Goal: Task Accomplishment & Management: Manage account settings

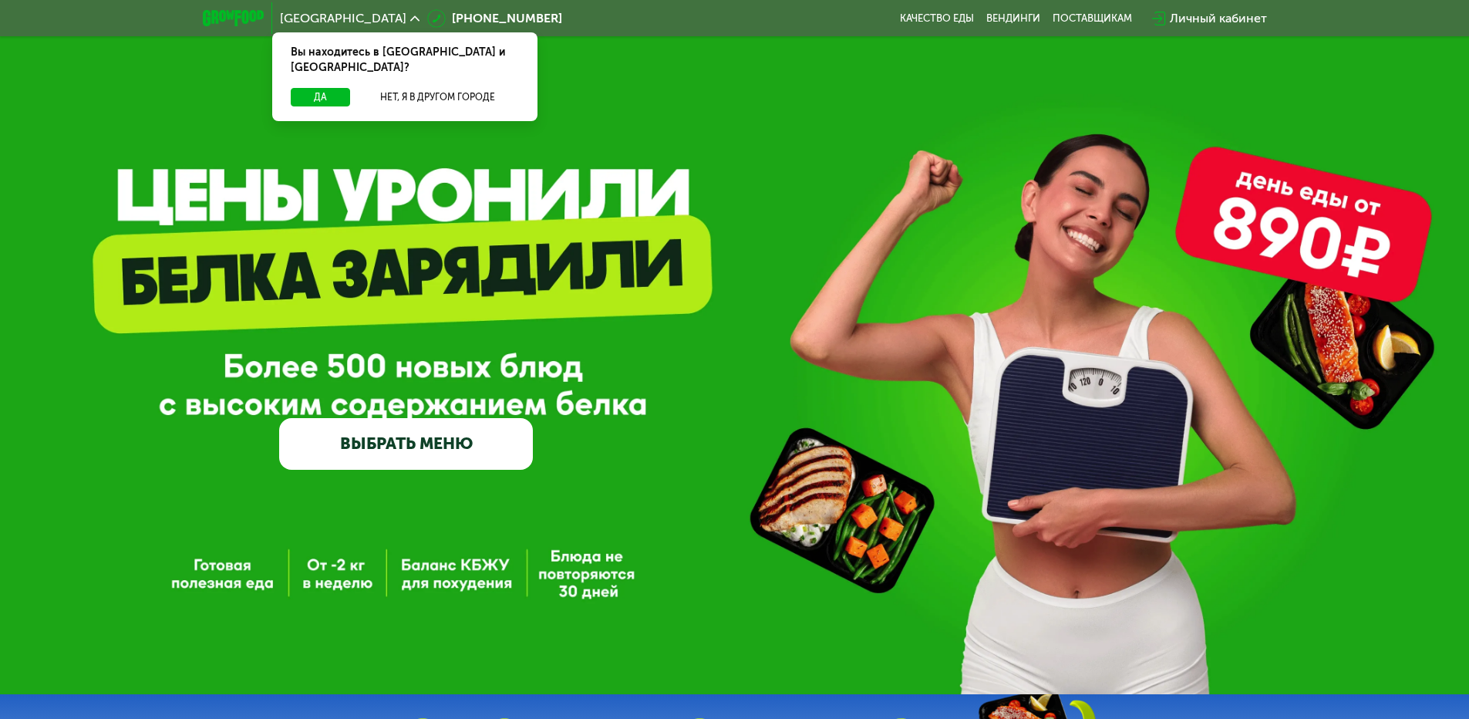
click at [1215, 17] on div "Личный кабинет" at bounding box center [1218, 18] width 97 height 19
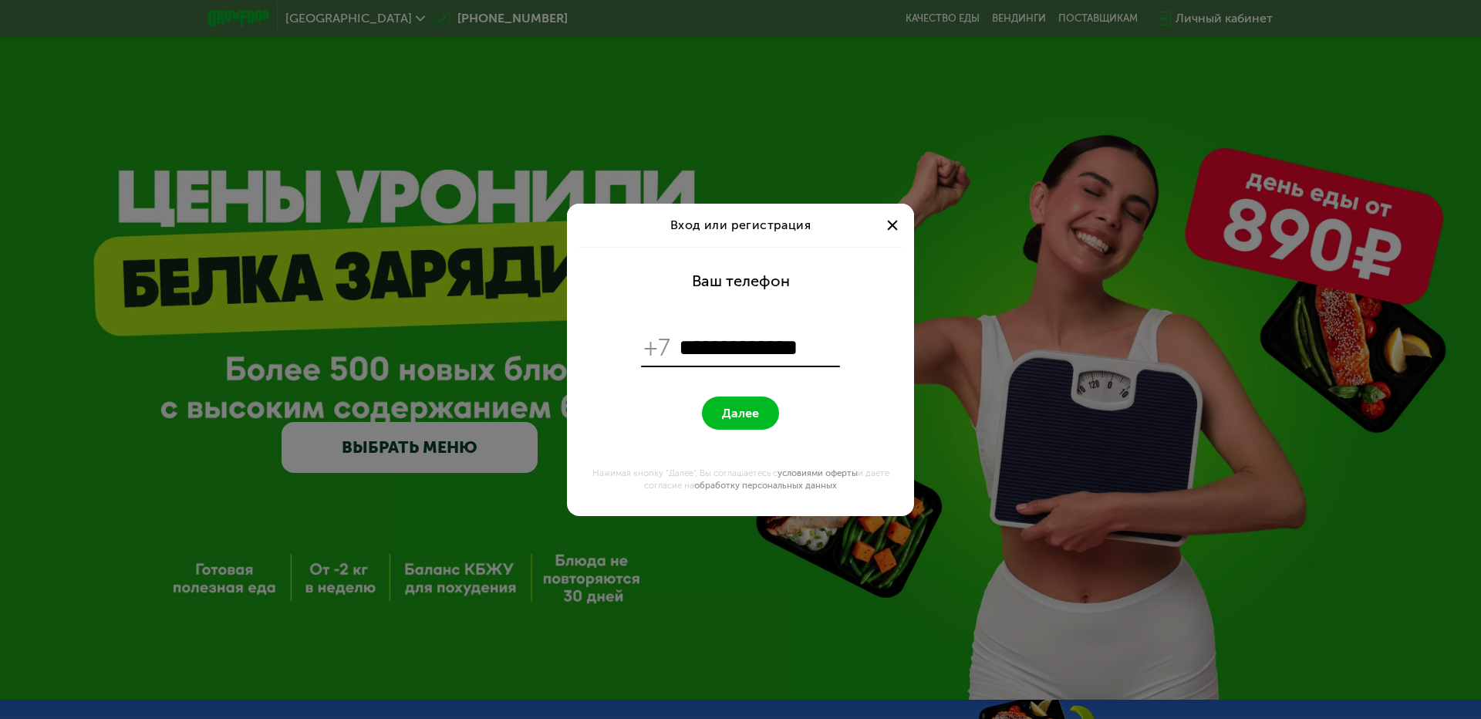
click at [688, 346] on input "**********" at bounding box center [758, 347] width 158 height 29
click at [814, 346] on input "**********" at bounding box center [758, 347] width 158 height 29
click at [719, 347] on input "**********" at bounding box center [758, 347] width 158 height 29
type input "**********"
click at [687, 388] on form "**********" at bounding box center [740, 381] width 329 height 269
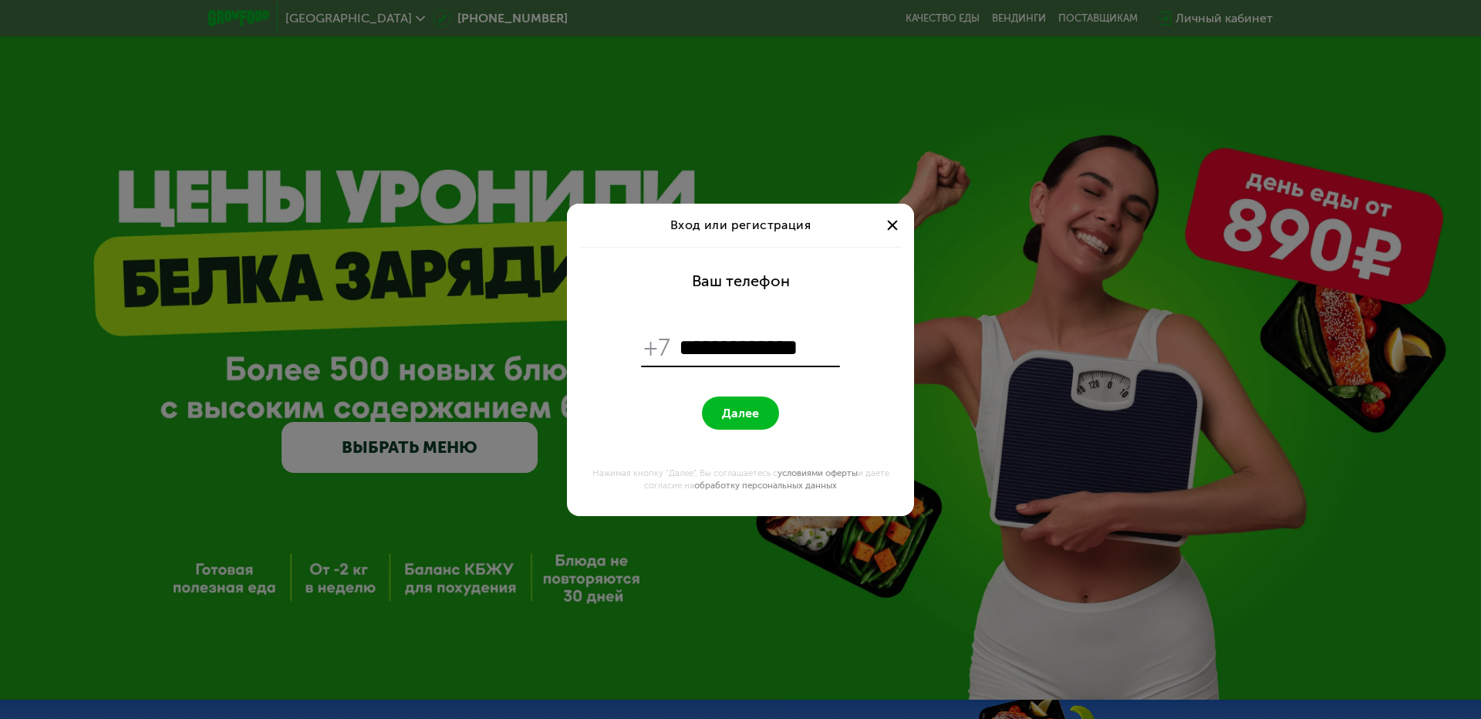
click at [741, 407] on span "Далее" at bounding box center [740, 413] width 37 height 15
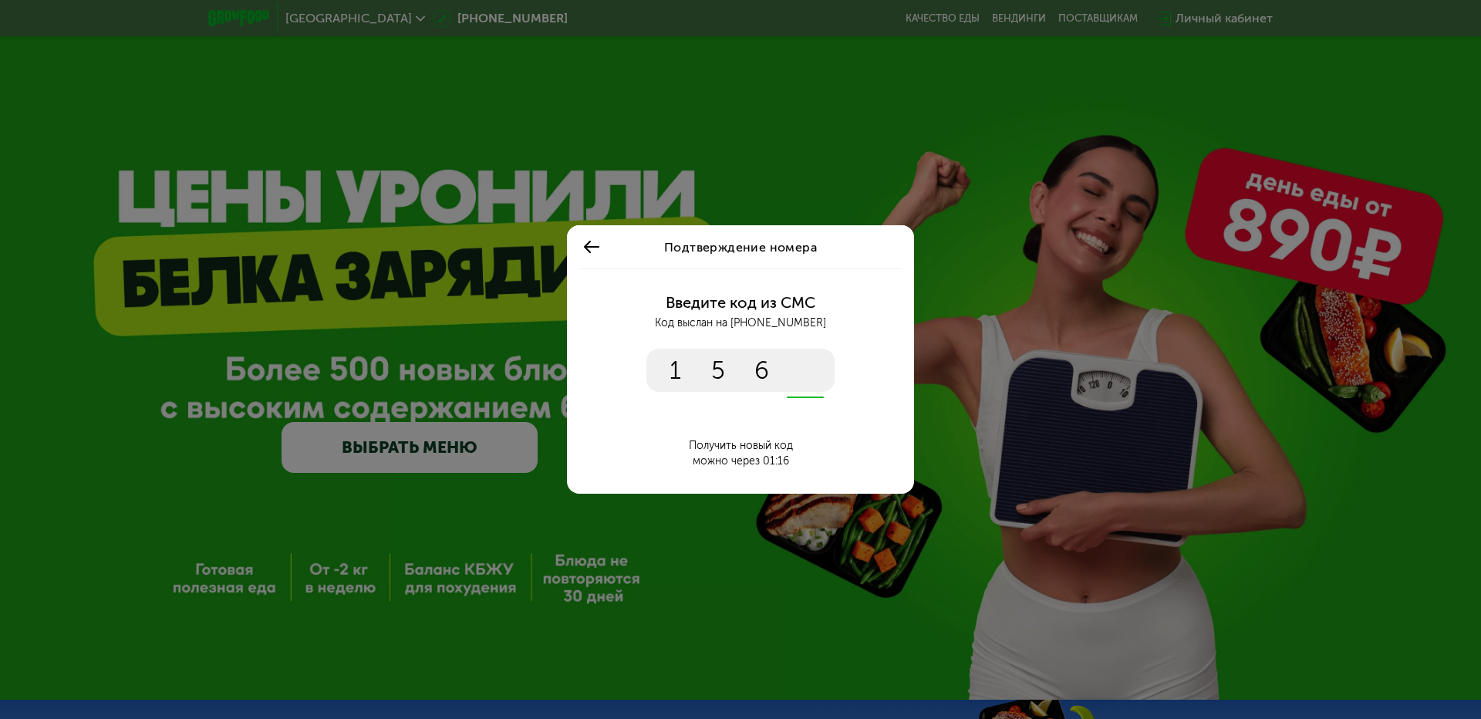
type input "****"
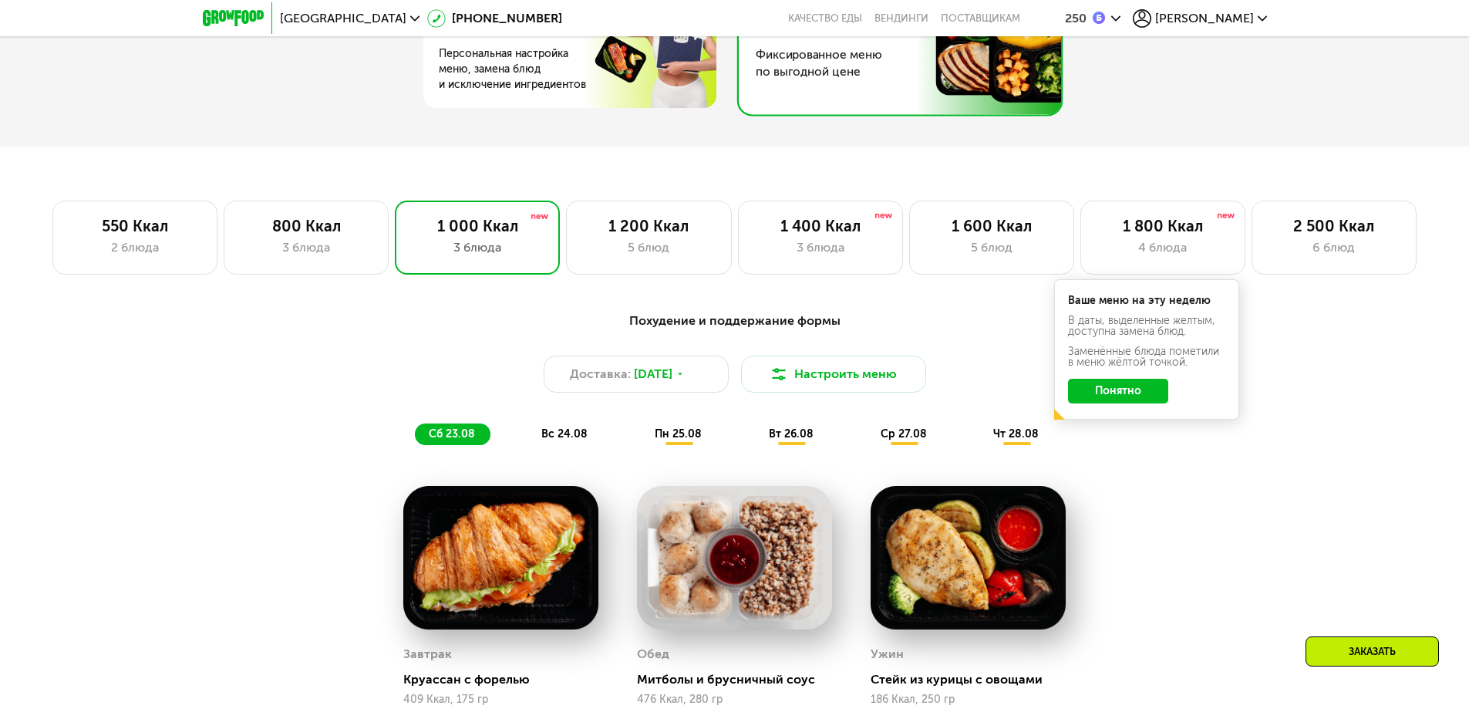
scroll to position [926, 0]
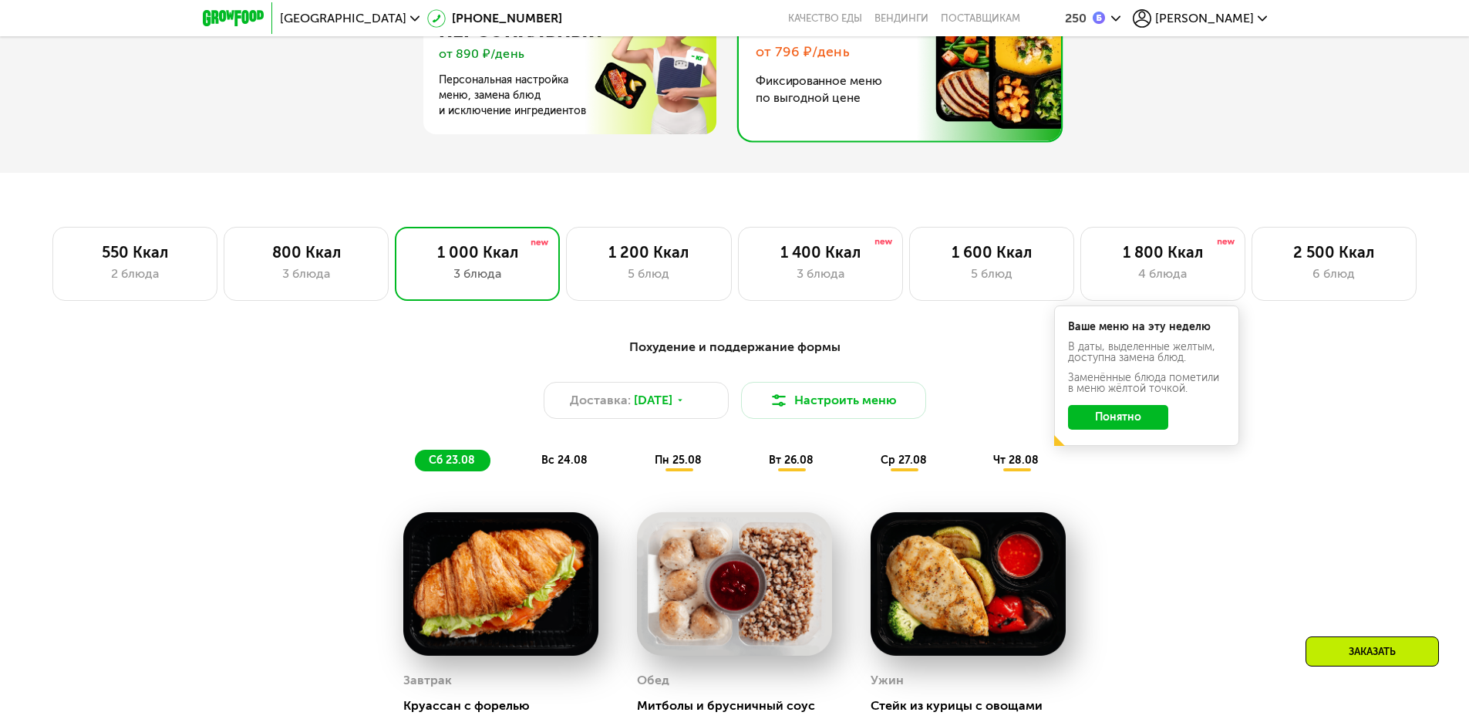
click at [1122, 421] on button "Понятно" at bounding box center [1118, 417] width 100 height 25
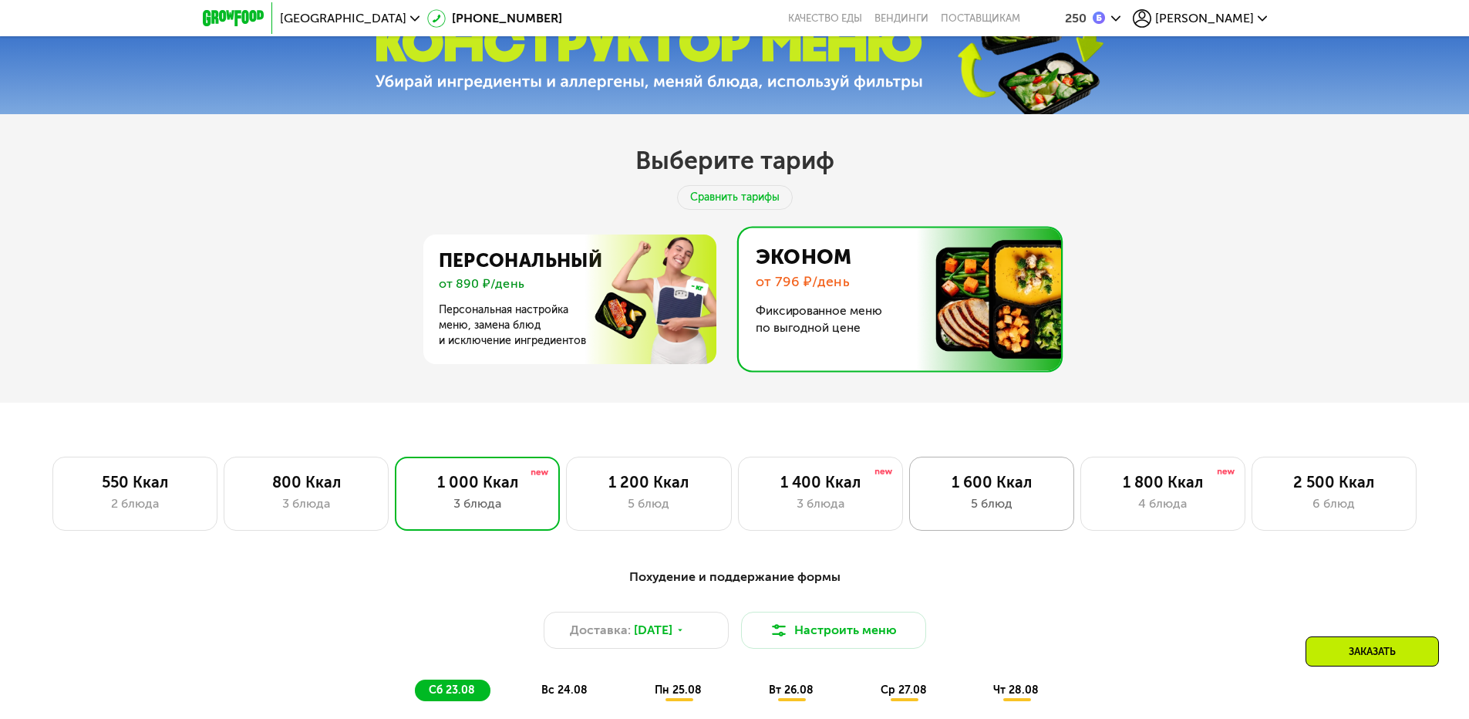
scroll to position [771, 0]
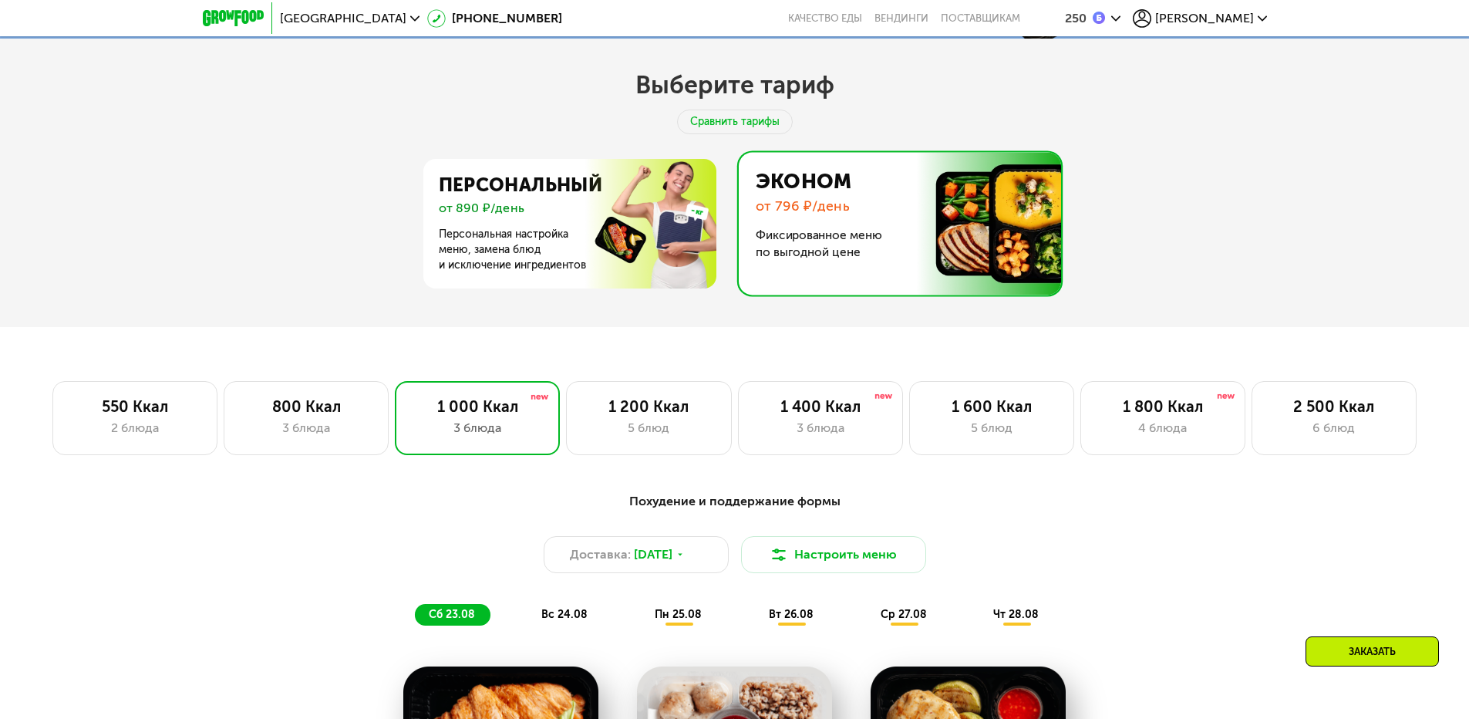
click at [1250, 19] on span "[PERSON_NAME]" at bounding box center [1204, 18] width 99 height 12
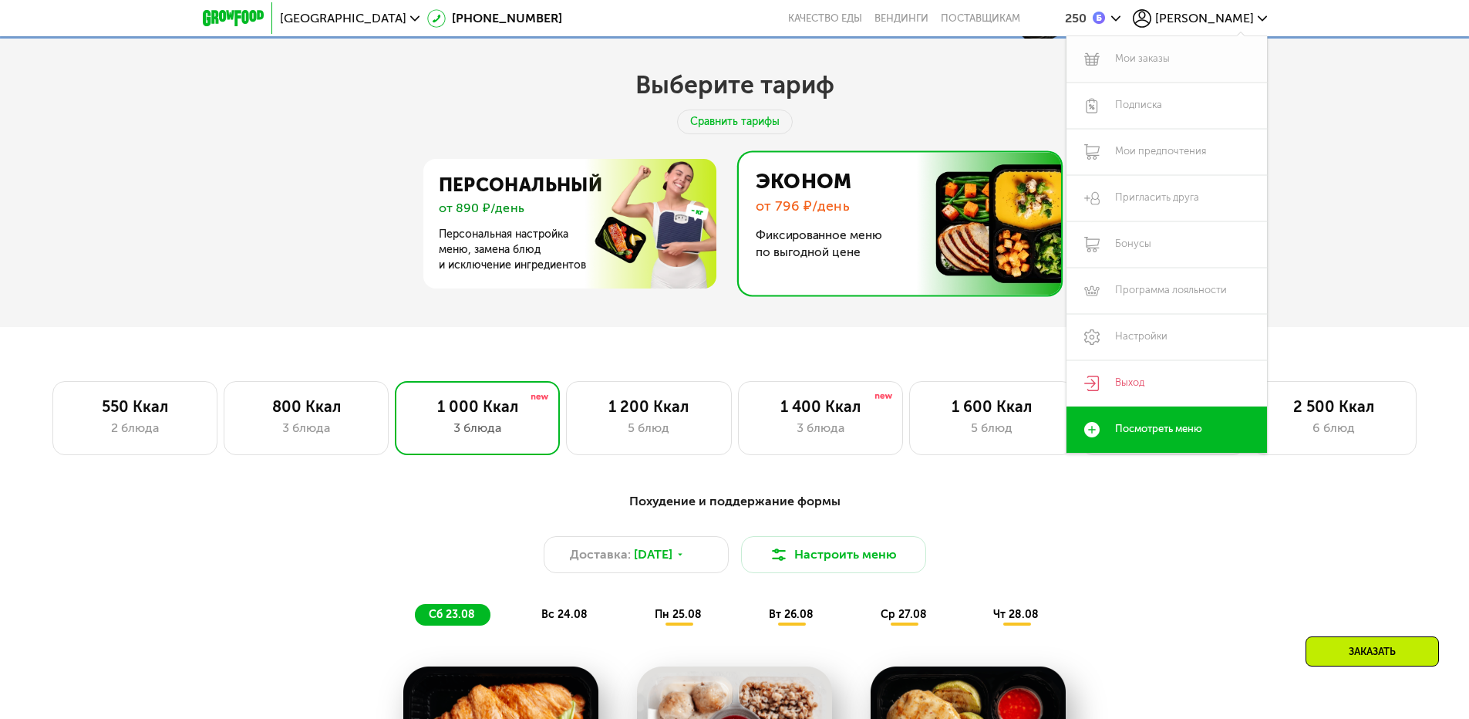
click at [1138, 59] on link "Мои заказы" at bounding box center [1167, 59] width 201 height 46
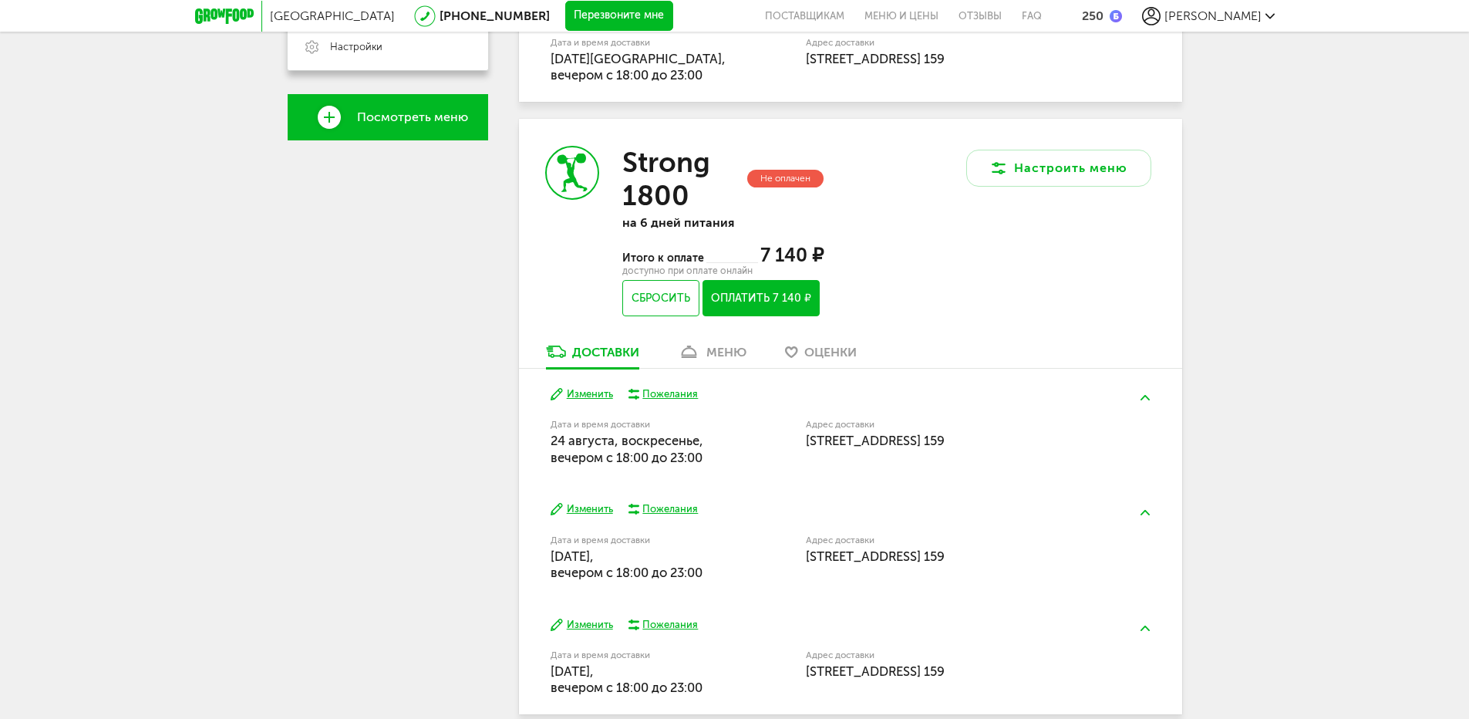
scroll to position [540, 0]
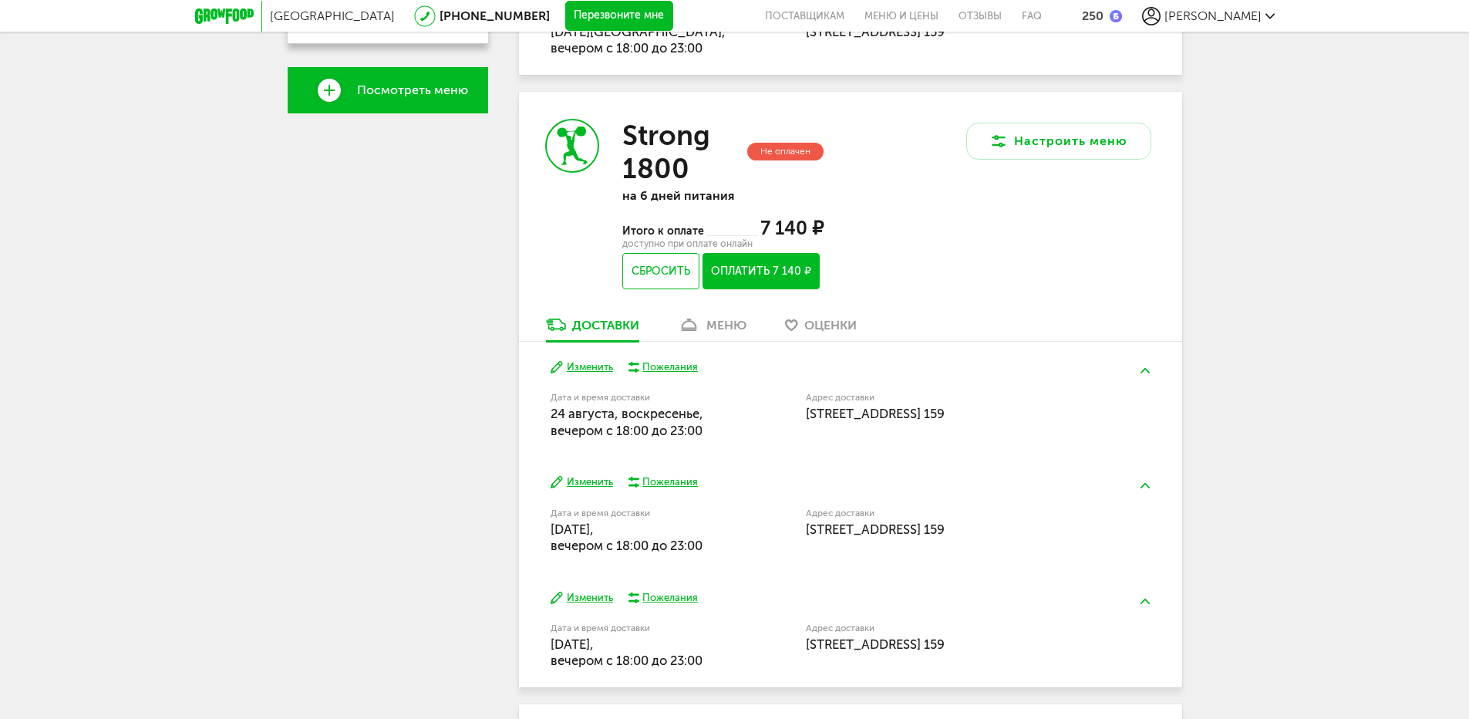
click at [1150, 373] on img at bounding box center [1145, 370] width 9 height 5
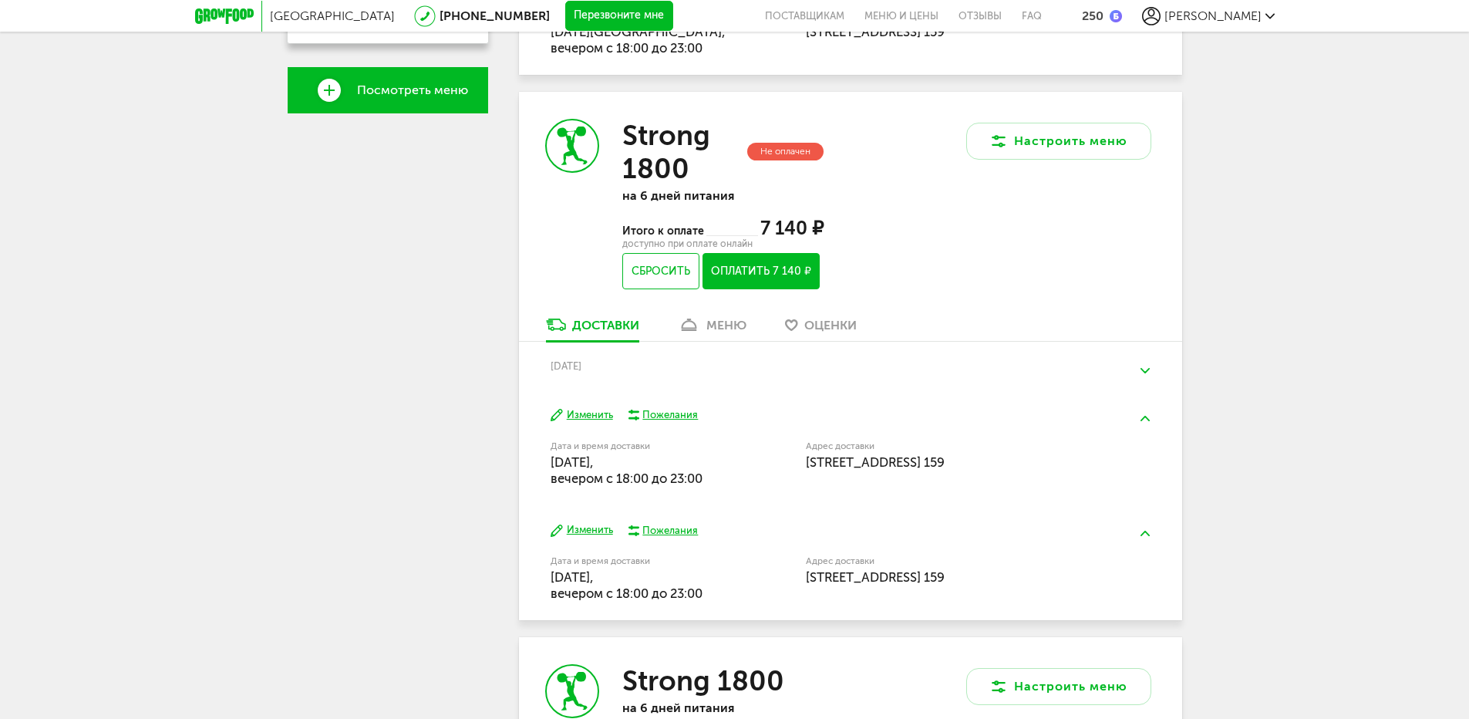
click at [1149, 369] on img at bounding box center [1145, 370] width 9 height 5
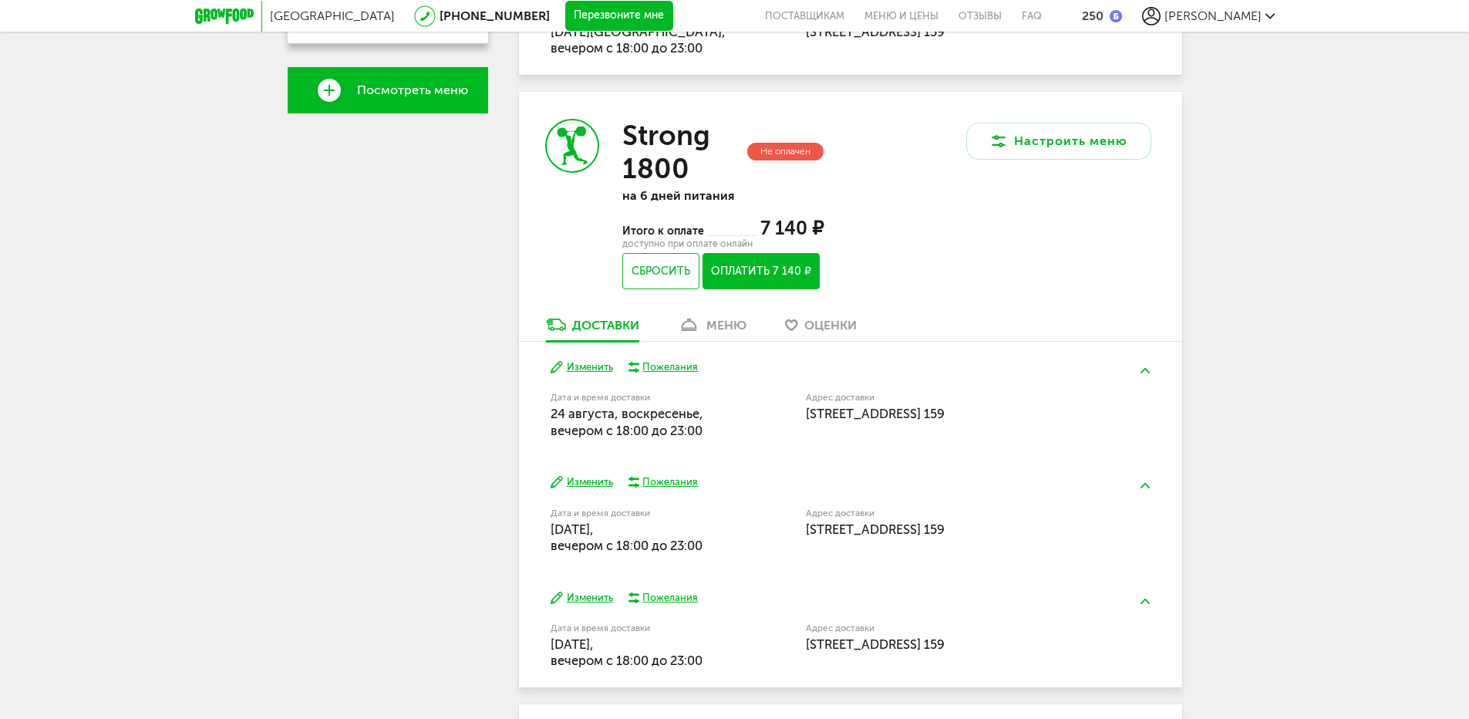
click at [582, 365] on button "Изменить" at bounding box center [582, 367] width 62 height 15
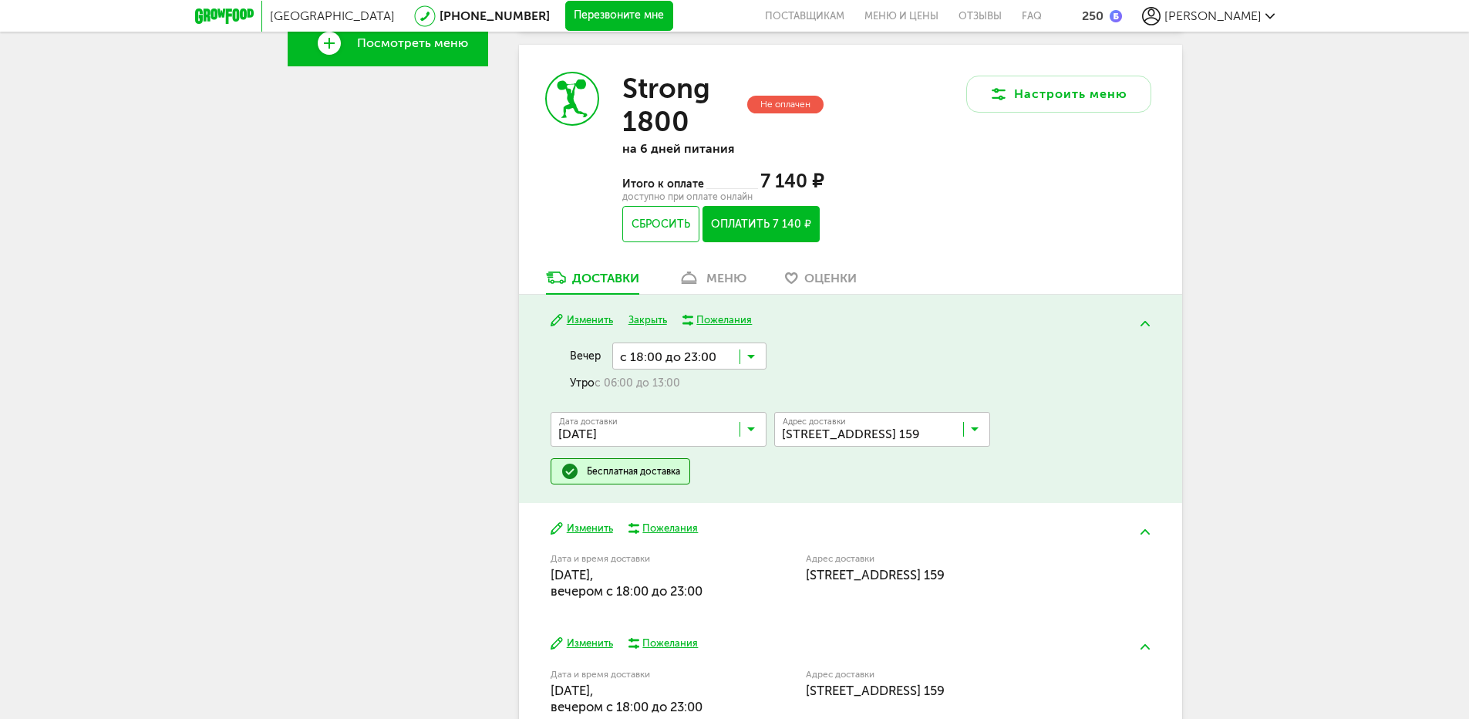
scroll to position [617, 0]
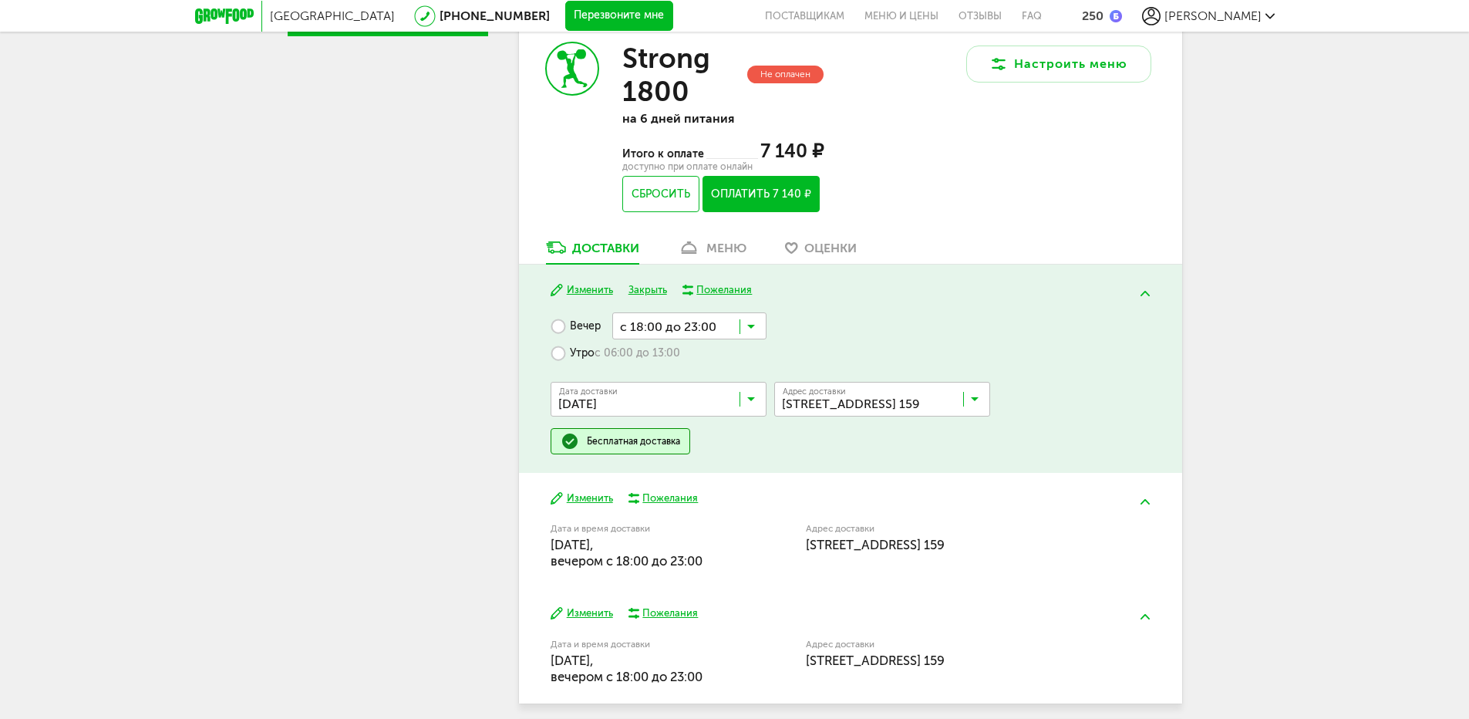
click at [976, 396] on icon at bounding box center [975, 402] width 8 height 15
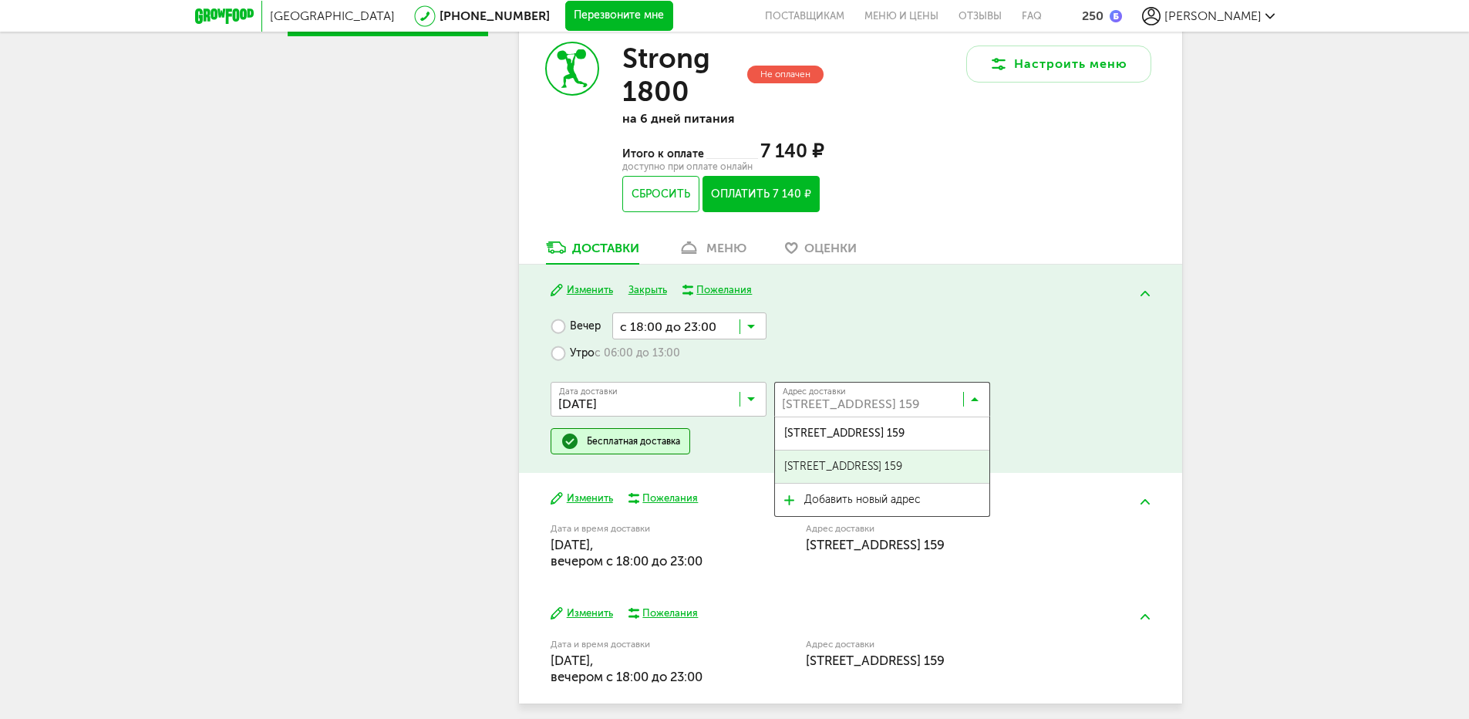
click at [883, 464] on span "Суздальская, 26 к 1, кв. 159" at bounding box center [843, 466] width 118 height 32
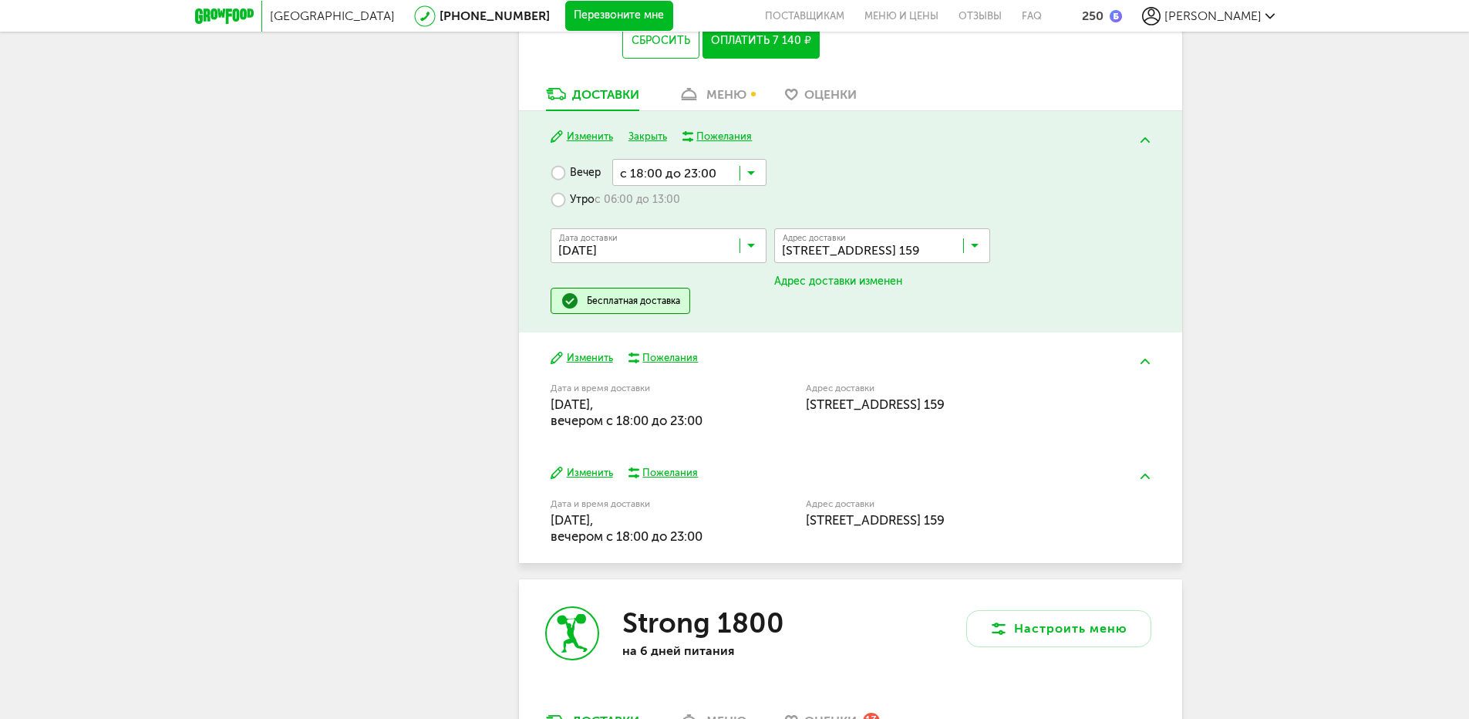
scroll to position [771, 0]
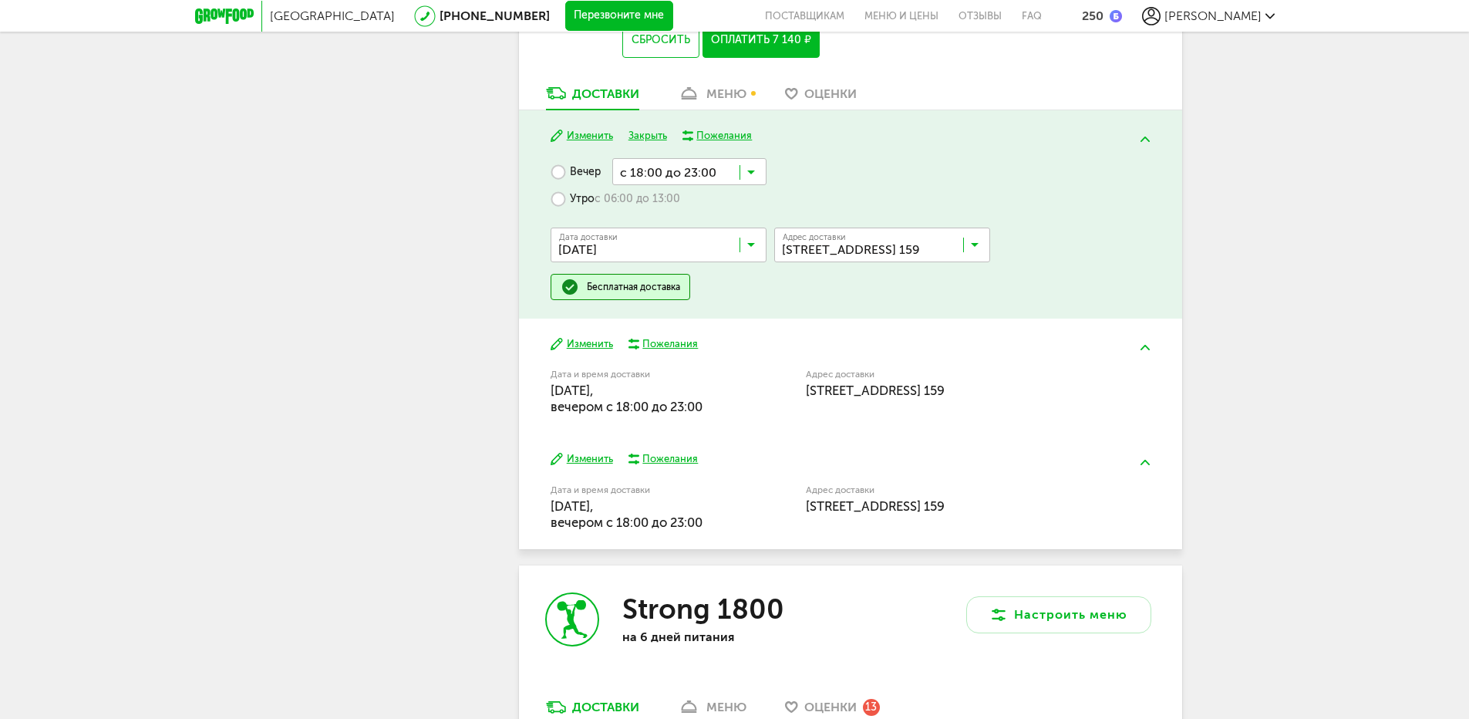
click at [581, 356] on div "Изменить Пожелания Дата и время доставки 26 августа, вторник, вечером c 18:00 д…" at bounding box center [850, 376] width 663 height 115
click at [582, 348] on button "Изменить" at bounding box center [582, 344] width 62 height 15
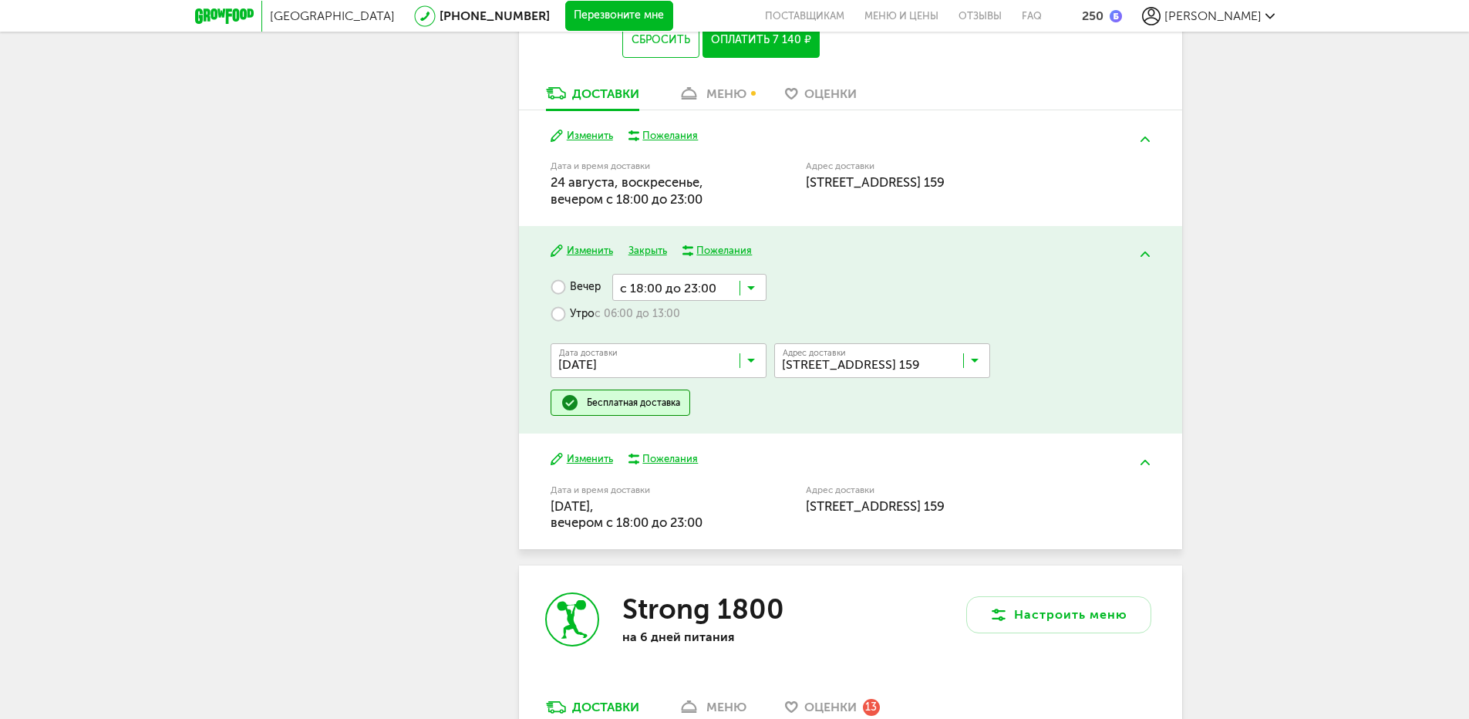
click at [977, 356] on icon at bounding box center [975, 363] width 8 height 15
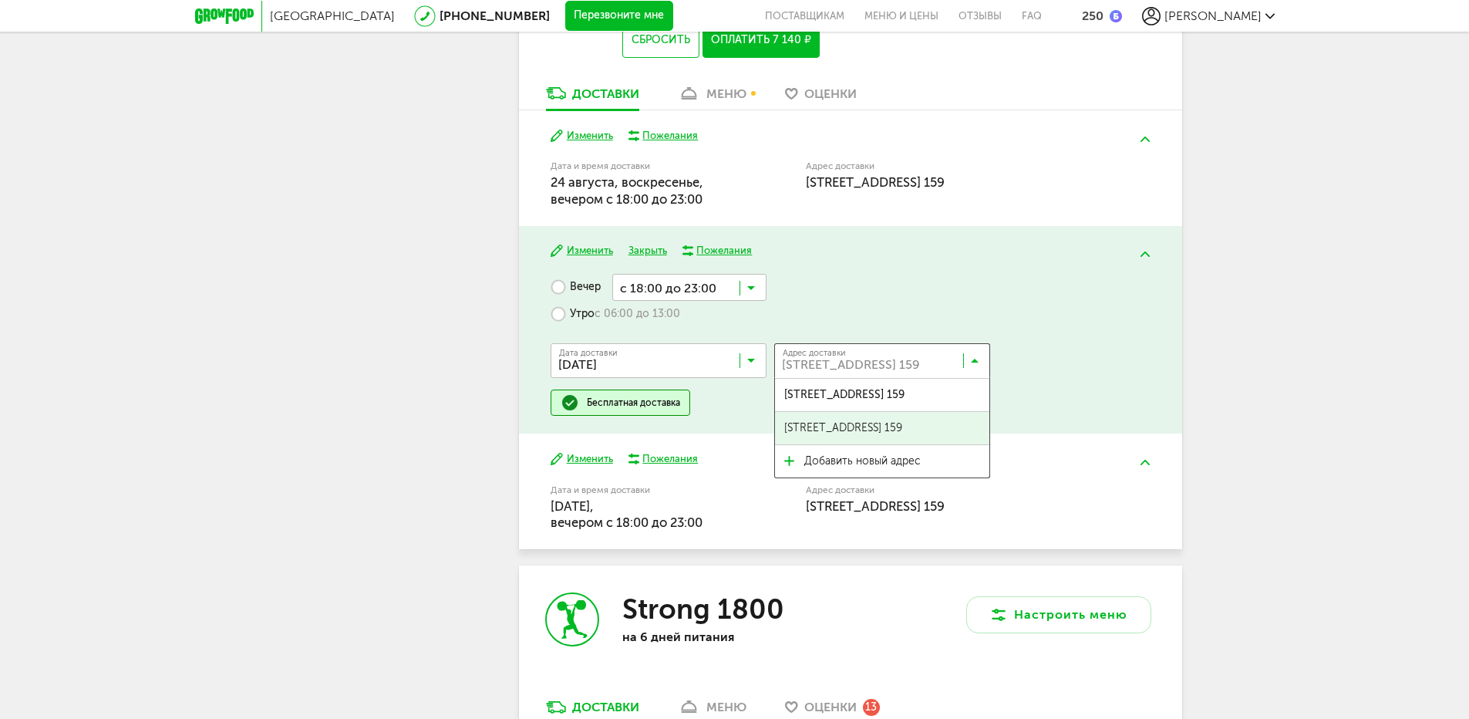
click at [890, 424] on span "Суздальская, 26 к 1, кв. 159" at bounding box center [843, 428] width 118 height 32
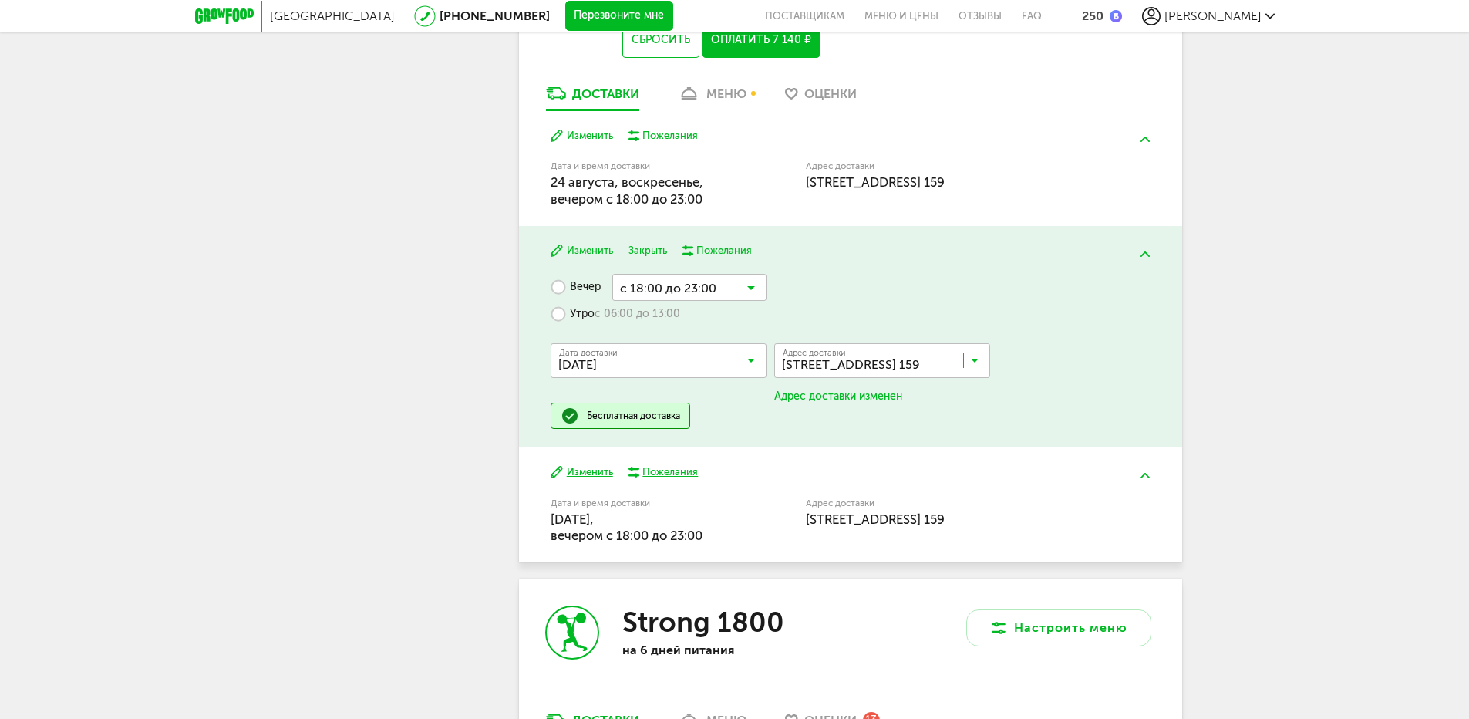
click at [583, 472] on button "Изменить" at bounding box center [582, 472] width 62 height 15
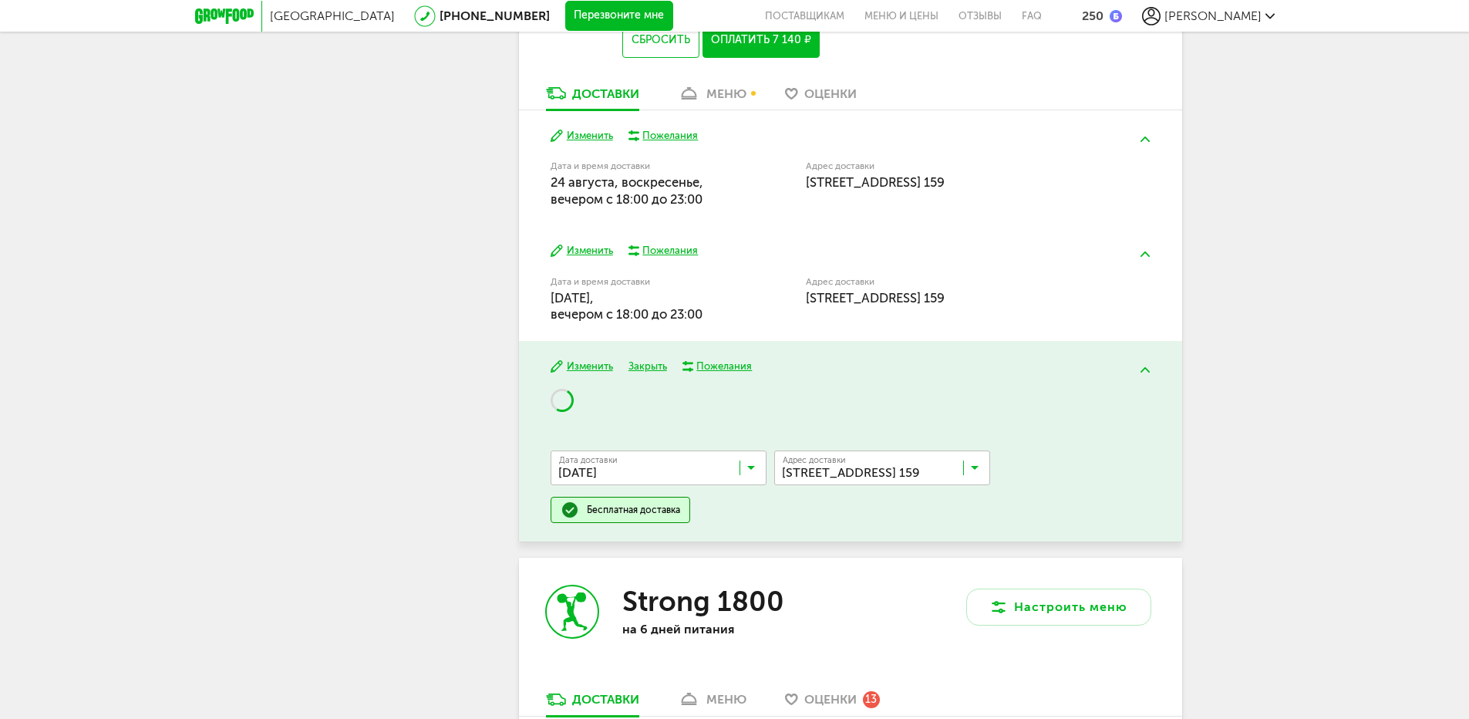
click at [976, 469] on input "Search for option" at bounding box center [886, 471] width 216 height 26
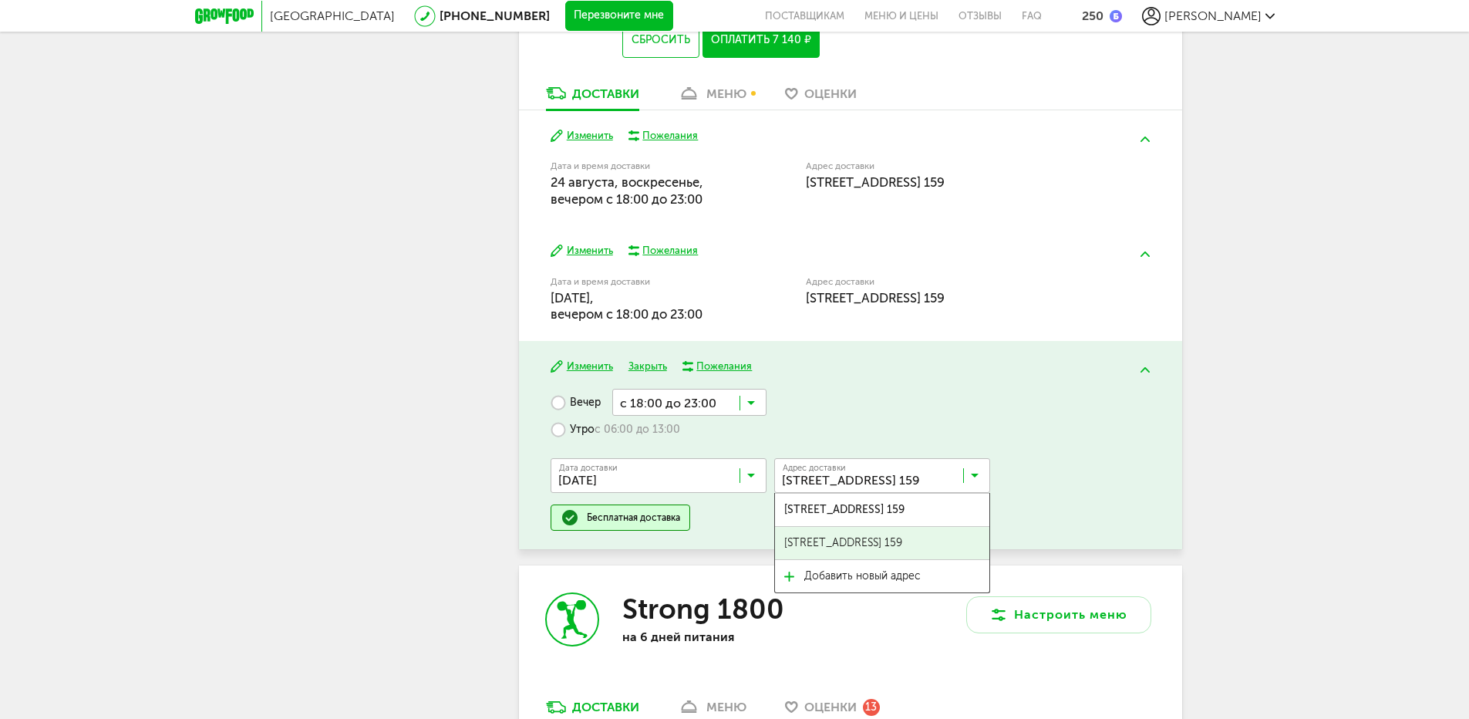
click at [875, 546] on span "Суздальская, 26 к 1, кв. 159" at bounding box center [843, 543] width 118 height 32
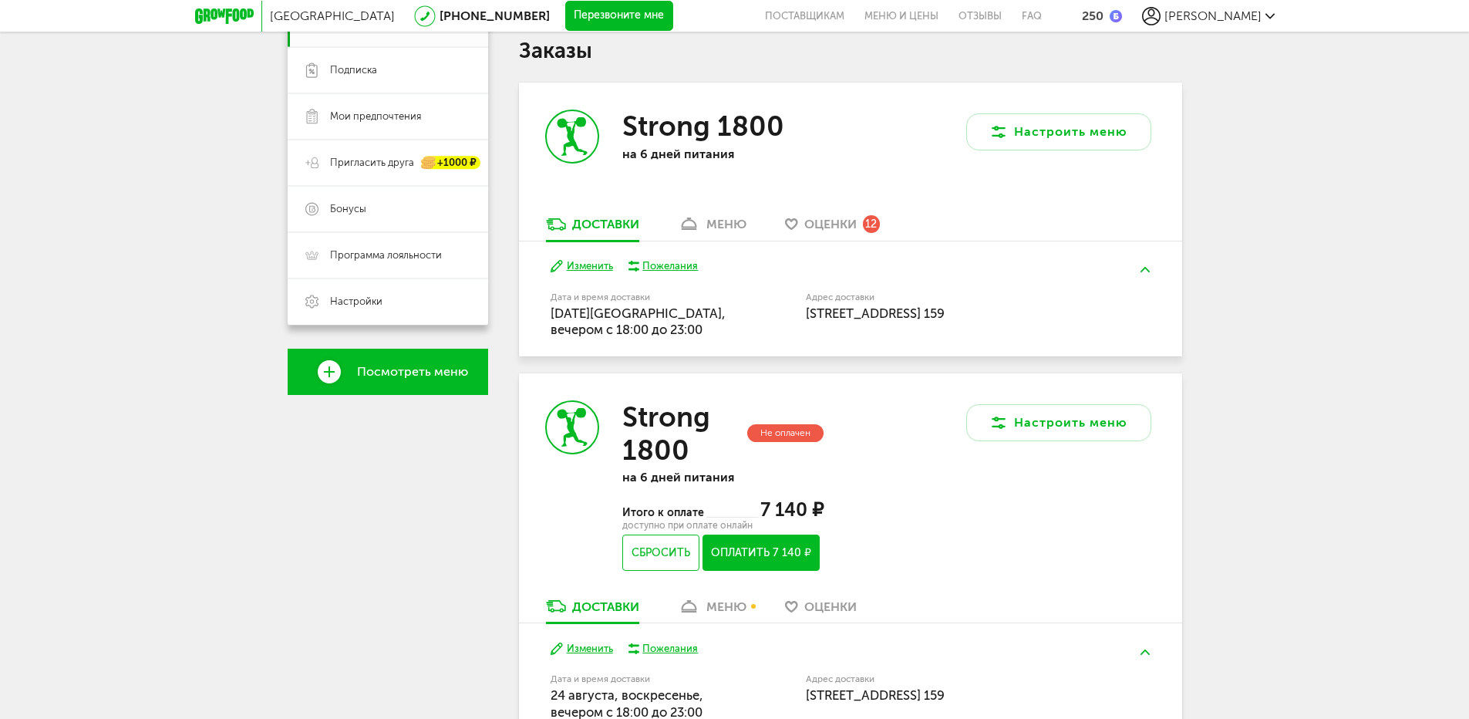
scroll to position [309, 0]
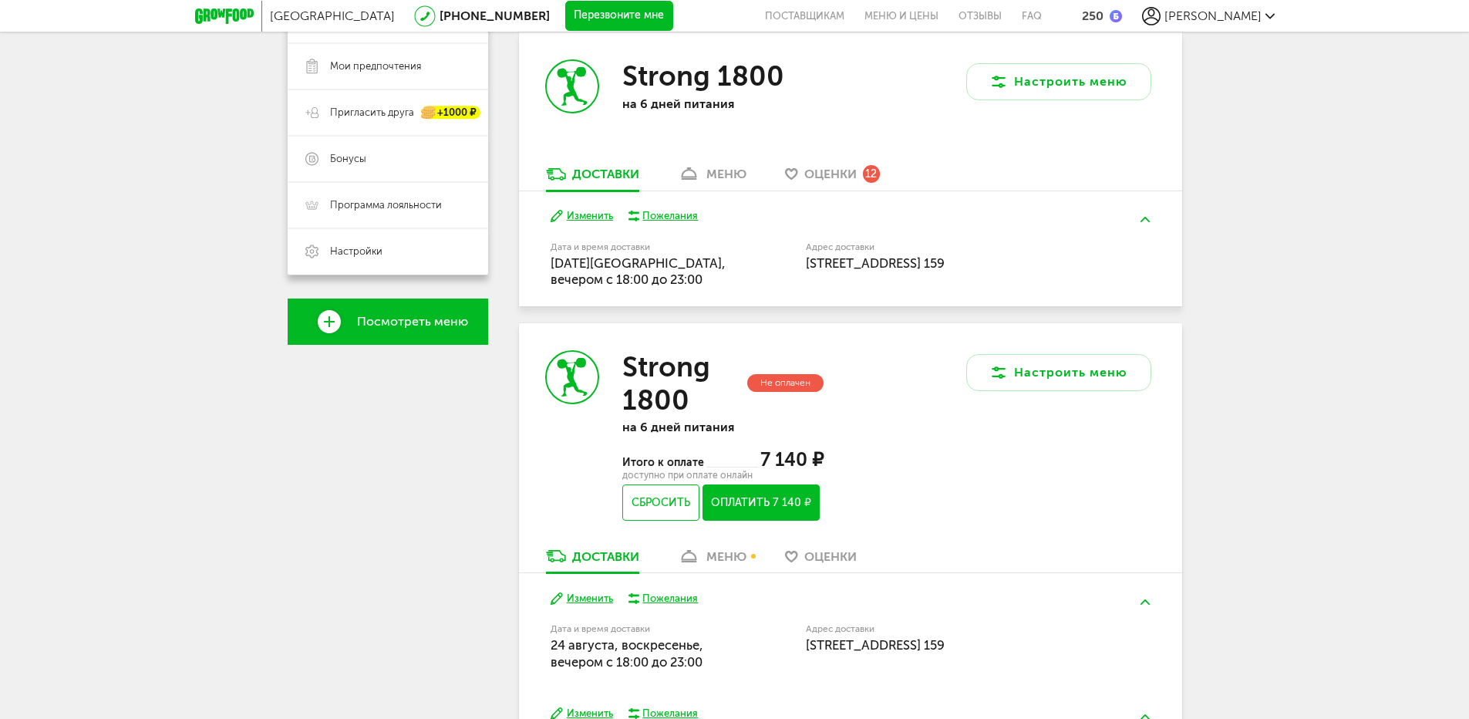
click at [764, 504] on button "Оплатить 7 140 ₽" at bounding box center [761, 502] width 116 height 36
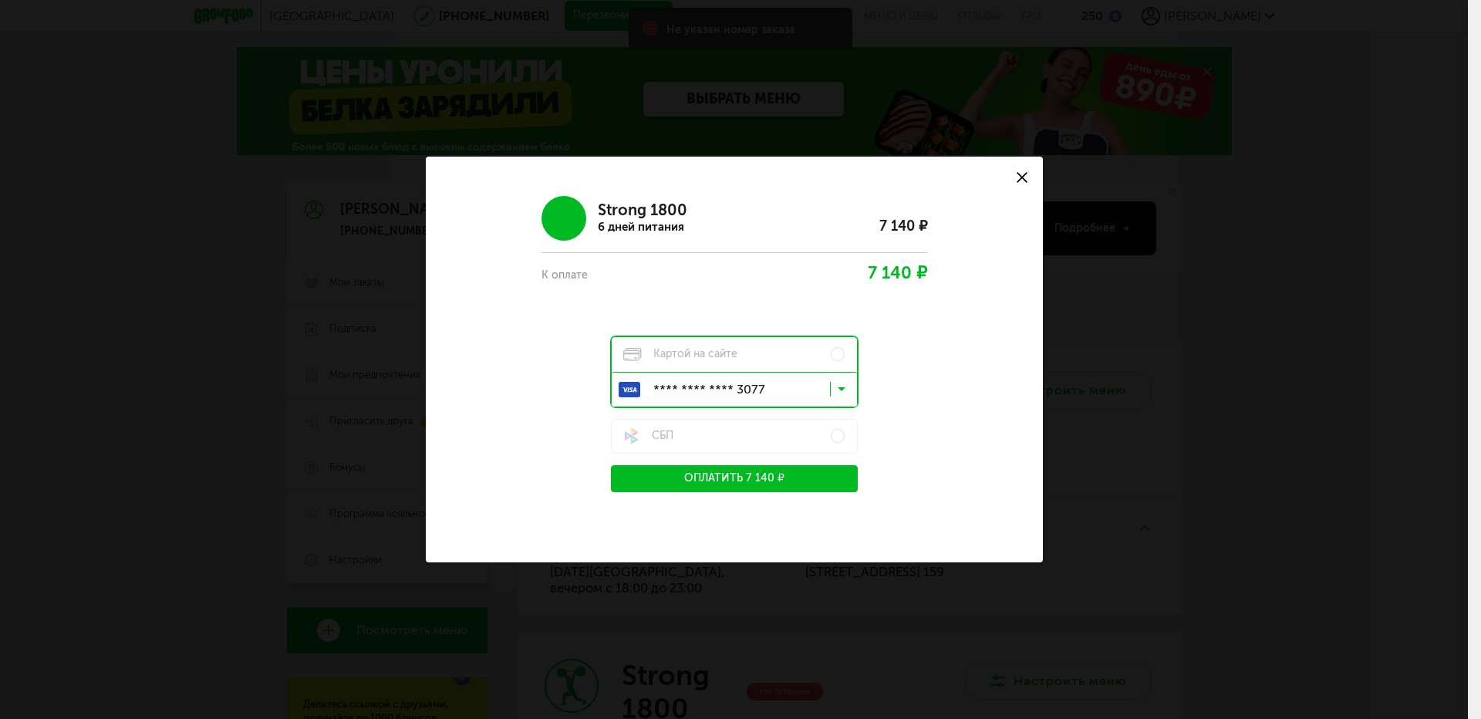
click at [752, 475] on button "Оплатить 7 140 ₽" at bounding box center [734, 478] width 247 height 27
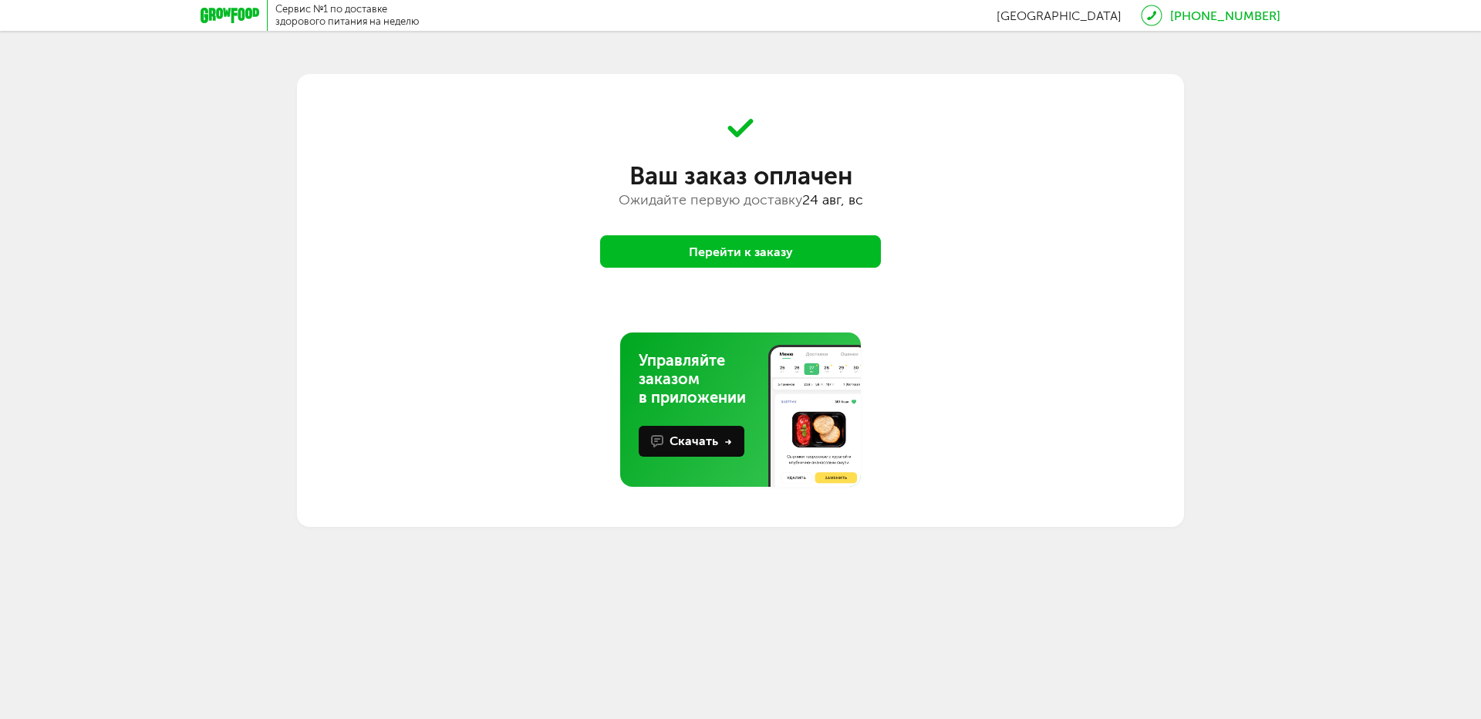
click at [732, 253] on button "Перейти к заказу" at bounding box center [740, 251] width 281 height 32
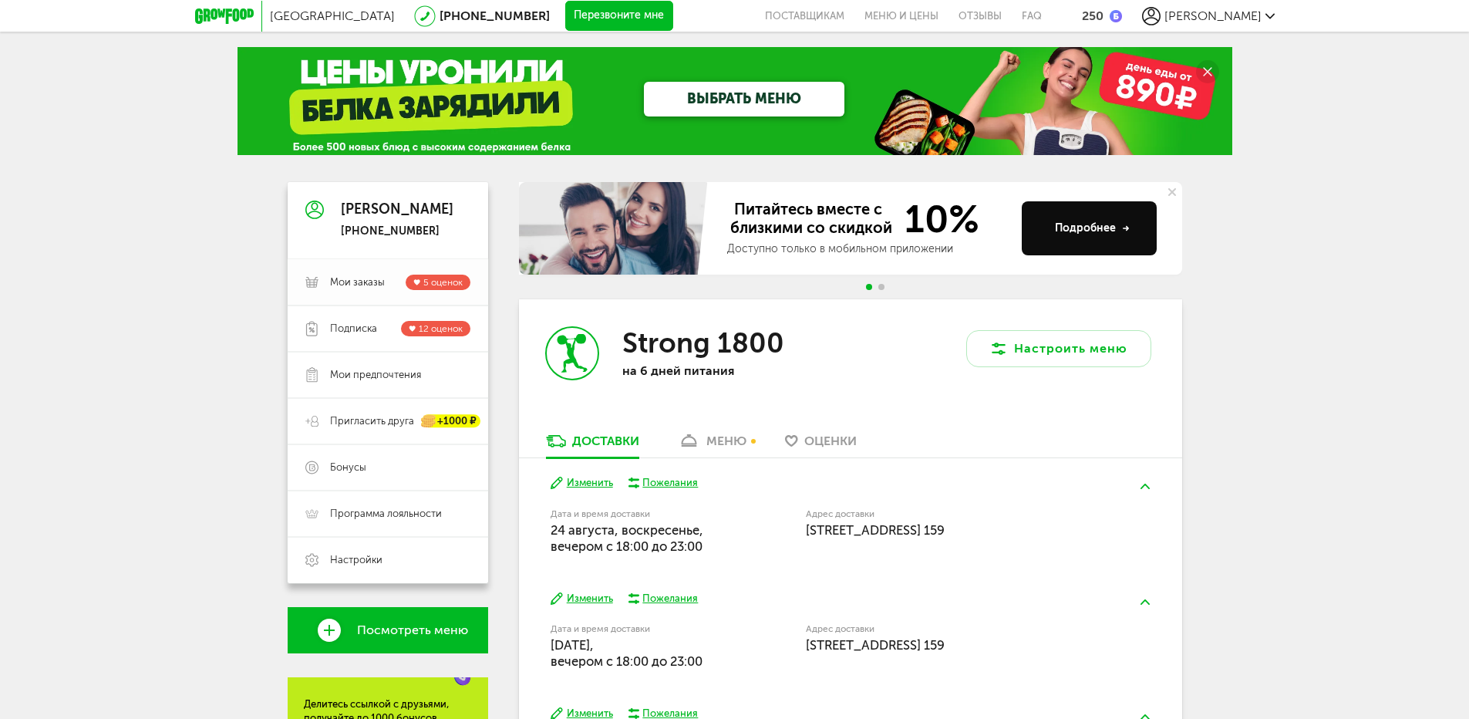
click at [342, 284] on span "Мои заказы" at bounding box center [357, 282] width 55 height 14
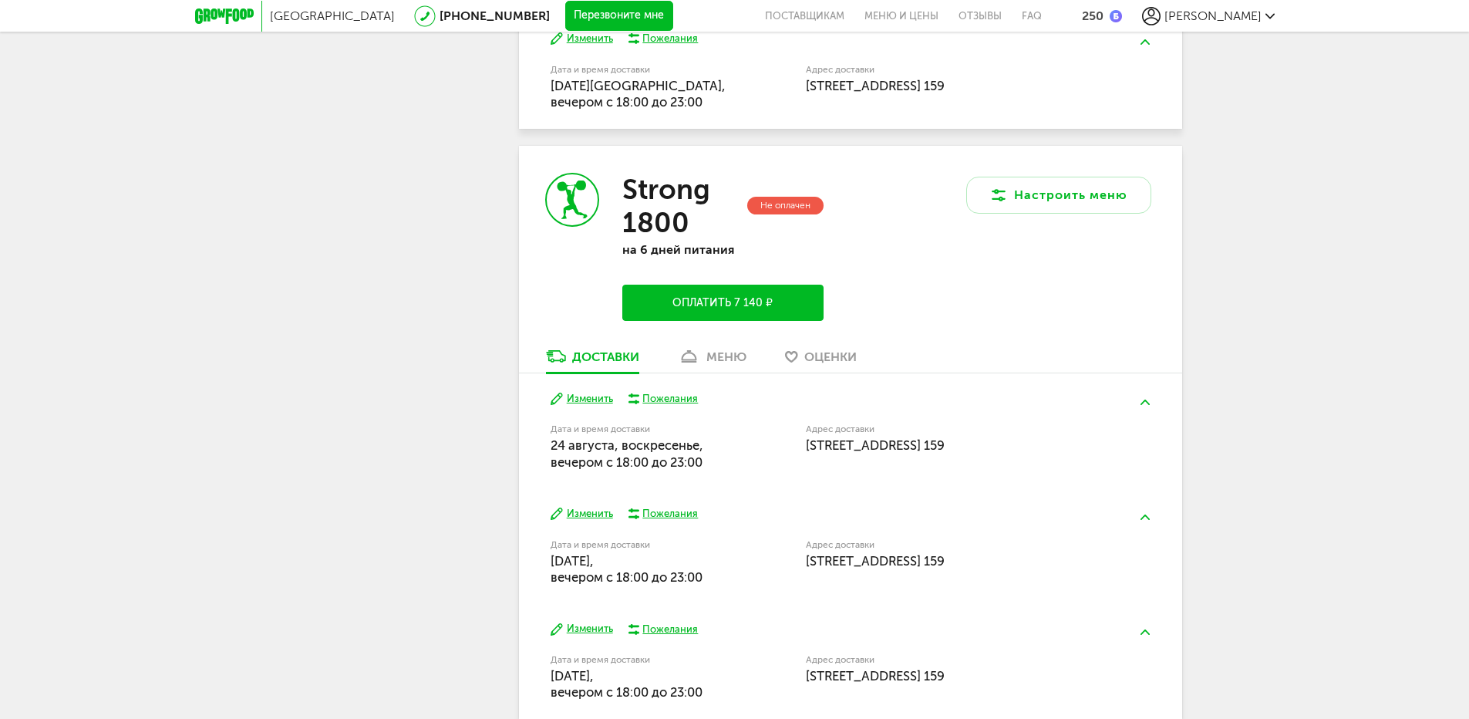
scroll to position [1376, 0]
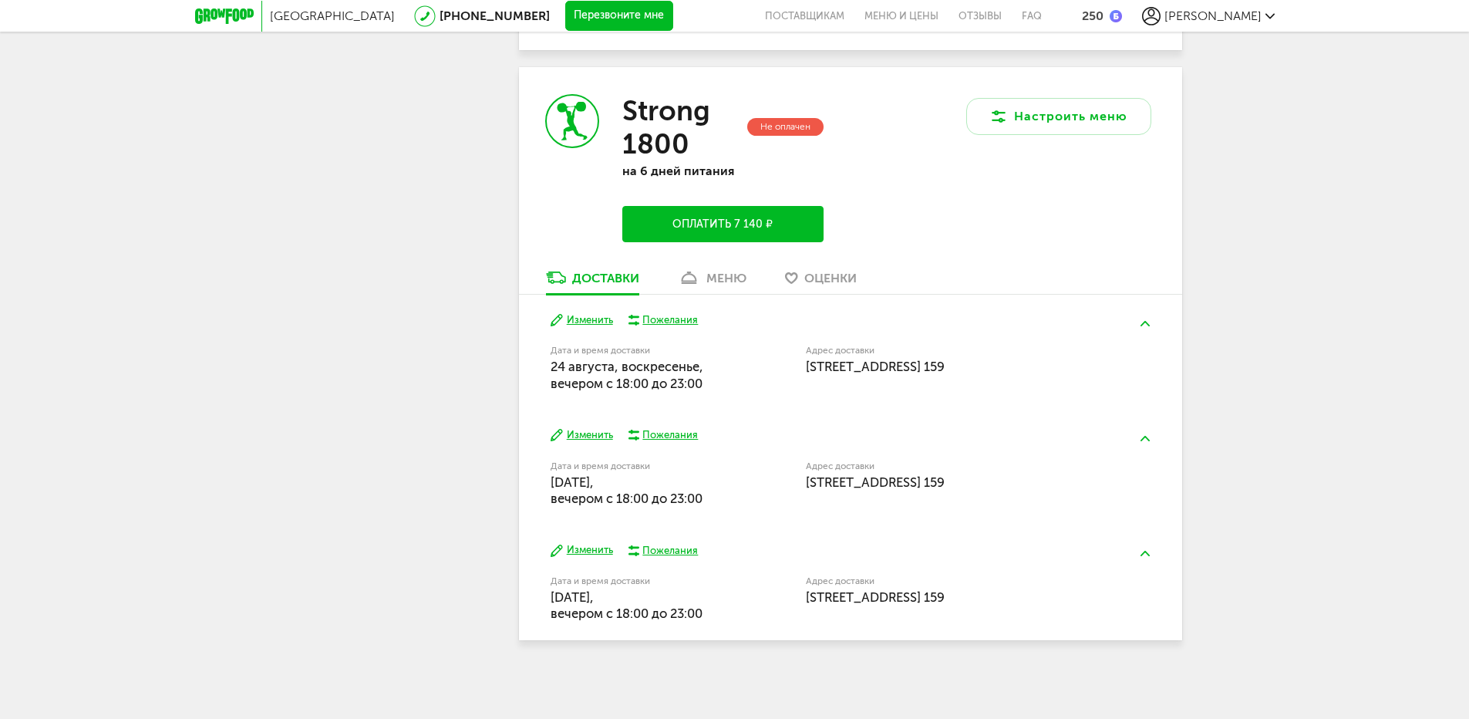
click at [745, 223] on button "Оплатить 7 140 ₽" at bounding box center [722, 224] width 201 height 36
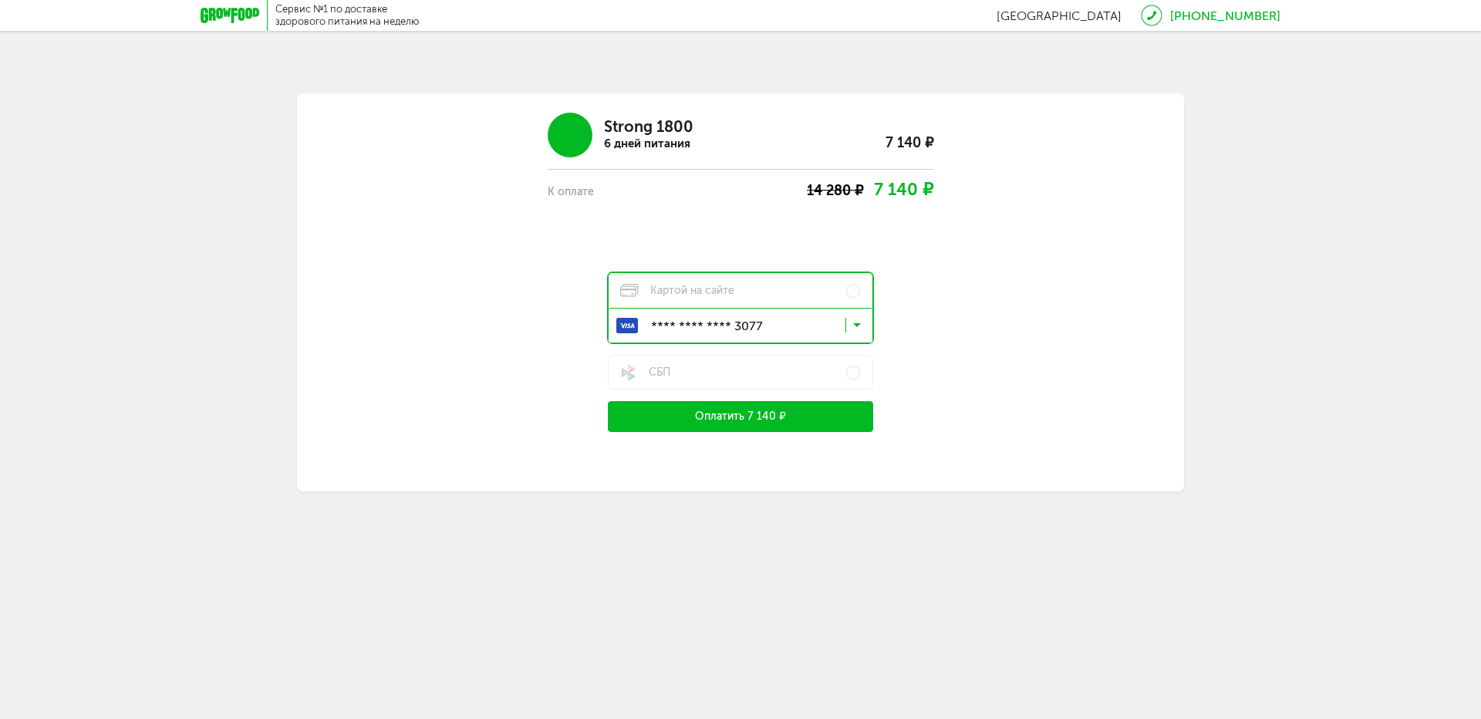
click at [736, 416] on button "Оплатить 7 140 ₽" at bounding box center [740, 416] width 265 height 31
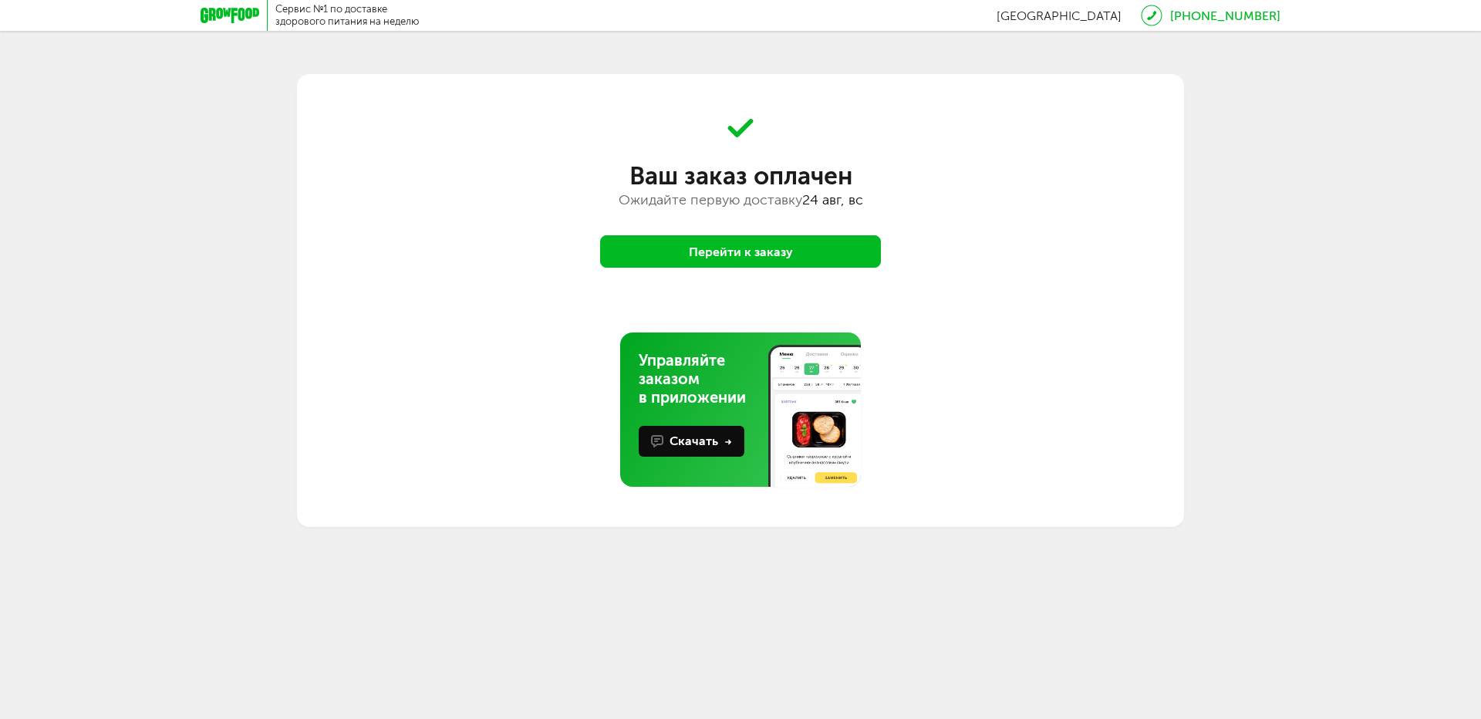
click at [686, 245] on button "Перейти к заказу" at bounding box center [740, 251] width 281 height 32
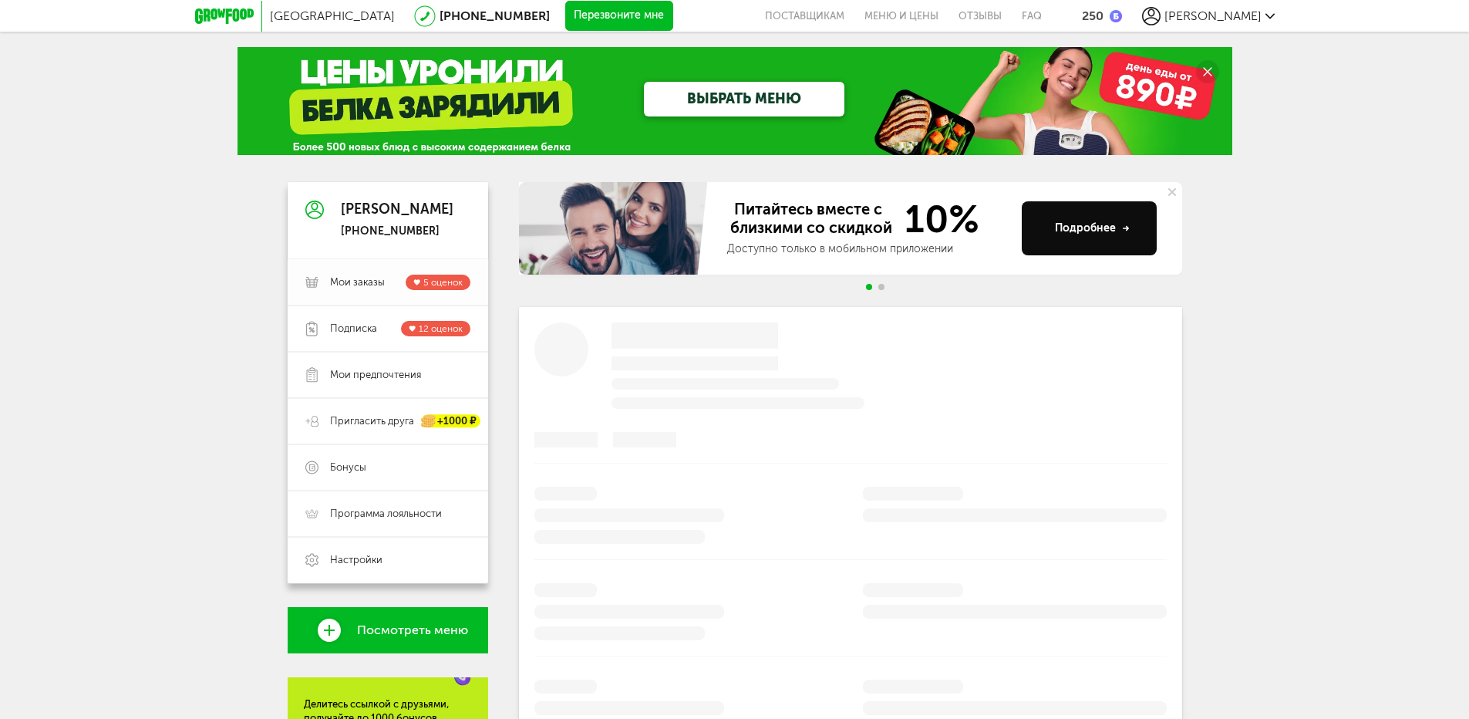
click at [361, 275] on span "Мои заказы" at bounding box center [357, 282] width 55 height 14
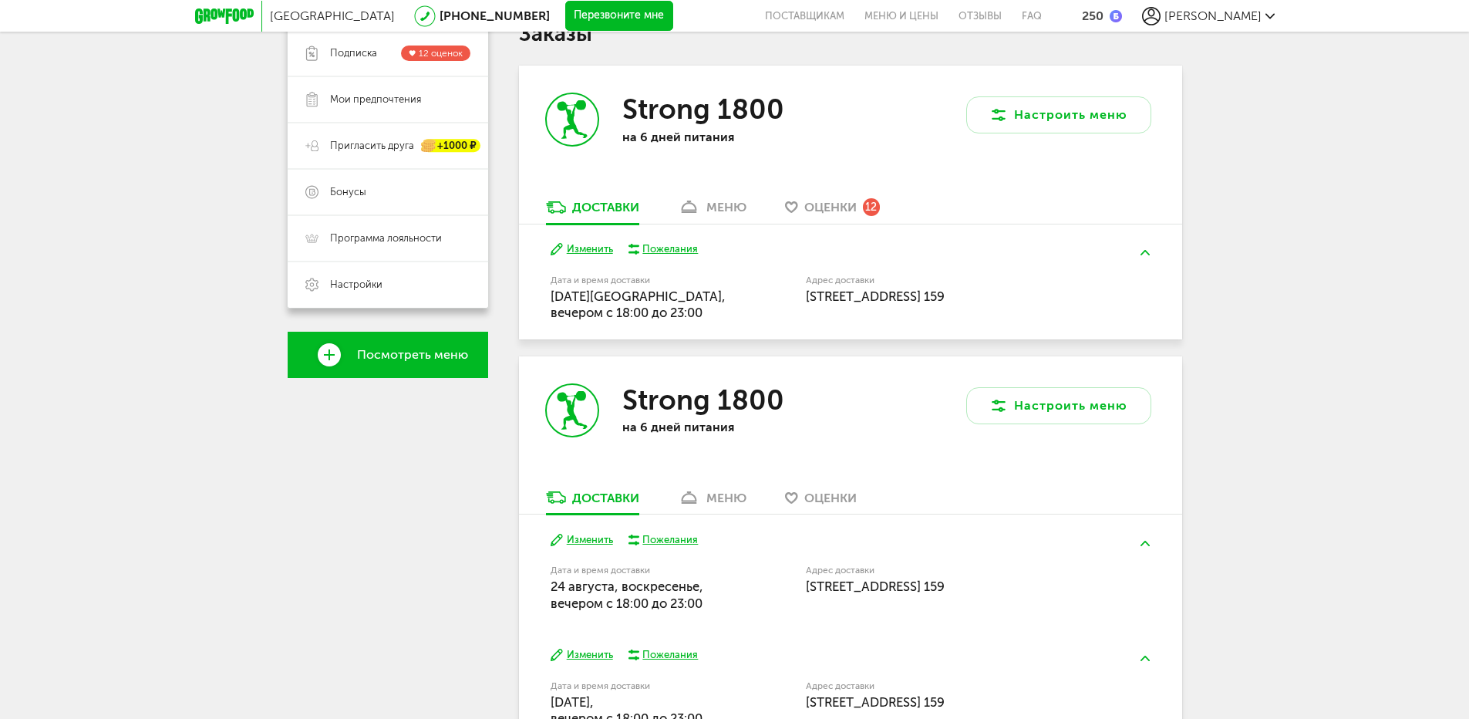
scroll to position [309, 0]
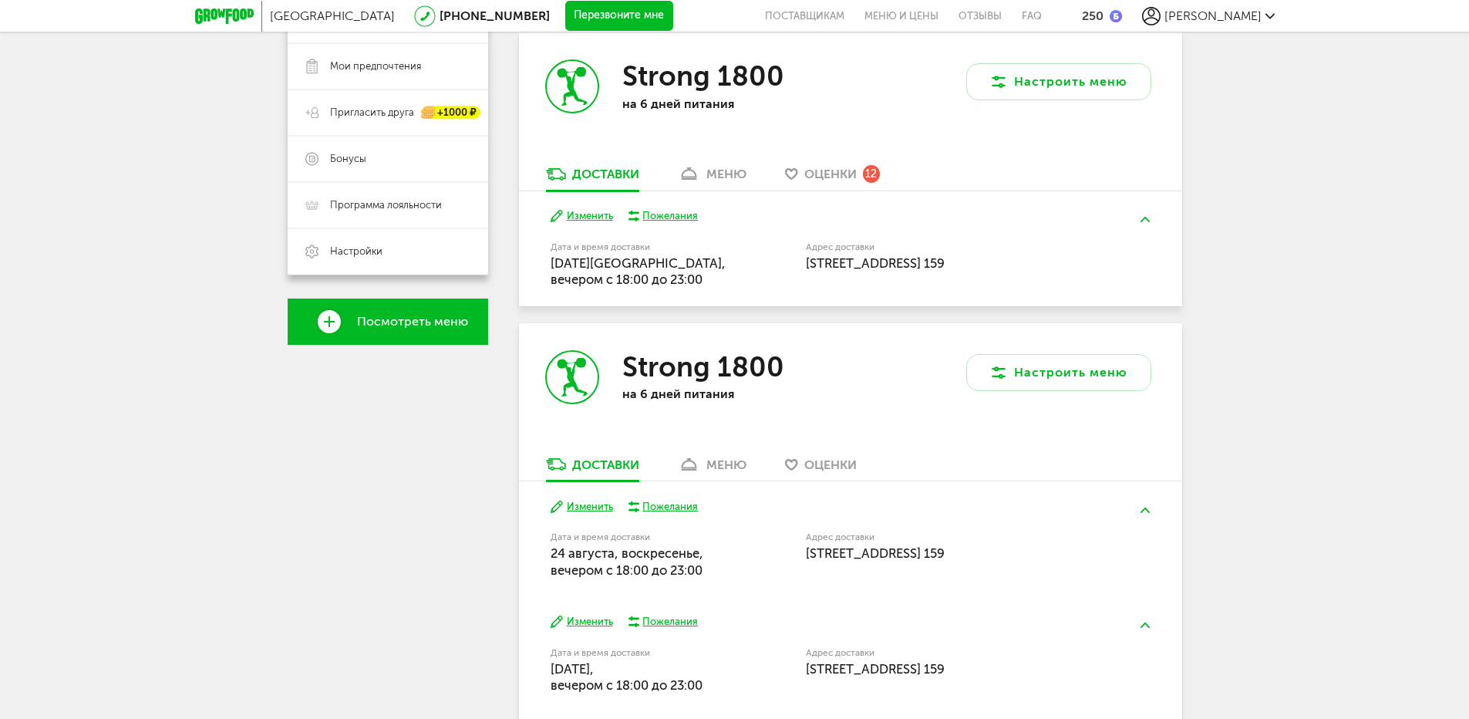
click at [727, 178] on div "меню" at bounding box center [726, 174] width 40 height 15
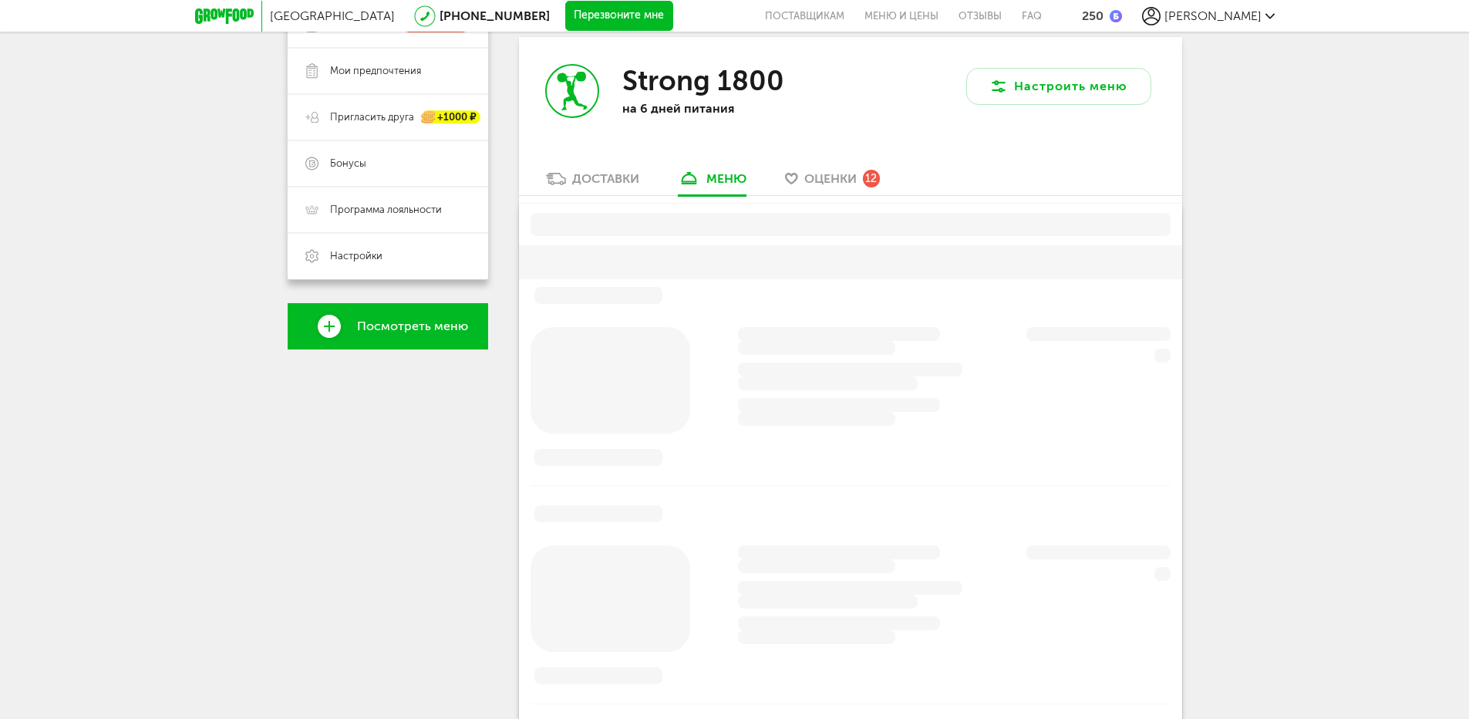
scroll to position [302, 0]
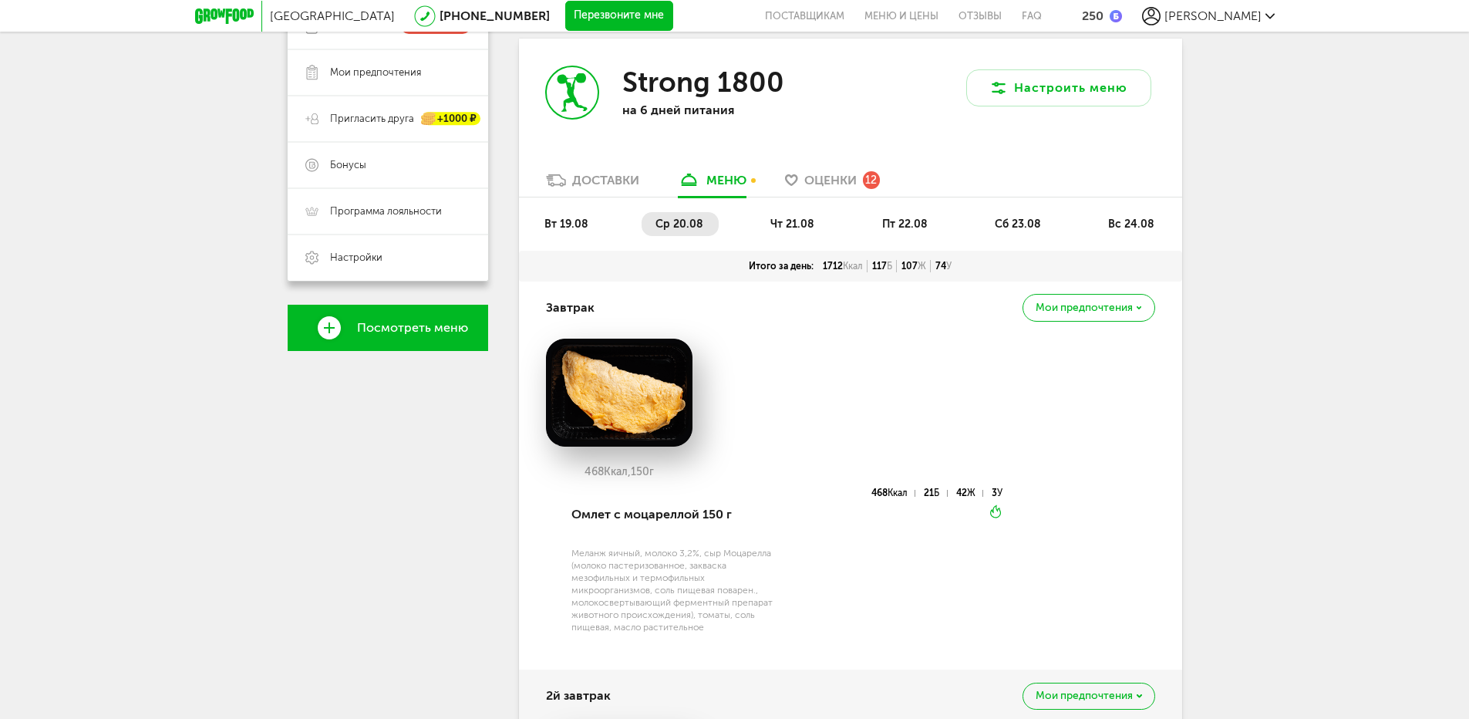
click at [1018, 220] on span "сб 23.08" at bounding box center [1018, 223] width 46 height 13
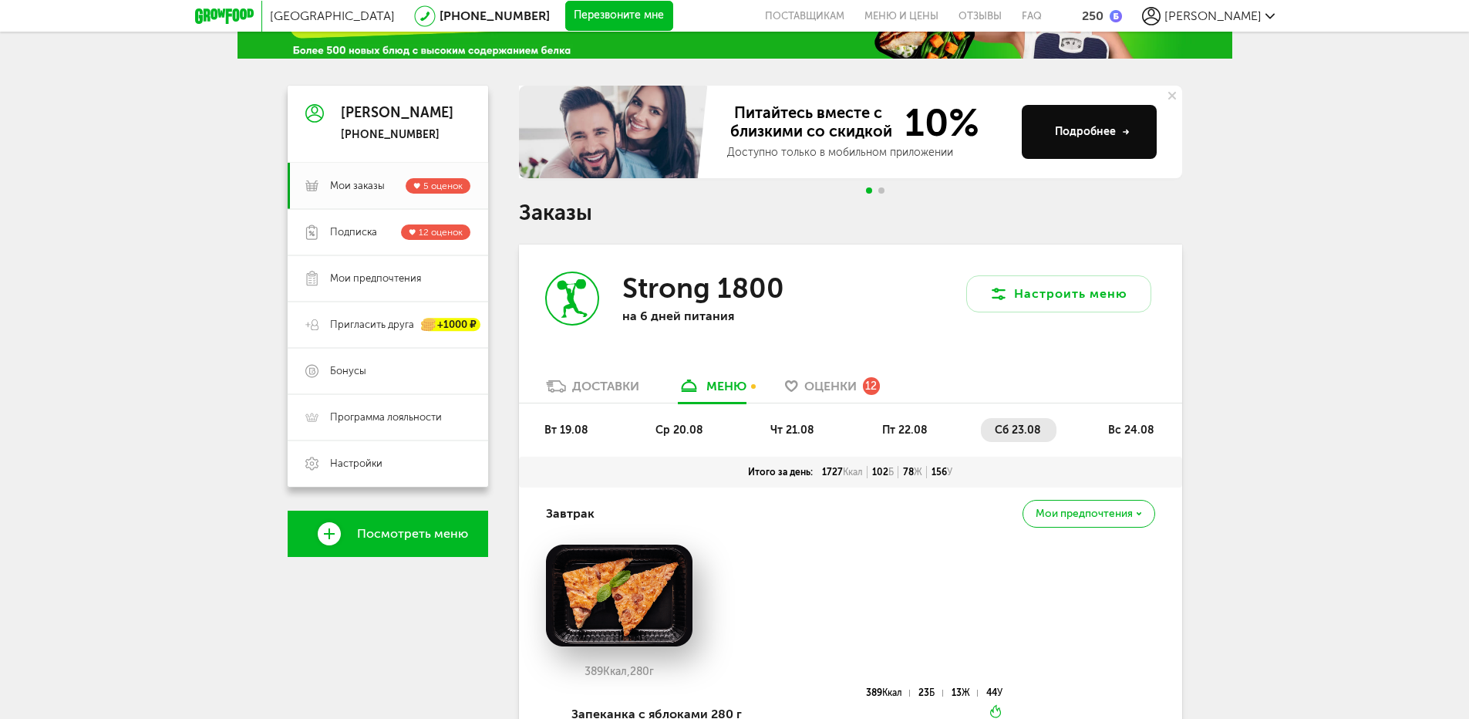
scroll to position [0, 0]
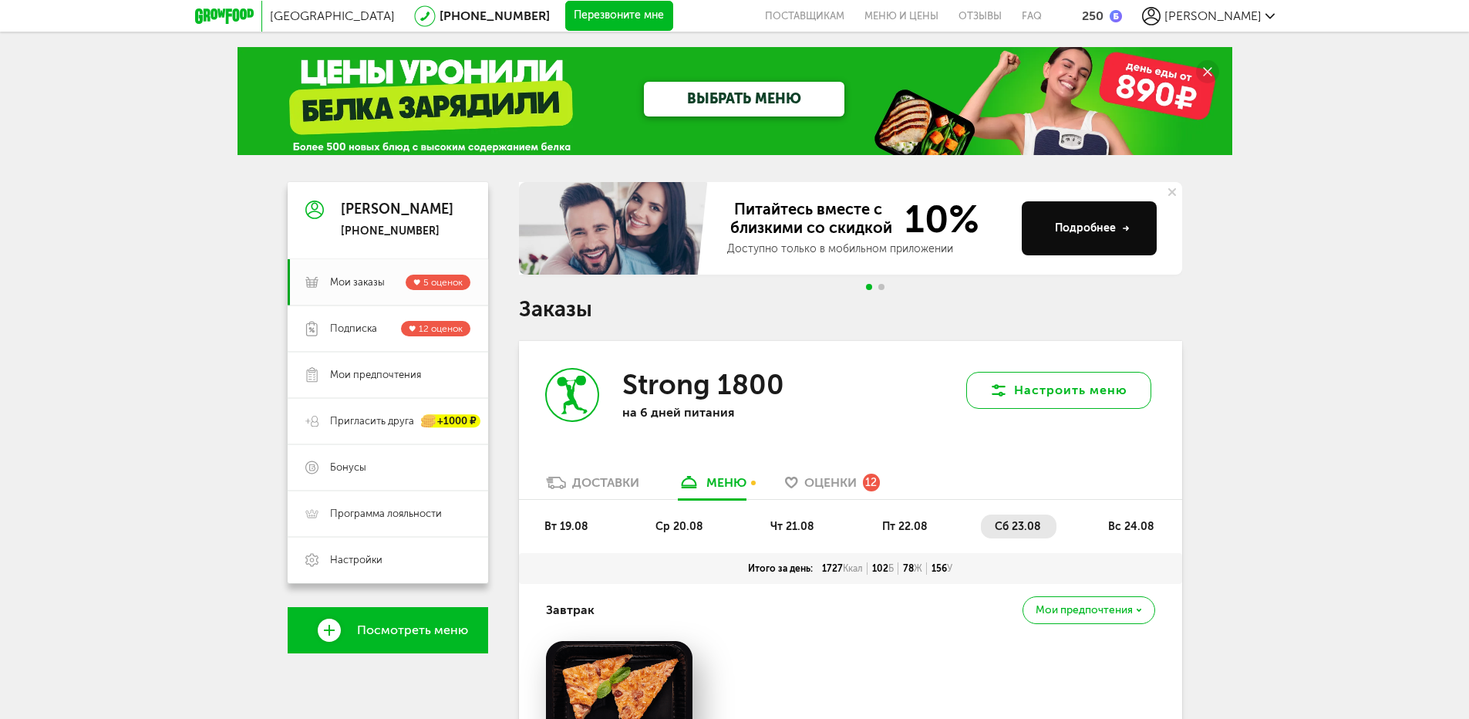
click at [1063, 395] on button "Настроить меню" at bounding box center [1058, 390] width 185 height 37
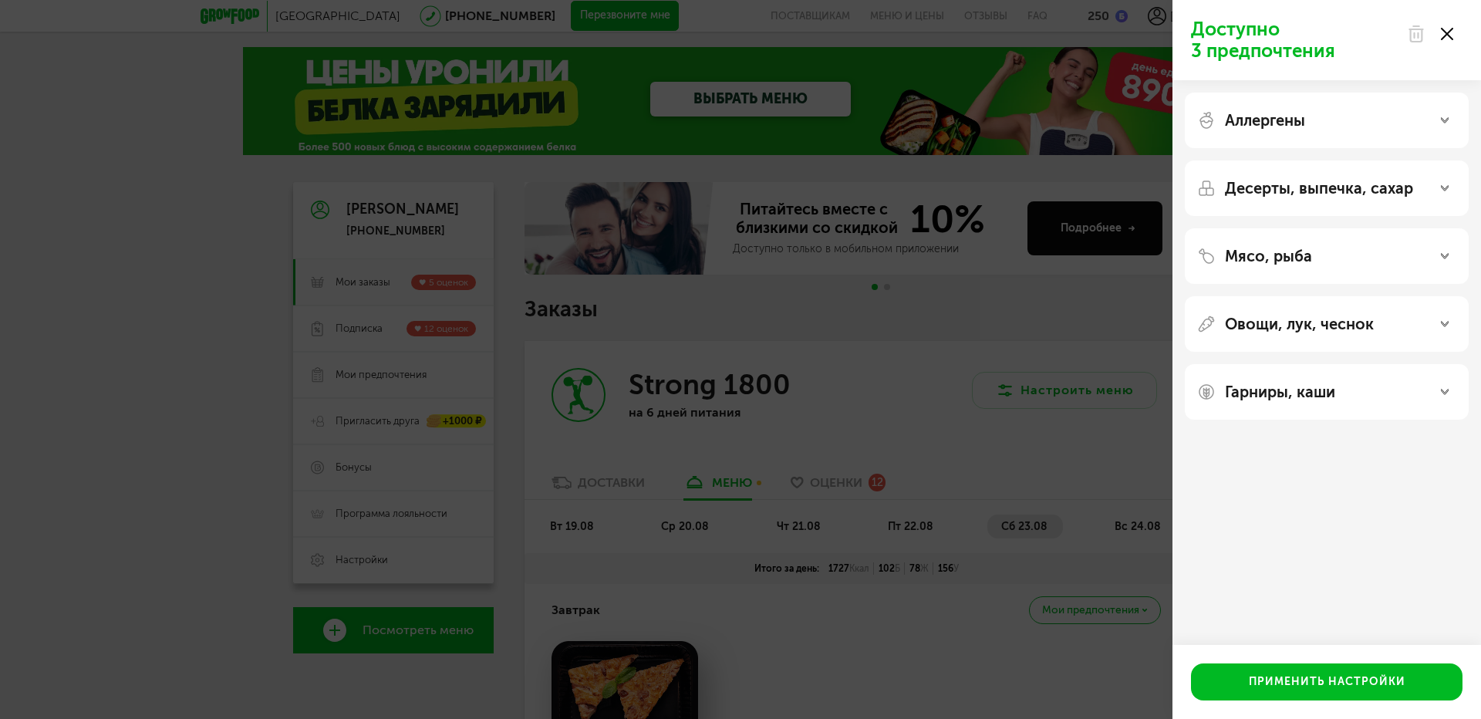
click at [1452, 32] on icon at bounding box center [1447, 34] width 12 height 12
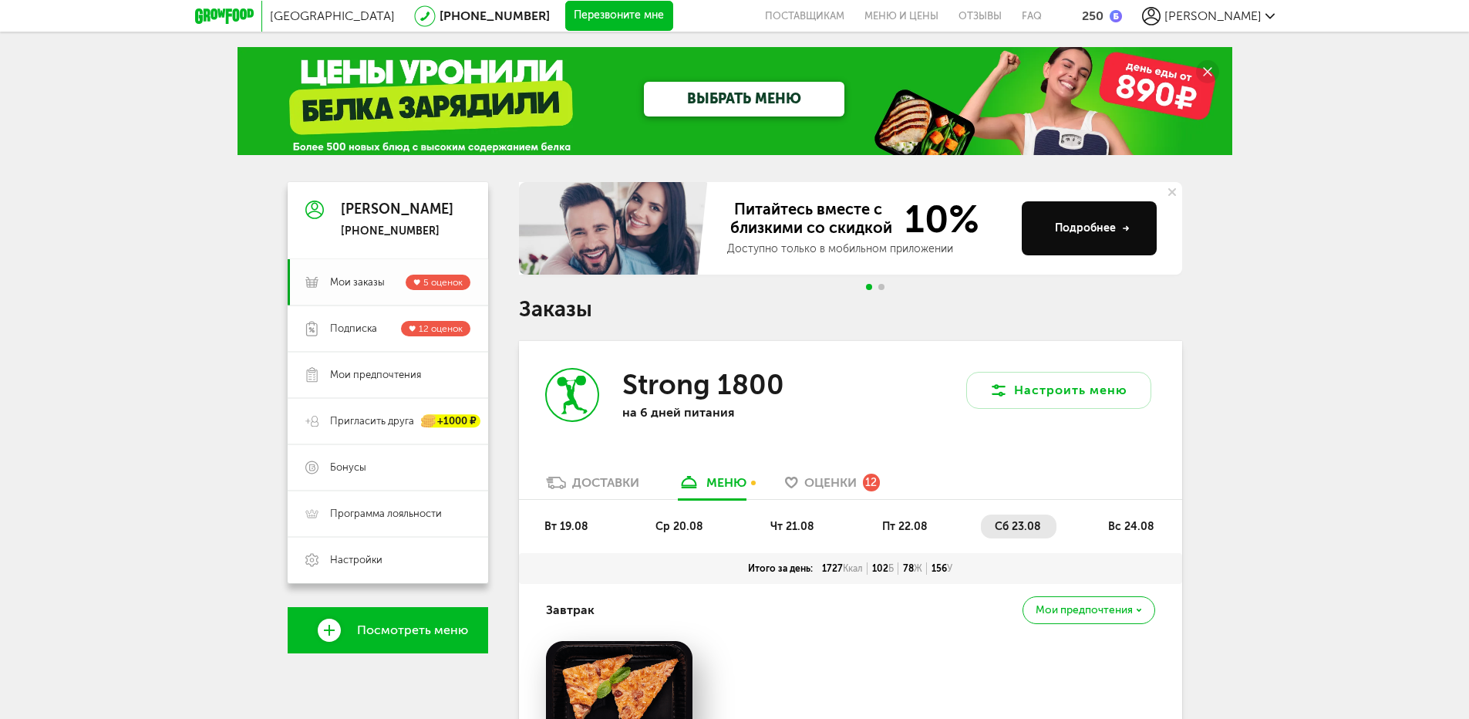
click at [342, 278] on span "Мои заказы" at bounding box center [357, 282] width 55 height 14
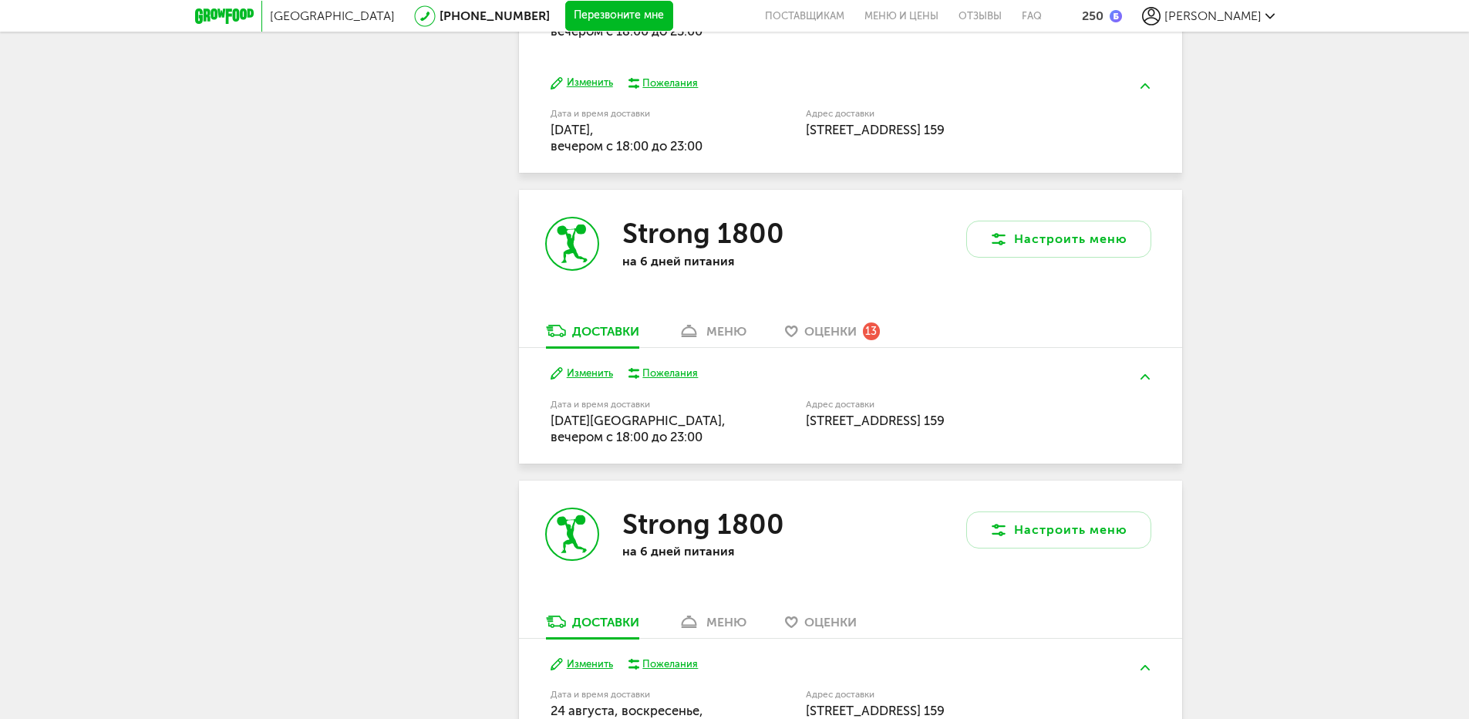
scroll to position [2931, 0]
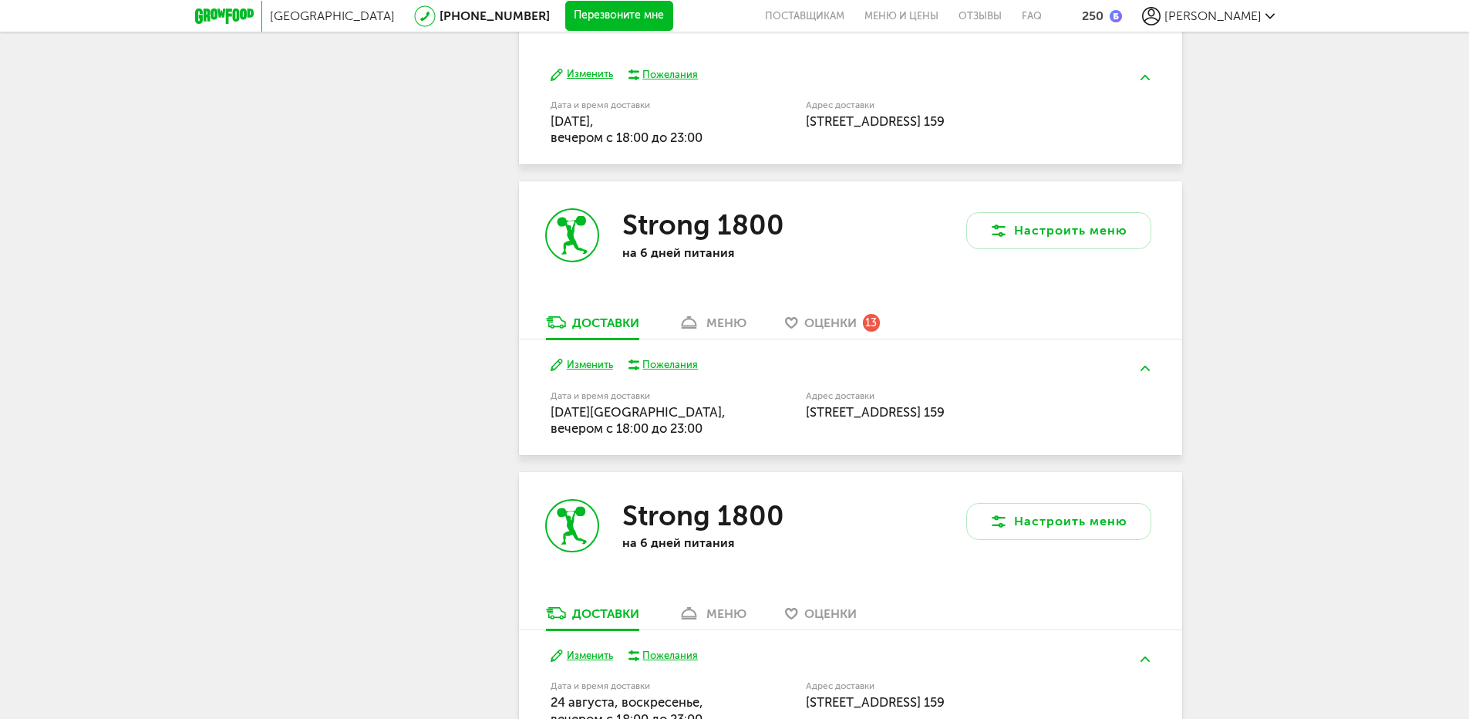
click at [723, 315] on div "меню" at bounding box center [726, 322] width 40 height 15
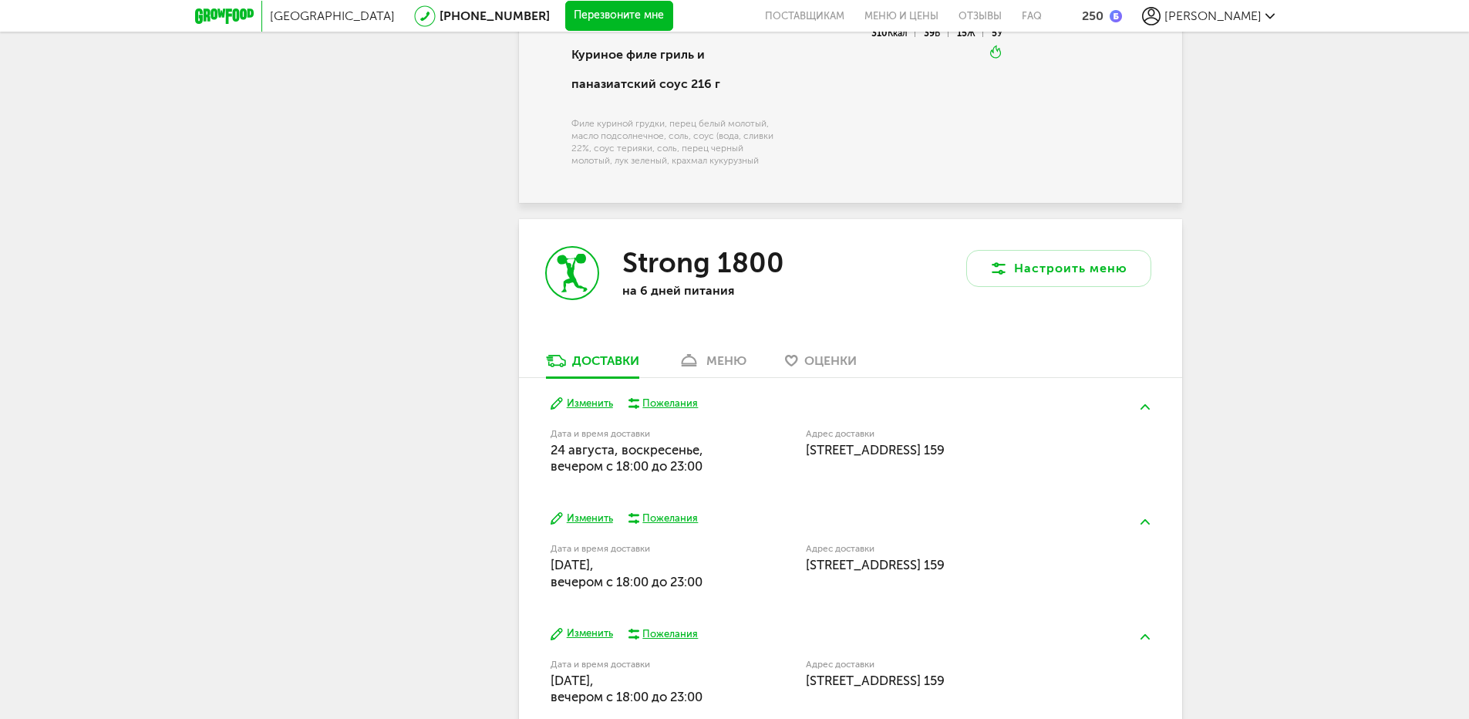
scroll to position [5092, 0]
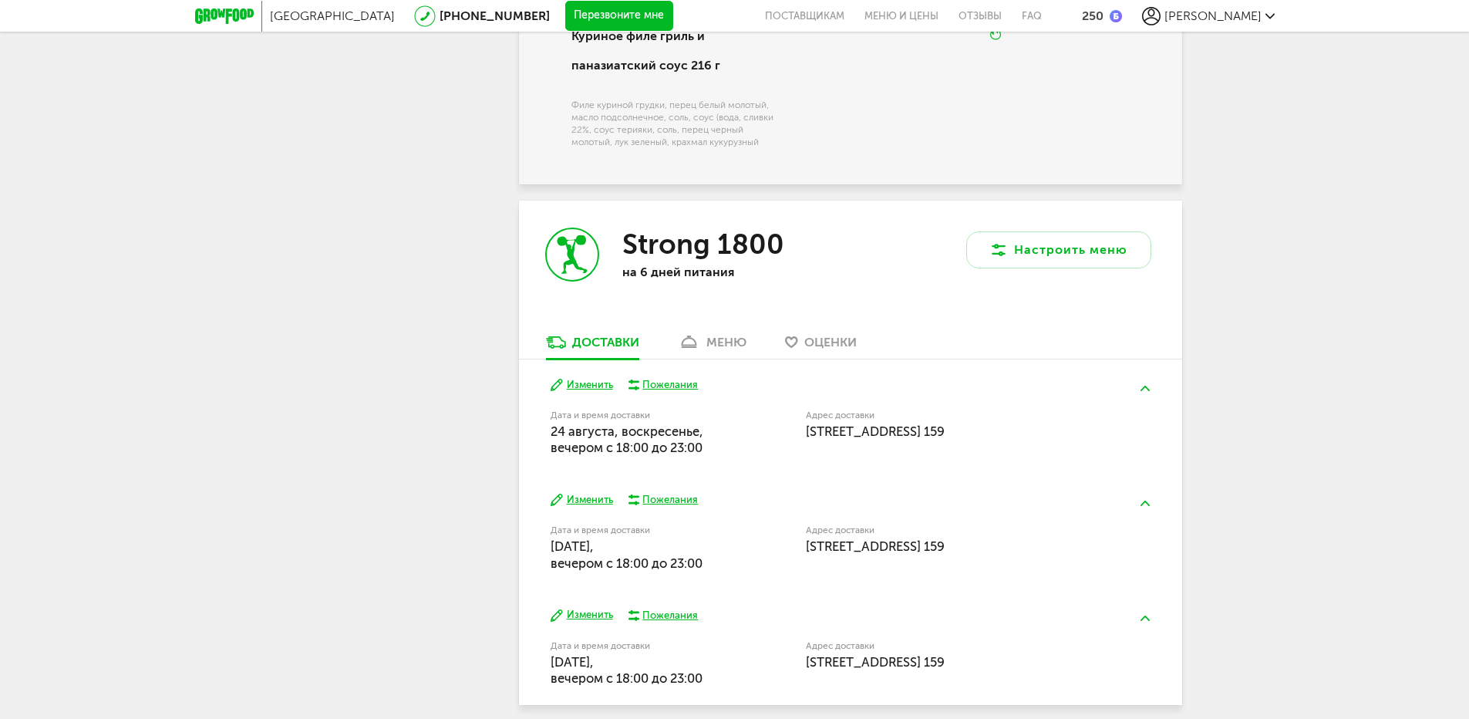
click at [721, 349] on div "меню" at bounding box center [726, 342] width 40 height 15
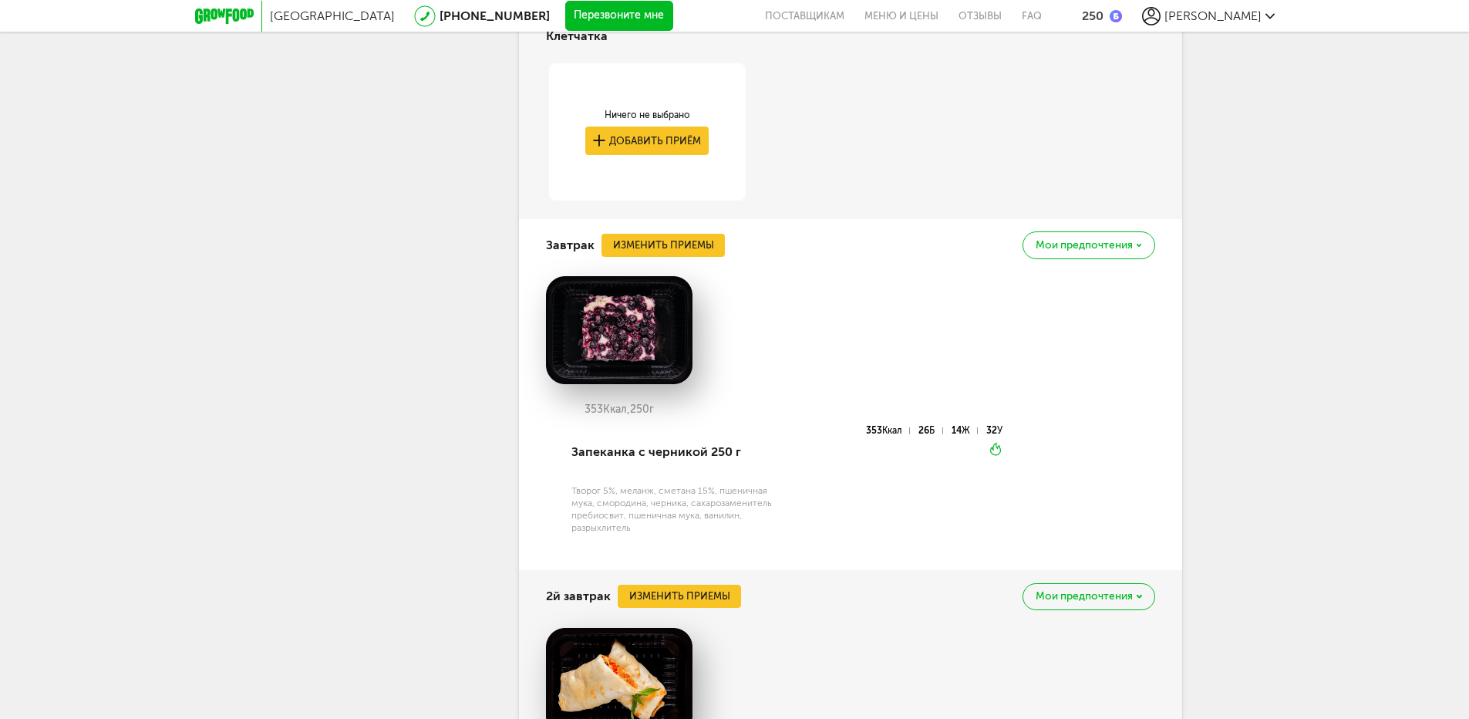
scroll to position [5806, 0]
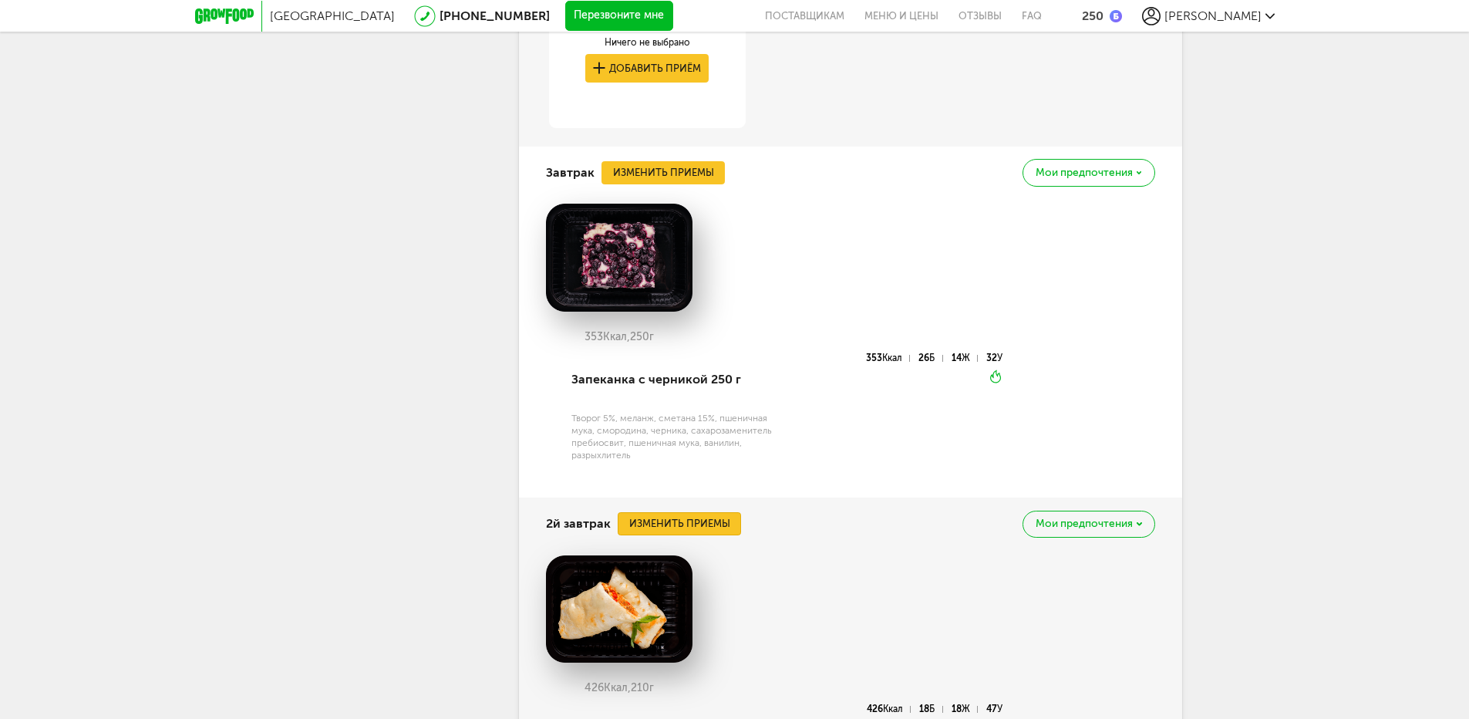
click at [701, 532] on button "Изменить приемы" at bounding box center [679, 523] width 123 height 23
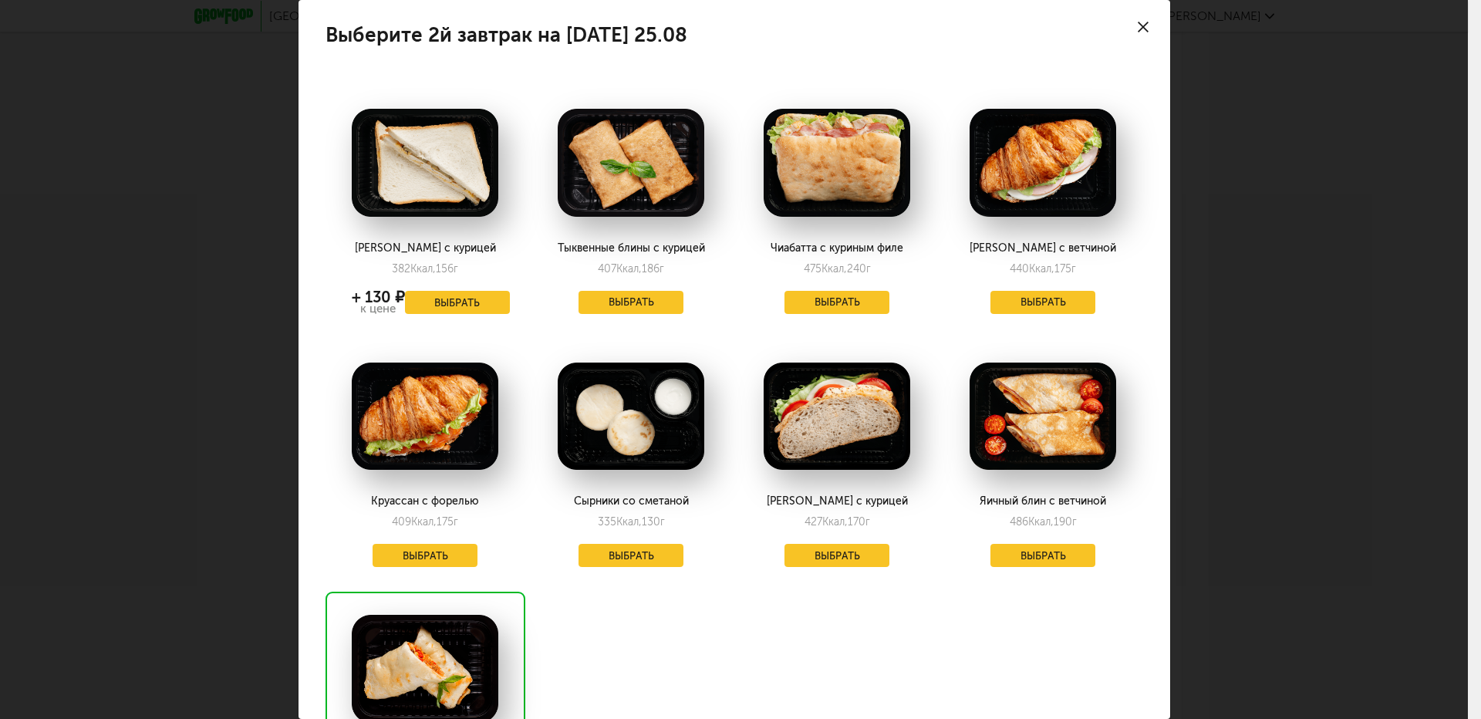
click at [1138, 25] on icon at bounding box center [1143, 27] width 11 height 11
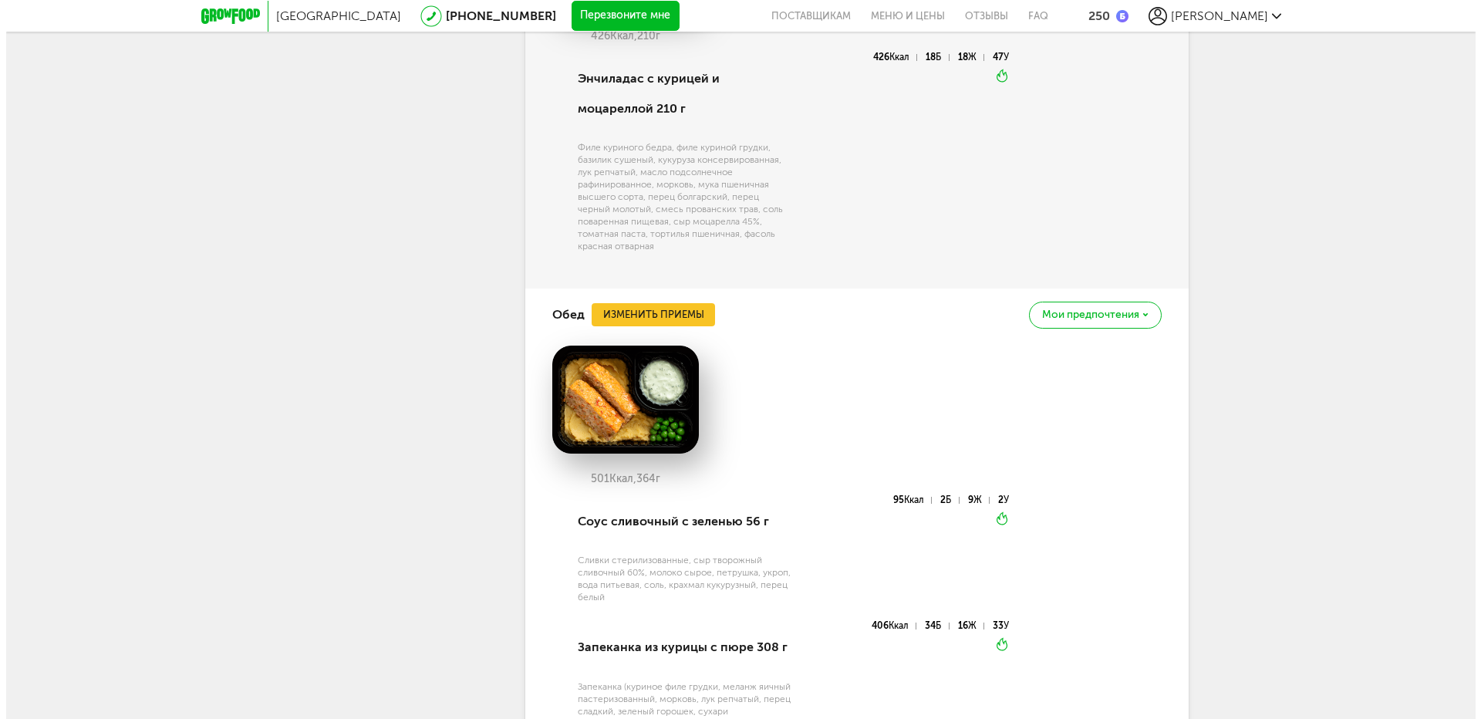
scroll to position [6500, 0]
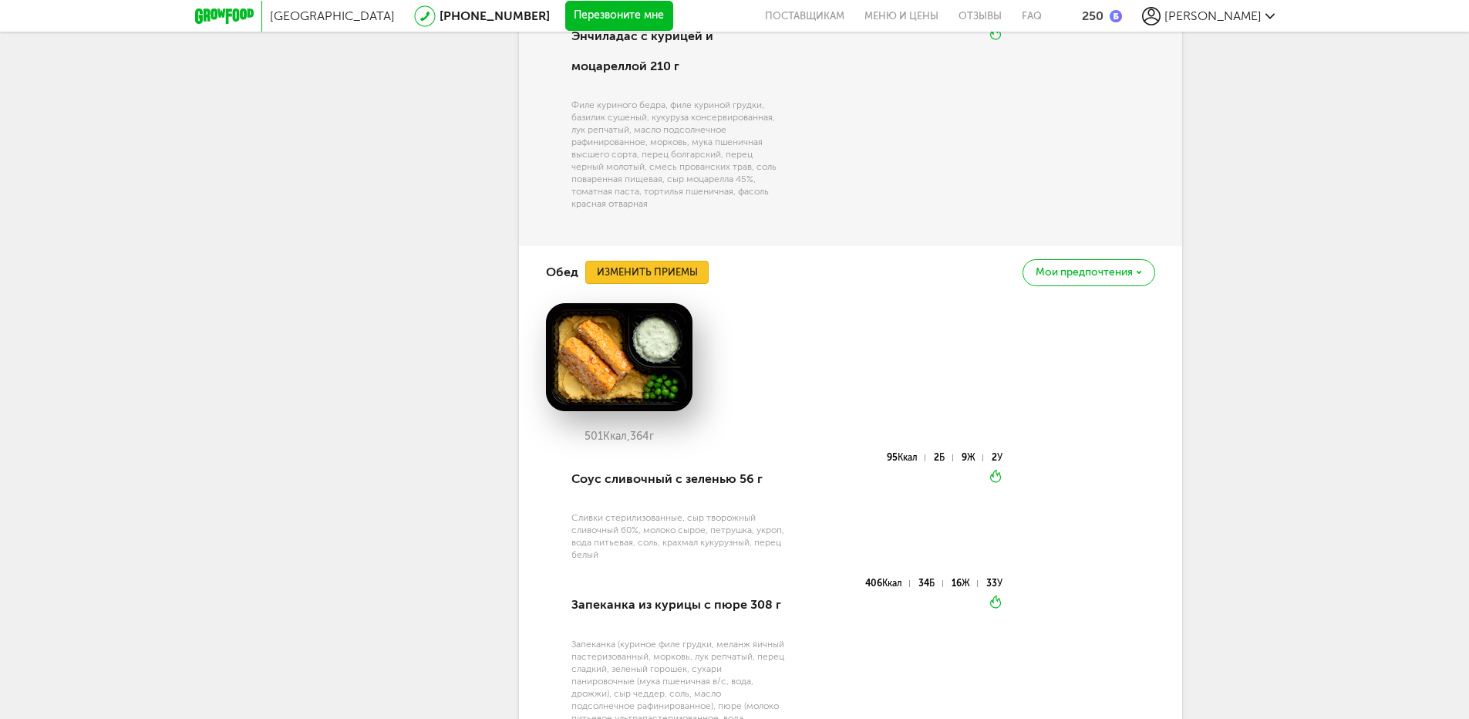
click at [668, 284] on button "Изменить приемы" at bounding box center [646, 272] width 123 height 23
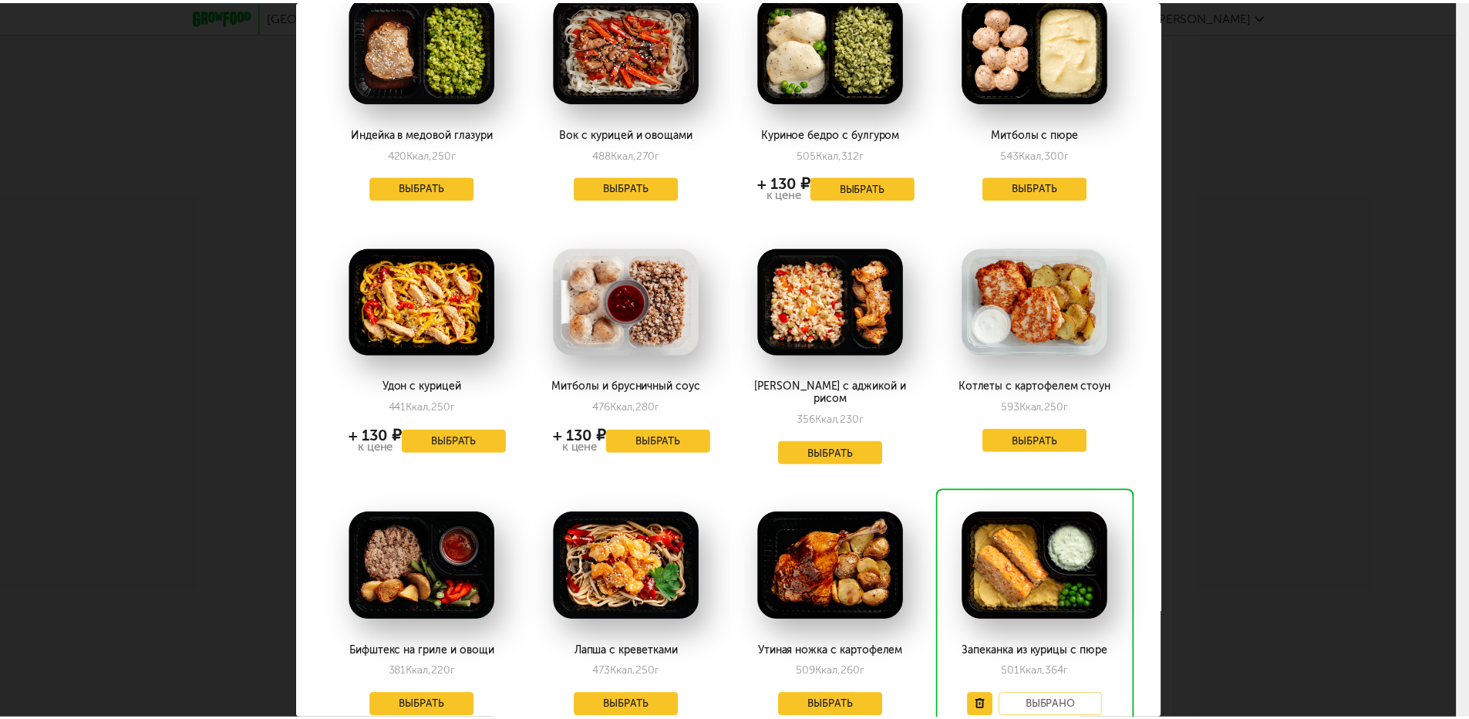
scroll to position [386, 0]
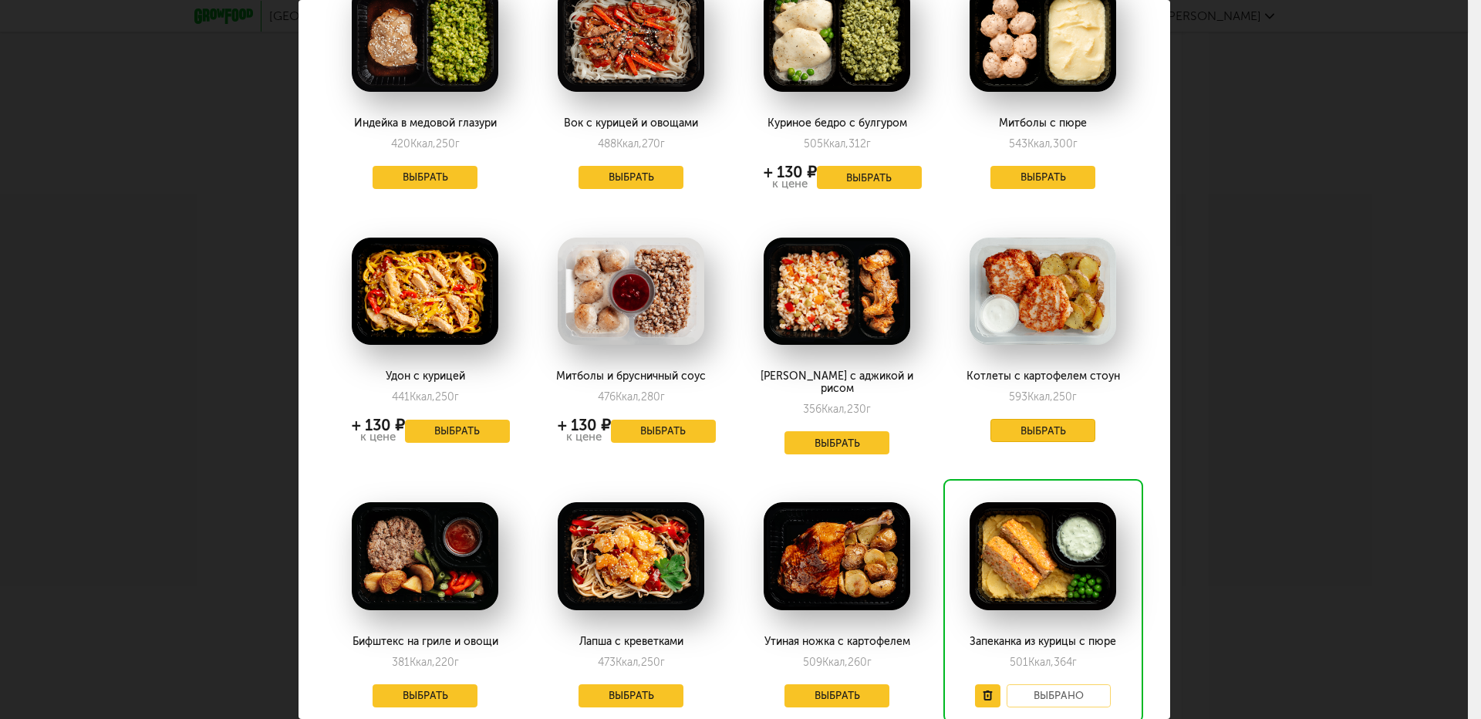
click at [1025, 427] on button "Выбрать" at bounding box center [1042, 430] width 105 height 23
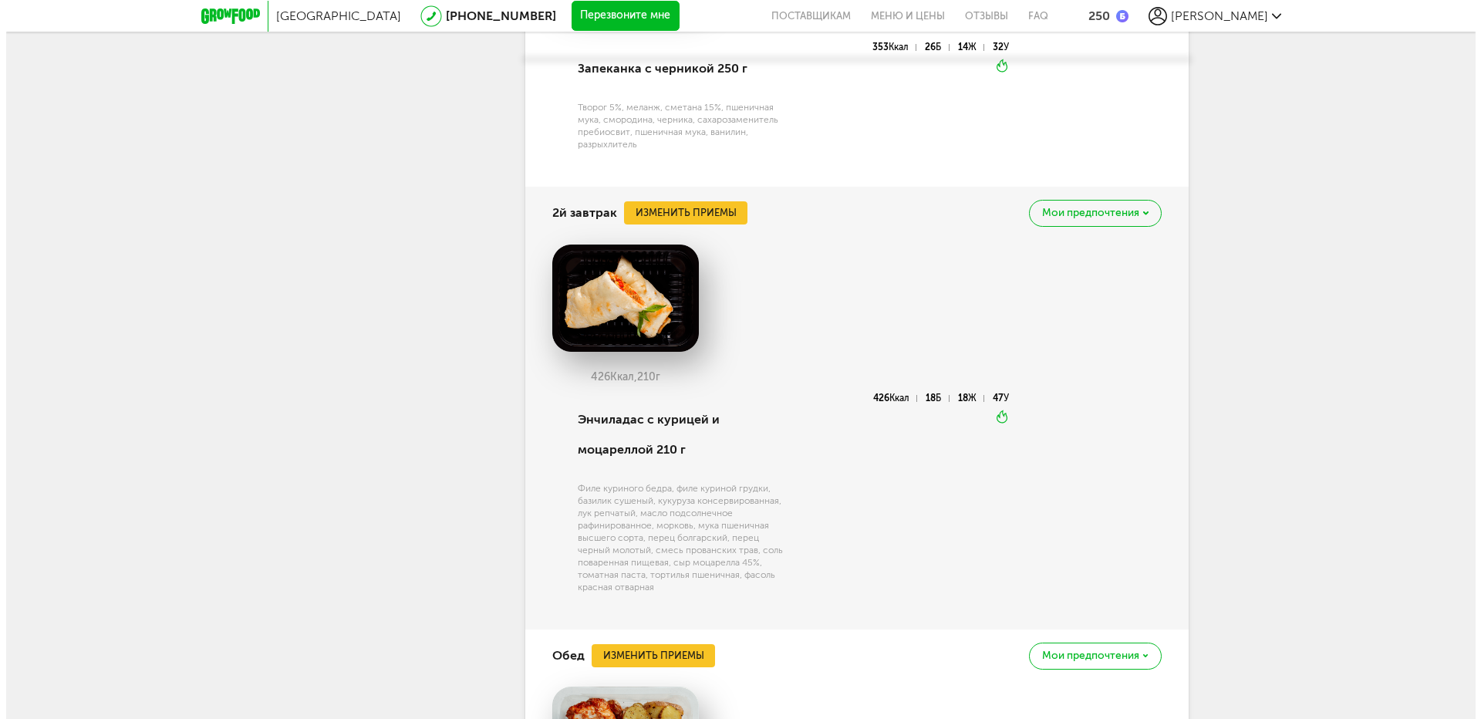
scroll to position [6192, 0]
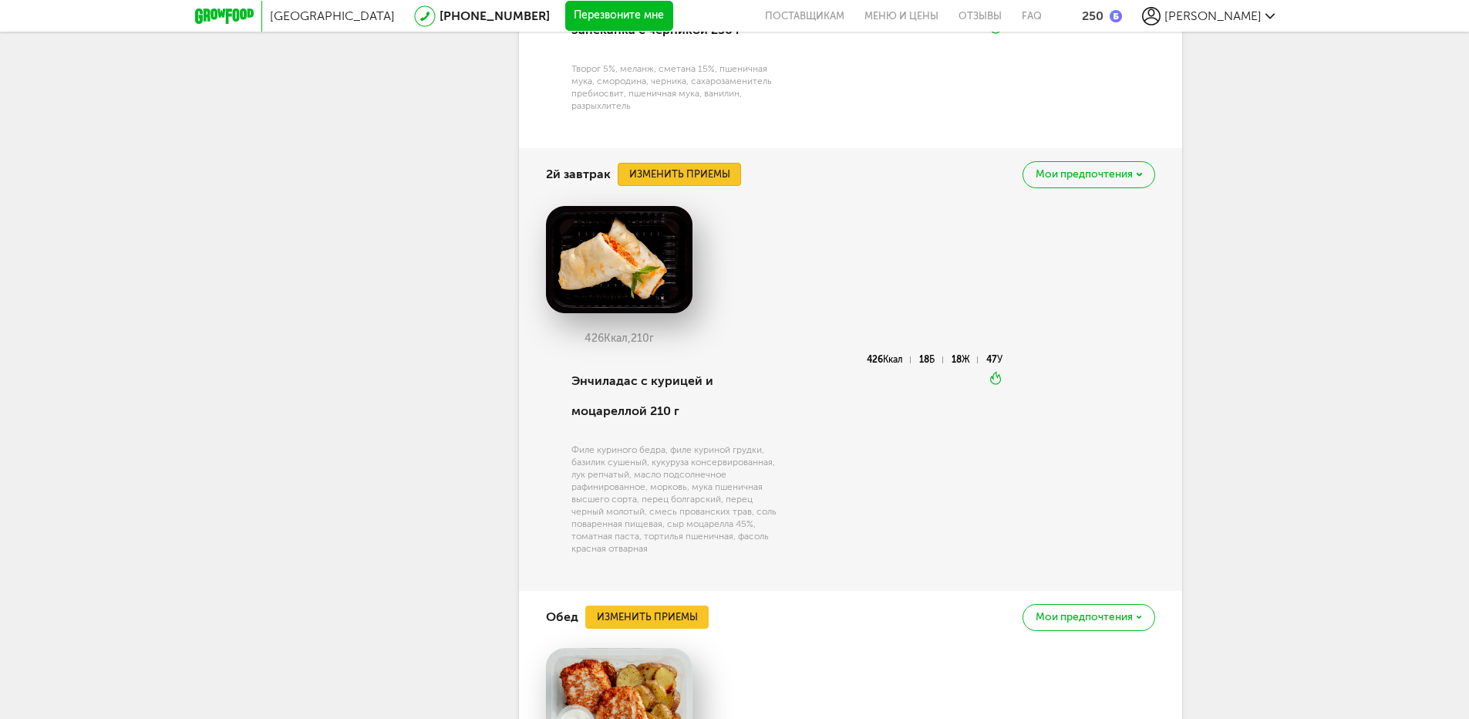
click at [697, 186] on button "Изменить приемы" at bounding box center [679, 174] width 123 height 23
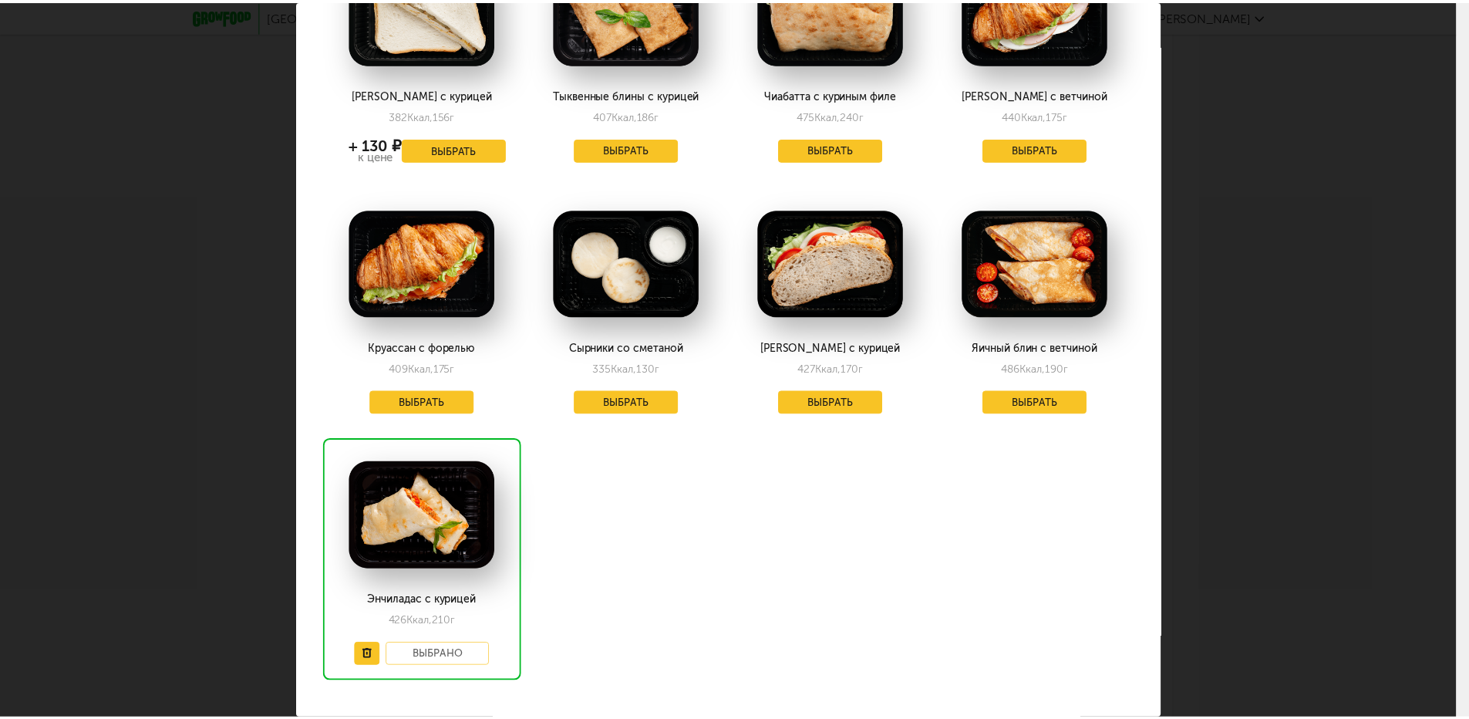
scroll to position [154, 0]
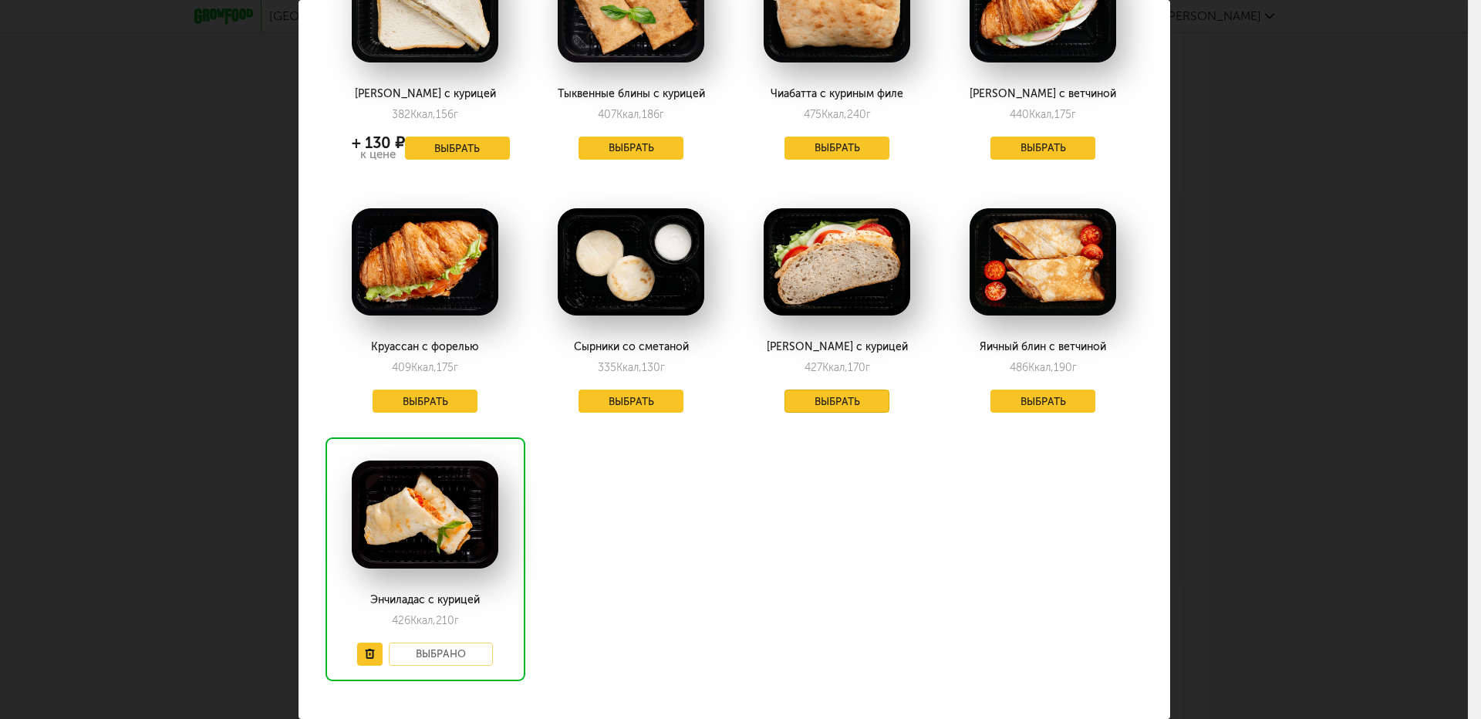
click at [831, 402] on button "Выбрать" at bounding box center [836, 400] width 105 height 23
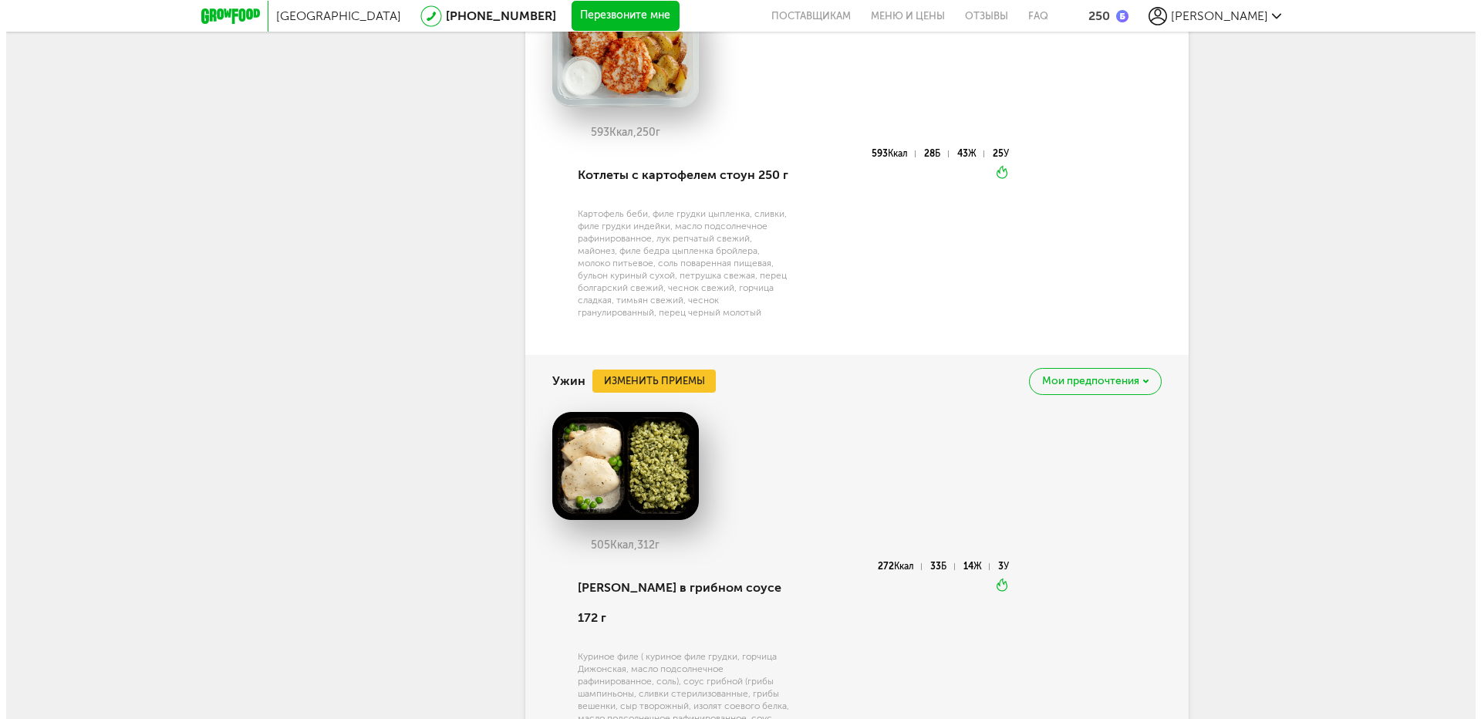
scroll to position [6927, 0]
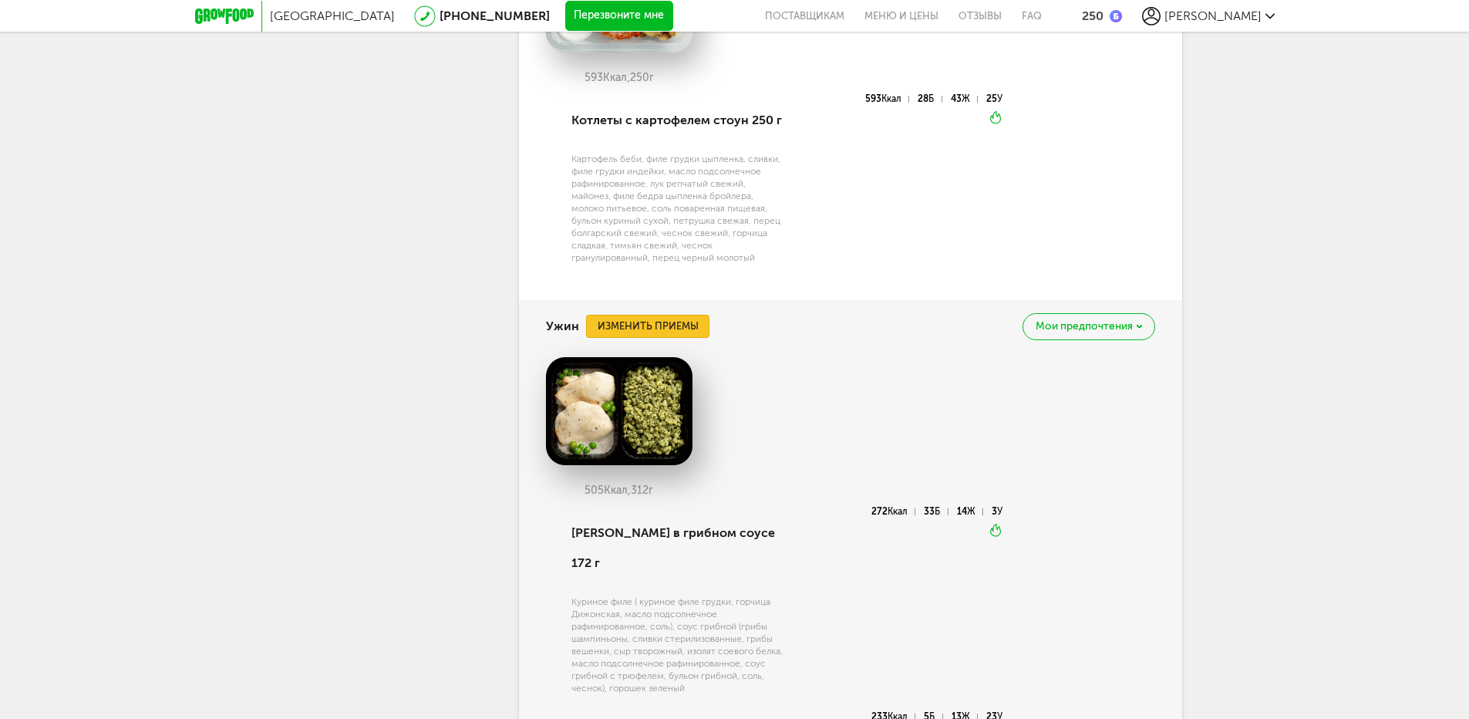
click at [678, 321] on button "Изменить приемы" at bounding box center [647, 326] width 123 height 23
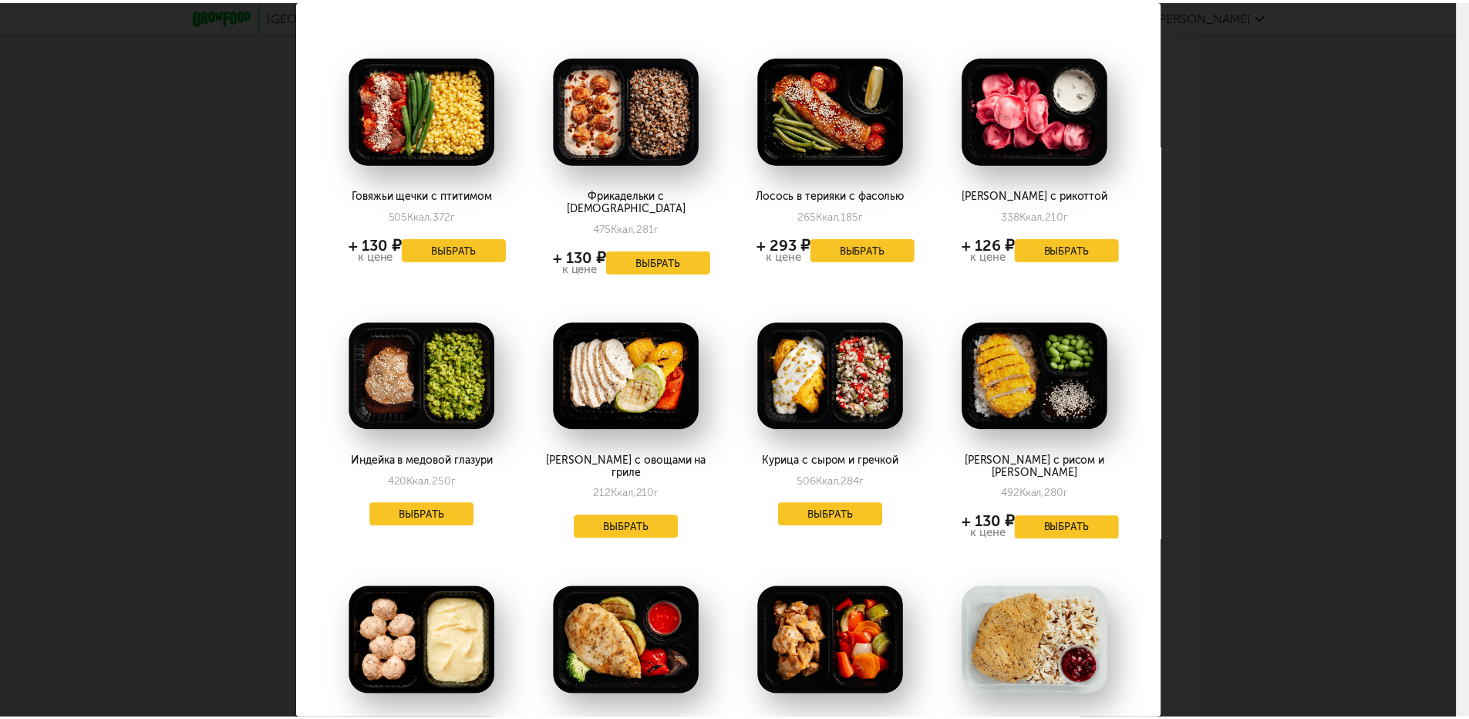
scroll to position [0, 0]
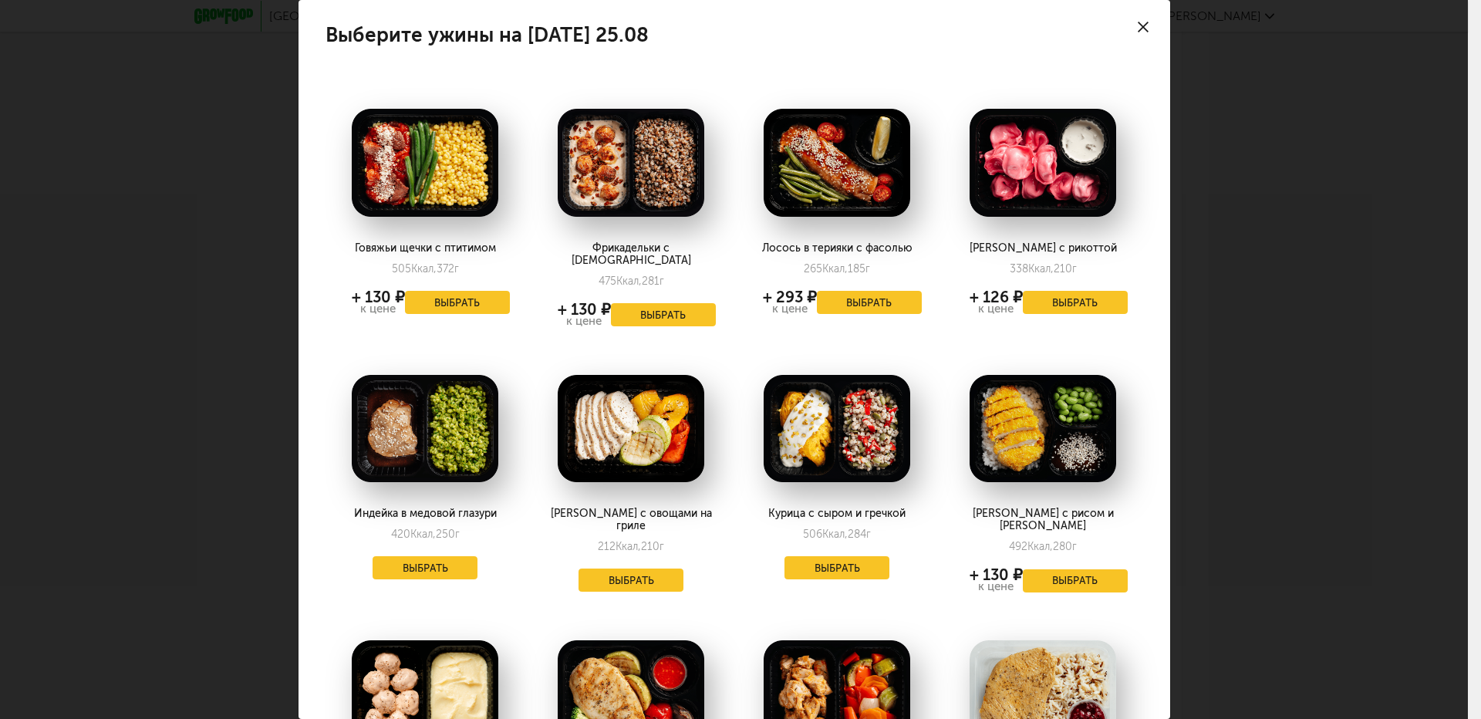
click at [1138, 22] on use at bounding box center [1143, 27] width 11 height 11
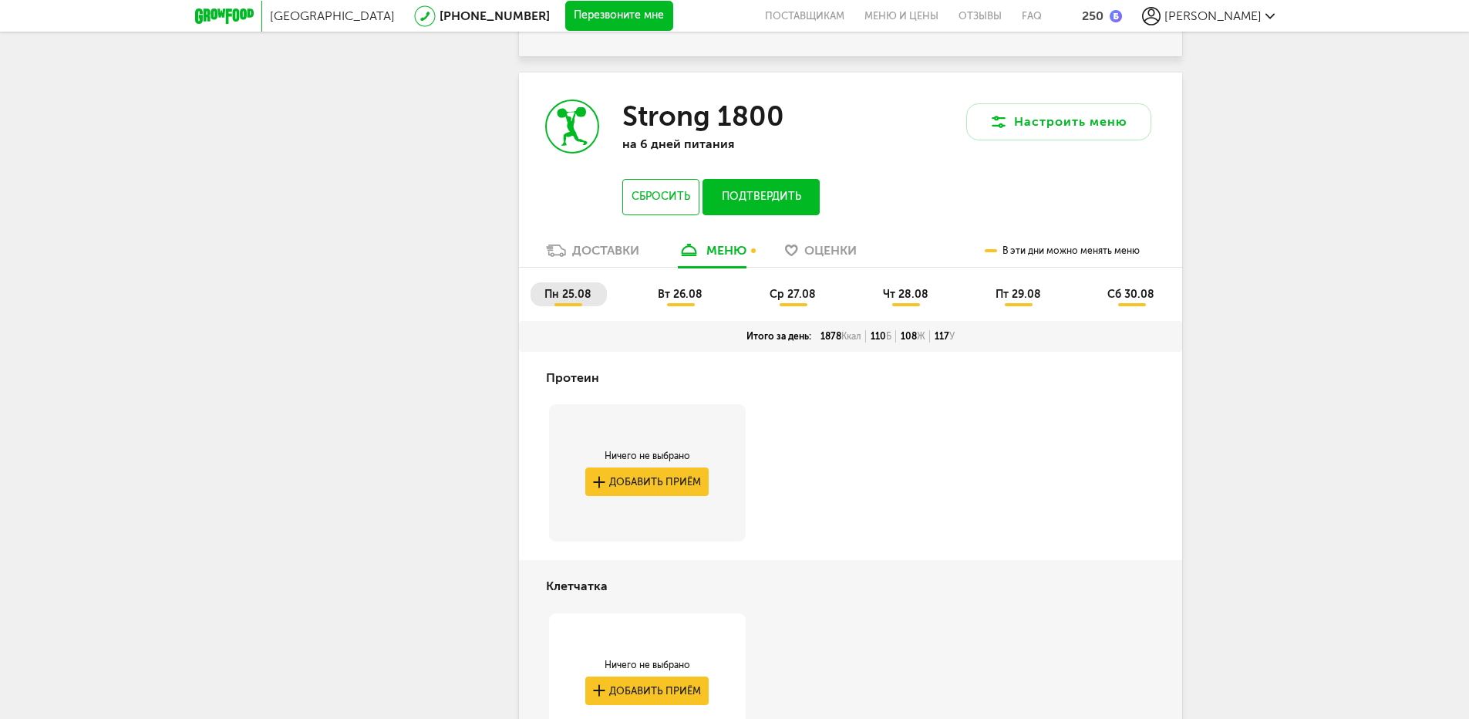
scroll to position [5154, 0]
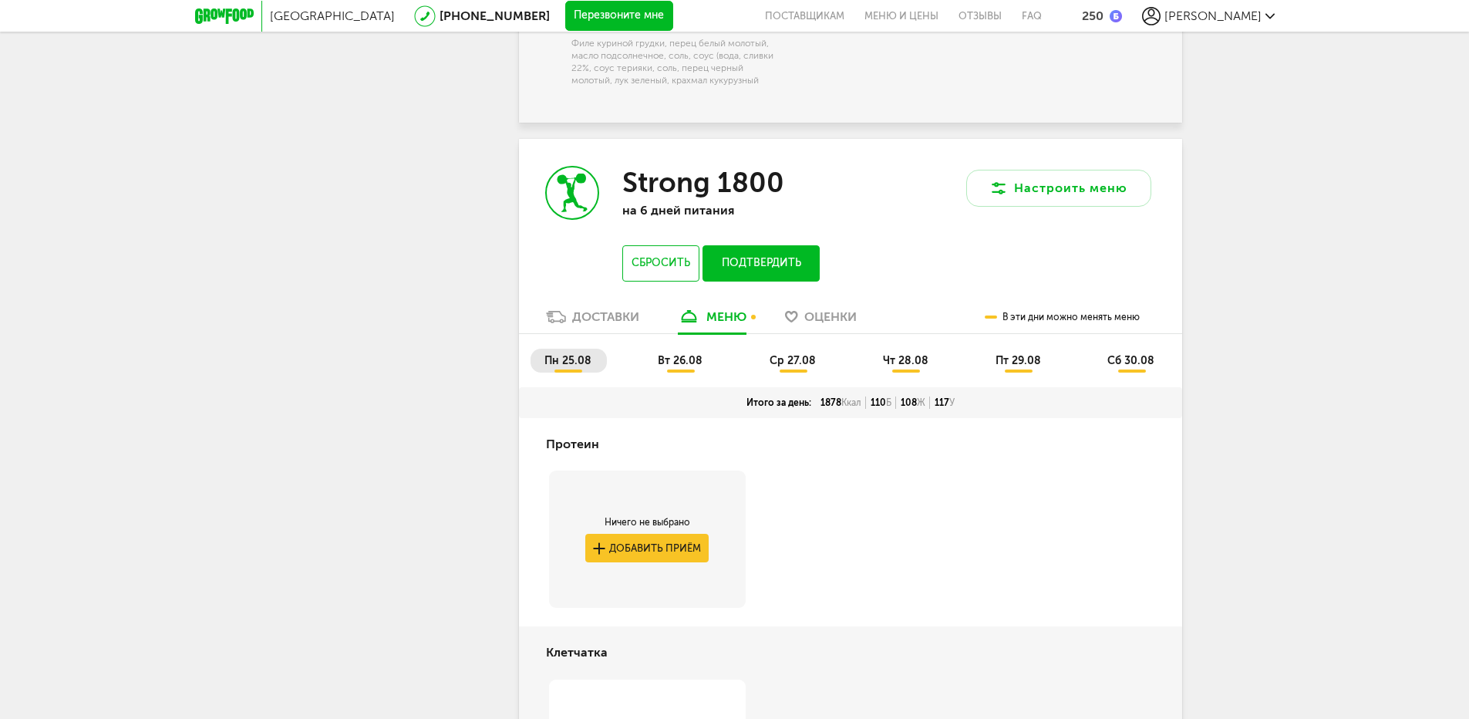
click at [753, 278] on button "Подтвердить" at bounding box center [761, 263] width 116 height 36
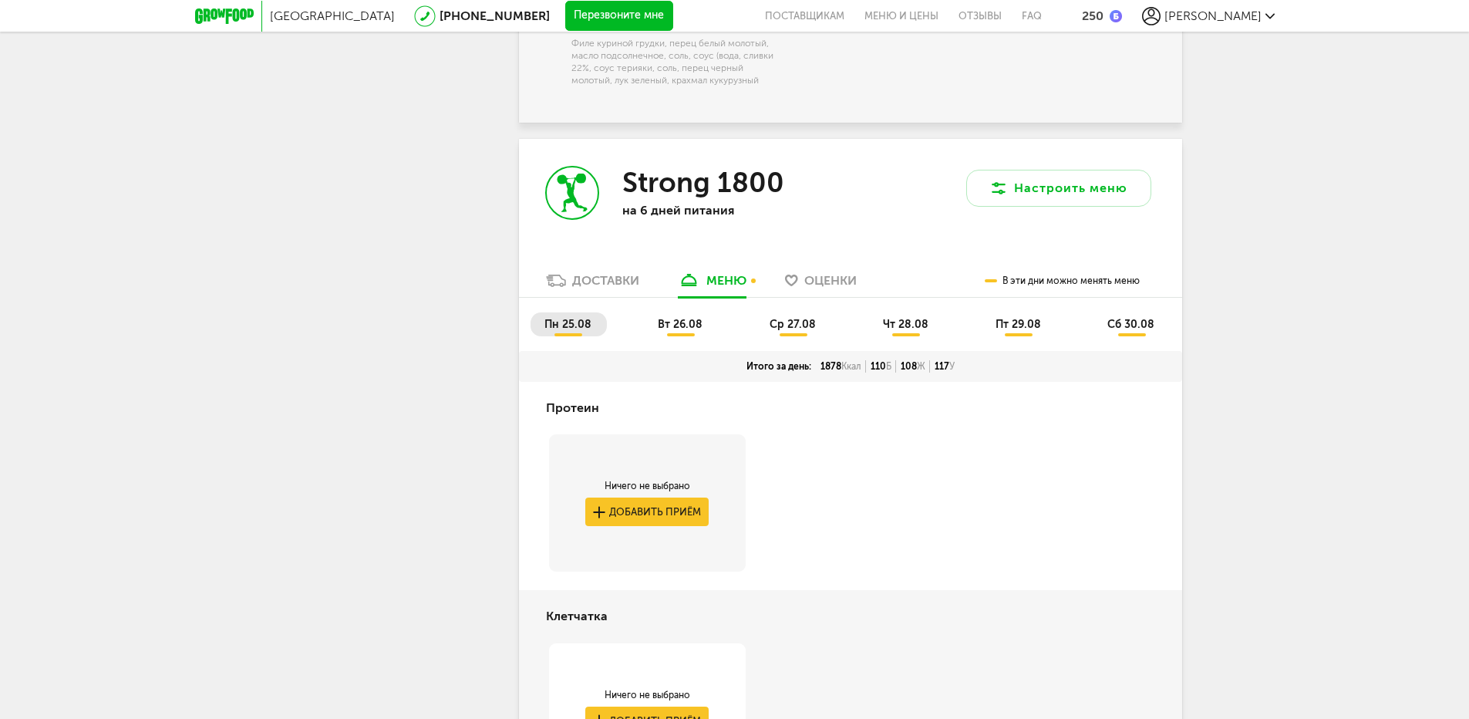
click at [681, 331] on span "вт 26.08" at bounding box center [680, 324] width 45 height 13
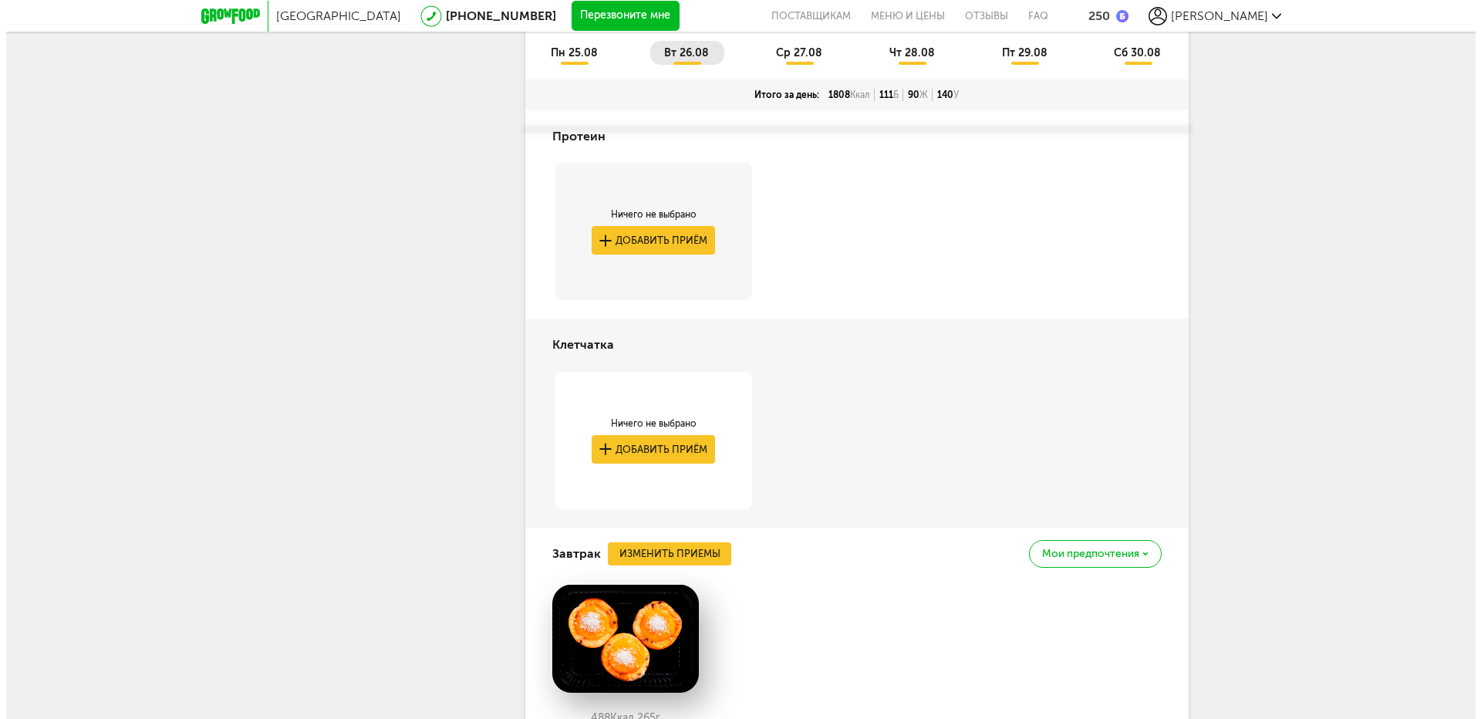
scroll to position [5539, 0]
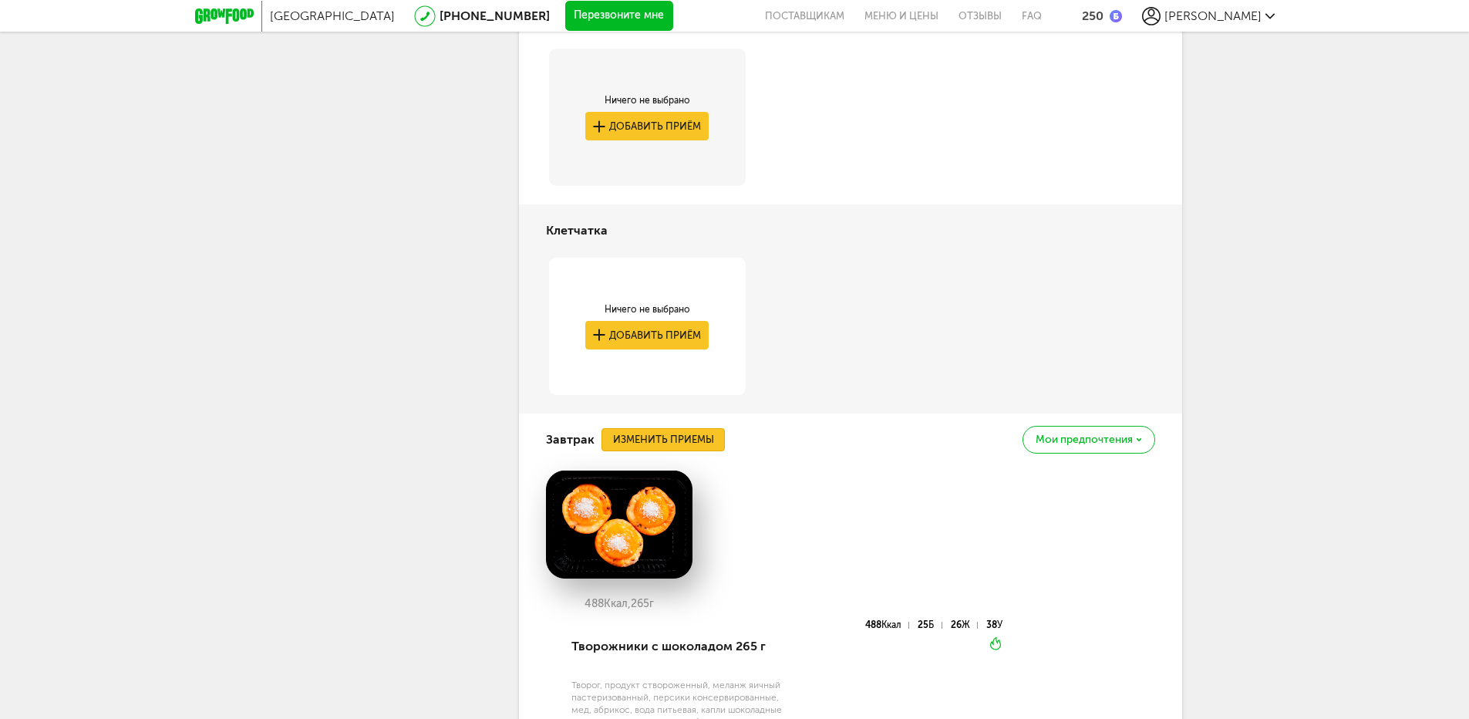
click at [668, 451] on button "Изменить приемы" at bounding box center [663, 439] width 123 height 23
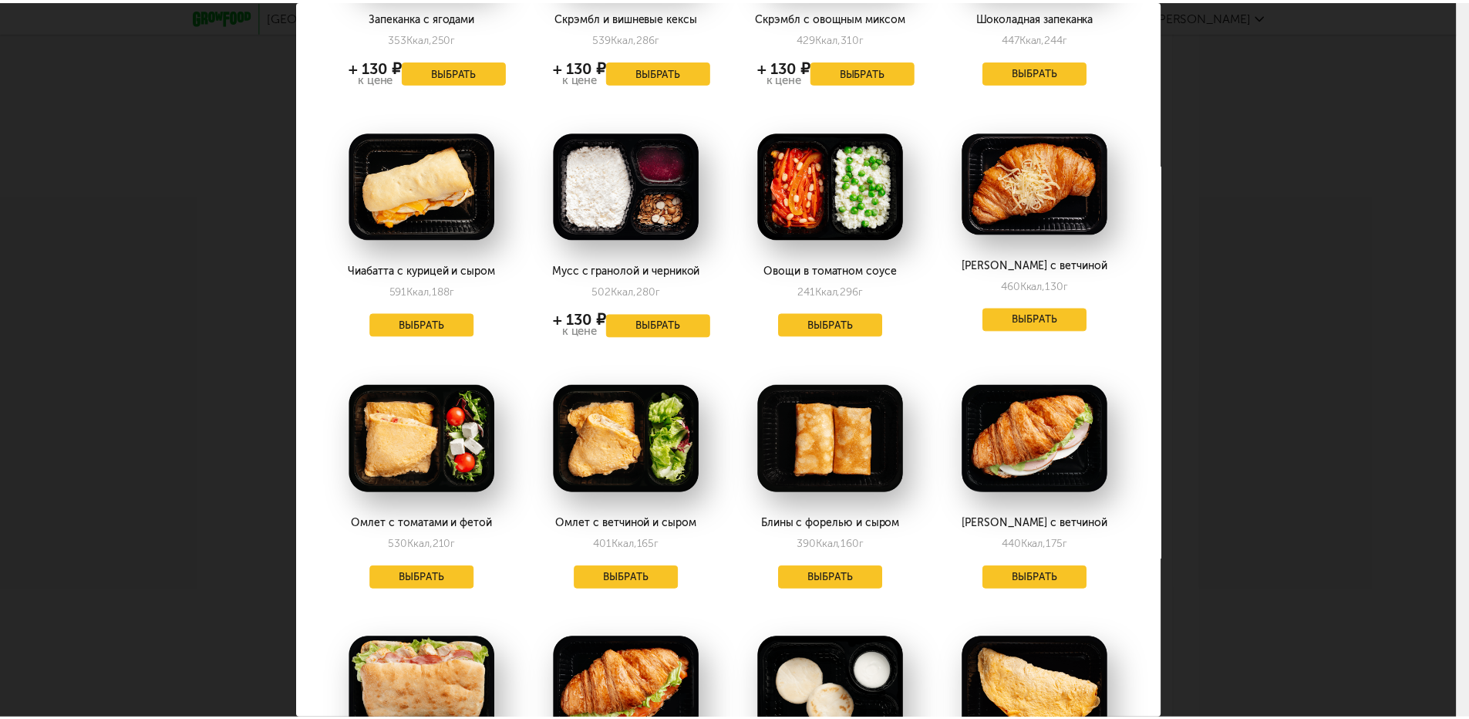
scroll to position [231, 0]
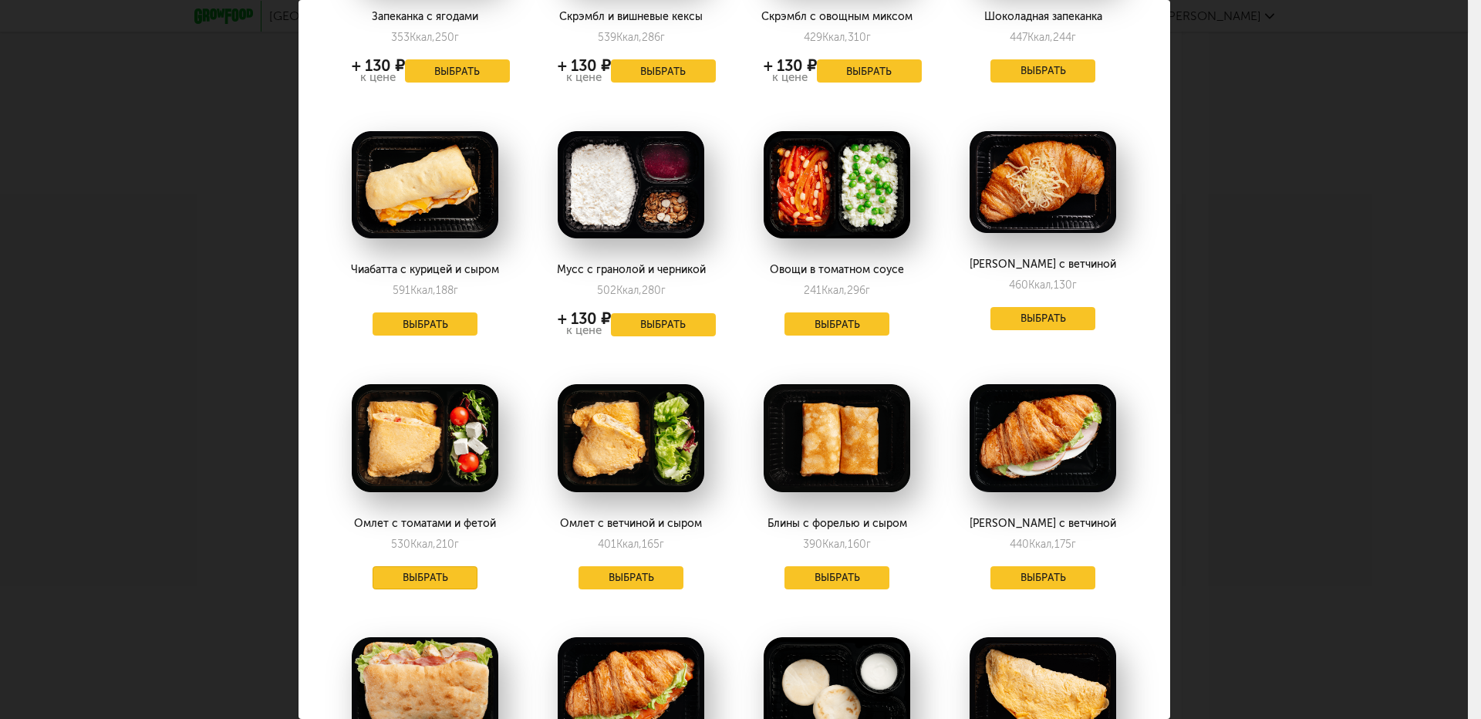
click at [422, 568] on button "Выбрать" at bounding box center [425, 577] width 105 height 23
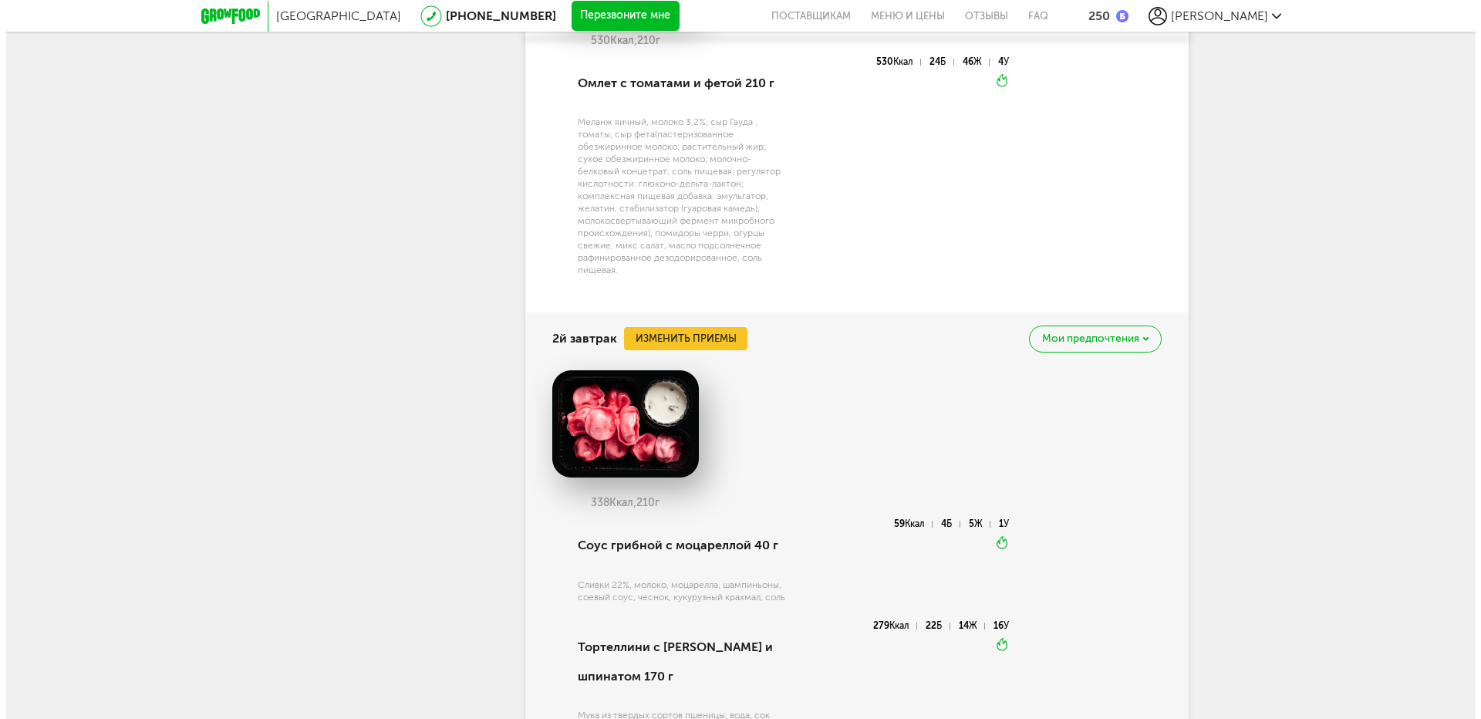
scroll to position [6156, 0]
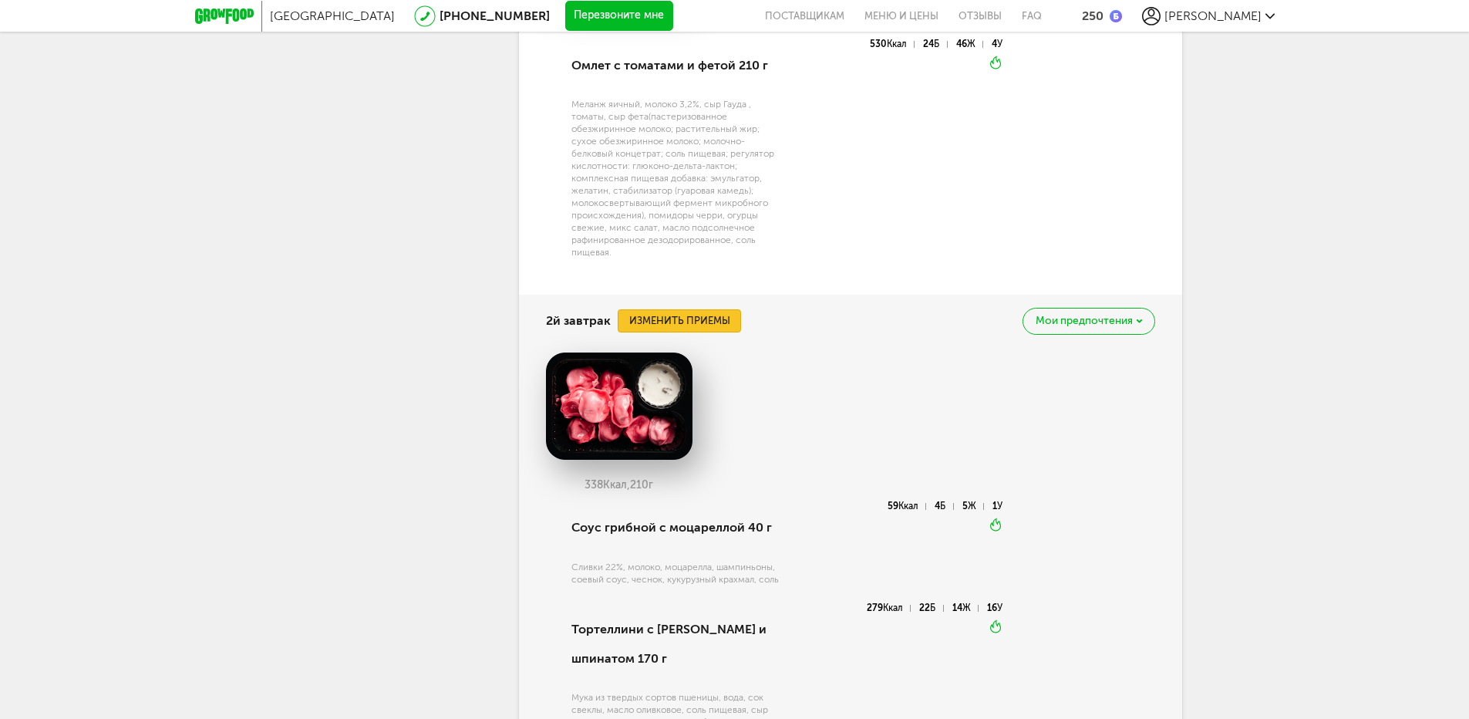
click at [682, 332] on button "Изменить приемы" at bounding box center [679, 320] width 123 height 23
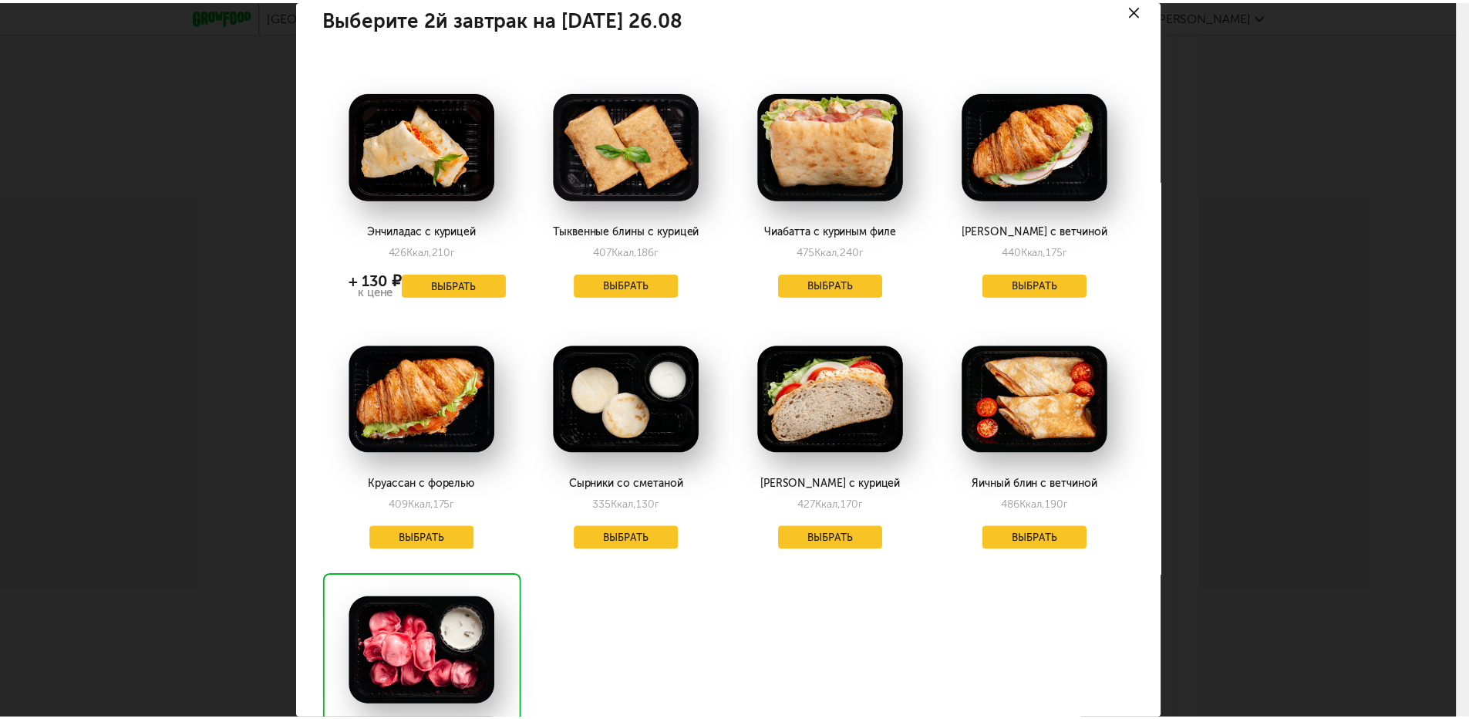
scroll to position [0, 0]
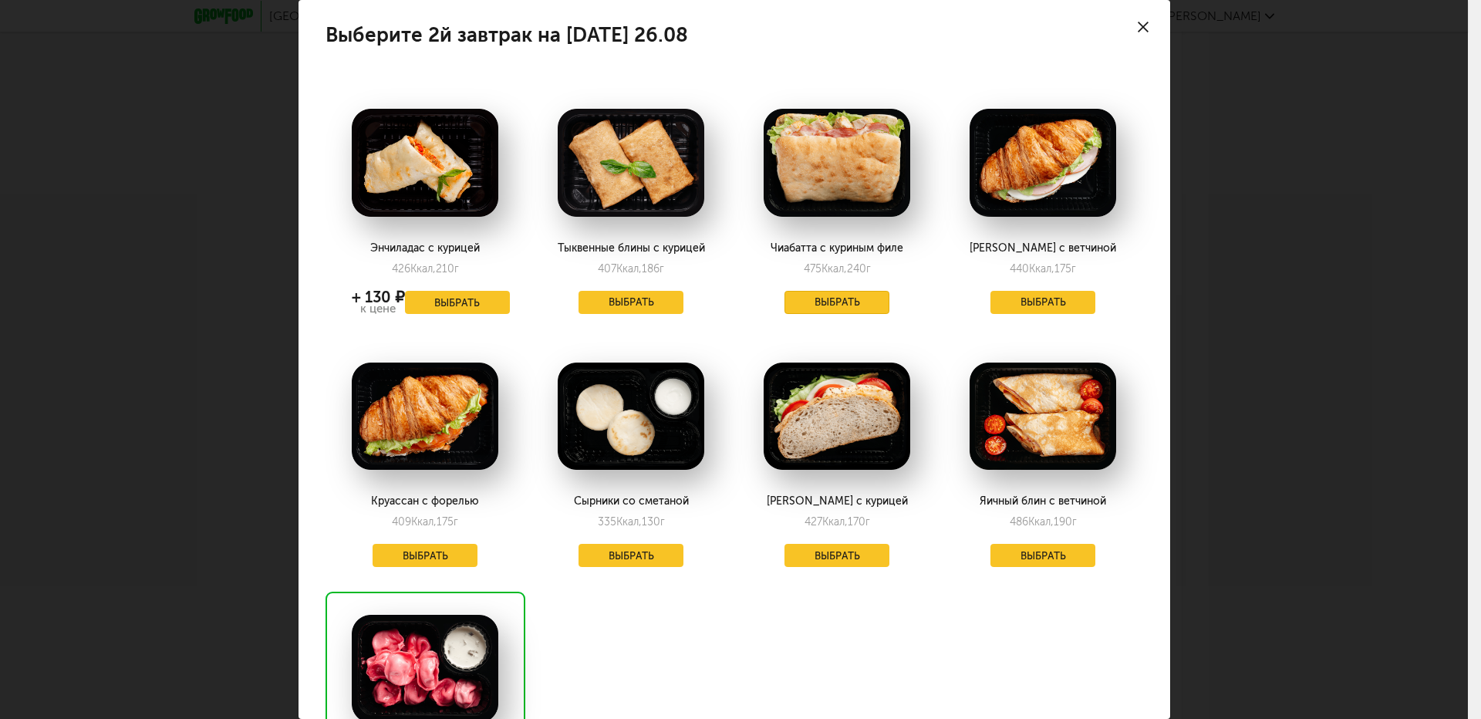
click at [826, 298] on button "Выбрать" at bounding box center [836, 302] width 105 height 23
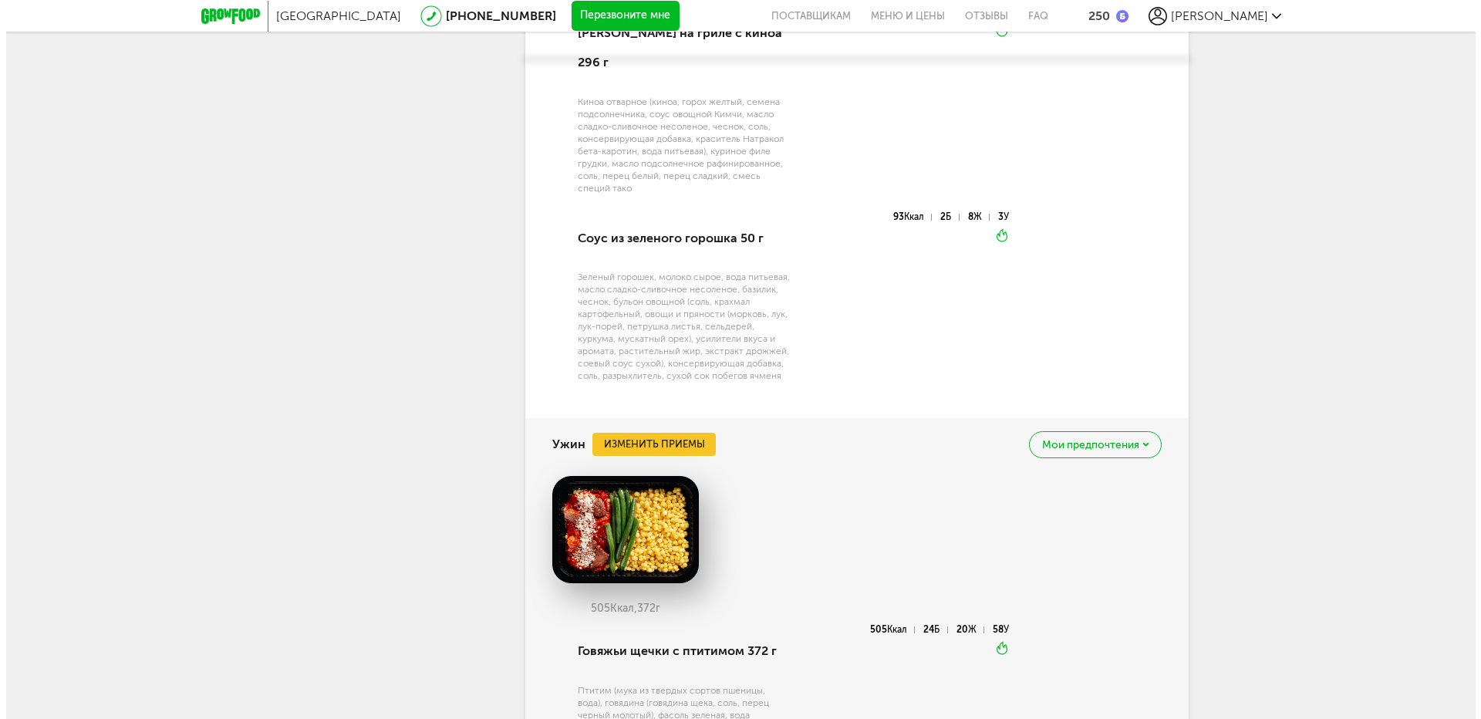
scroll to position [7159, 0]
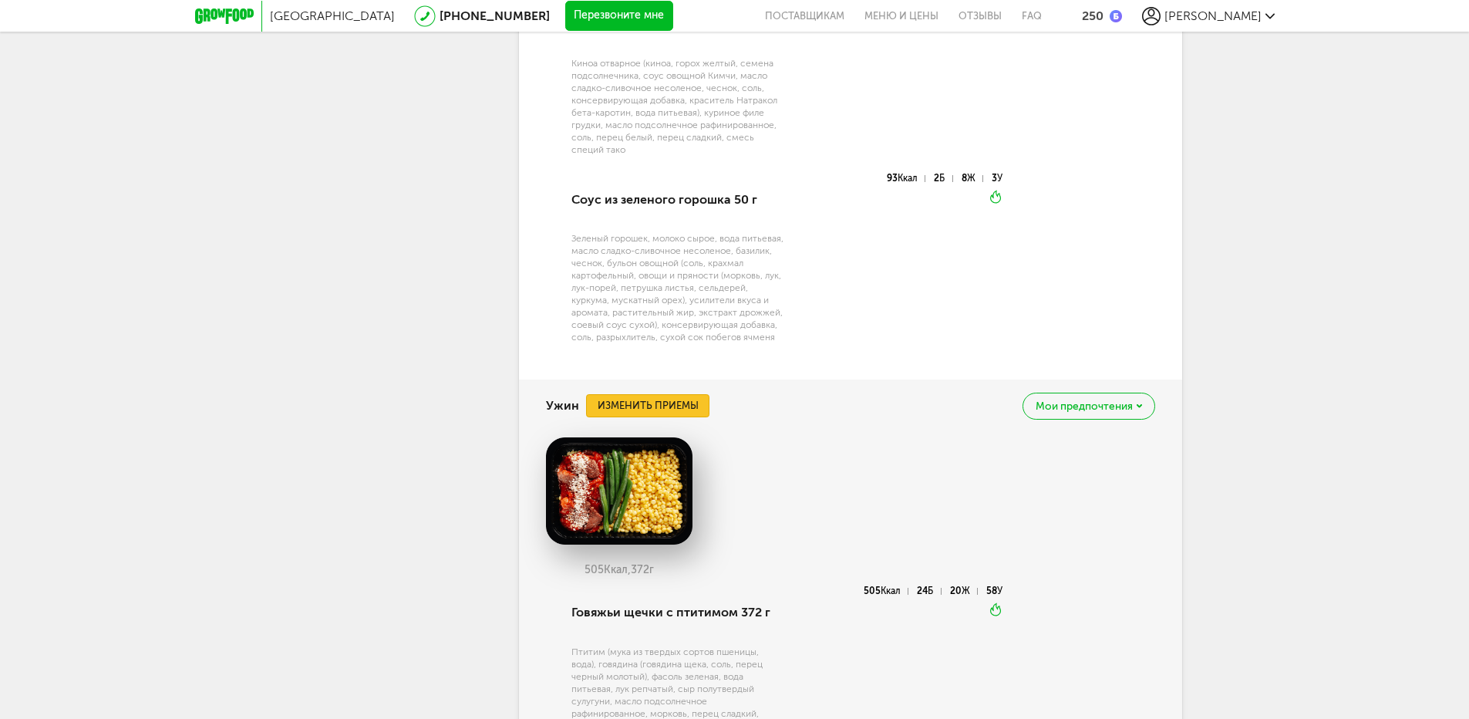
click at [648, 394] on button "Изменить приемы" at bounding box center [647, 405] width 123 height 23
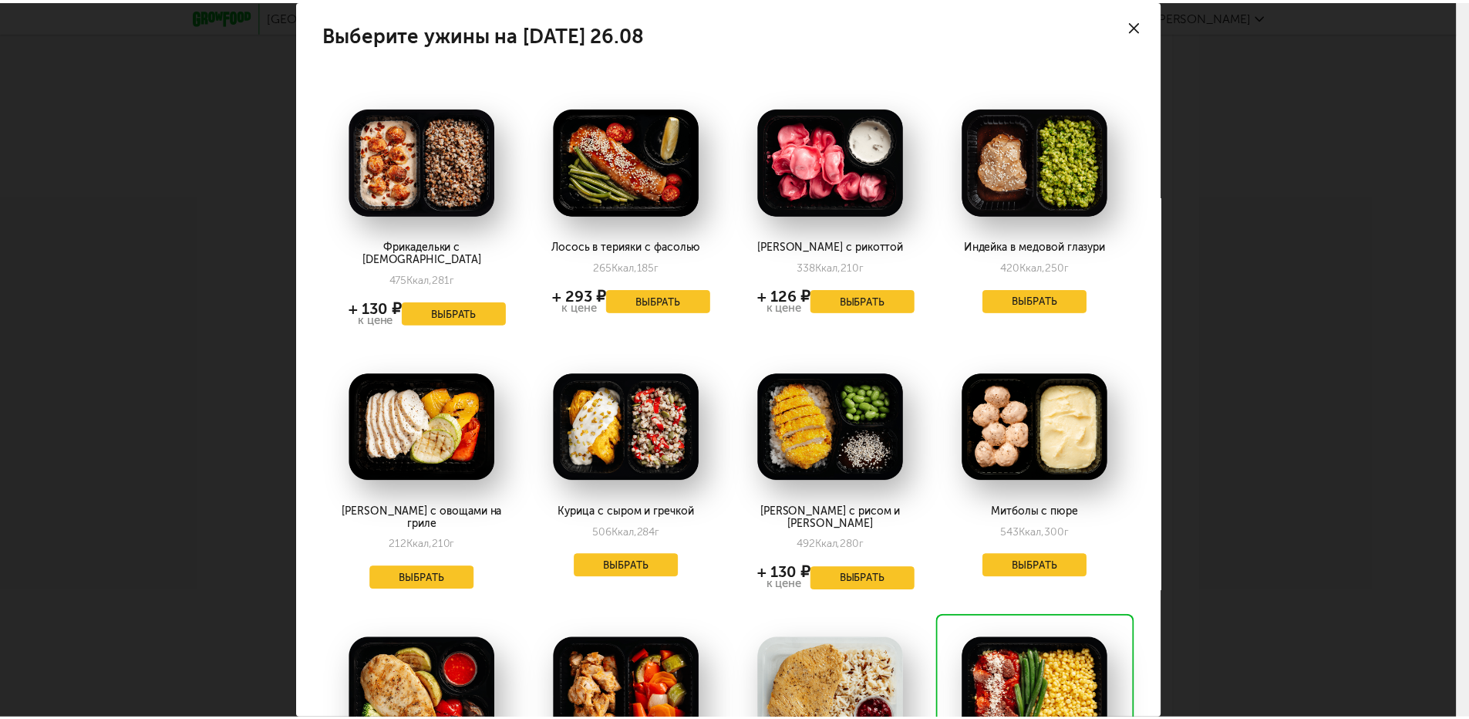
scroll to position [0, 0]
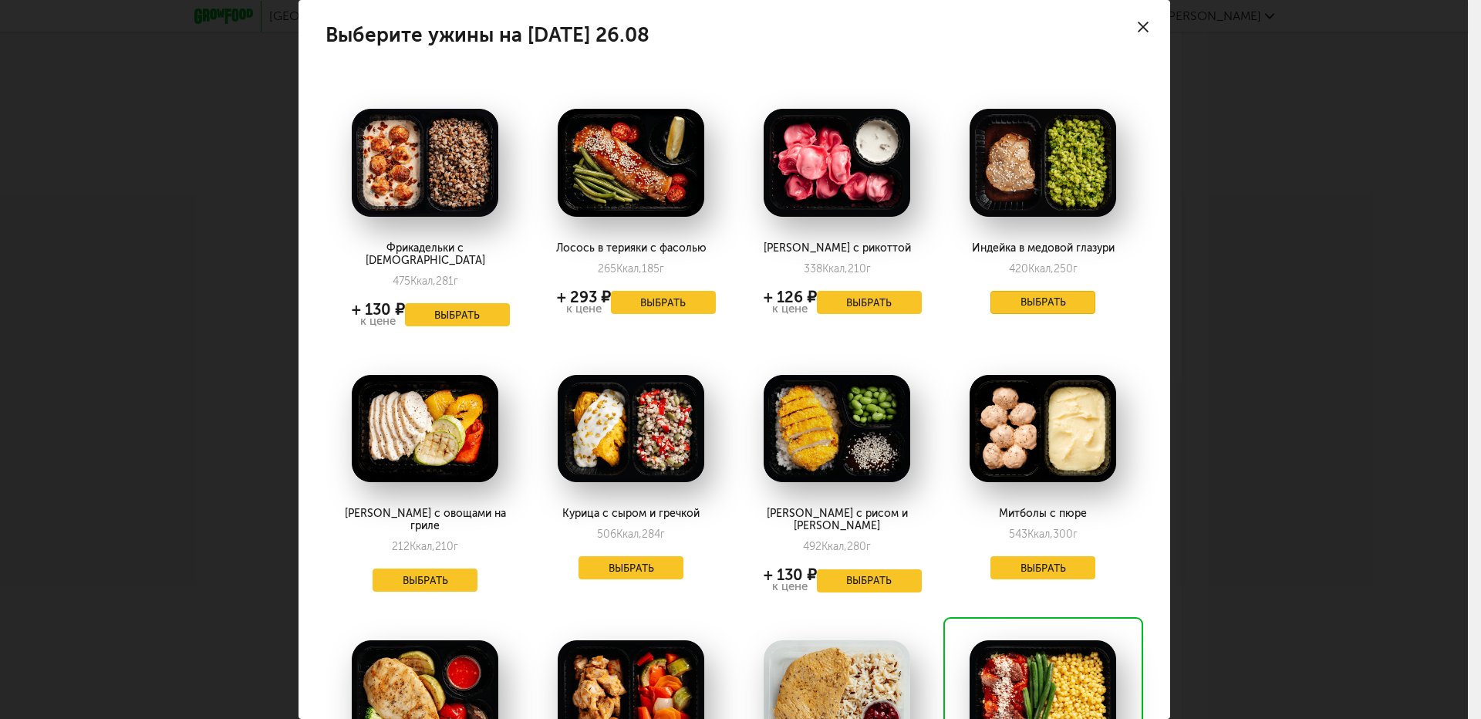
click at [1023, 305] on button "Выбрать" at bounding box center [1042, 302] width 105 height 23
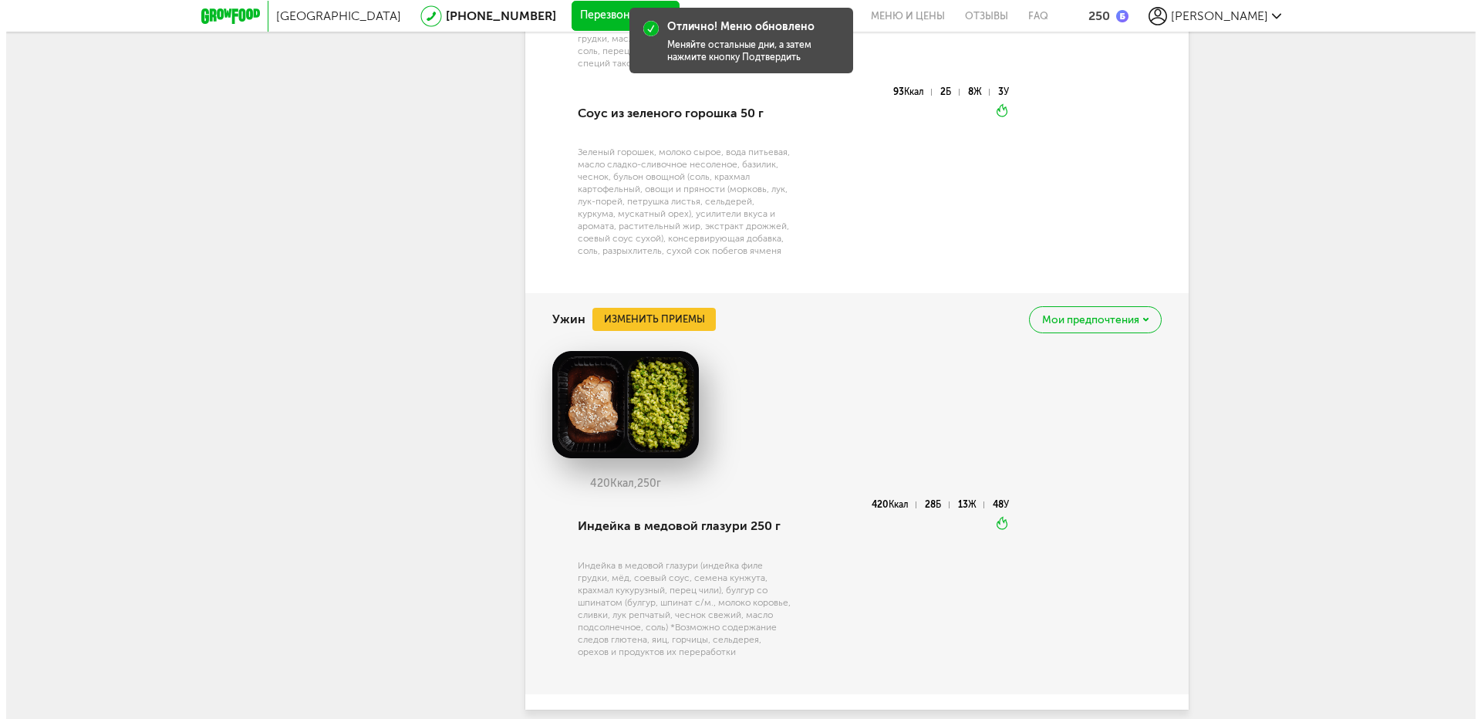
scroll to position [7272, 0]
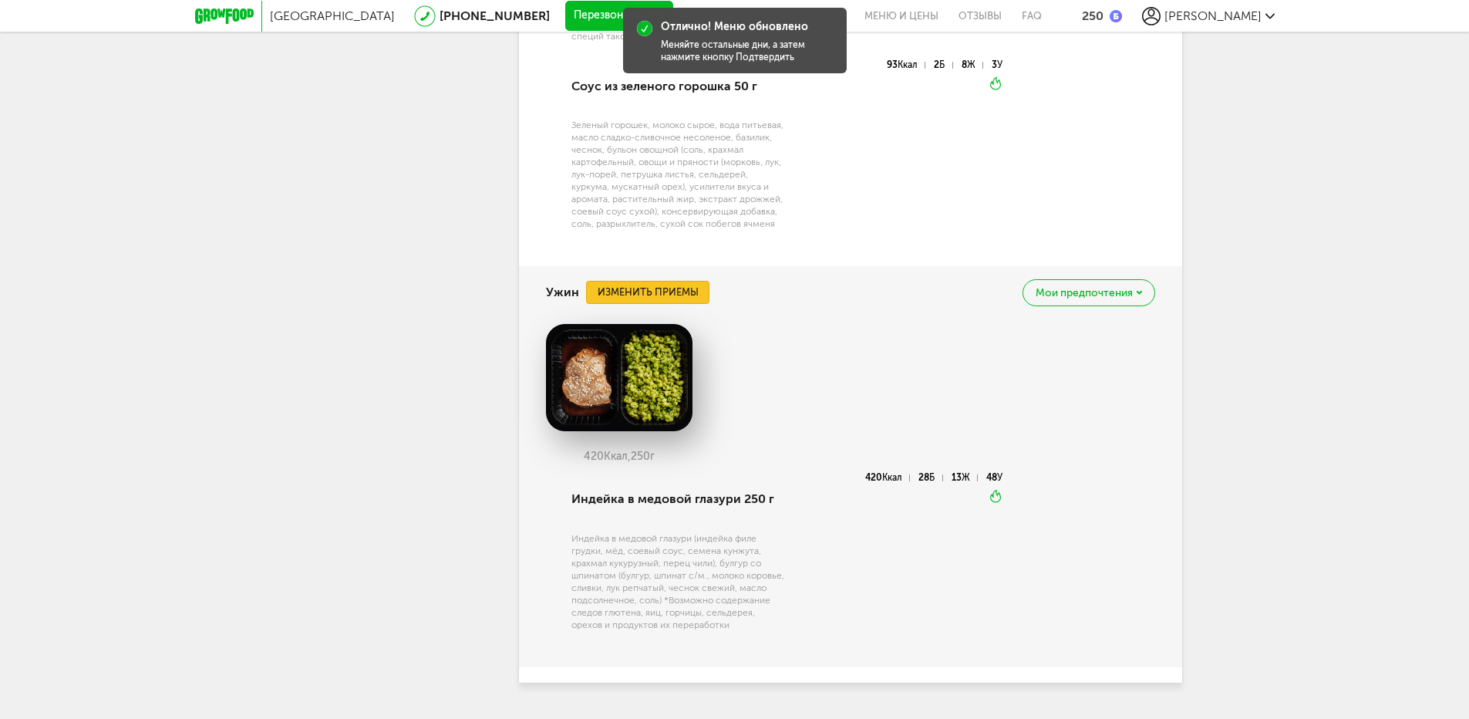
click at [680, 281] on button "Изменить приемы" at bounding box center [647, 292] width 123 height 23
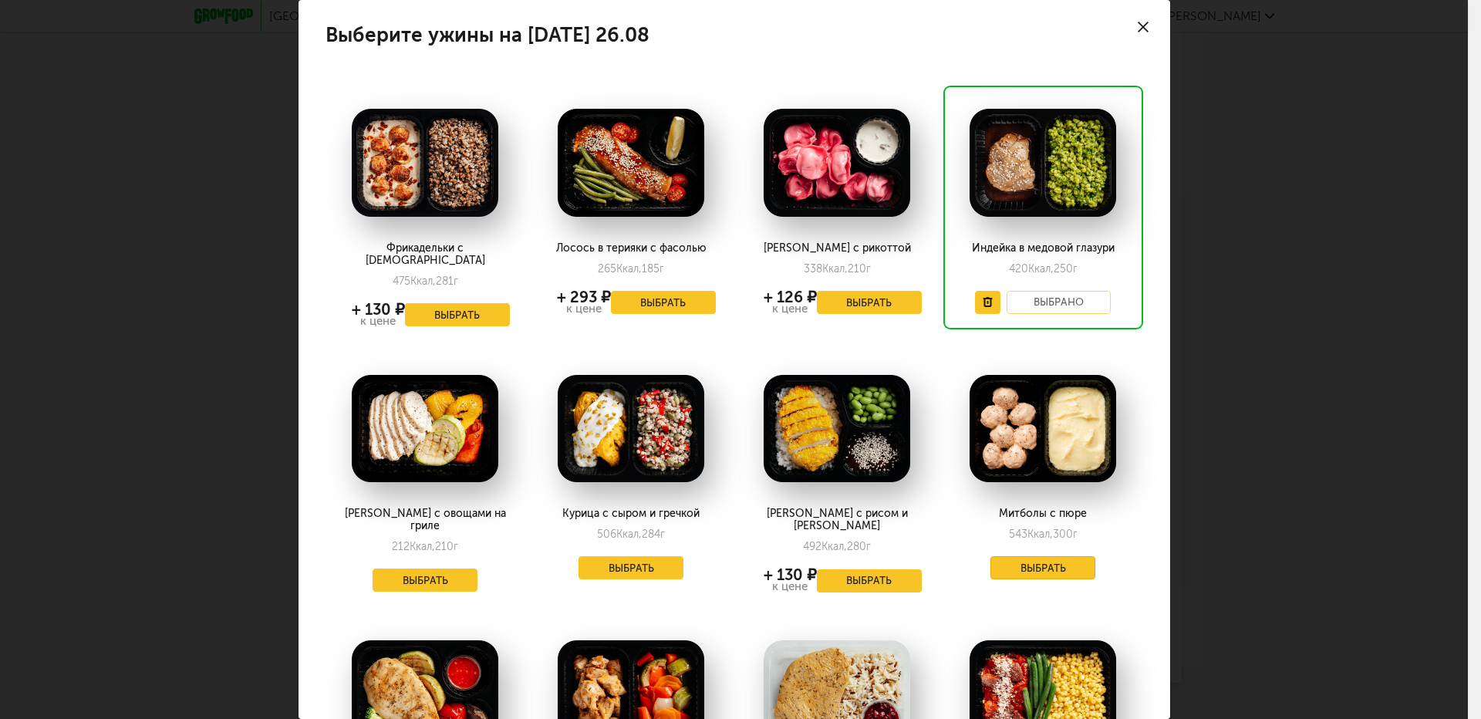
click at [1042, 556] on button "Выбрать" at bounding box center [1042, 567] width 105 height 23
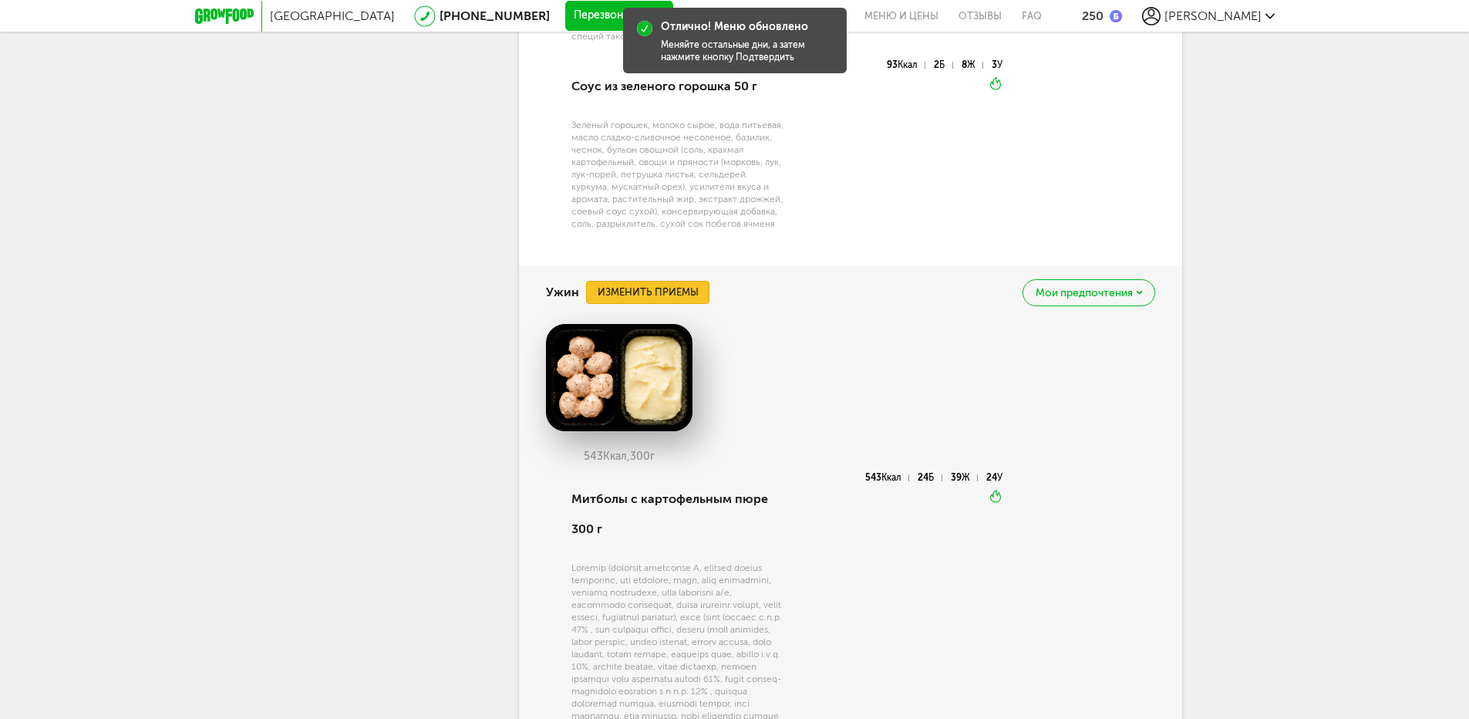
click at [695, 281] on button "Изменить приемы" at bounding box center [647, 292] width 123 height 23
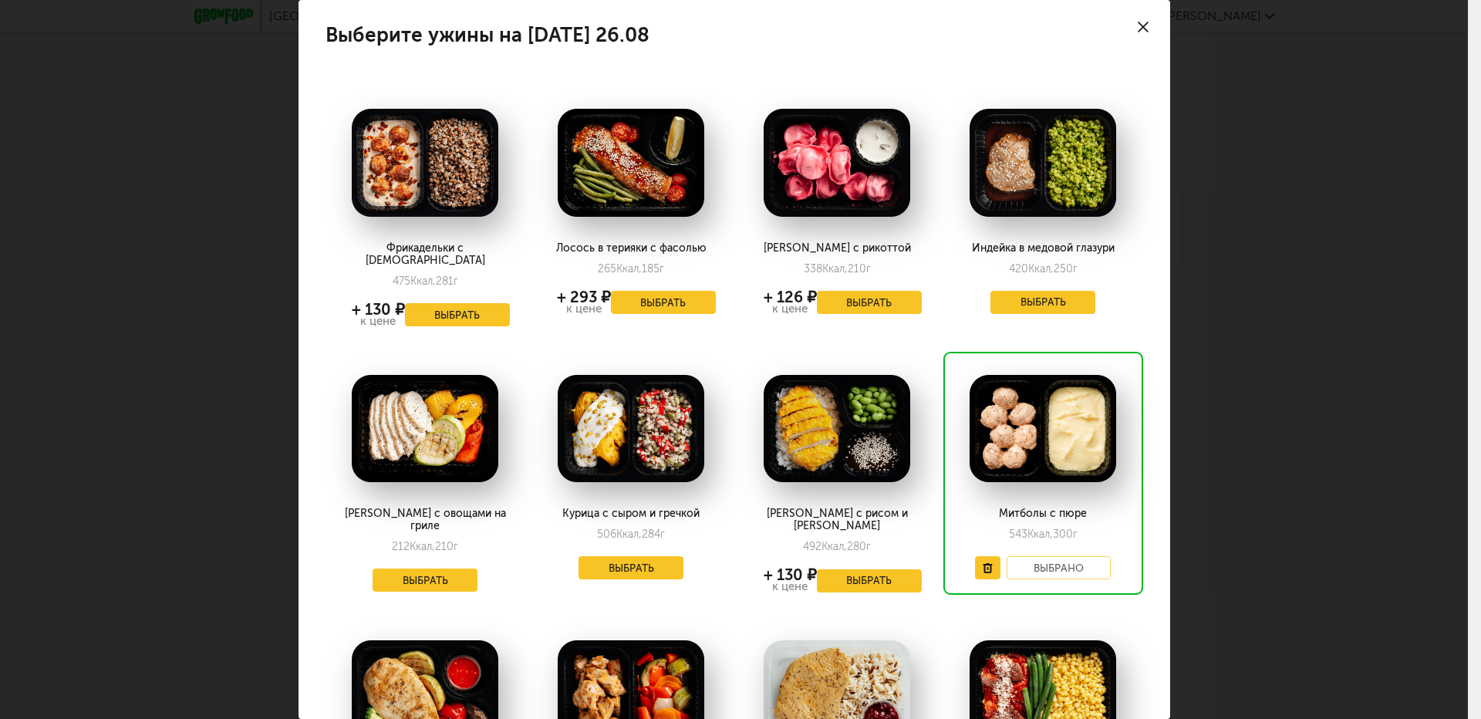
scroll to position [214, 0]
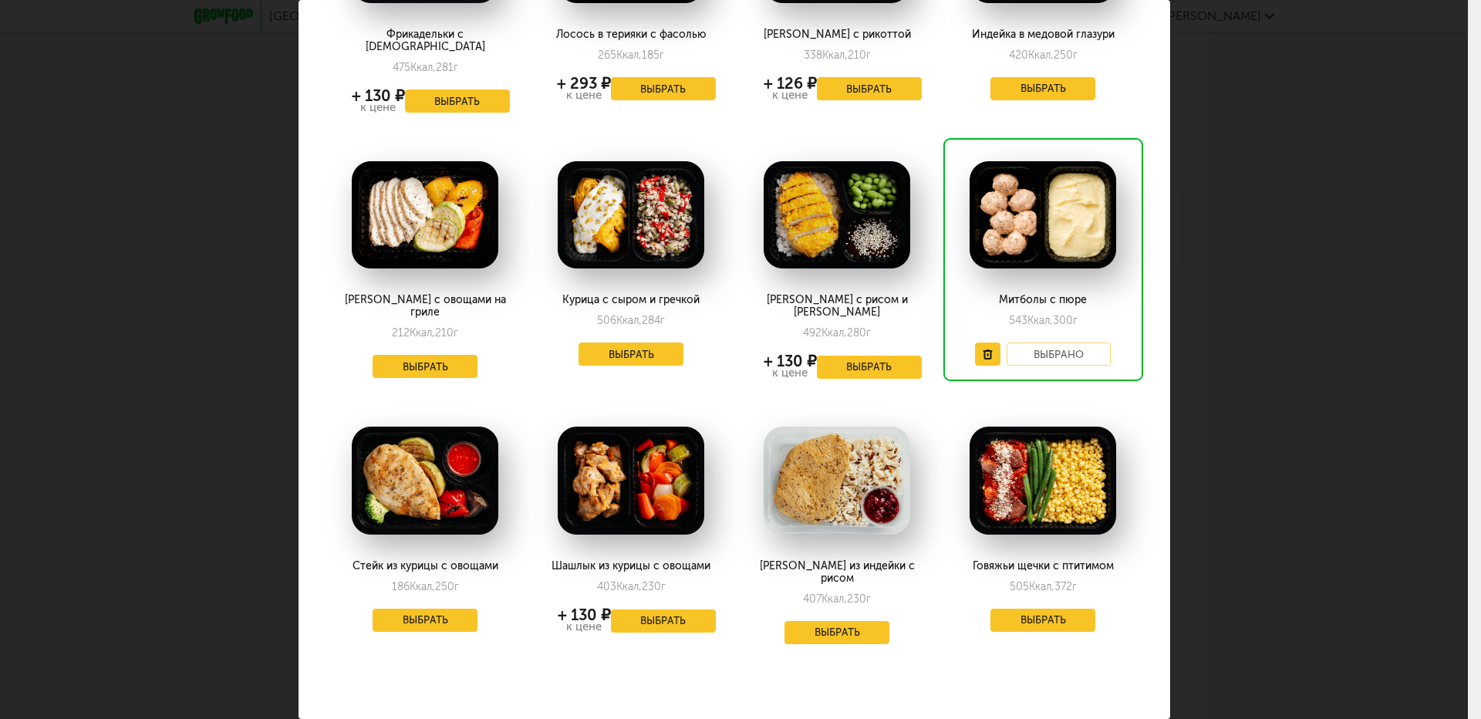
click at [1014, 215] on img at bounding box center [1042, 215] width 147 height 108
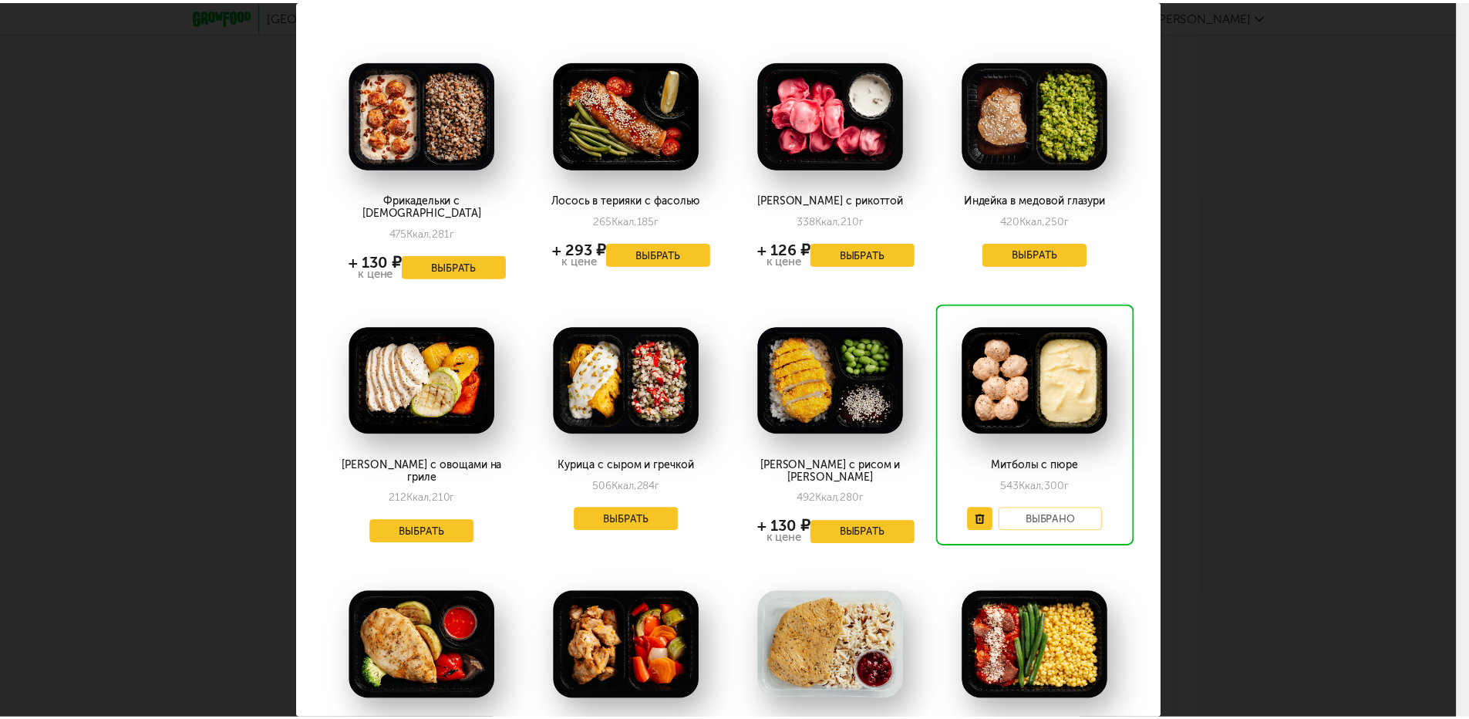
scroll to position [0, 0]
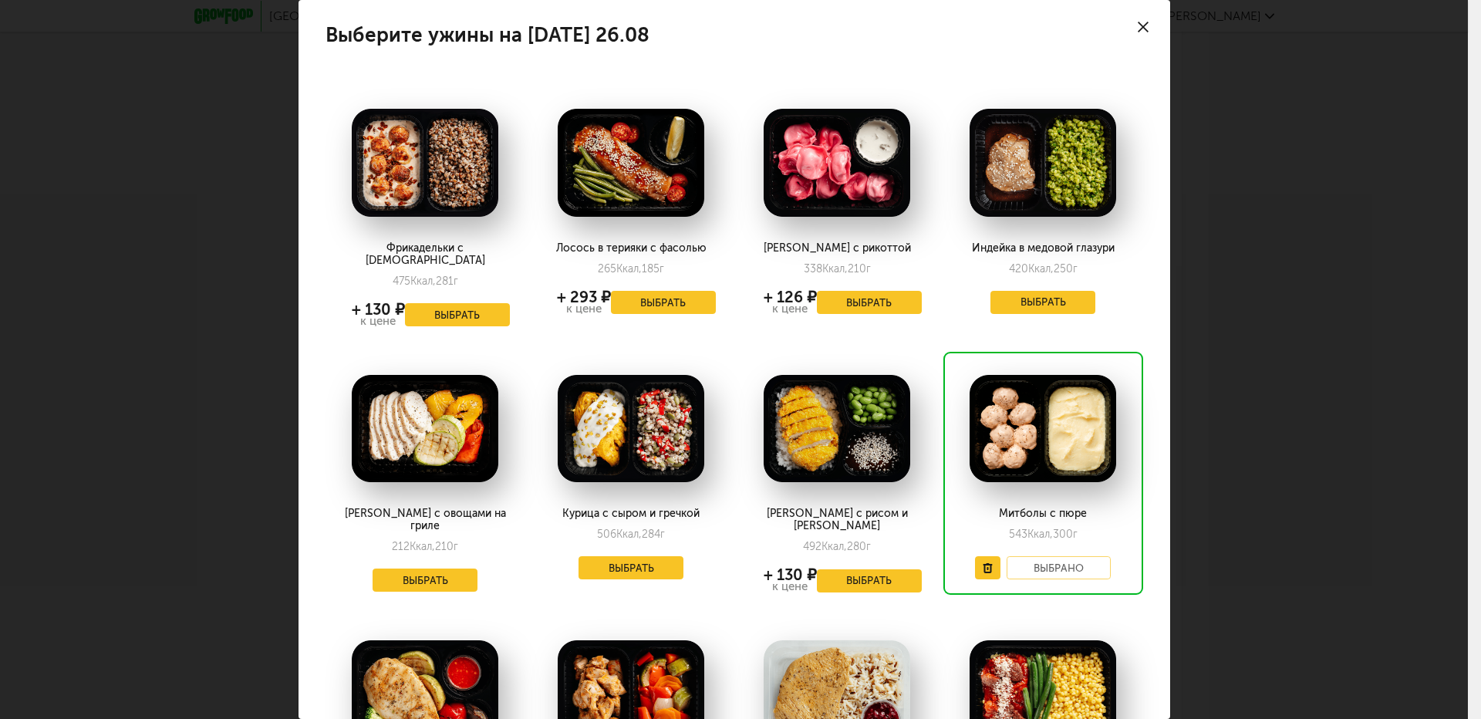
click at [1135, 19] on div at bounding box center [1143, 27] width 54 height 54
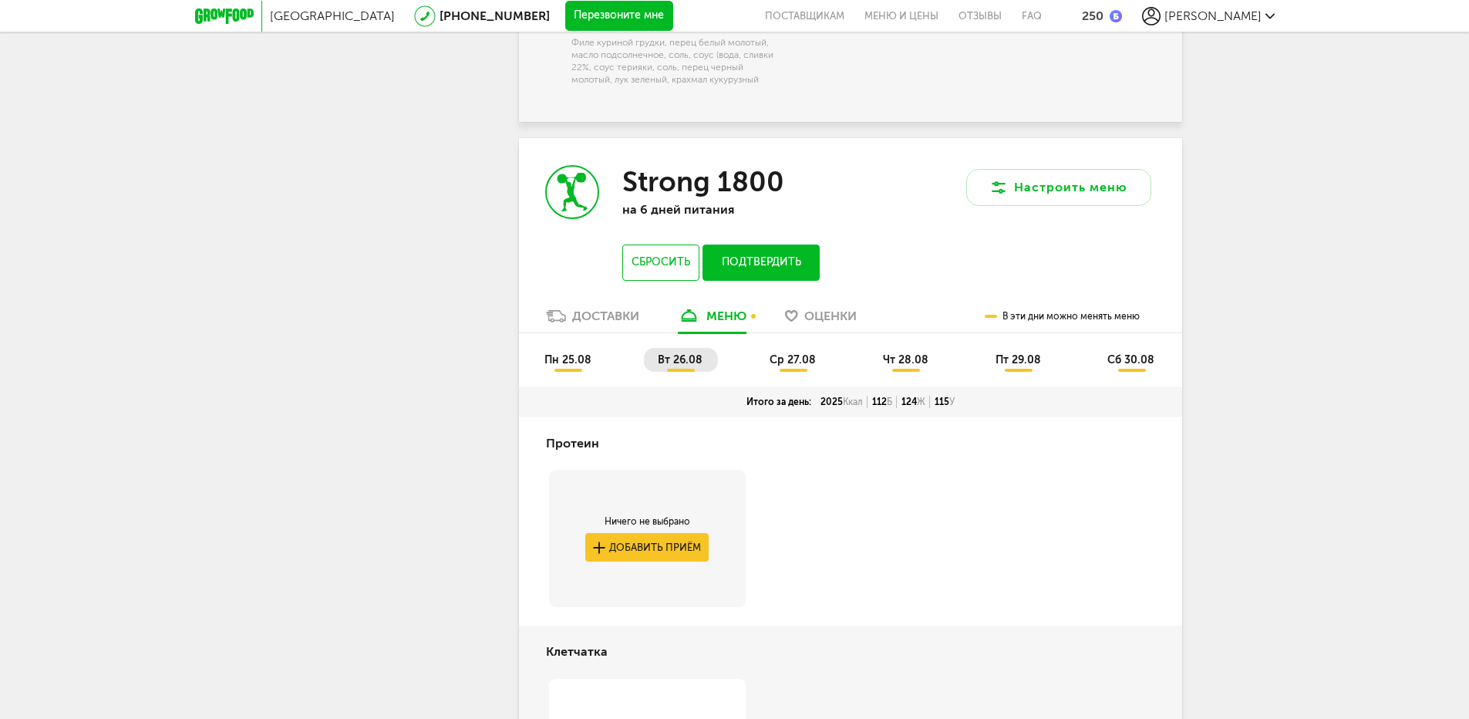
scroll to position [5151, 0]
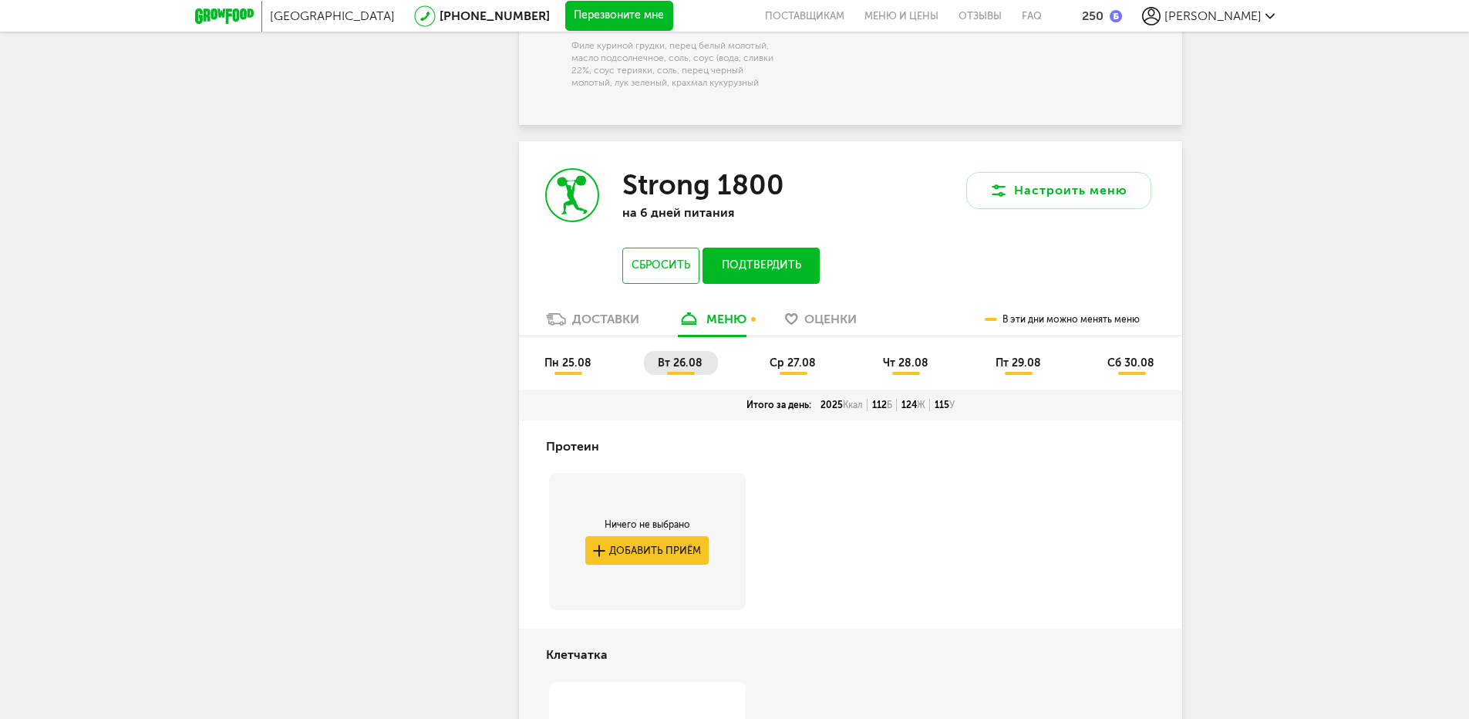
click at [782, 271] on button "Подтвердить" at bounding box center [761, 266] width 116 height 36
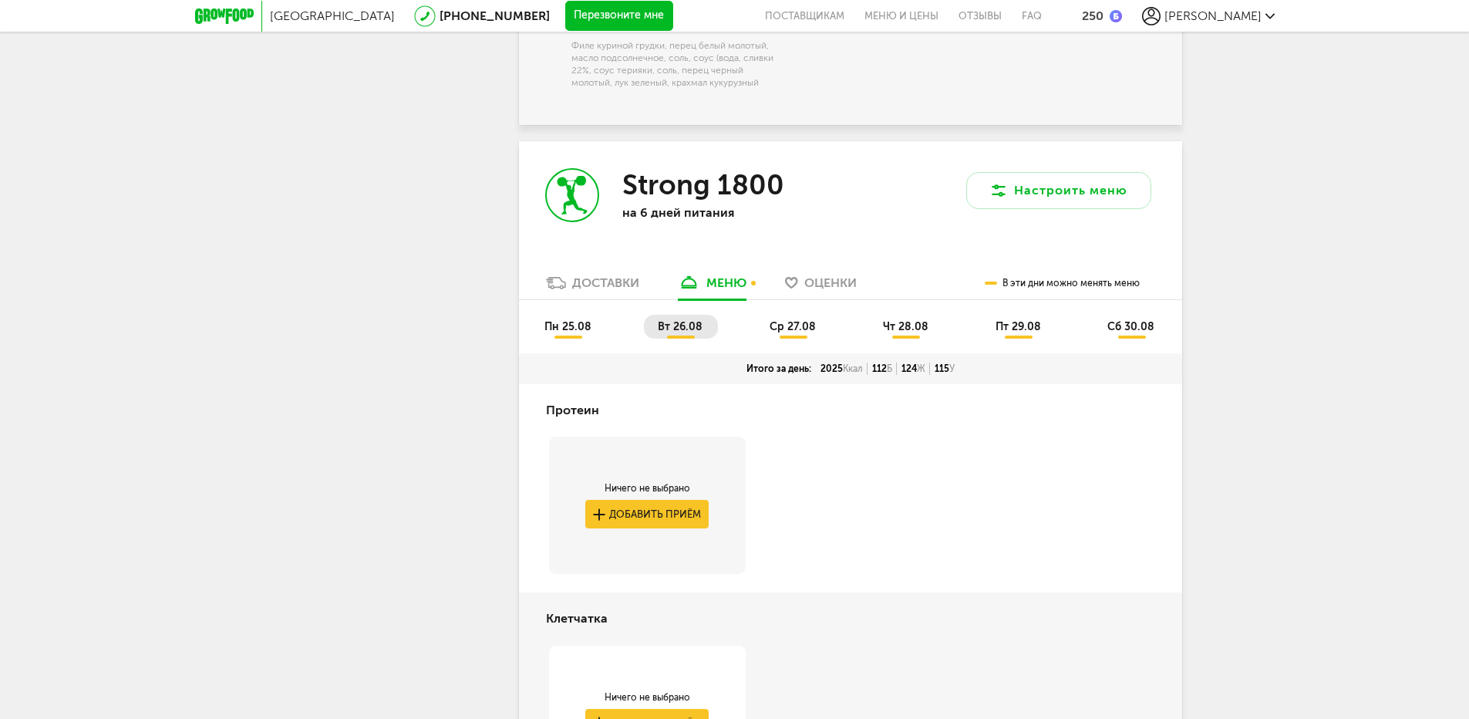
click at [802, 333] on span "ср 27.08" at bounding box center [793, 326] width 46 height 13
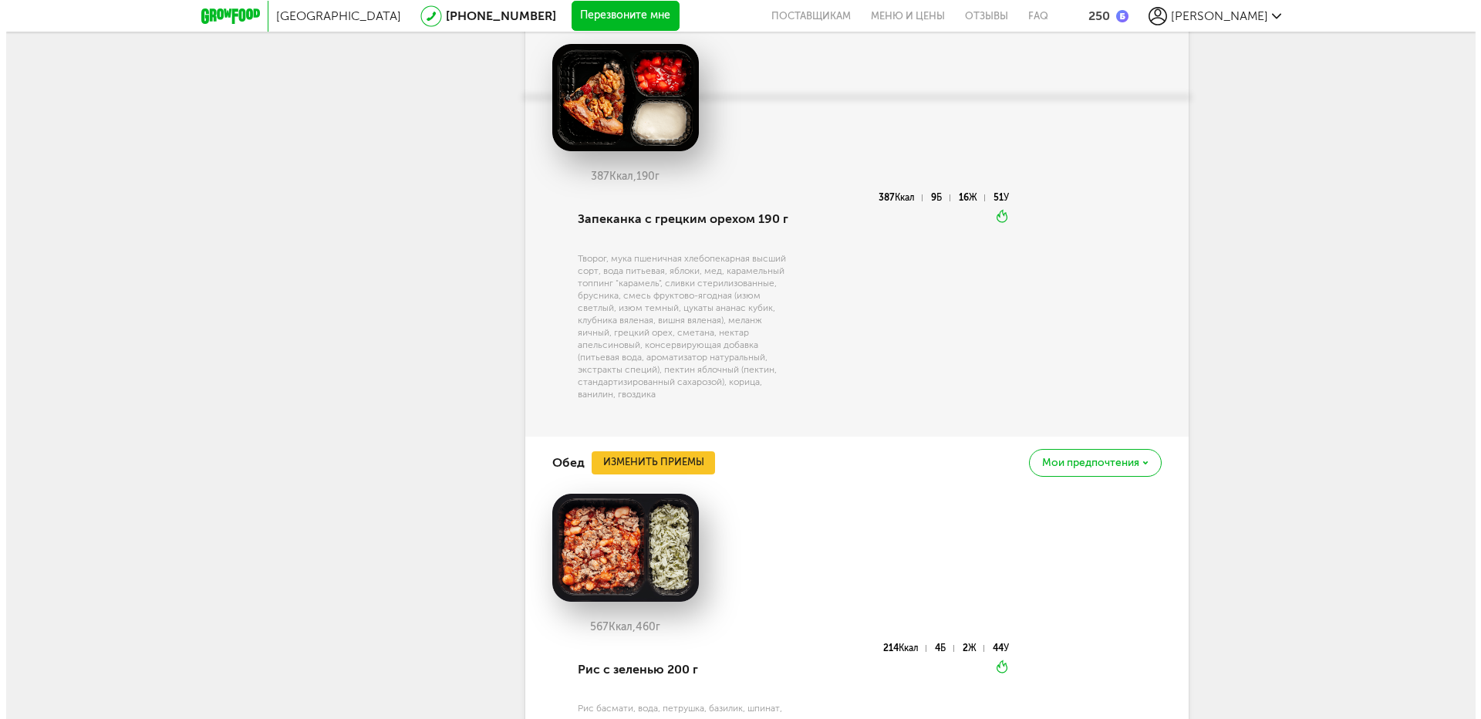
scroll to position [6385, 0]
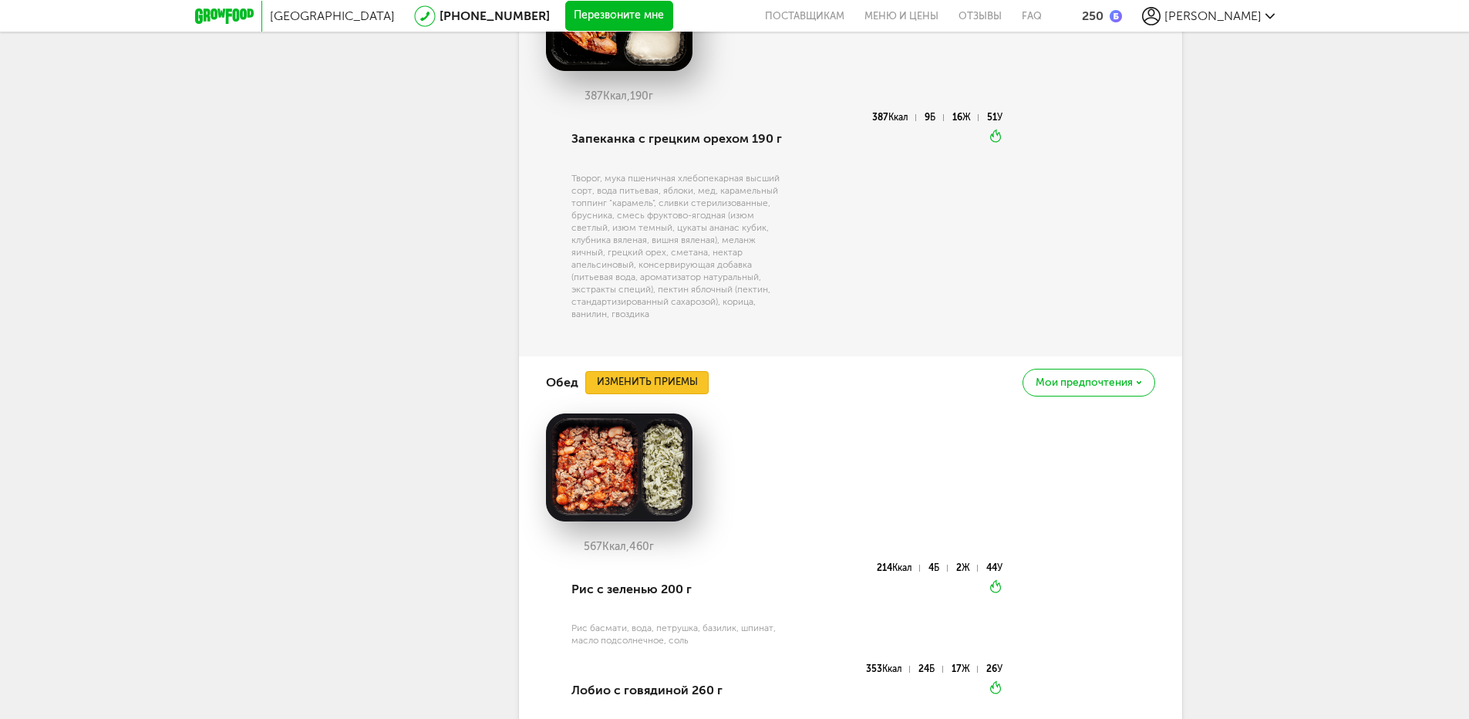
click at [636, 388] on button "Изменить приемы" at bounding box center [646, 382] width 123 height 23
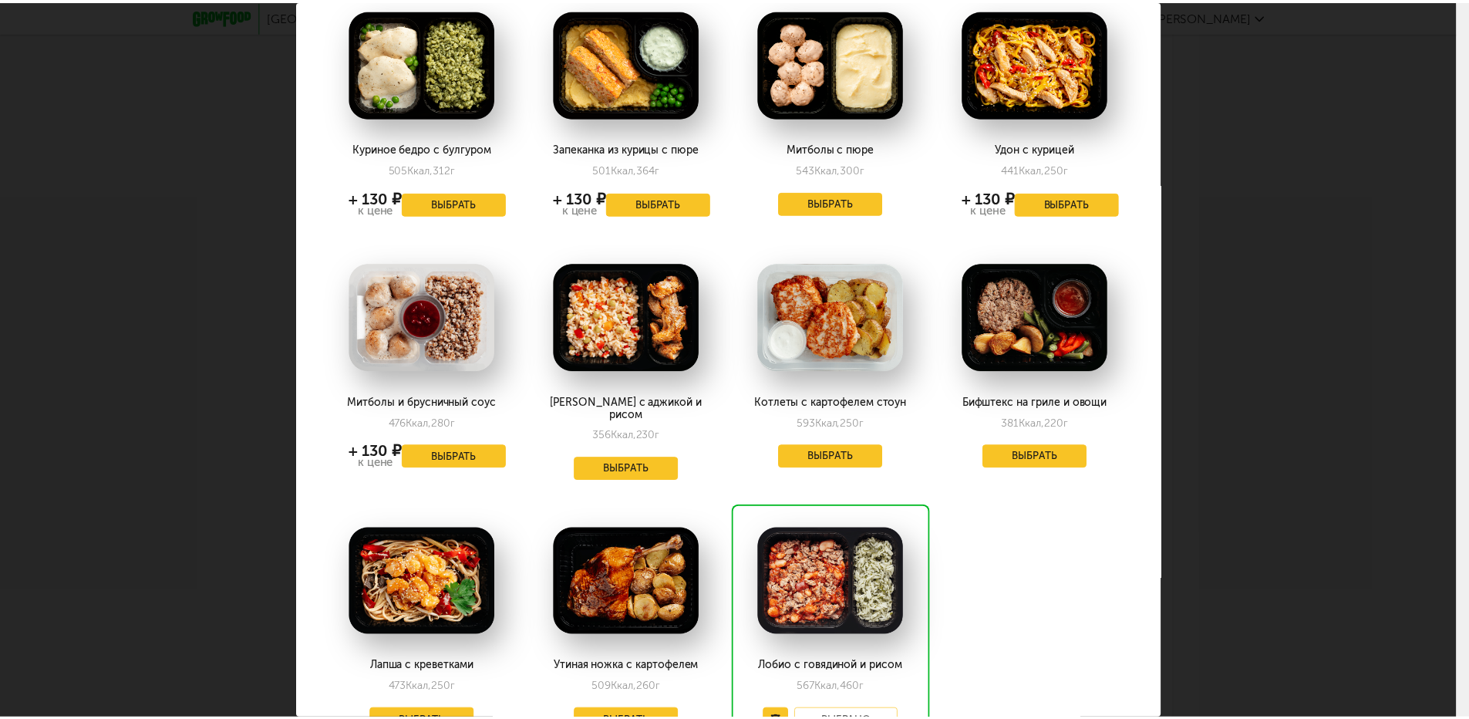
scroll to position [694, 0]
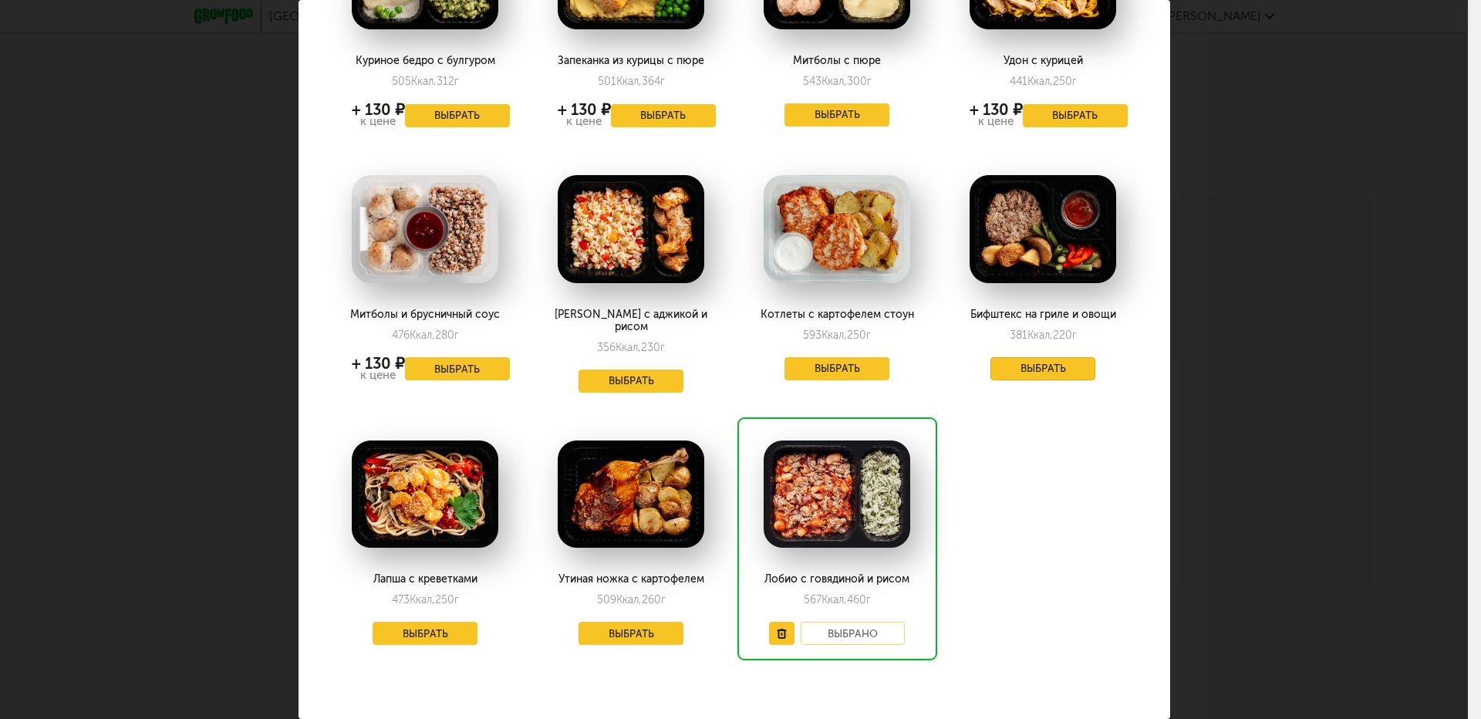
click at [1037, 373] on button "Выбрать" at bounding box center [1042, 368] width 105 height 23
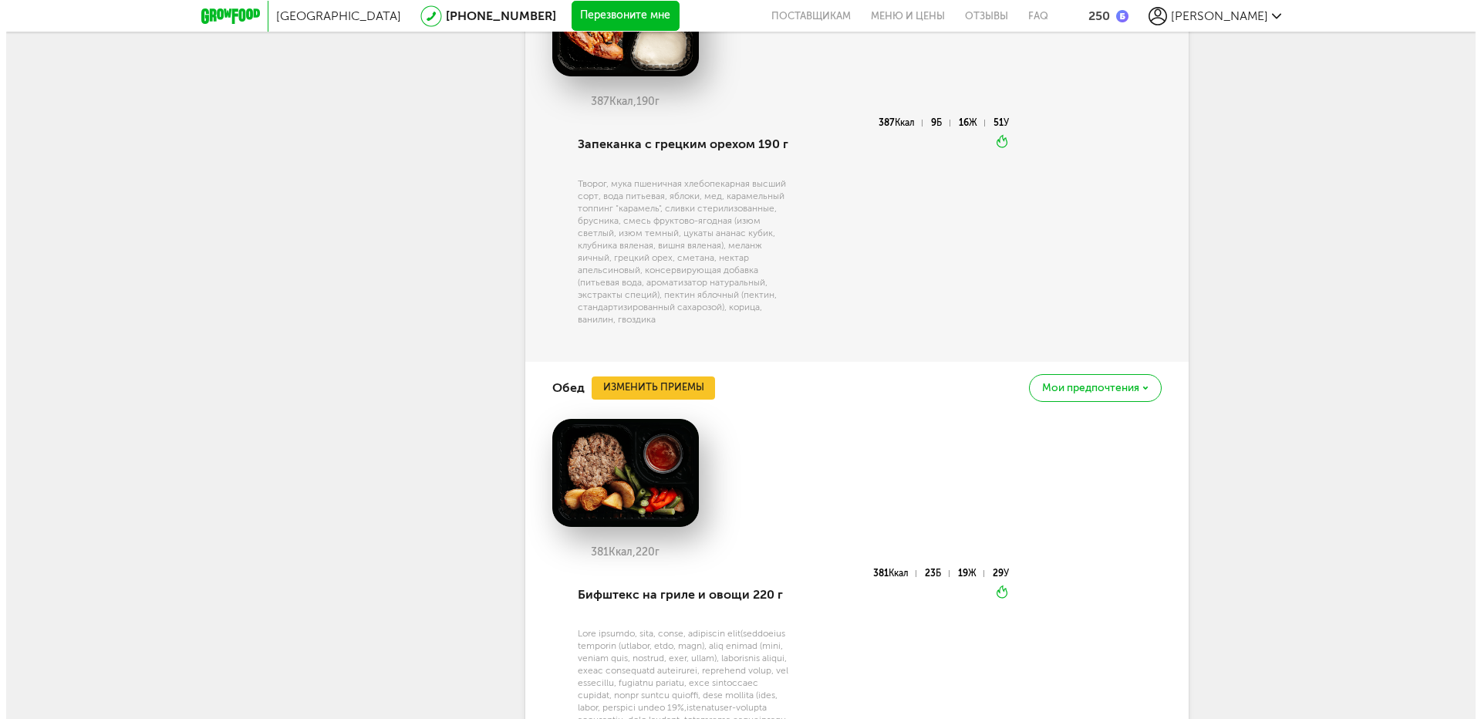
scroll to position [6308, 0]
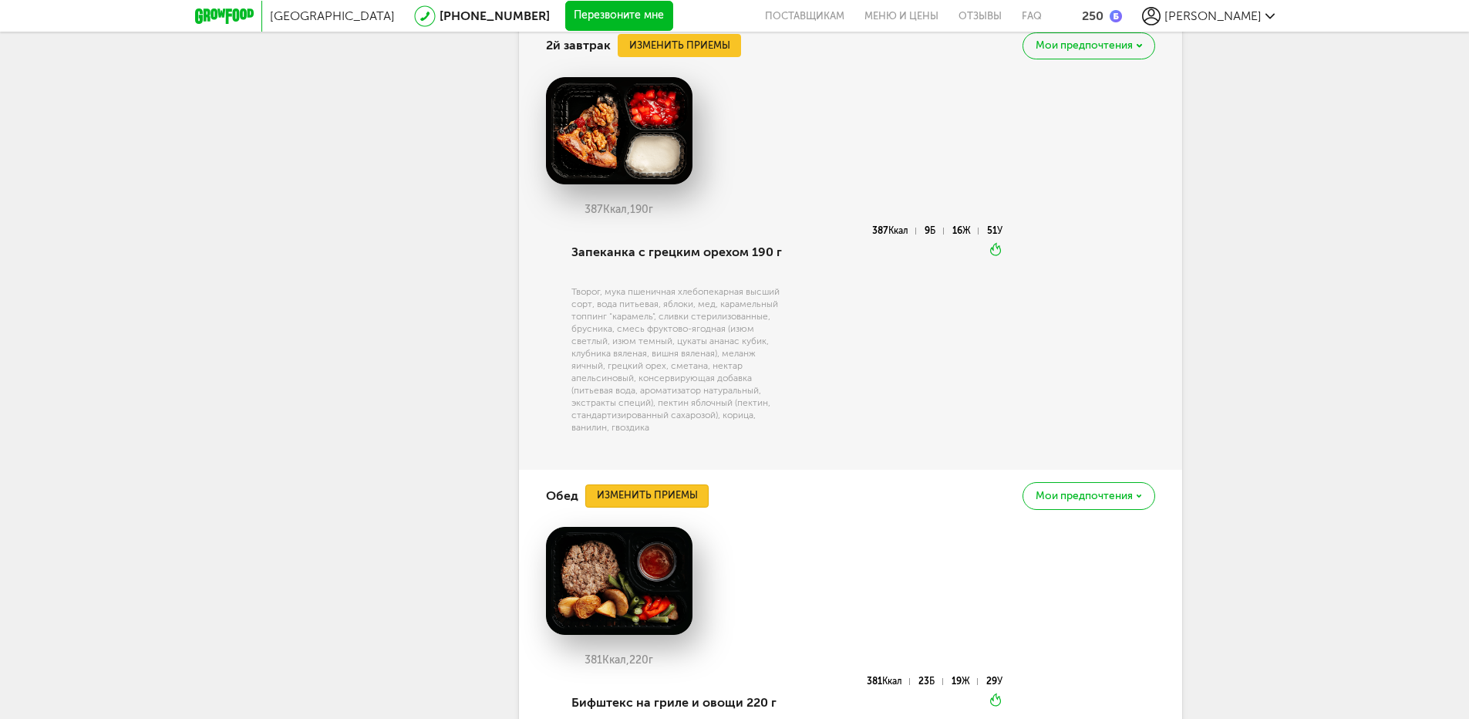
click at [665, 507] on button "Изменить приемы" at bounding box center [646, 495] width 123 height 23
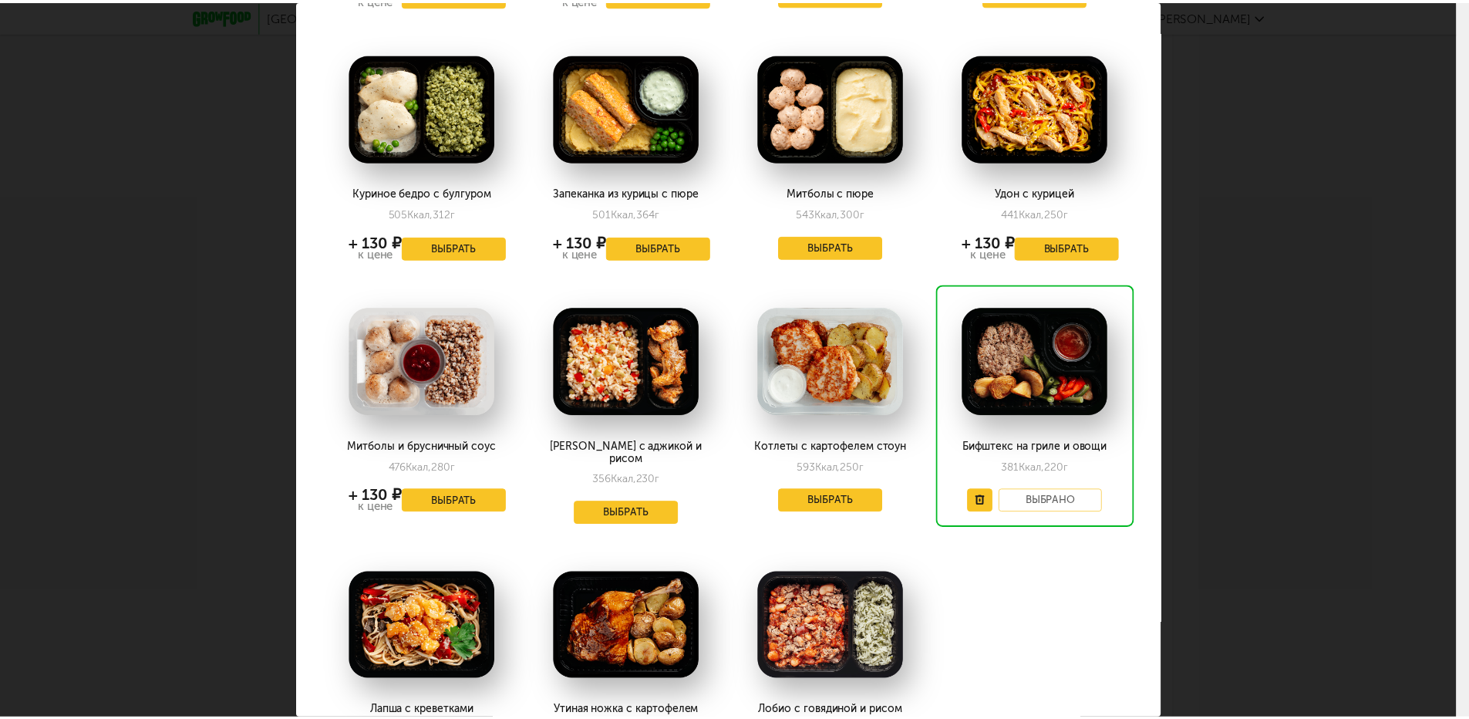
scroll to position [694, 0]
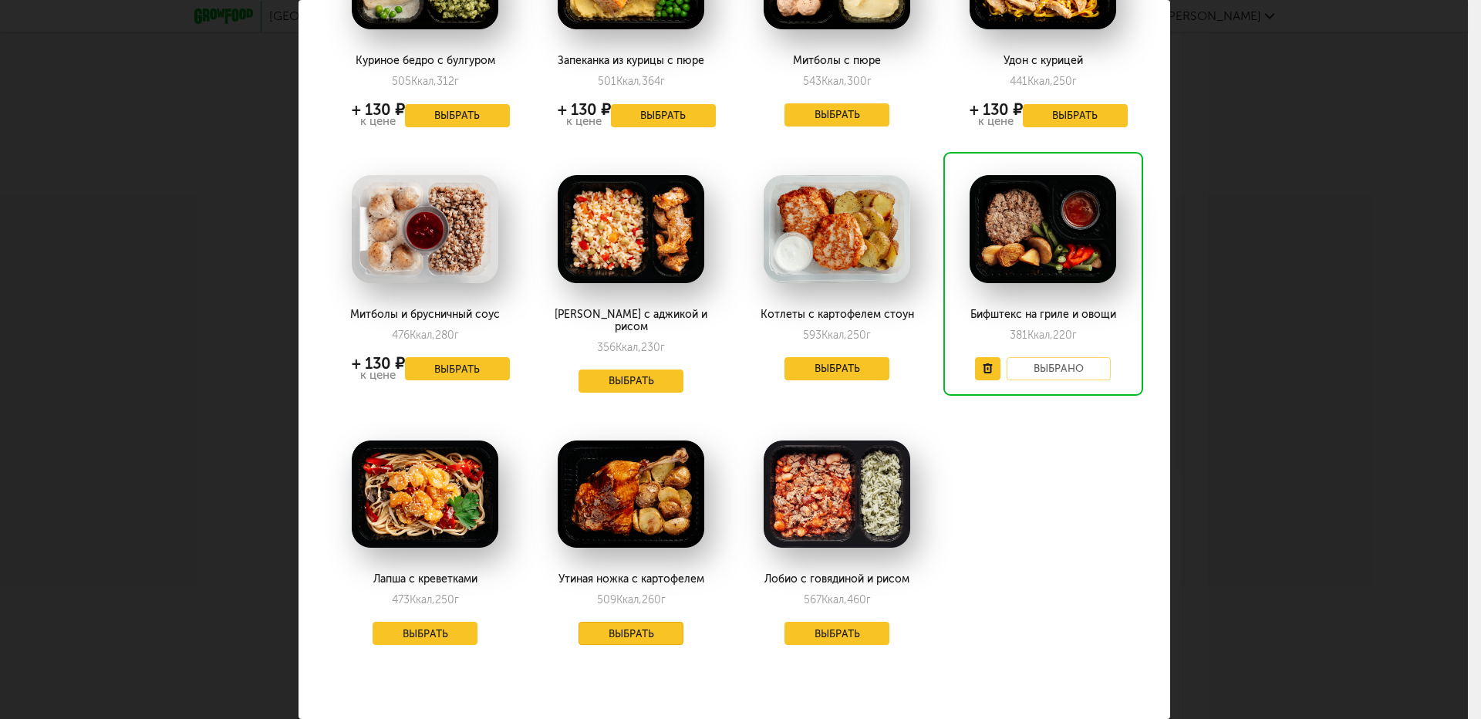
click at [624, 622] on button "Выбрать" at bounding box center [630, 633] width 105 height 23
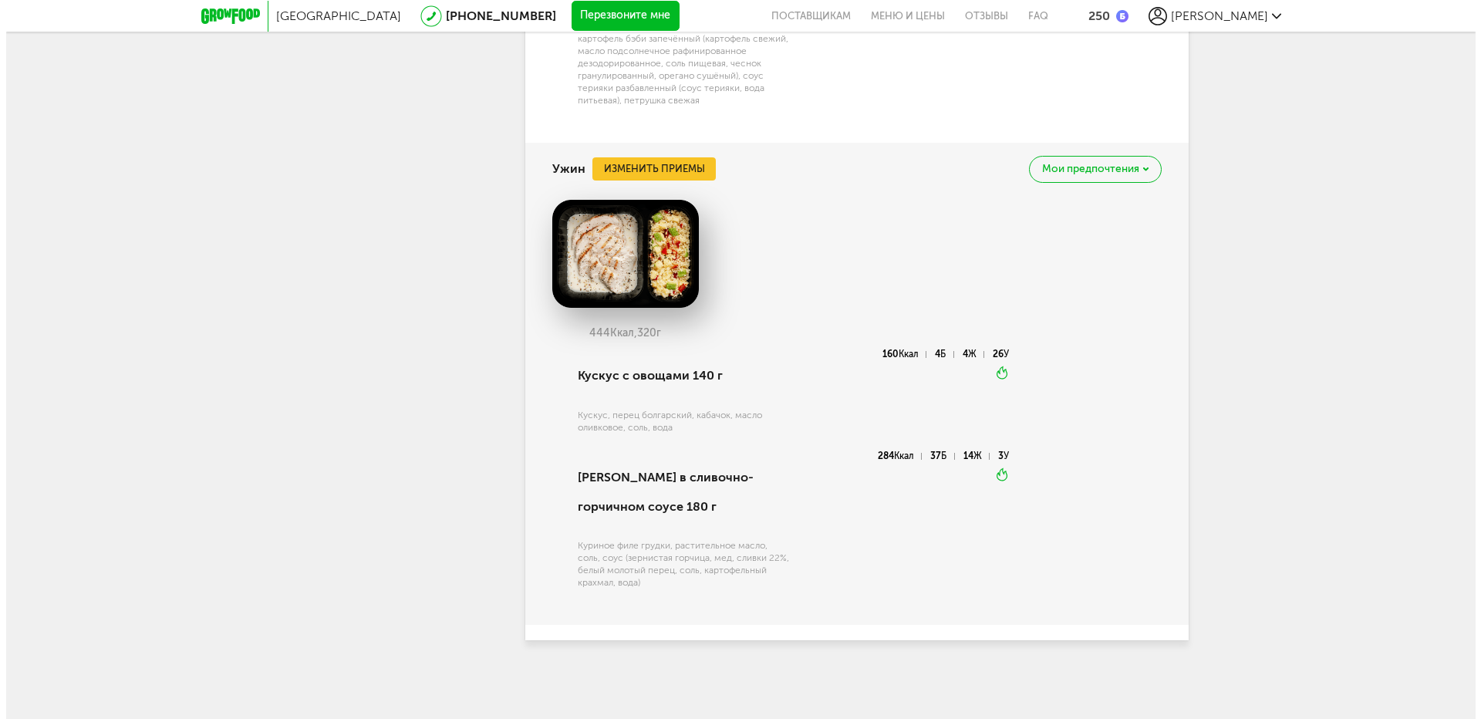
scroll to position [7109, 0]
click at [653, 168] on button "Изменить приемы" at bounding box center [647, 168] width 123 height 23
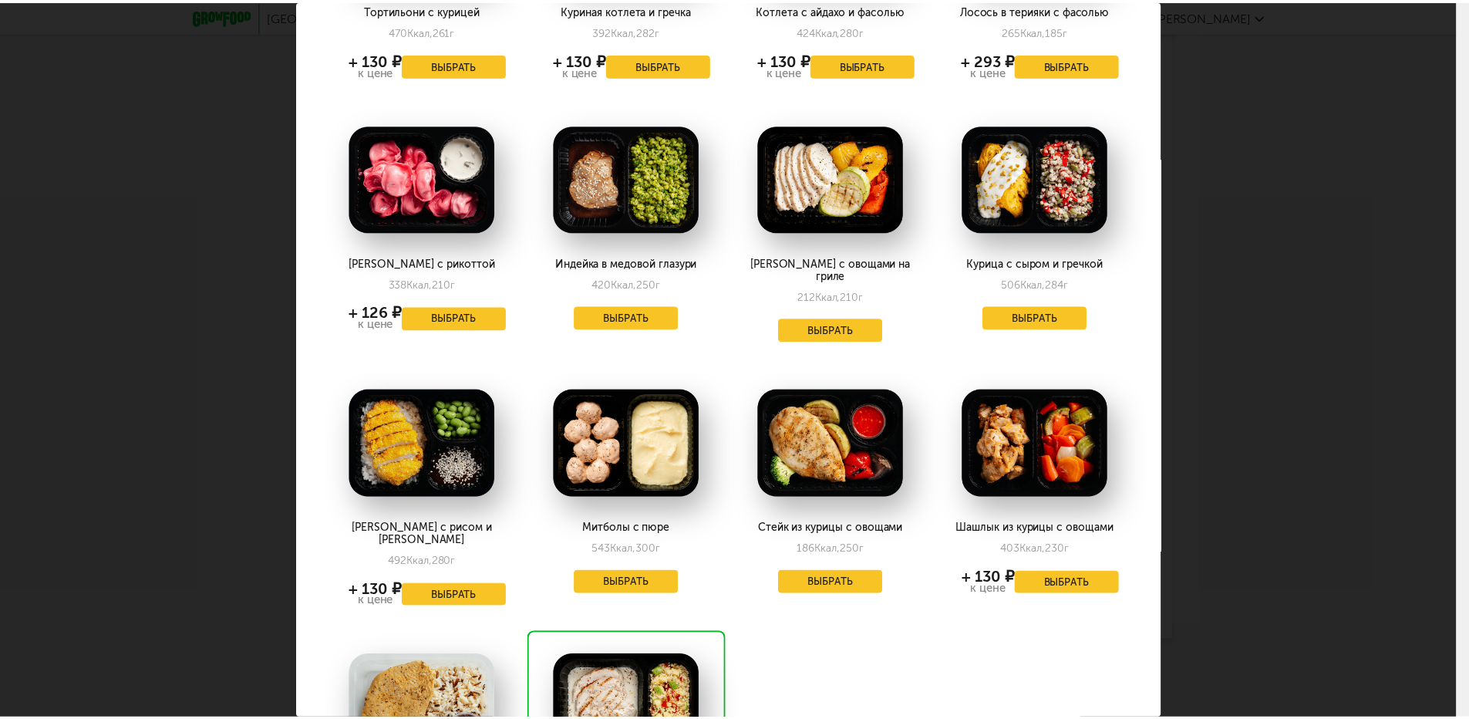
scroll to position [0, 0]
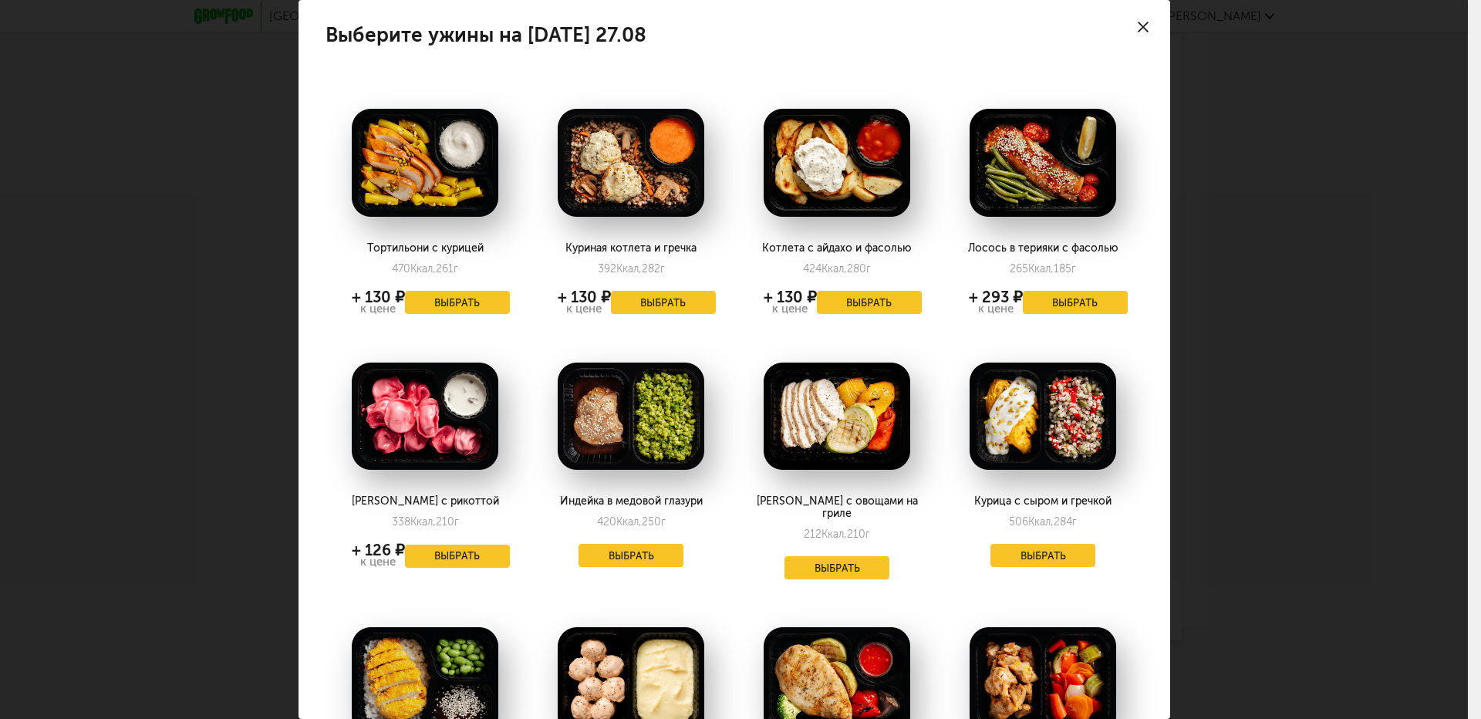
click at [1138, 22] on icon at bounding box center [1143, 27] width 11 height 11
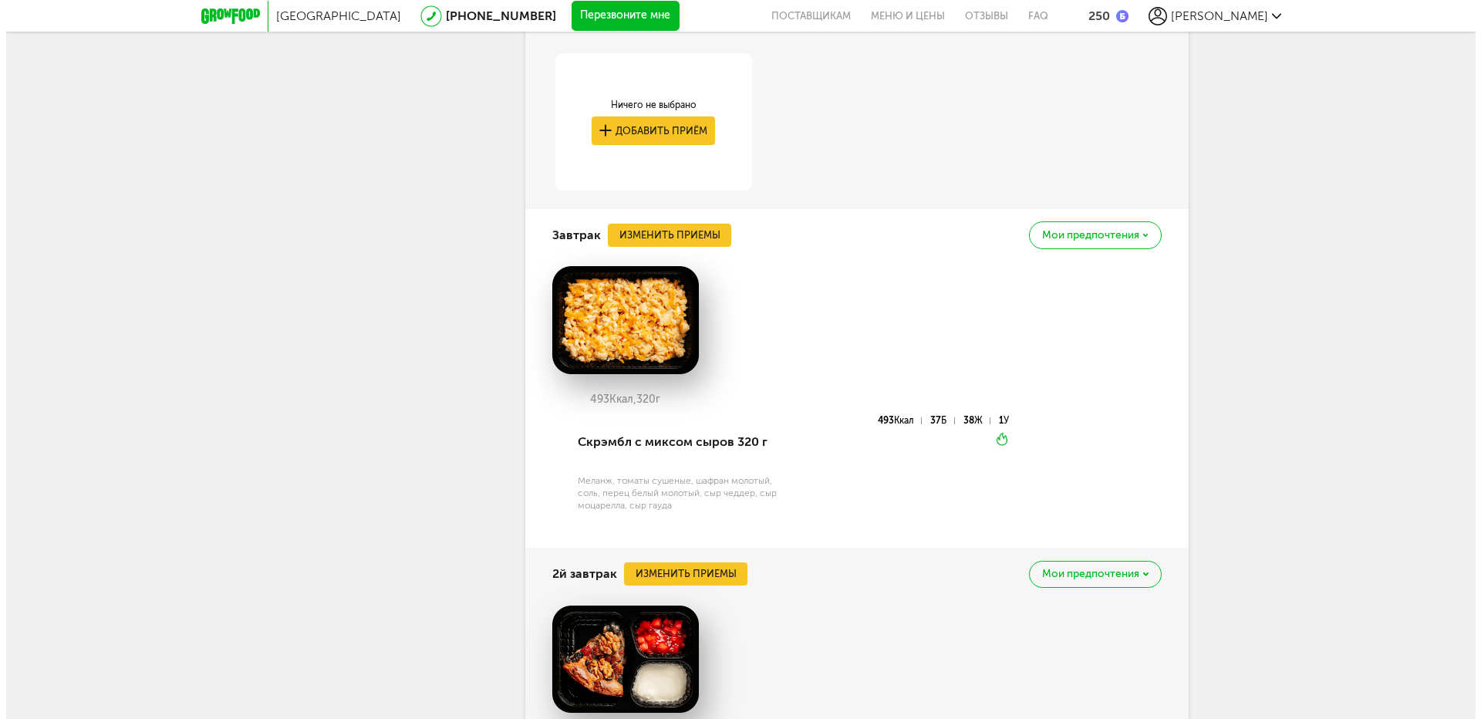
scroll to position [5644, 0]
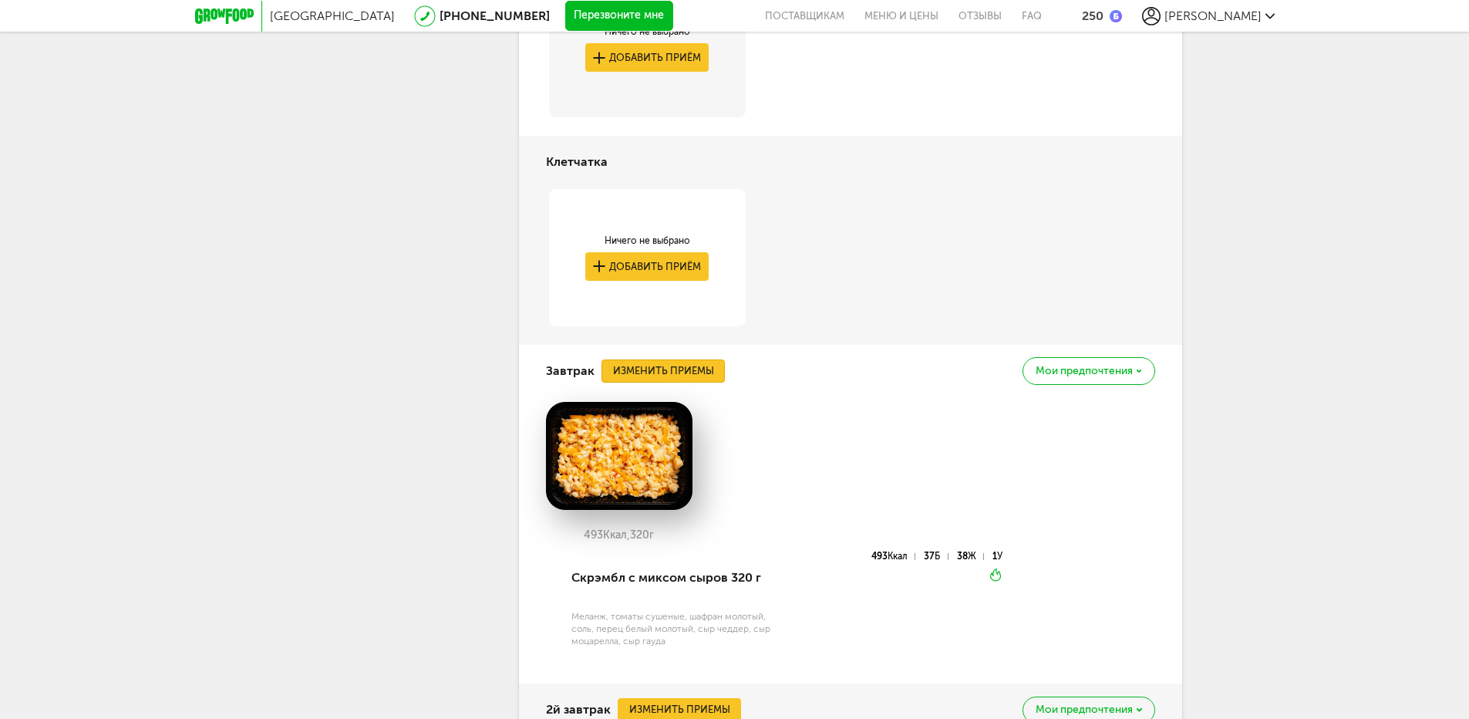
click at [679, 383] on button "Изменить приемы" at bounding box center [663, 370] width 123 height 23
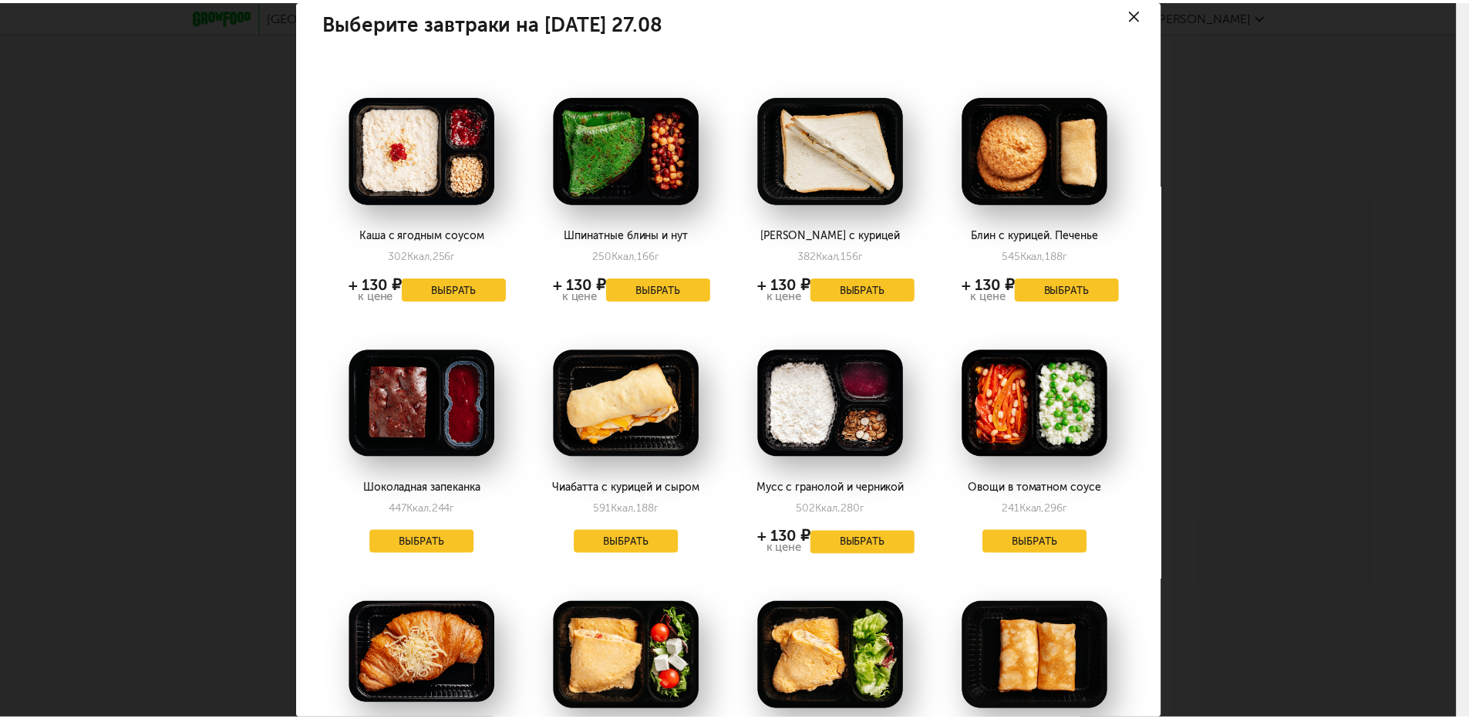
scroll to position [0, 0]
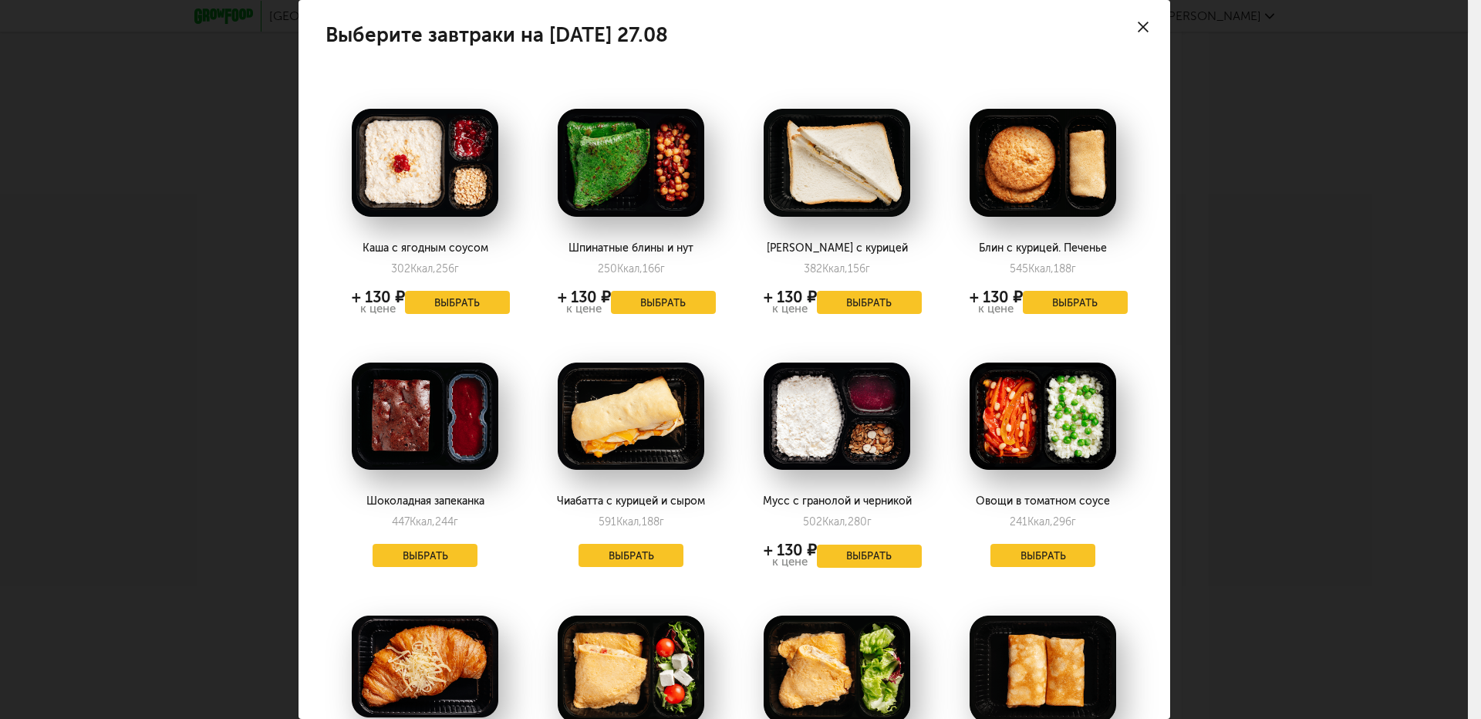
click at [1138, 28] on icon at bounding box center [1143, 27] width 11 height 11
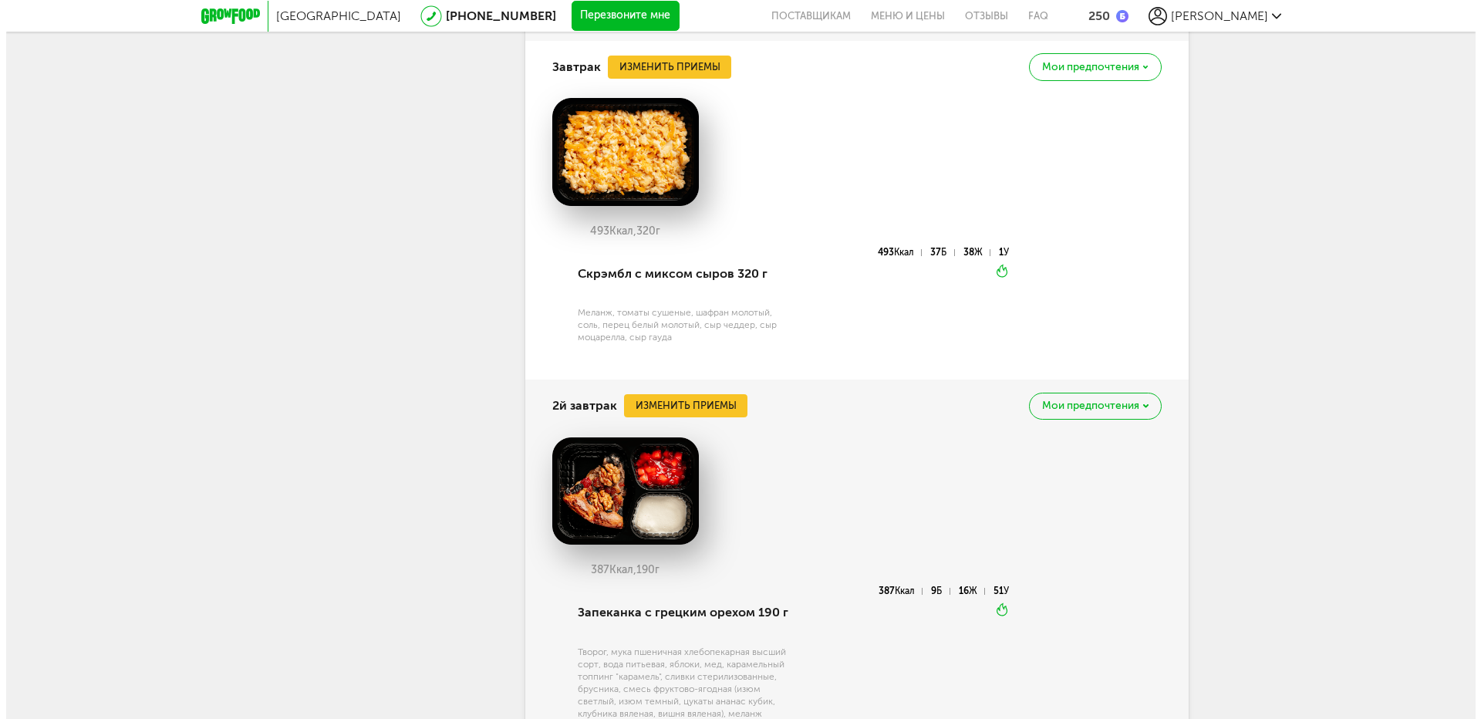
scroll to position [6030, 0]
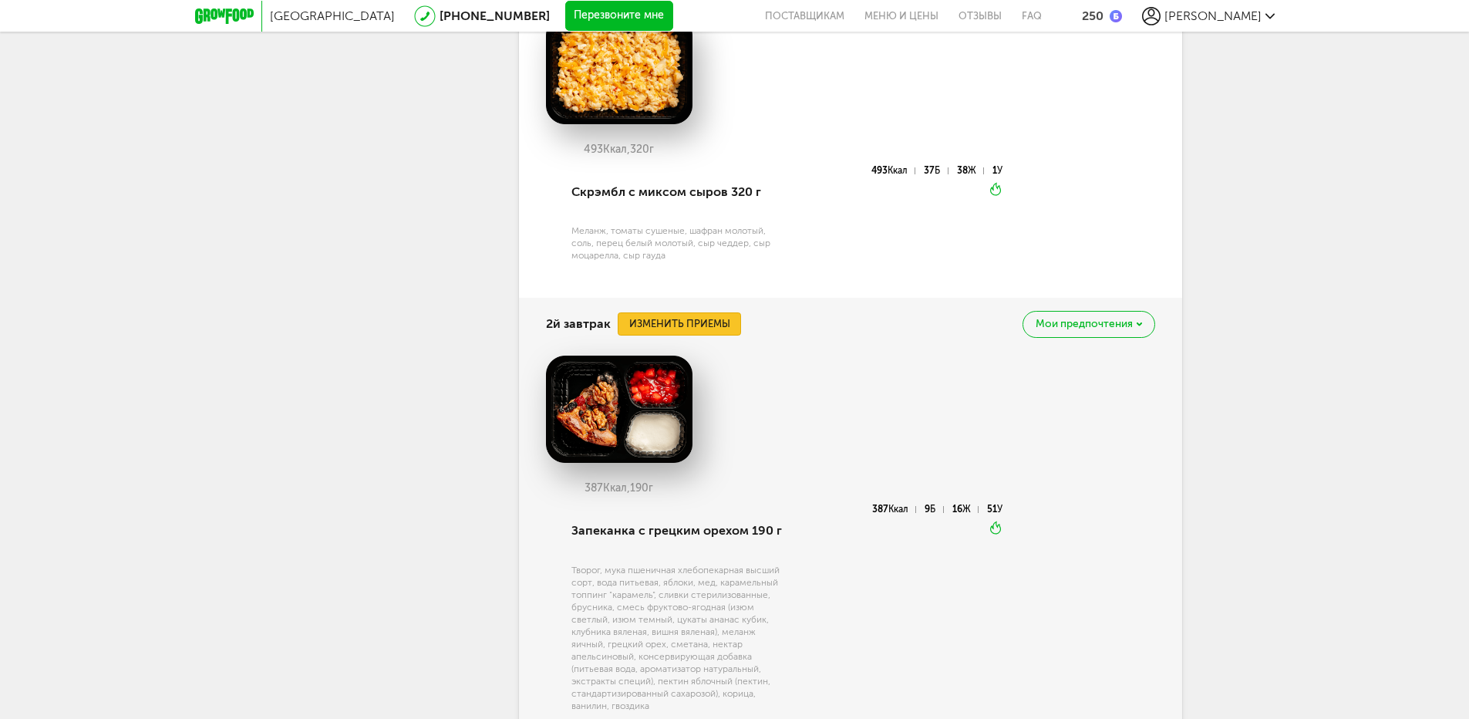
click at [684, 335] on button "Изменить приемы" at bounding box center [679, 323] width 123 height 23
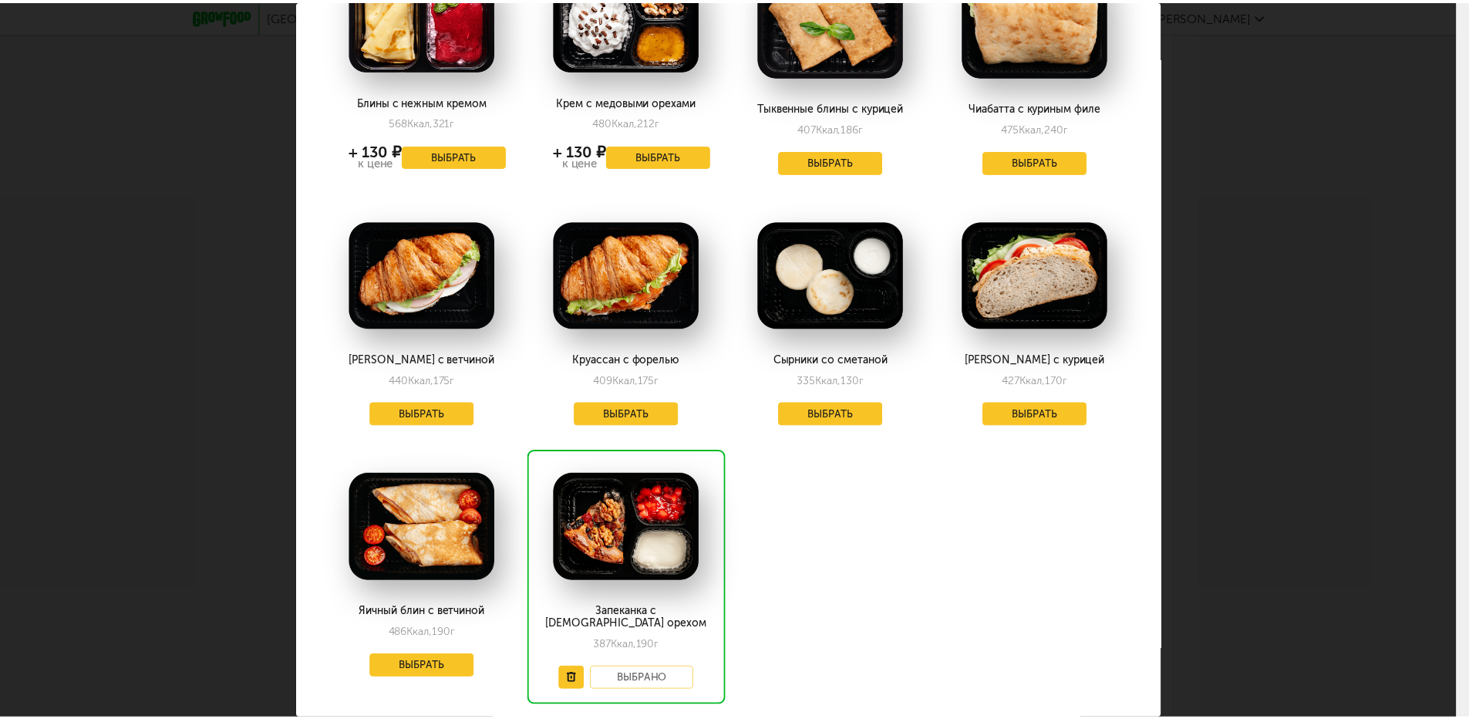
scroll to position [154, 0]
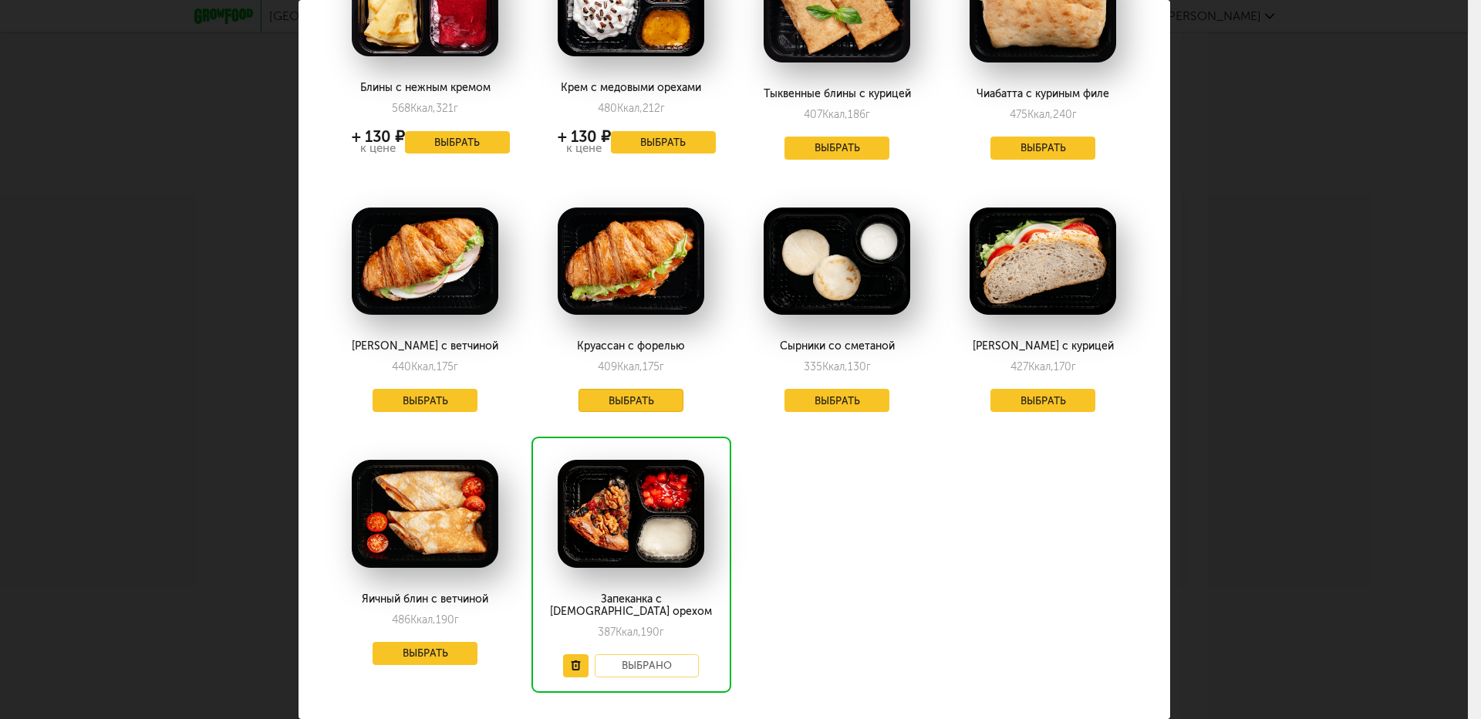
click at [630, 396] on button "Выбрать" at bounding box center [630, 400] width 105 height 23
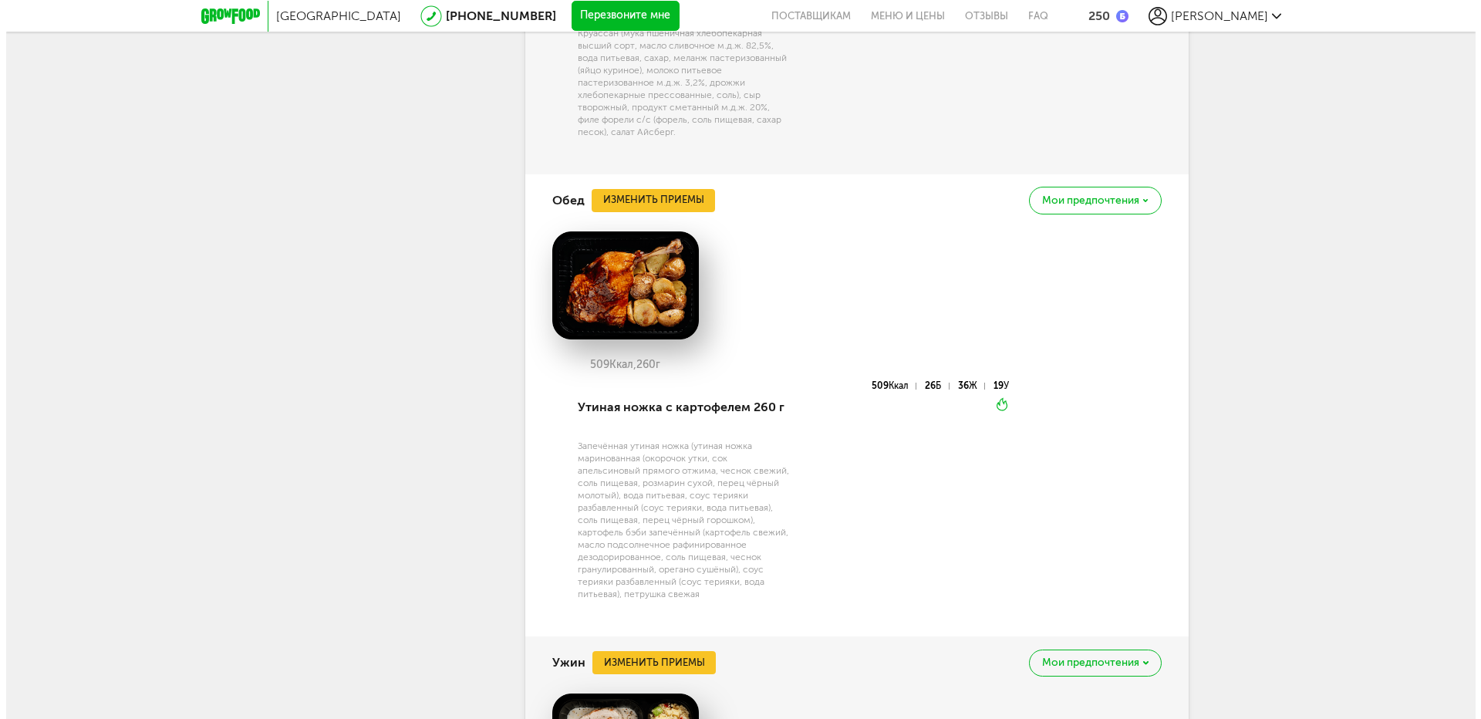
scroll to position [6570, 0]
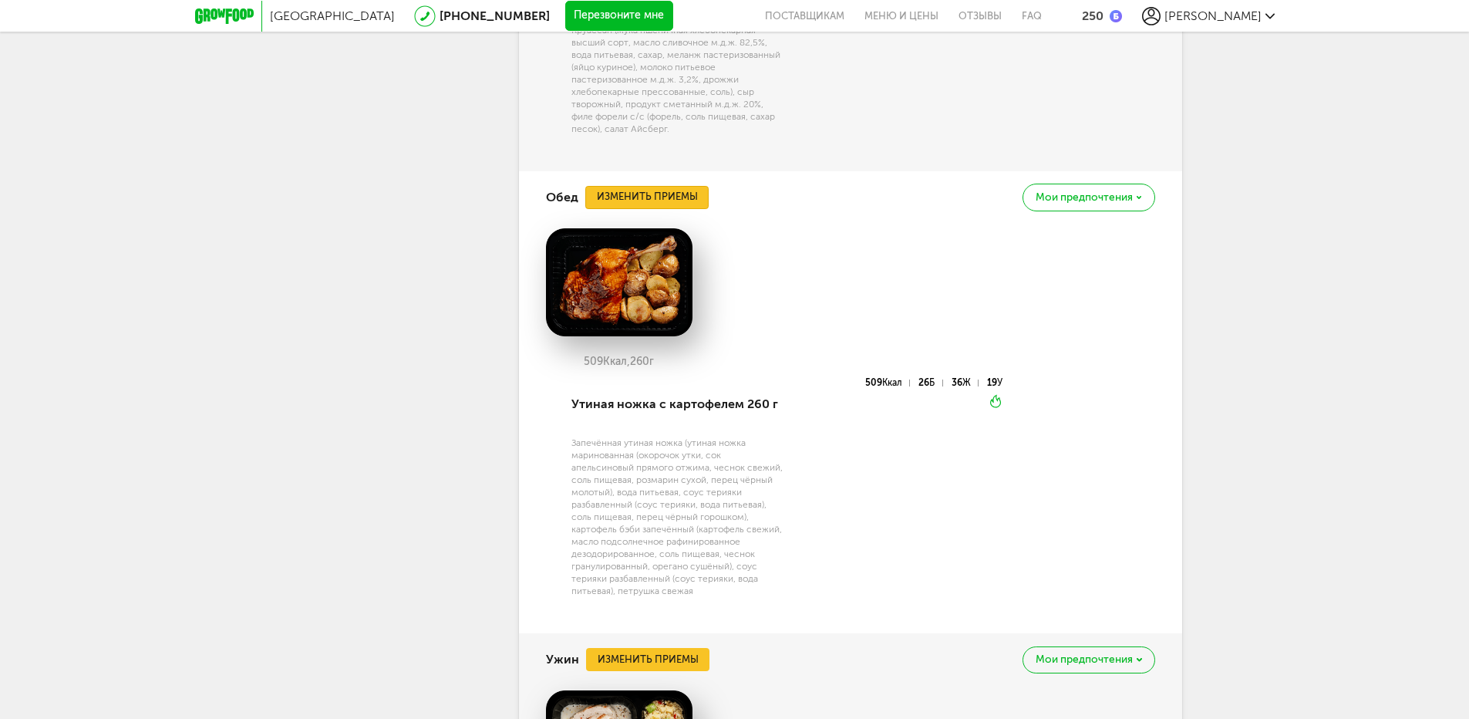
click at [669, 209] on button "Изменить приемы" at bounding box center [646, 197] width 123 height 23
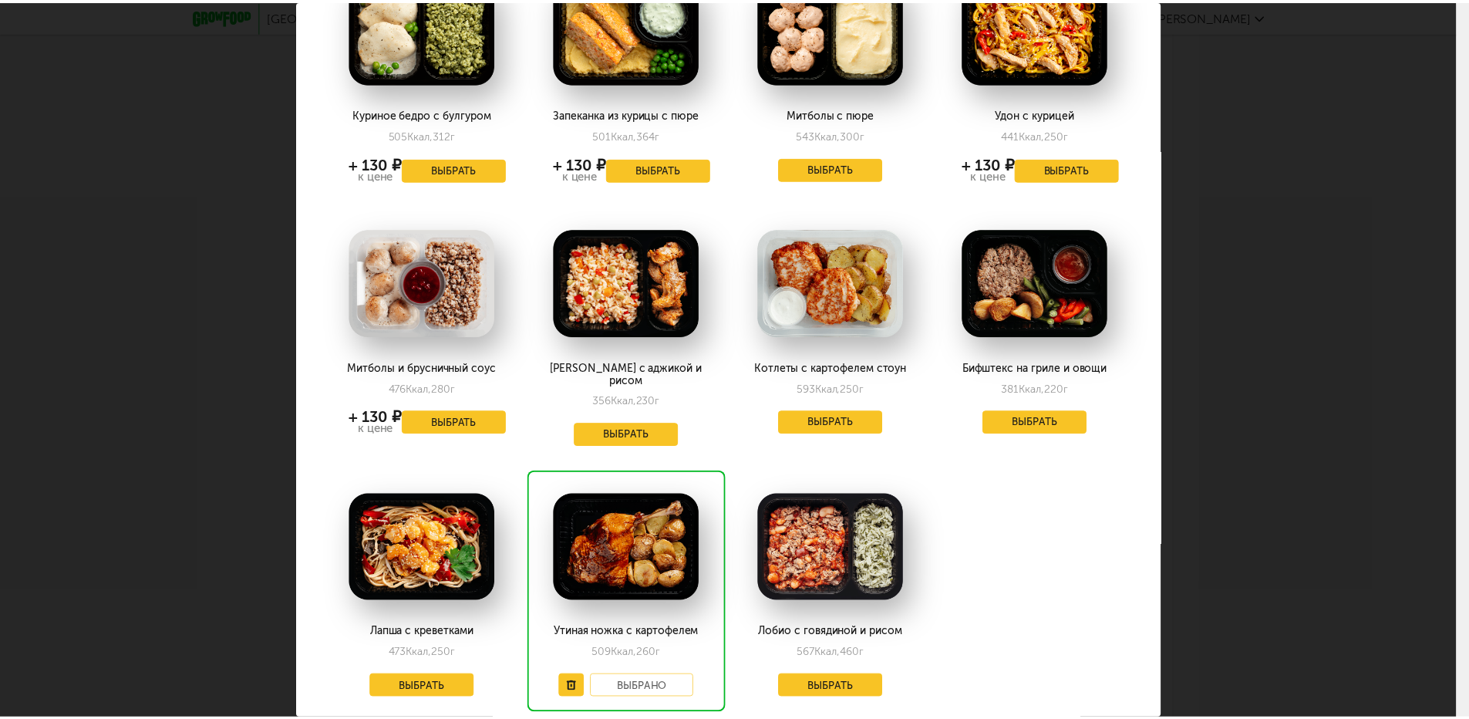
scroll to position [694, 0]
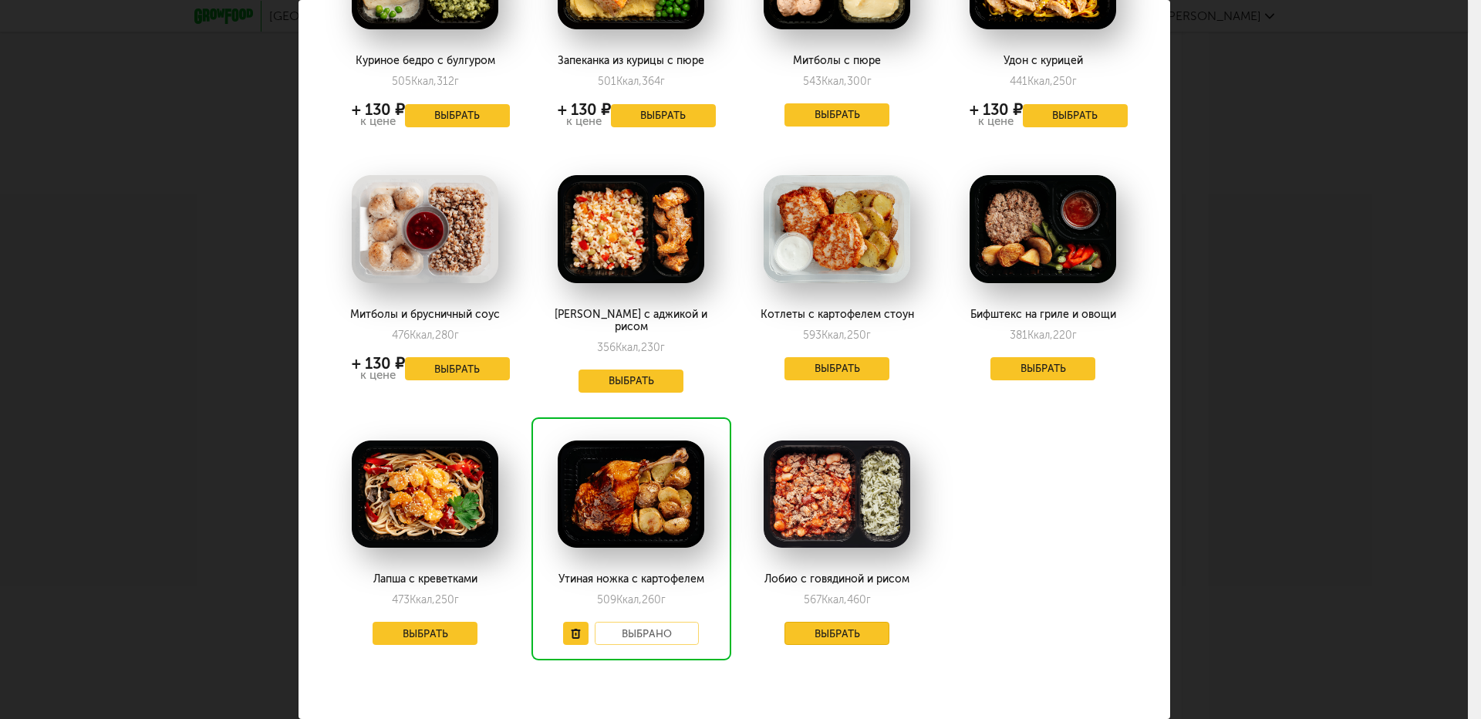
click at [854, 622] on button "Выбрать" at bounding box center [836, 633] width 105 height 23
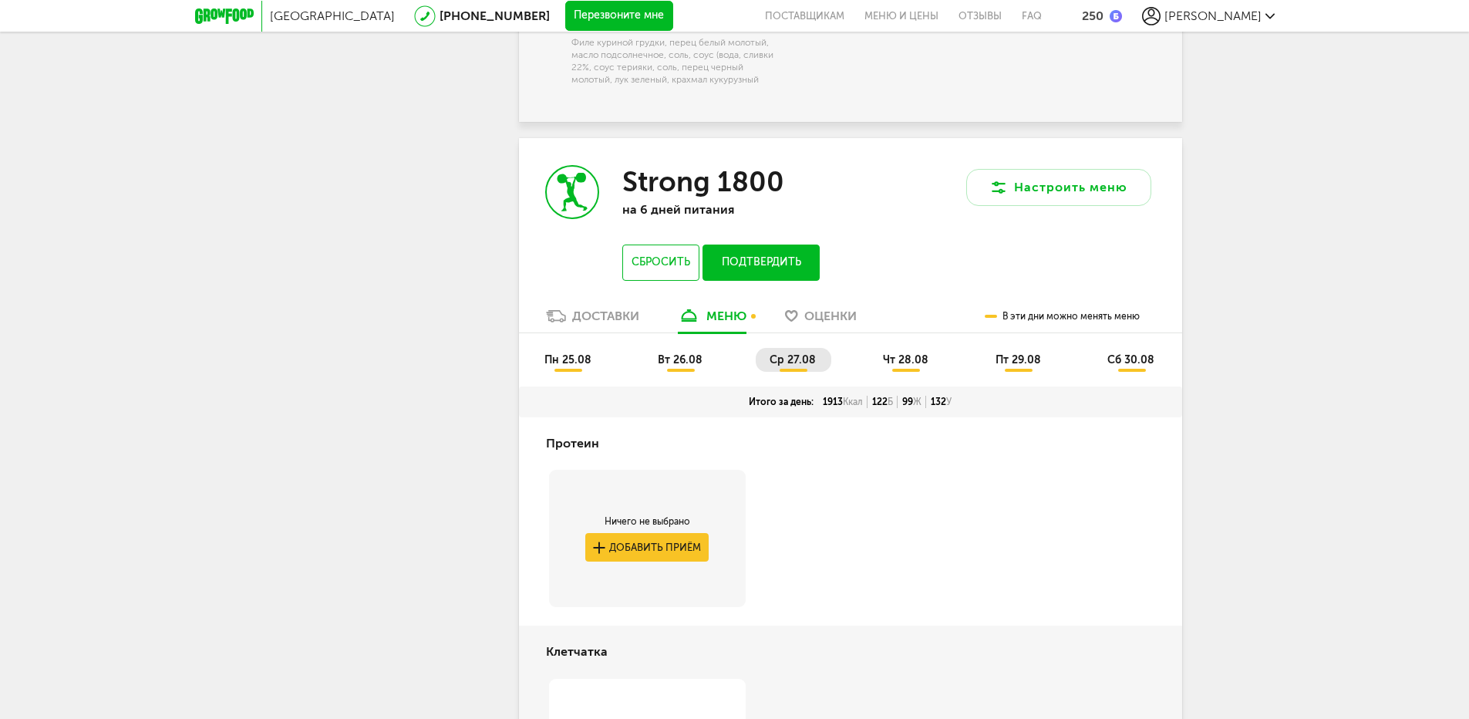
scroll to position [5005, 0]
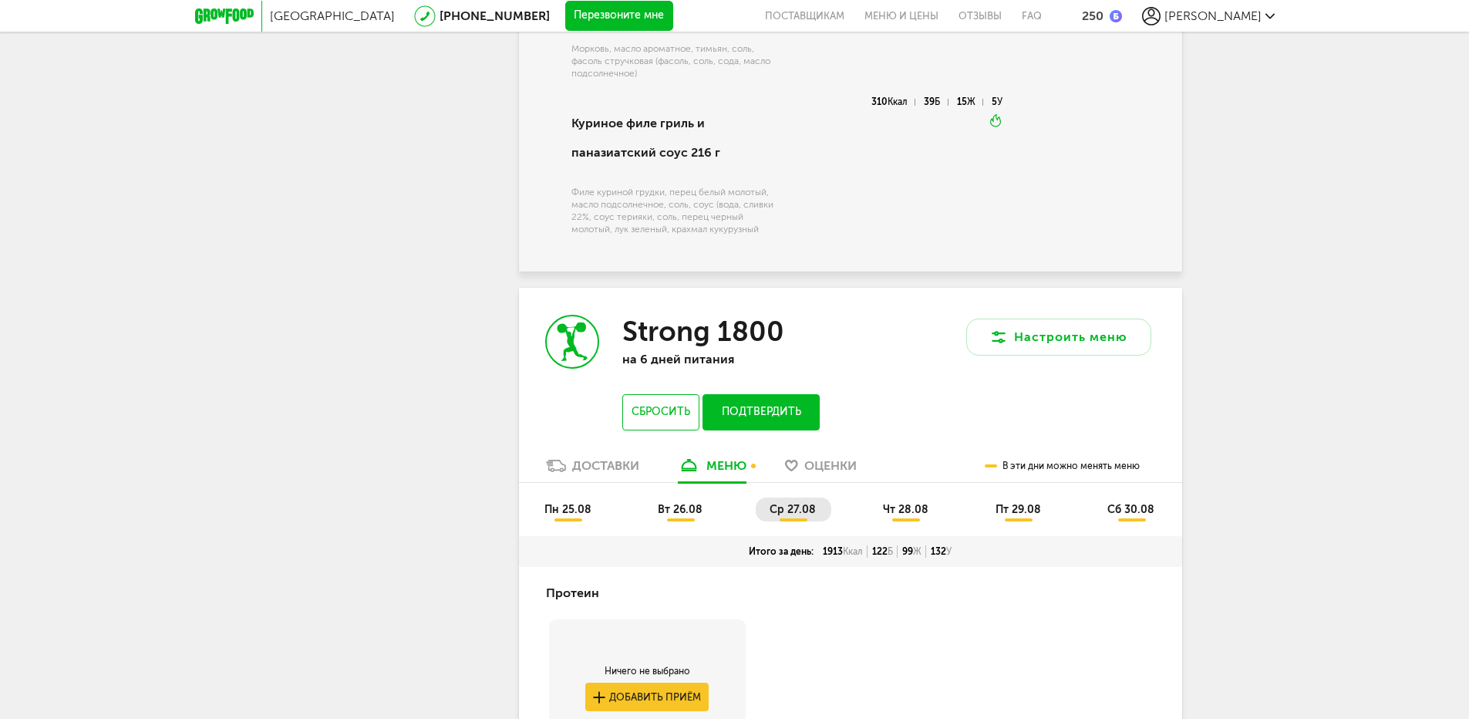
click at [764, 427] on button "Подтвердить" at bounding box center [761, 412] width 116 height 36
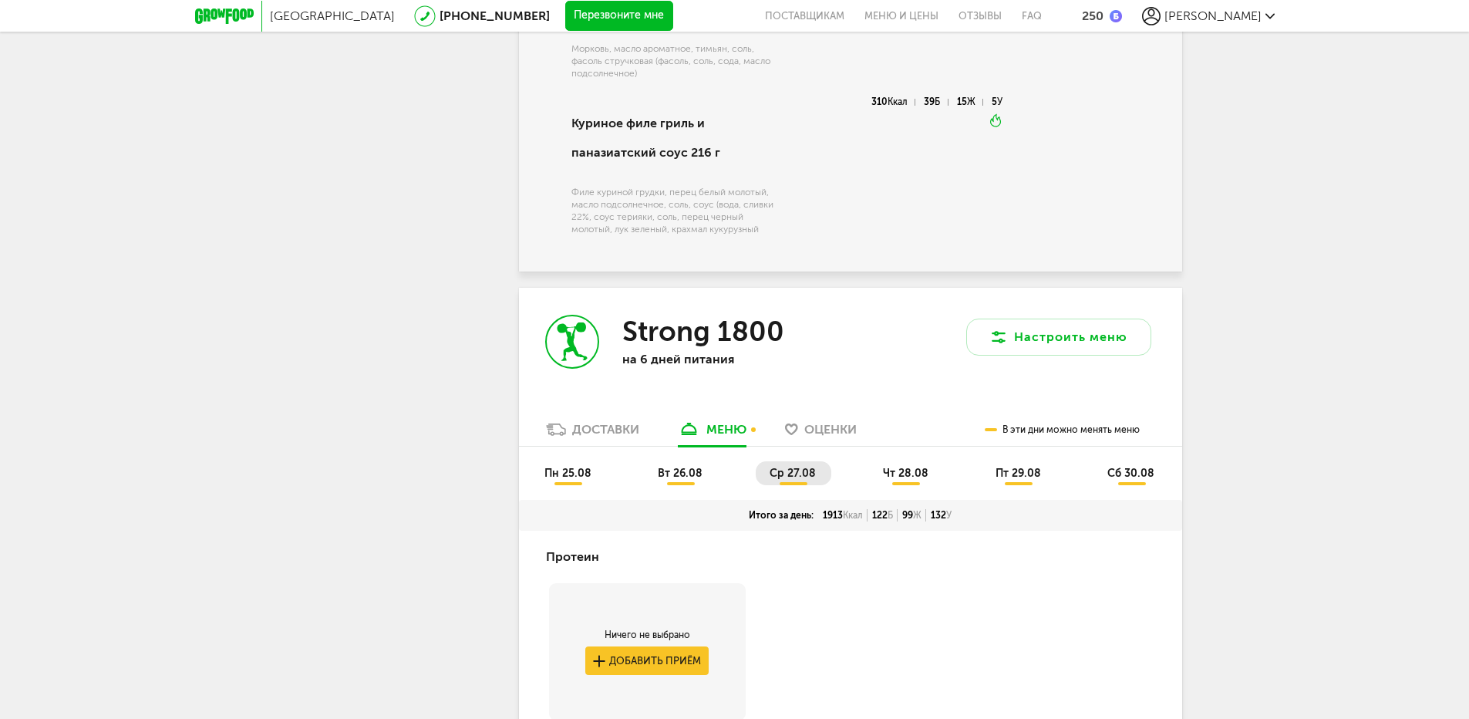
click at [902, 480] on span "чт 28.08" at bounding box center [906, 473] width 46 height 13
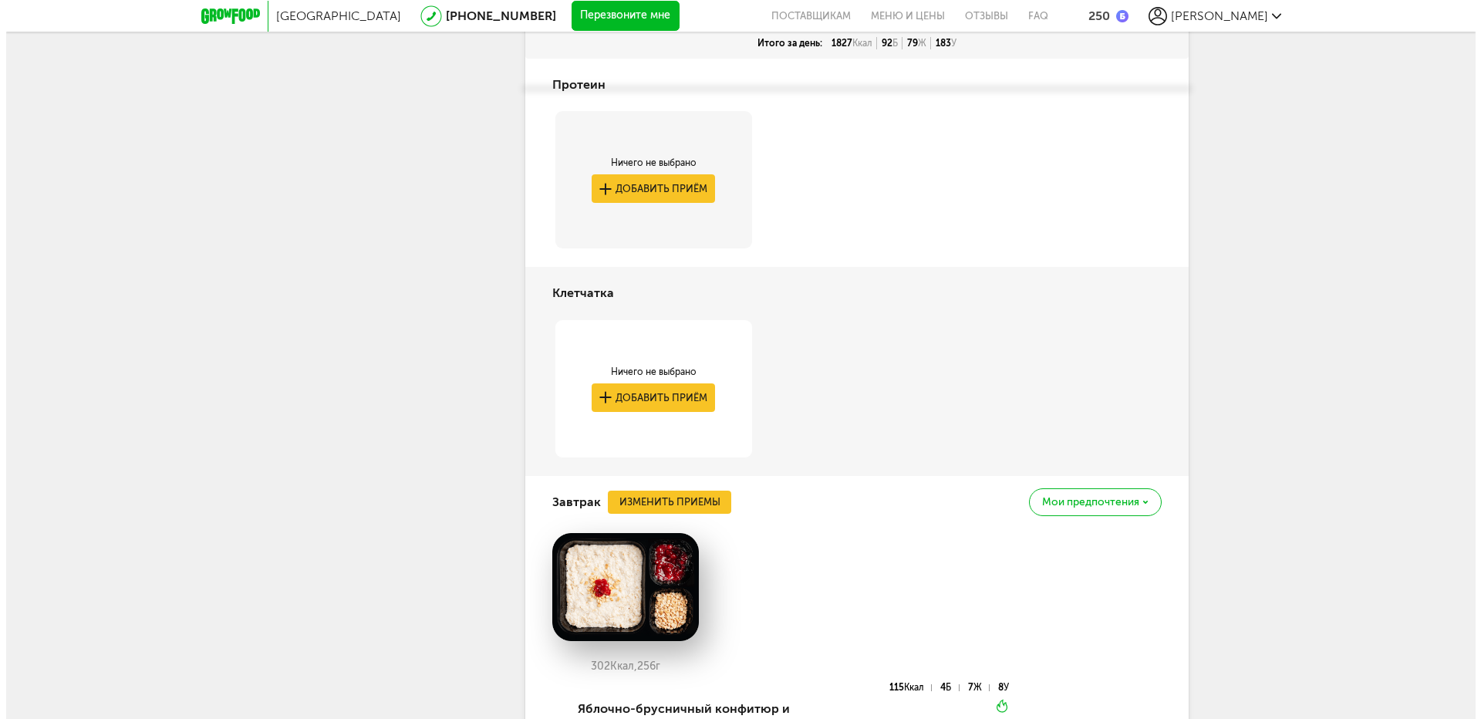
scroll to position [5545, 0]
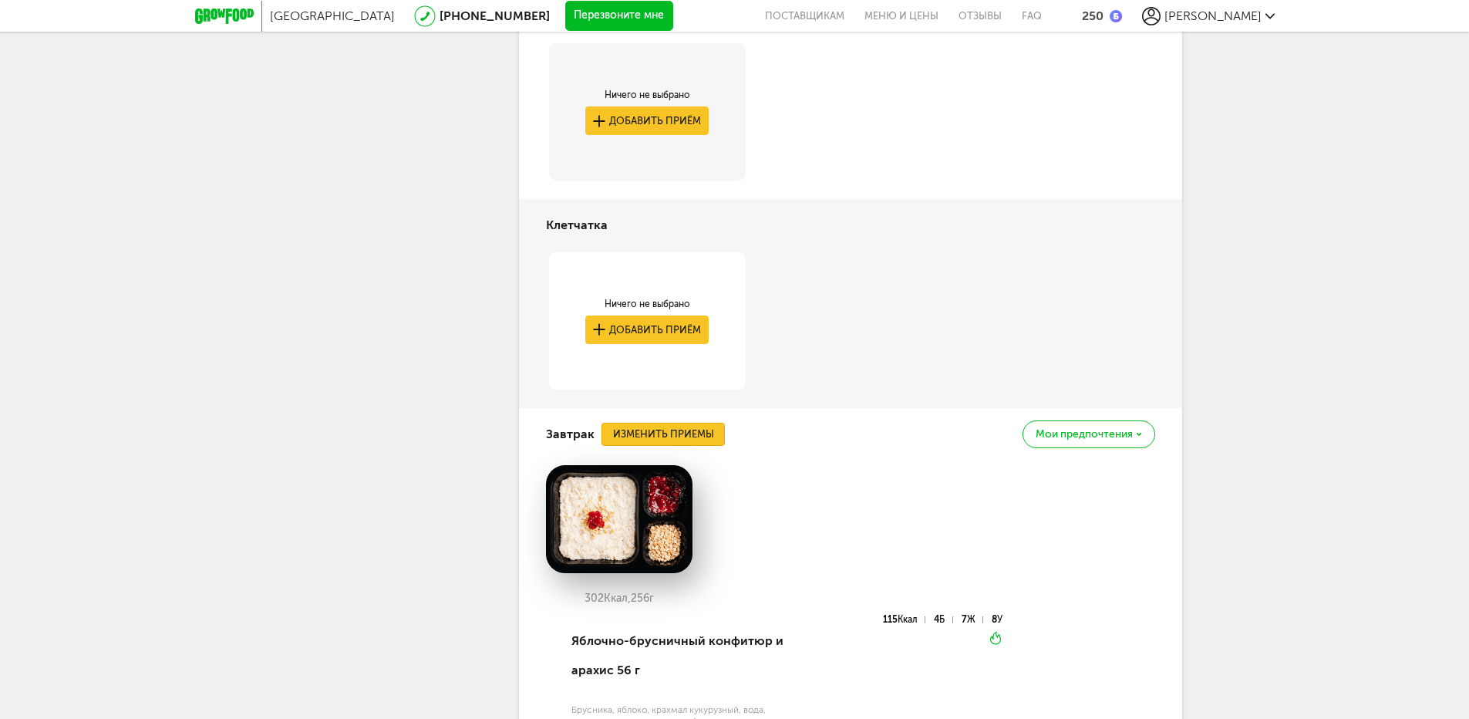
click at [669, 446] on button "Изменить приемы" at bounding box center [663, 434] width 123 height 23
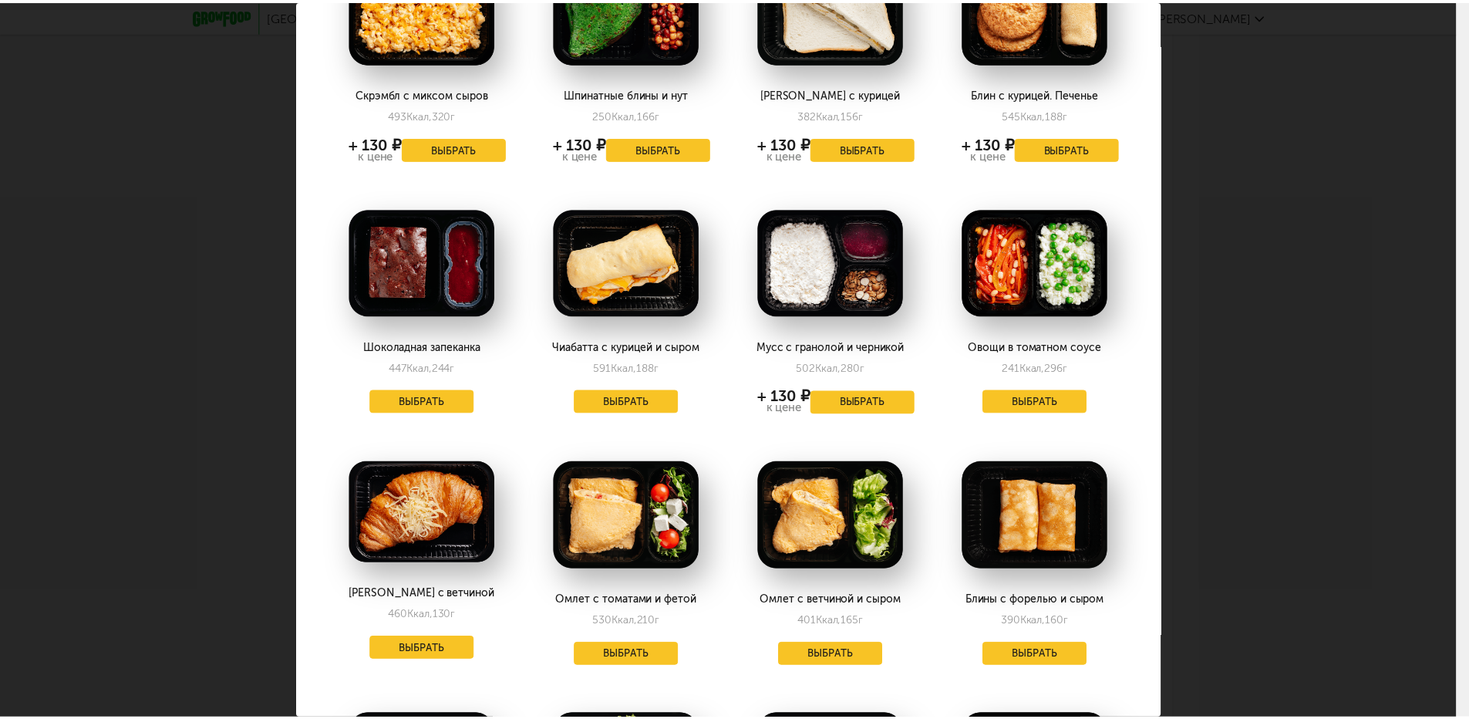
scroll to position [0, 0]
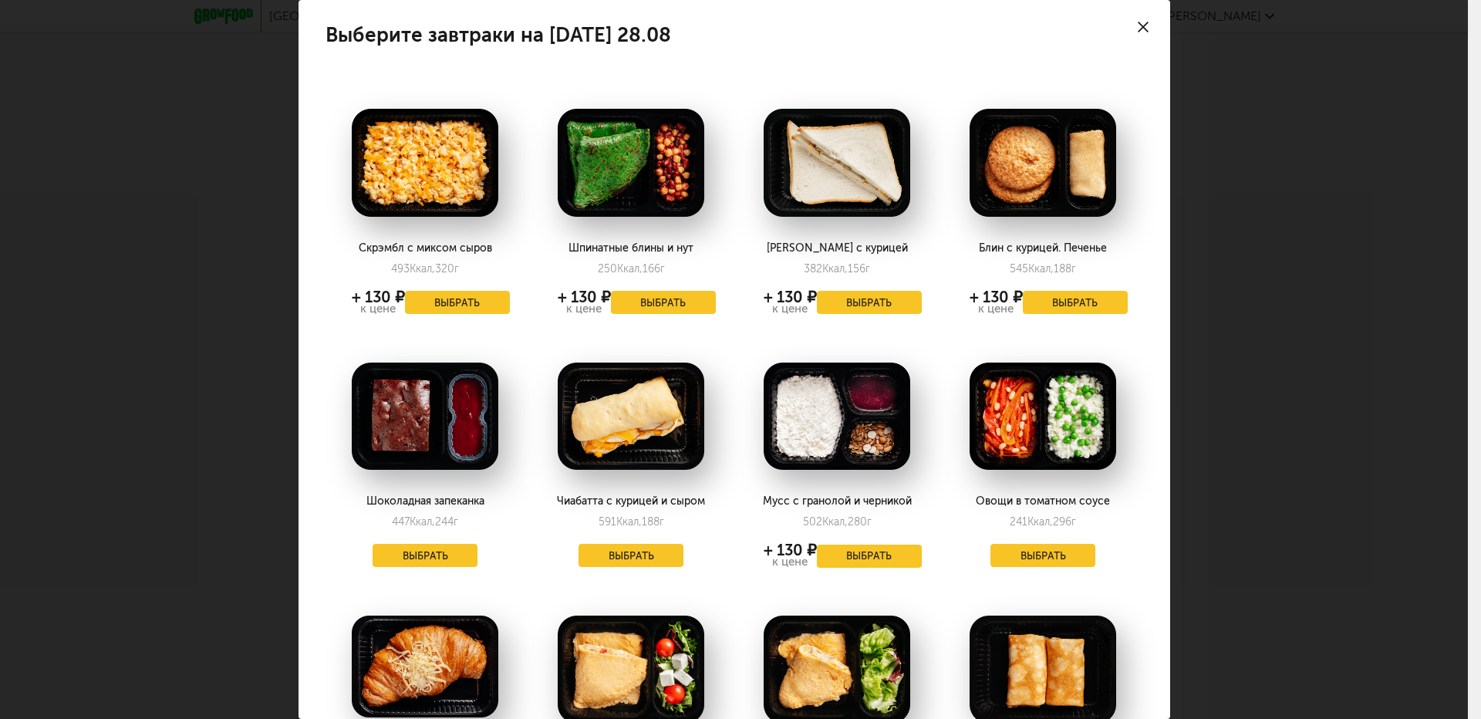
click at [1138, 26] on use at bounding box center [1143, 27] width 11 height 11
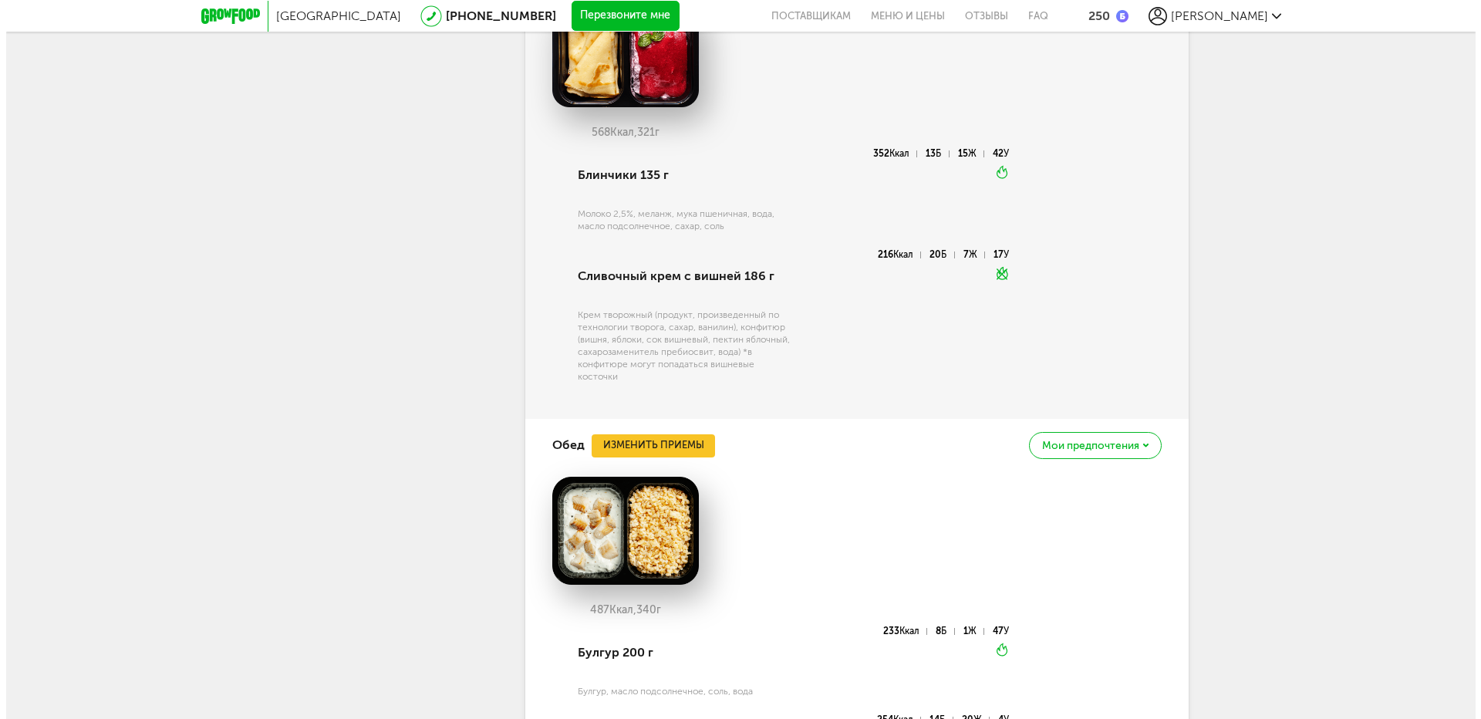
scroll to position [6547, 0]
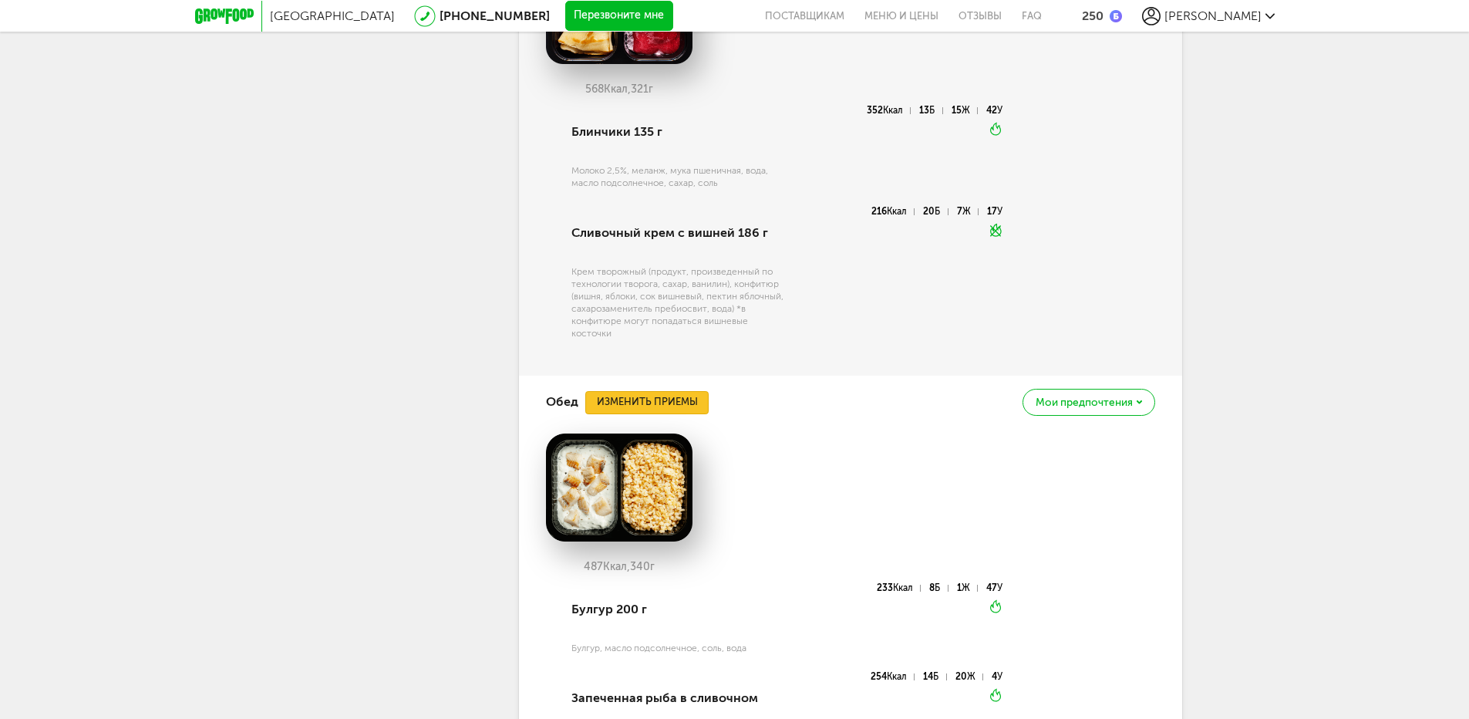
click at [661, 414] on button "Изменить приемы" at bounding box center [646, 402] width 123 height 23
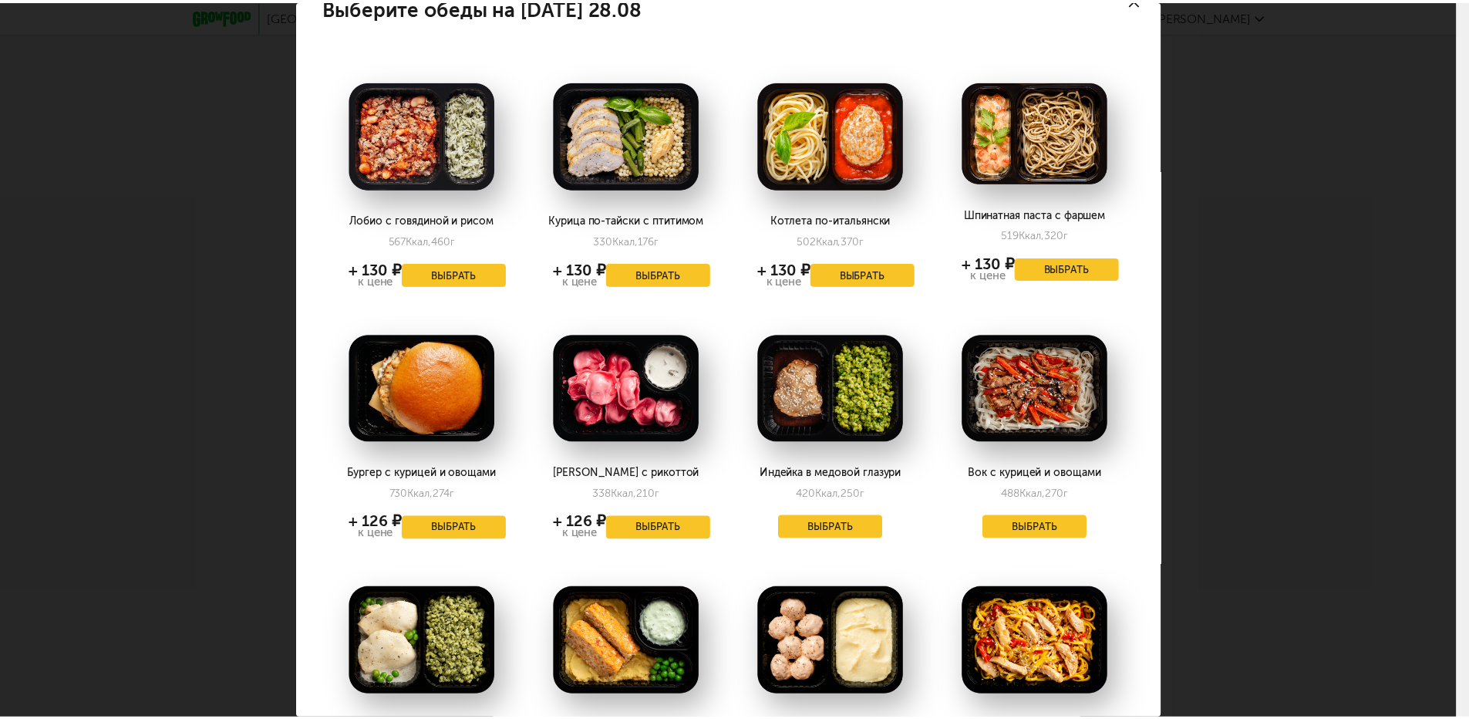
scroll to position [0, 0]
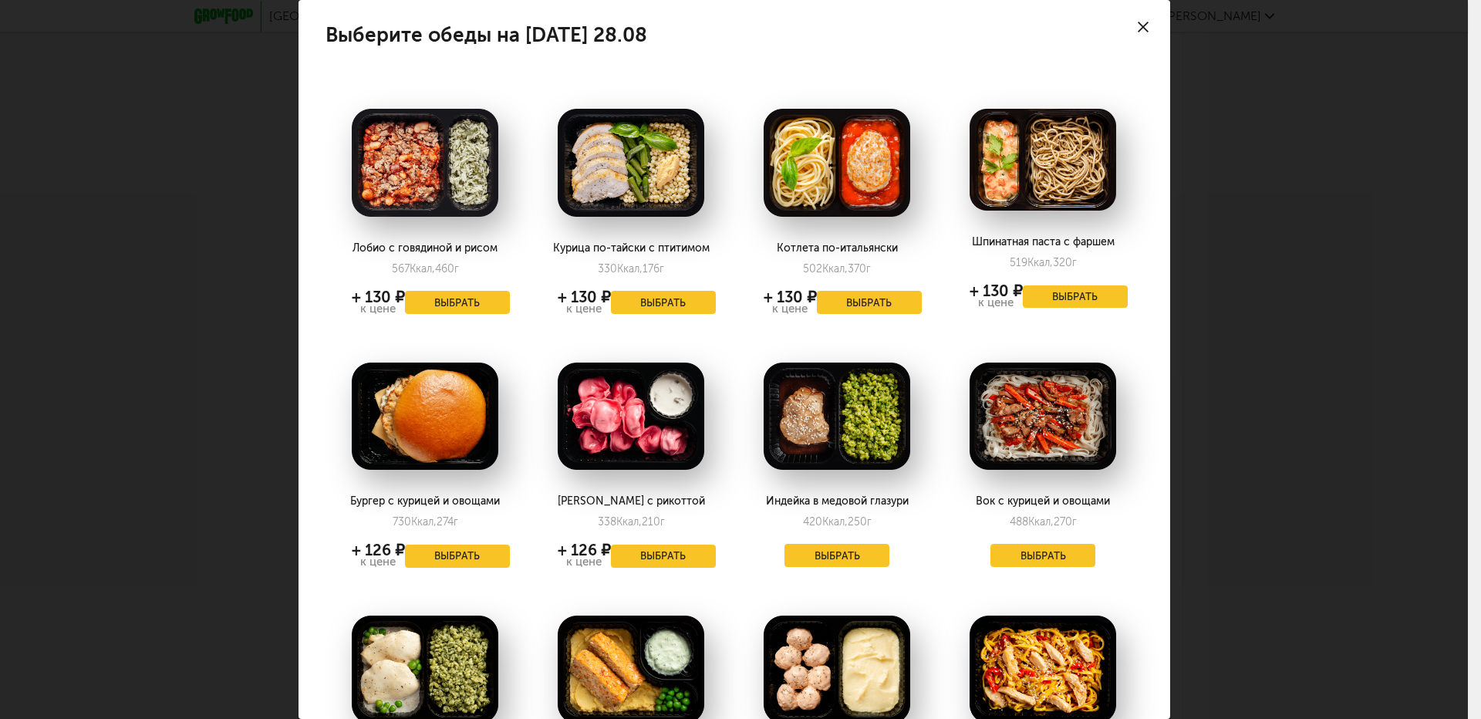
click at [1138, 23] on icon at bounding box center [1143, 27] width 11 height 11
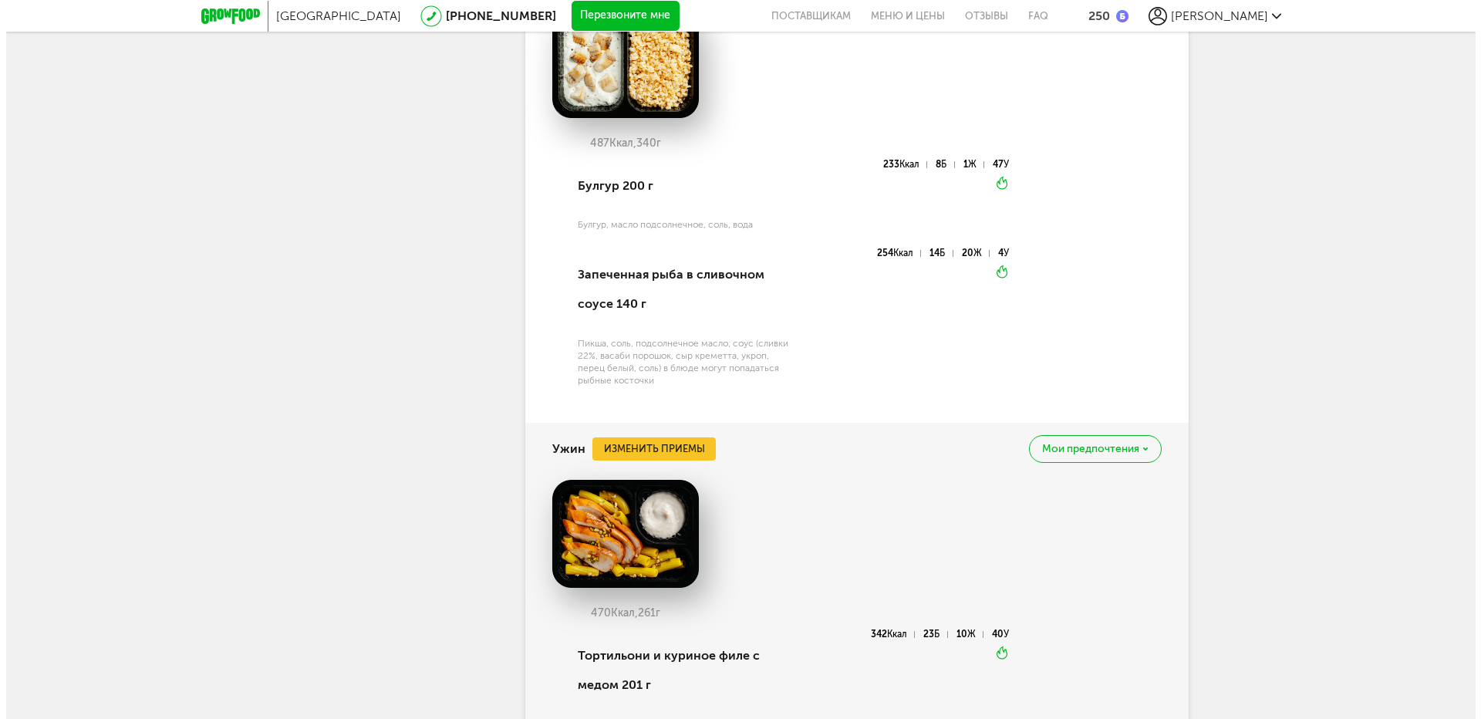
scroll to position [7010, 0]
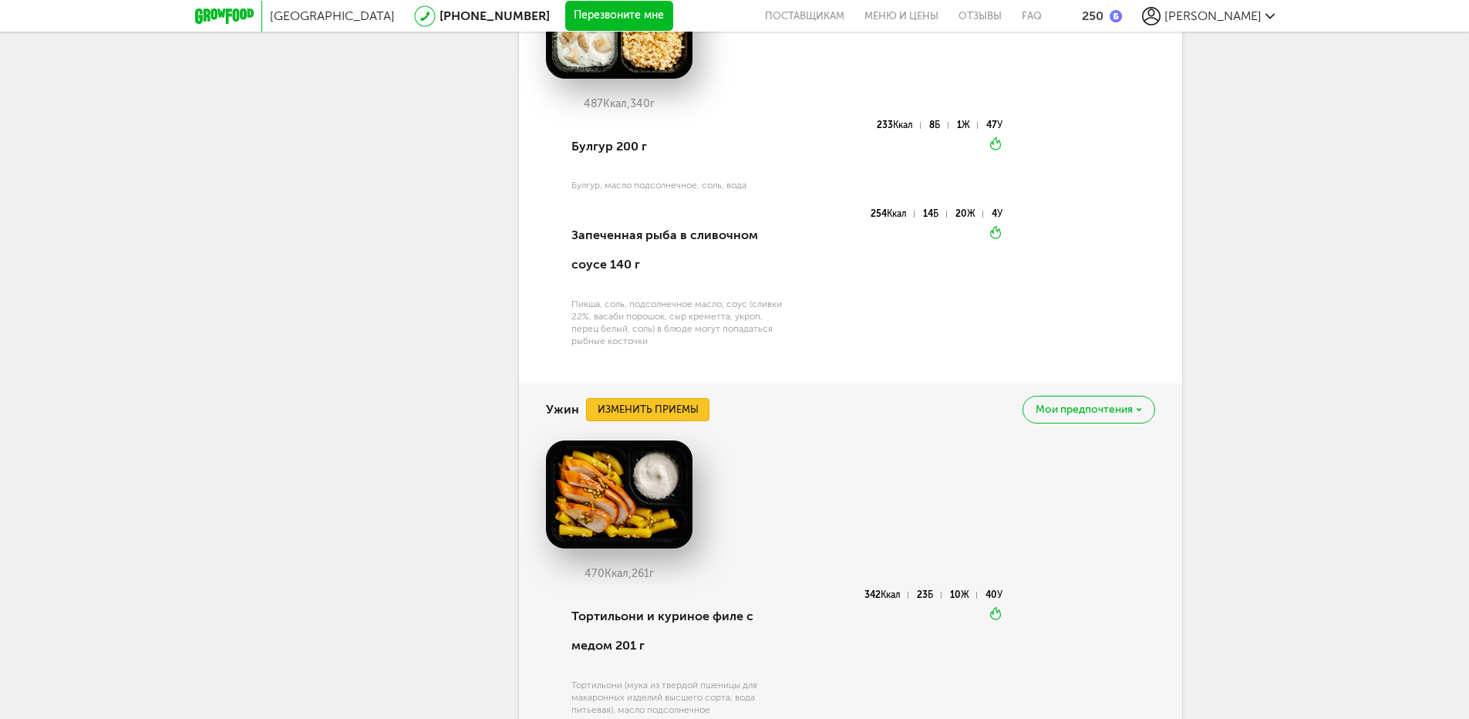
click at [669, 415] on button "Изменить приемы" at bounding box center [647, 409] width 123 height 23
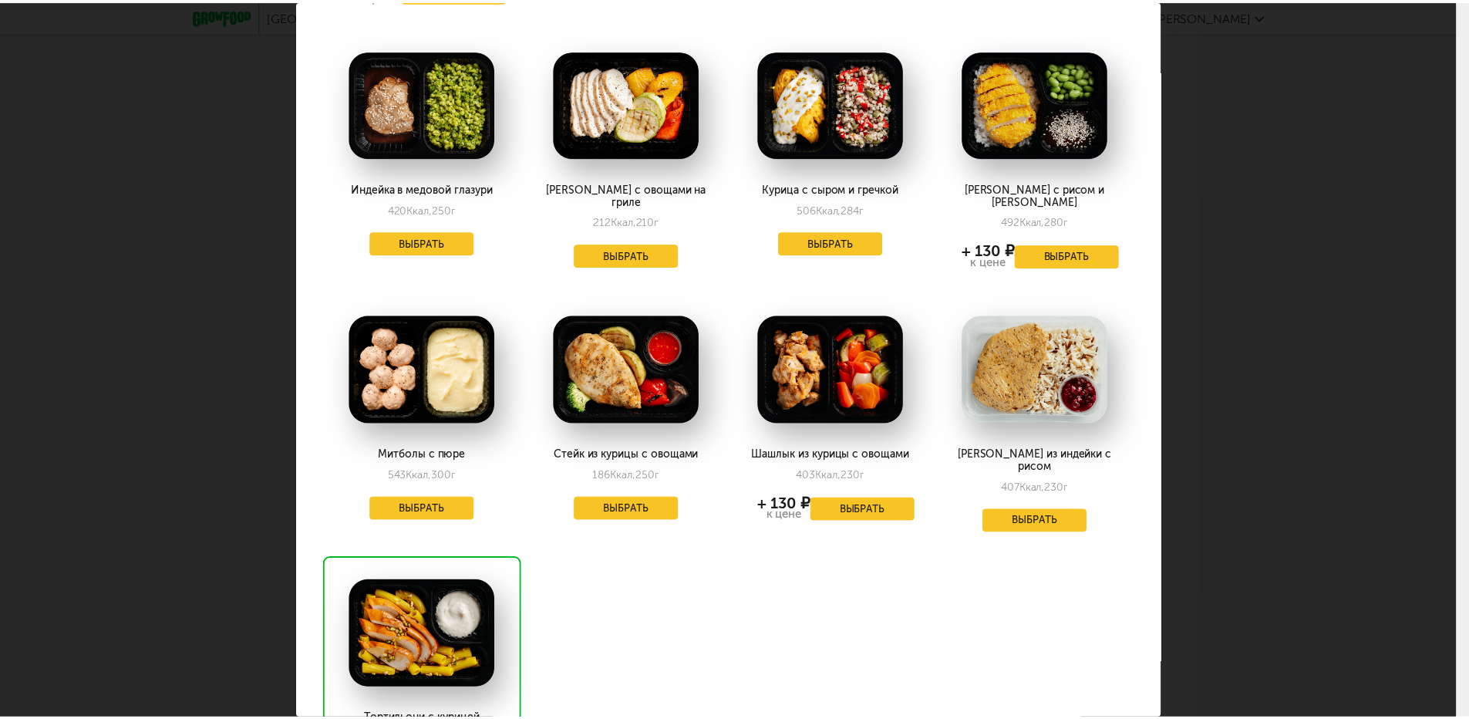
scroll to position [0, 0]
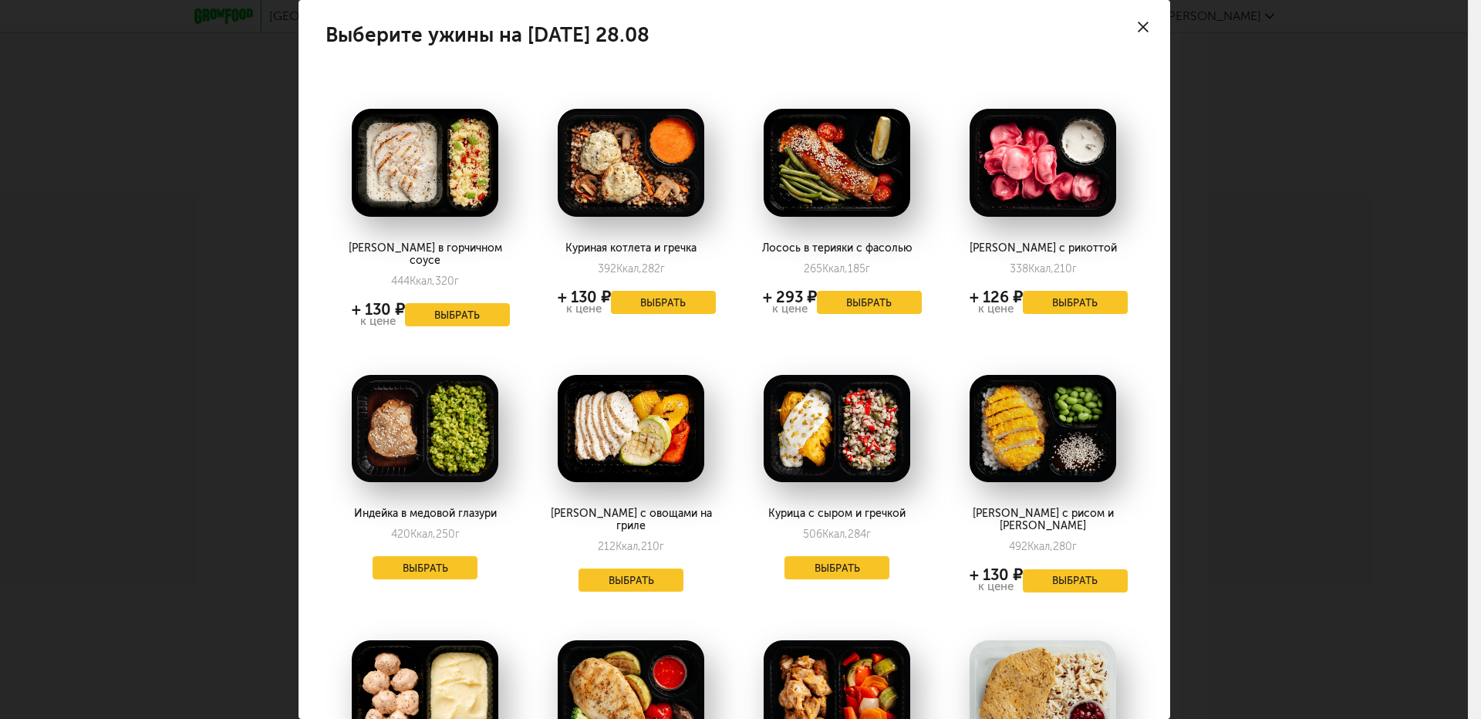
click at [1135, 21] on div at bounding box center [1143, 27] width 54 height 54
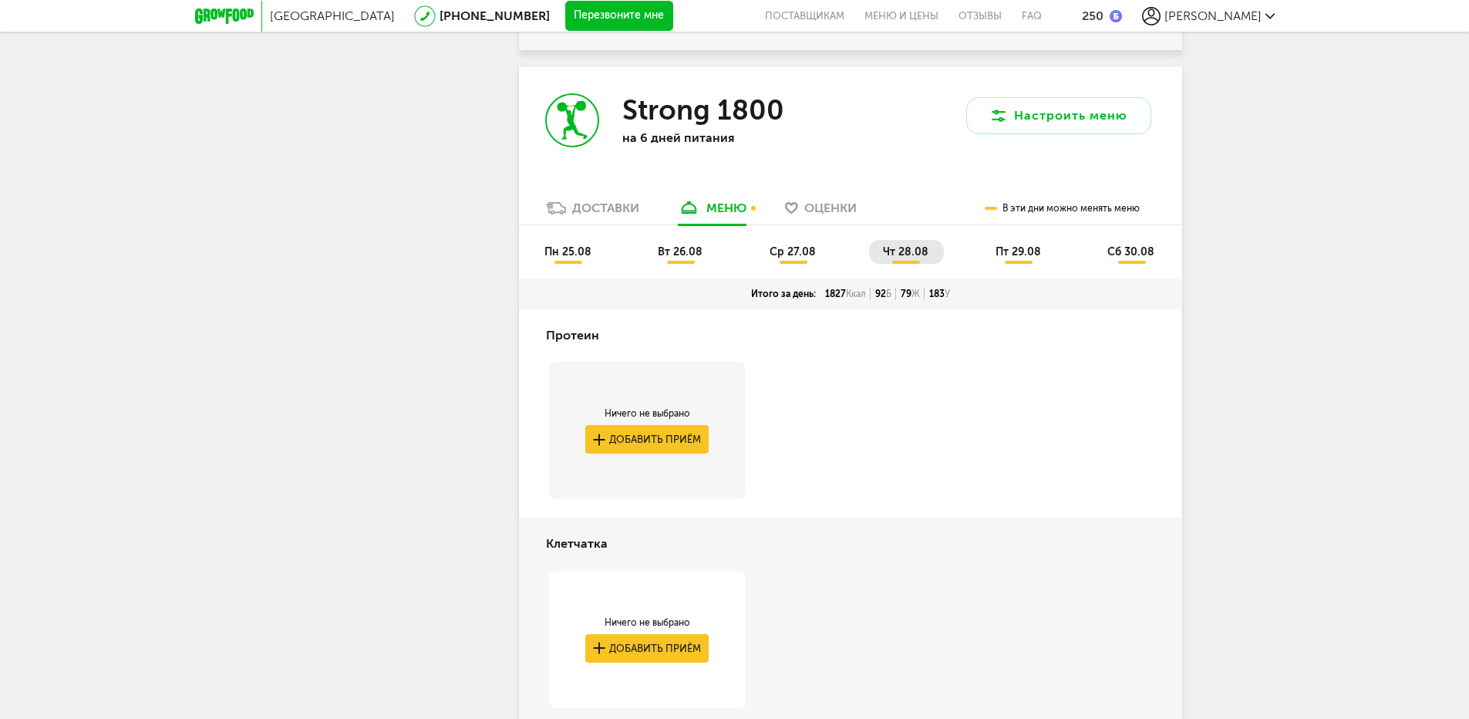
scroll to position [5148, 0]
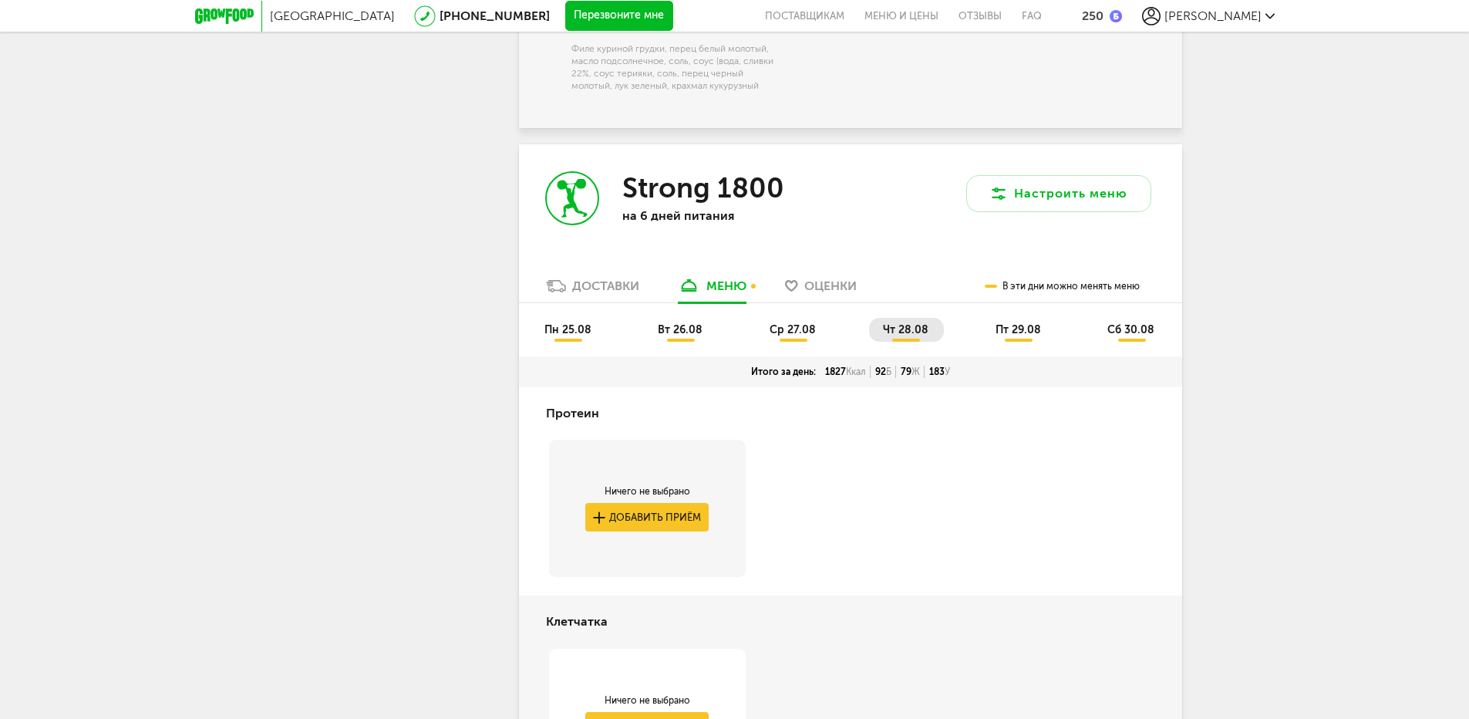
click at [1028, 336] on span "пт 29.08" at bounding box center [1019, 329] width 46 height 13
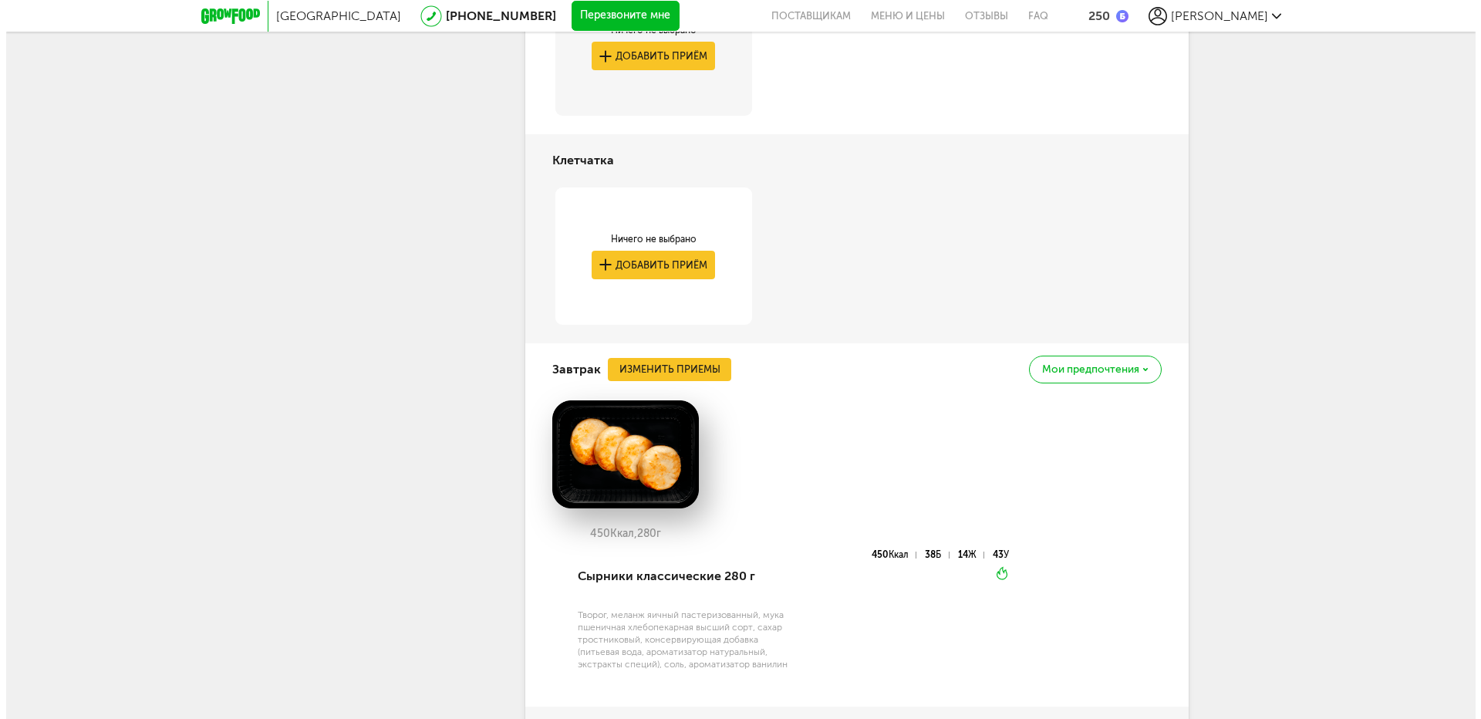
scroll to position [5611, 0]
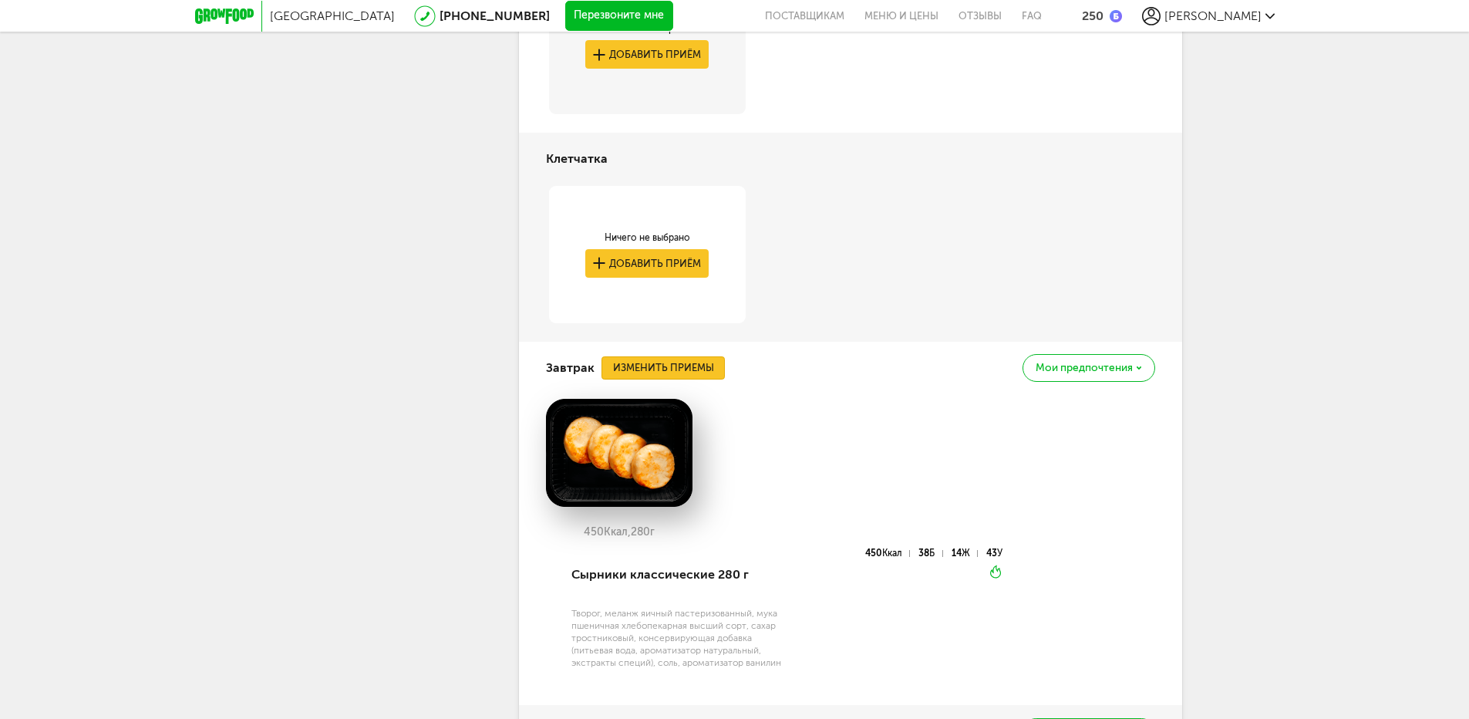
click at [694, 379] on button "Изменить приемы" at bounding box center [663, 367] width 123 height 23
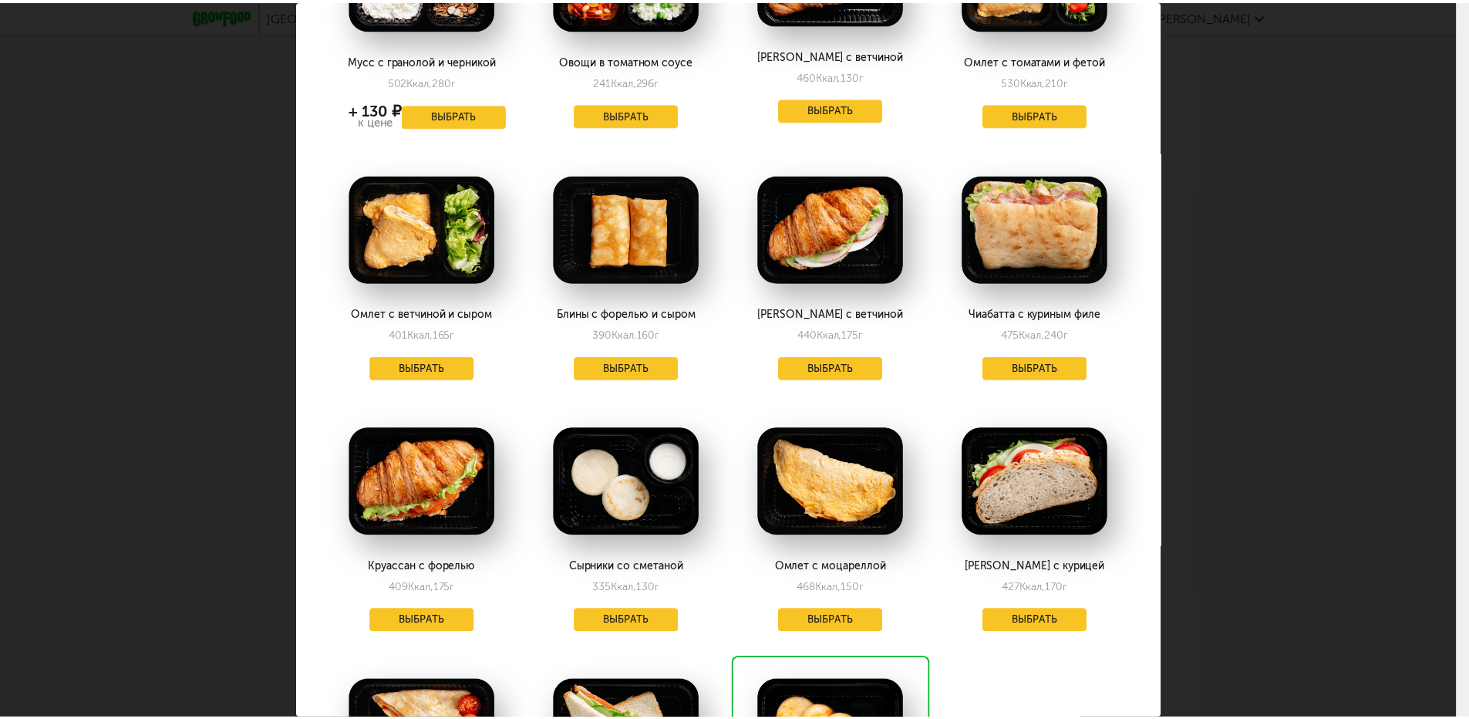
scroll to position [309, 0]
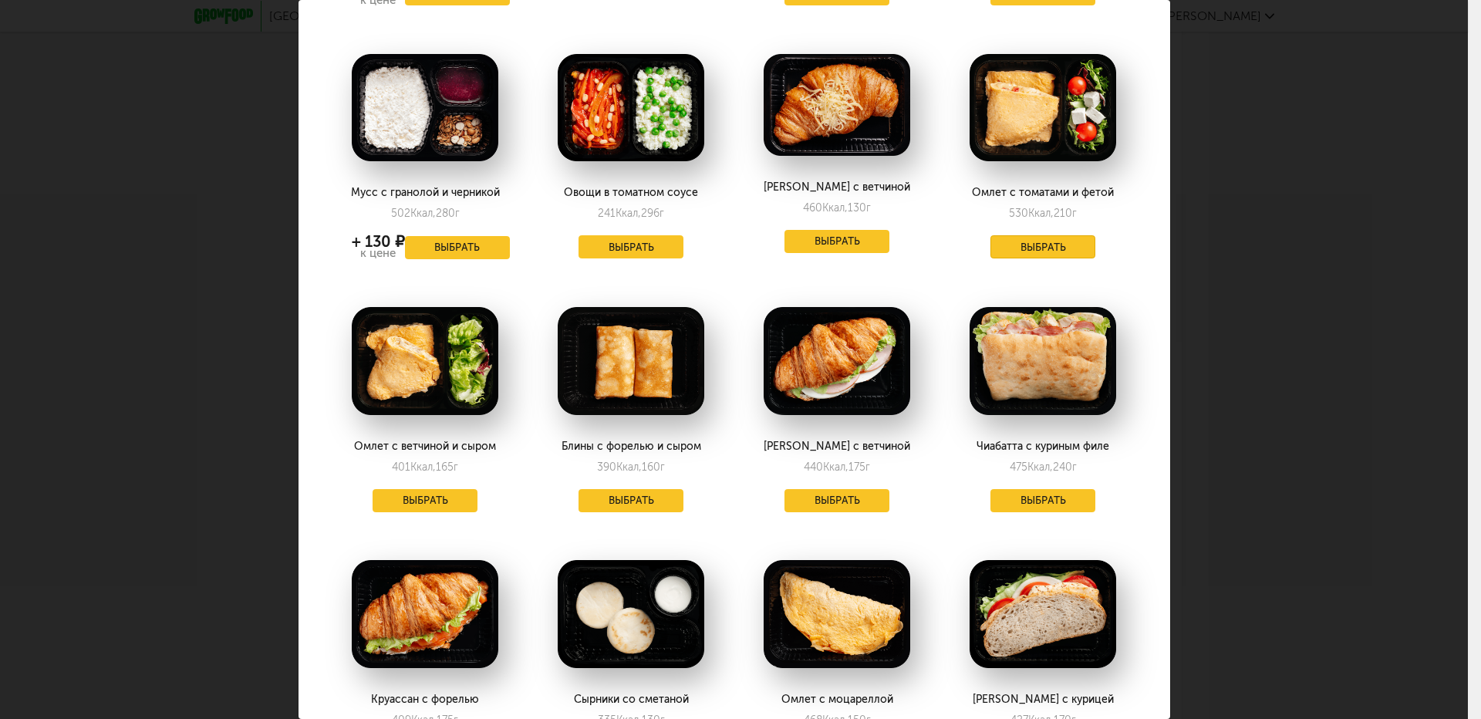
click at [1042, 237] on button "Выбрать" at bounding box center [1042, 246] width 105 height 23
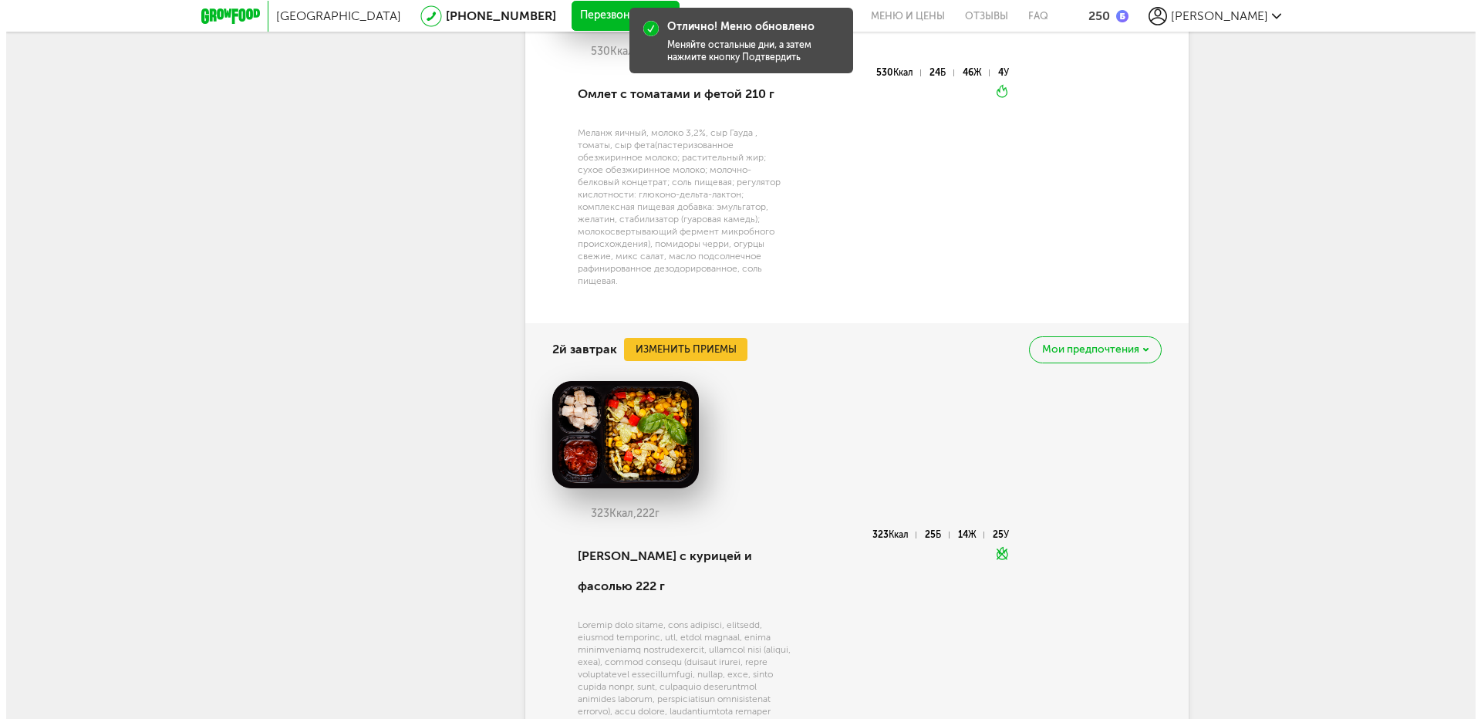
scroll to position [6151, 0]
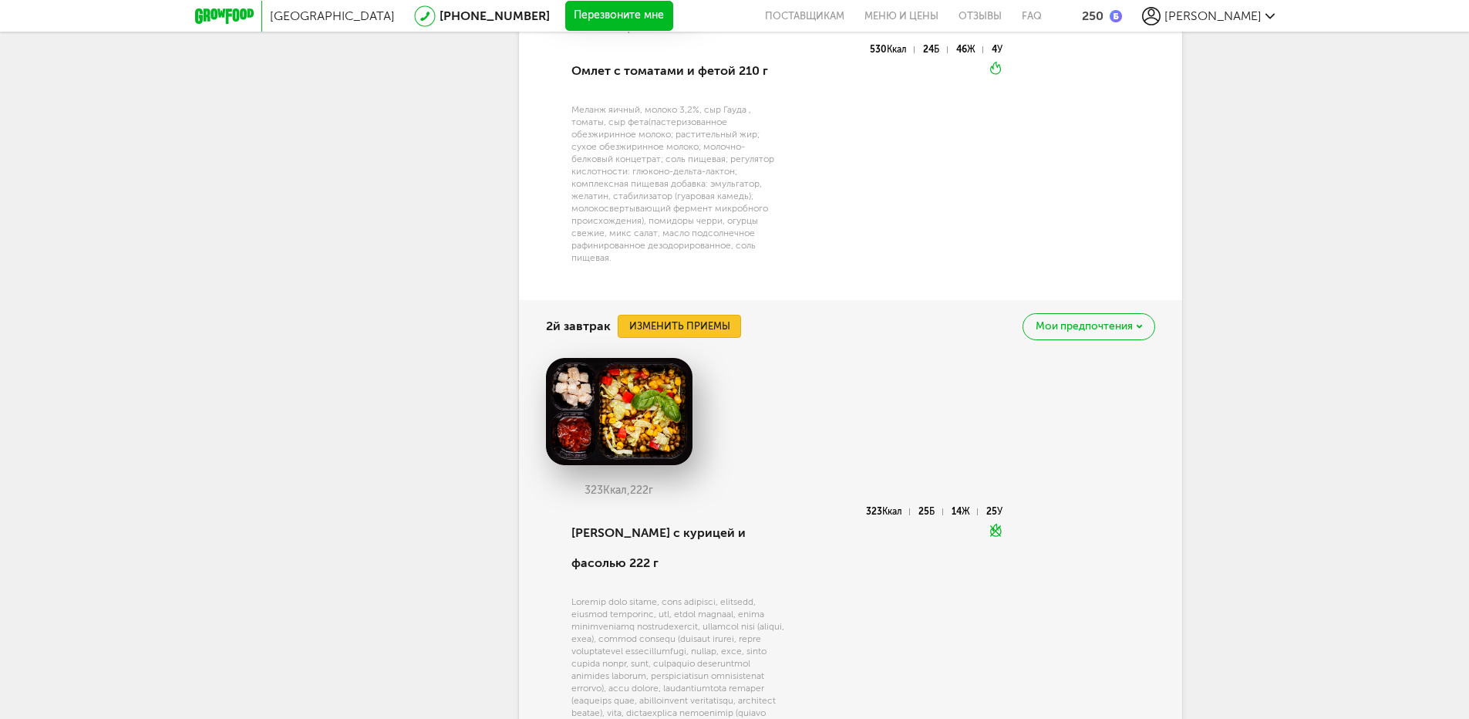
click at [700, 335] on button "Изменить приемы" at bounding box center [679, 326] width 123 height 23
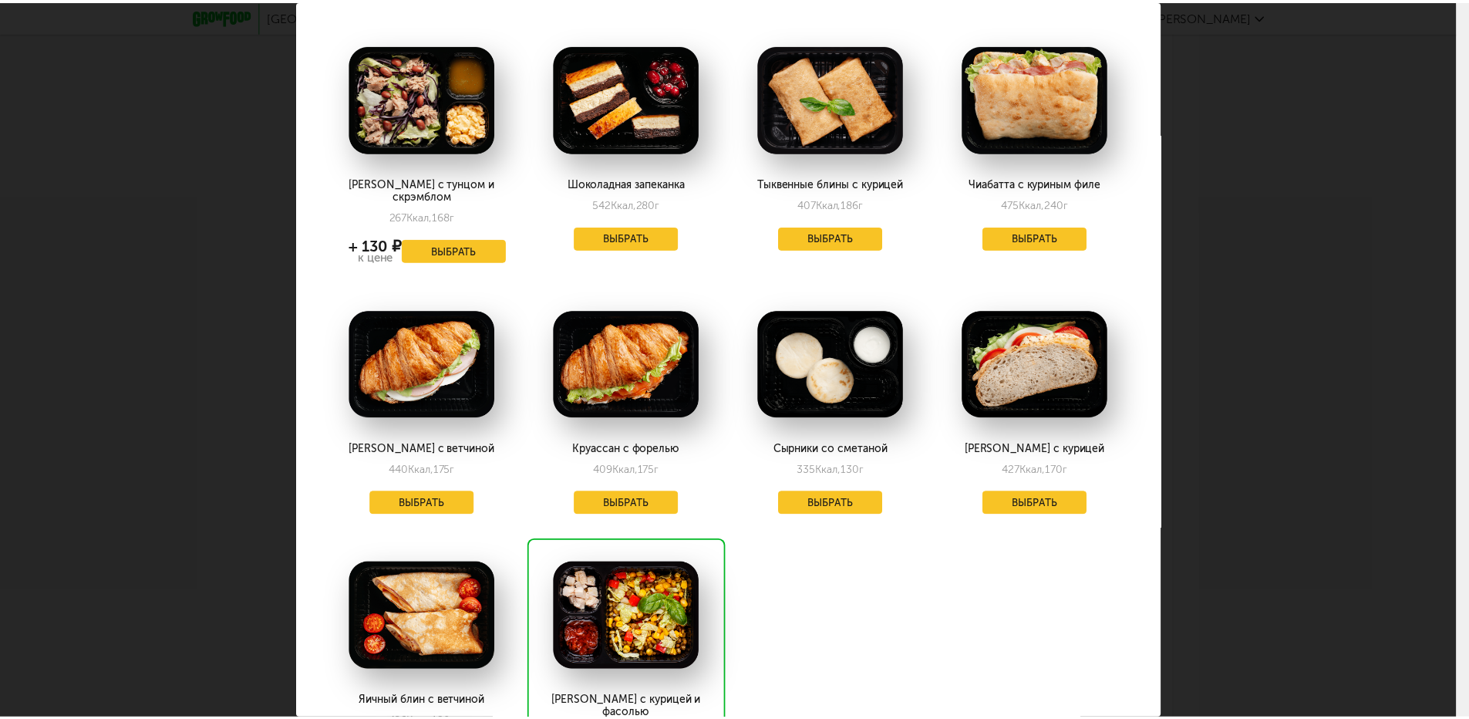
scroll to position [0, 0]
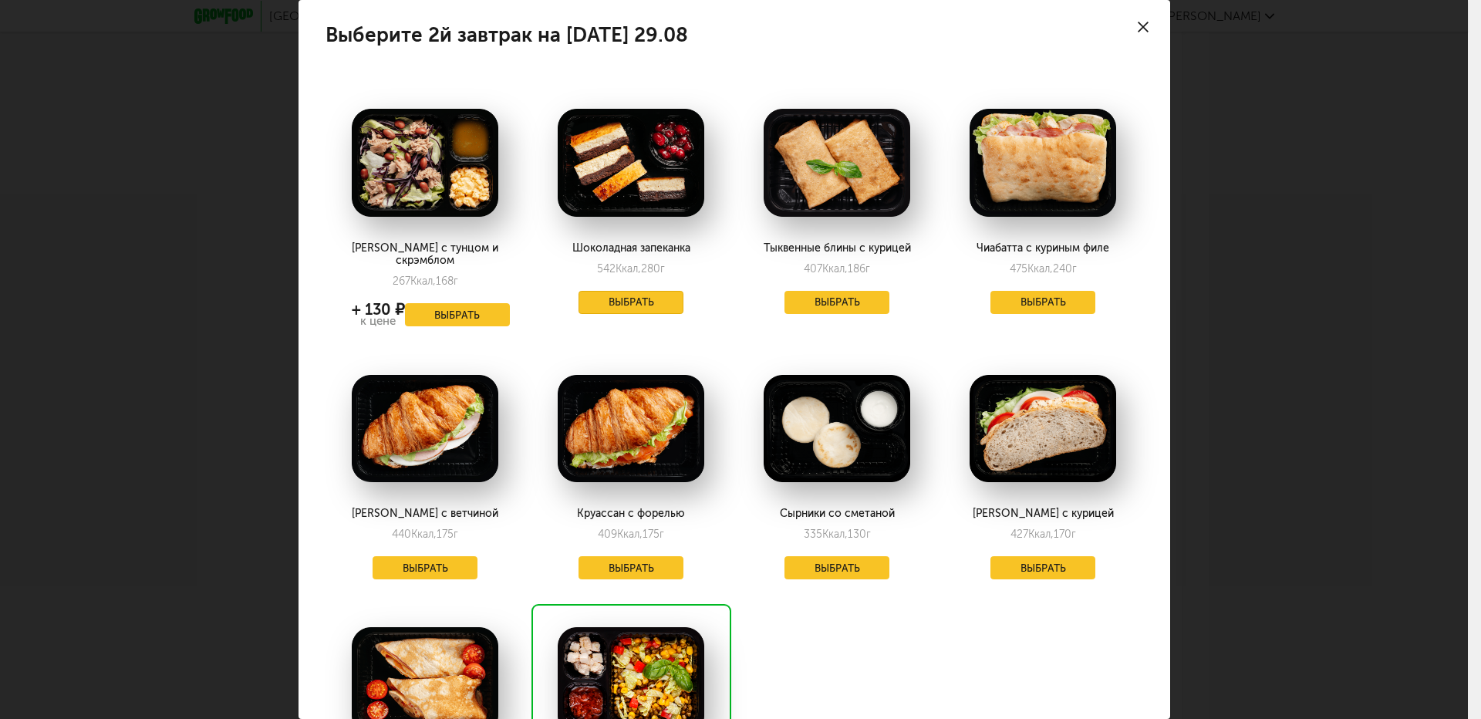
click at [636, 307] on button "Выбрать" at bounding box center [630, 302] width 105 height 23
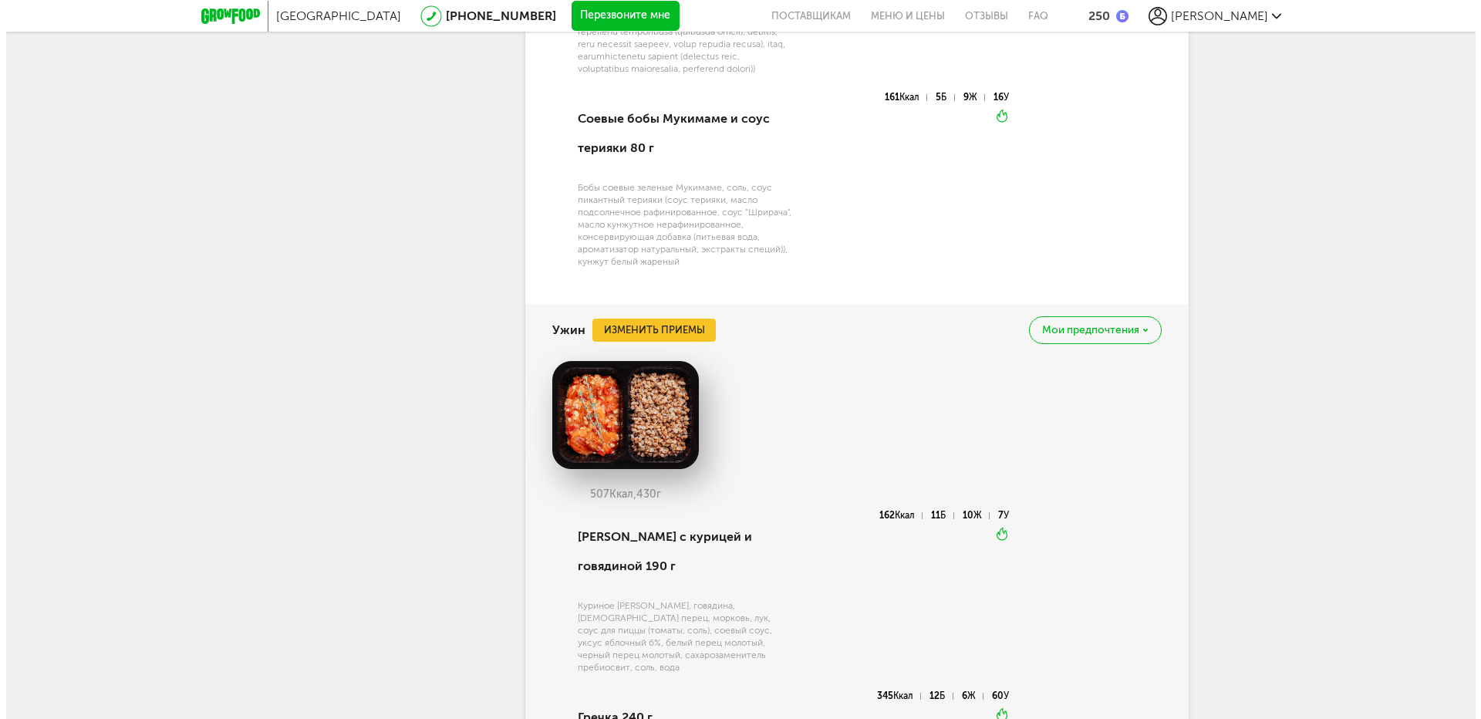
scroll to position [7474, 0]
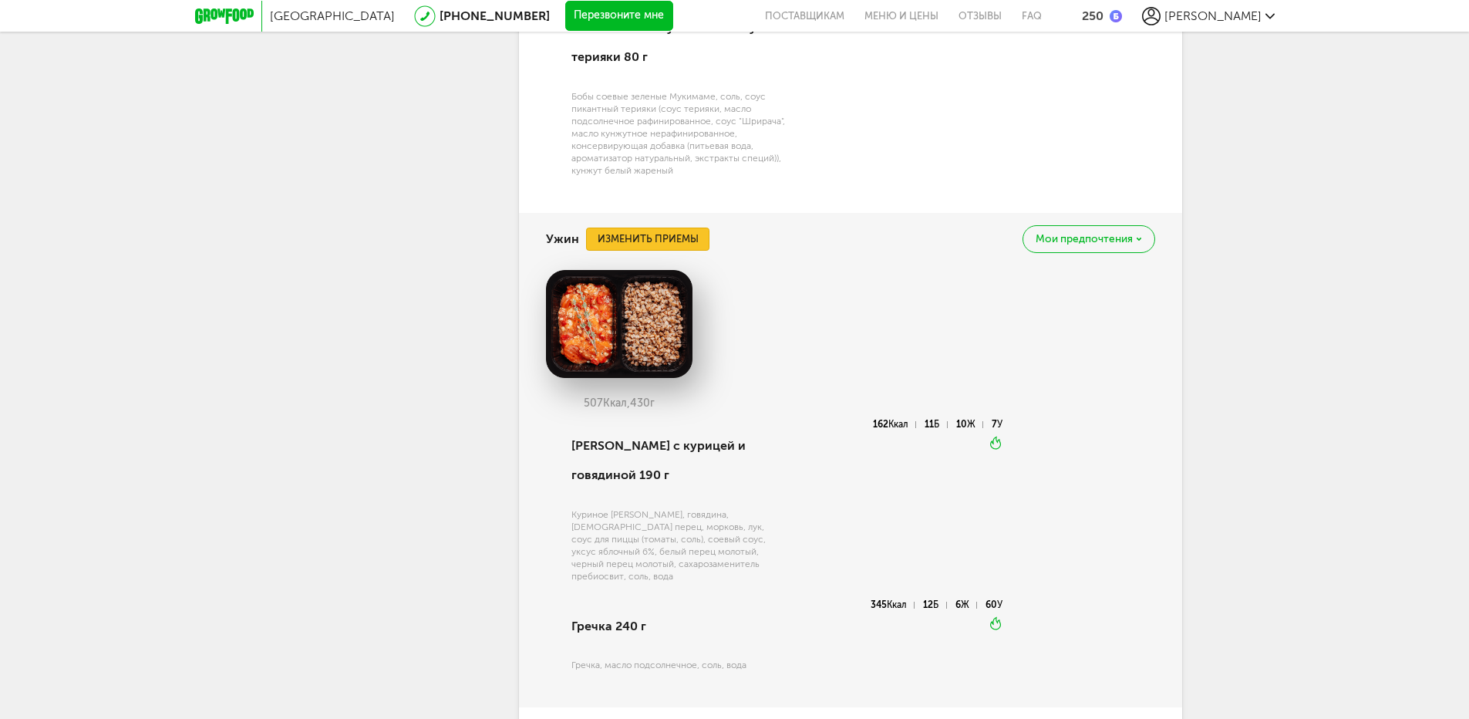
click at [669, 251] on button "Изменить приемы" at bounding box center [647, 239] width 123 height 23
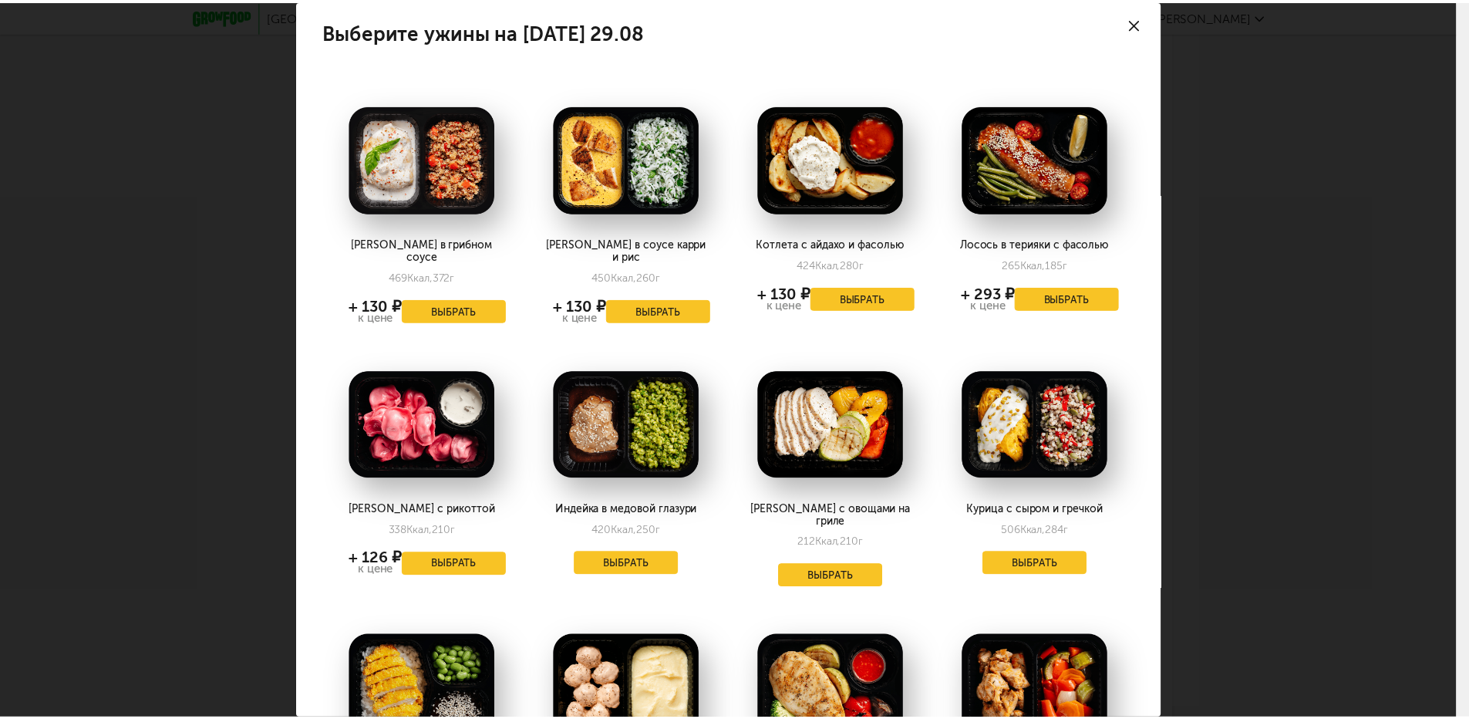
scroll to position [0, 0]
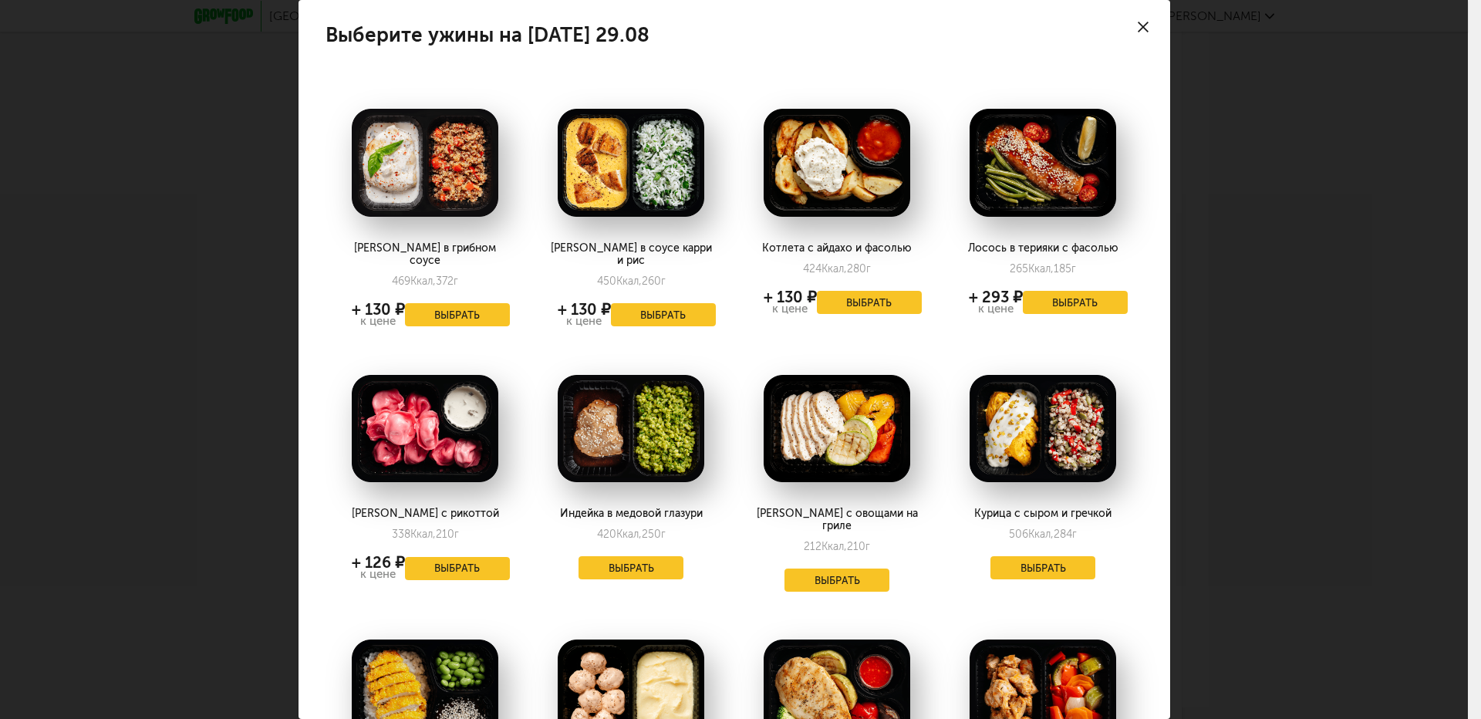
click at [1128, 21] on div at bounding box center [1143, 27] width 54 height 54
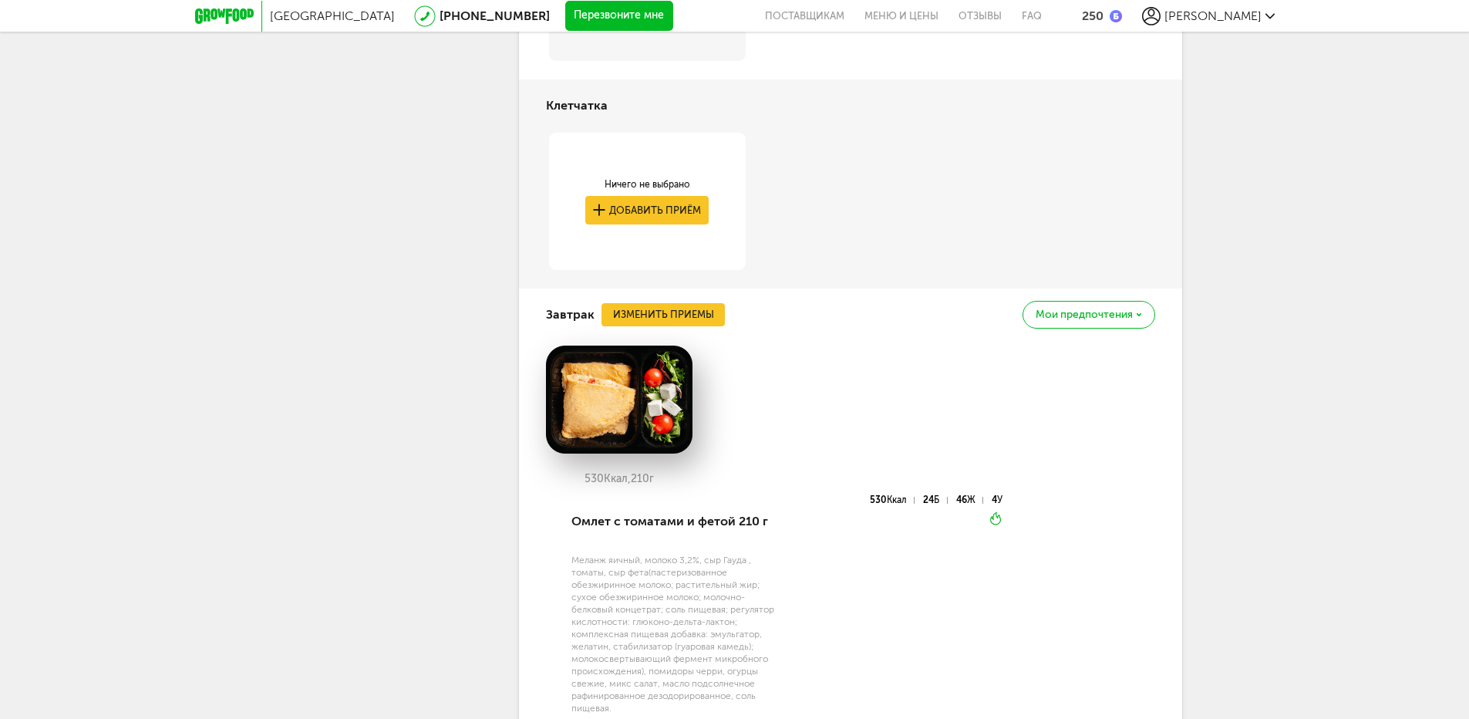
scroll to position [5238, 0]
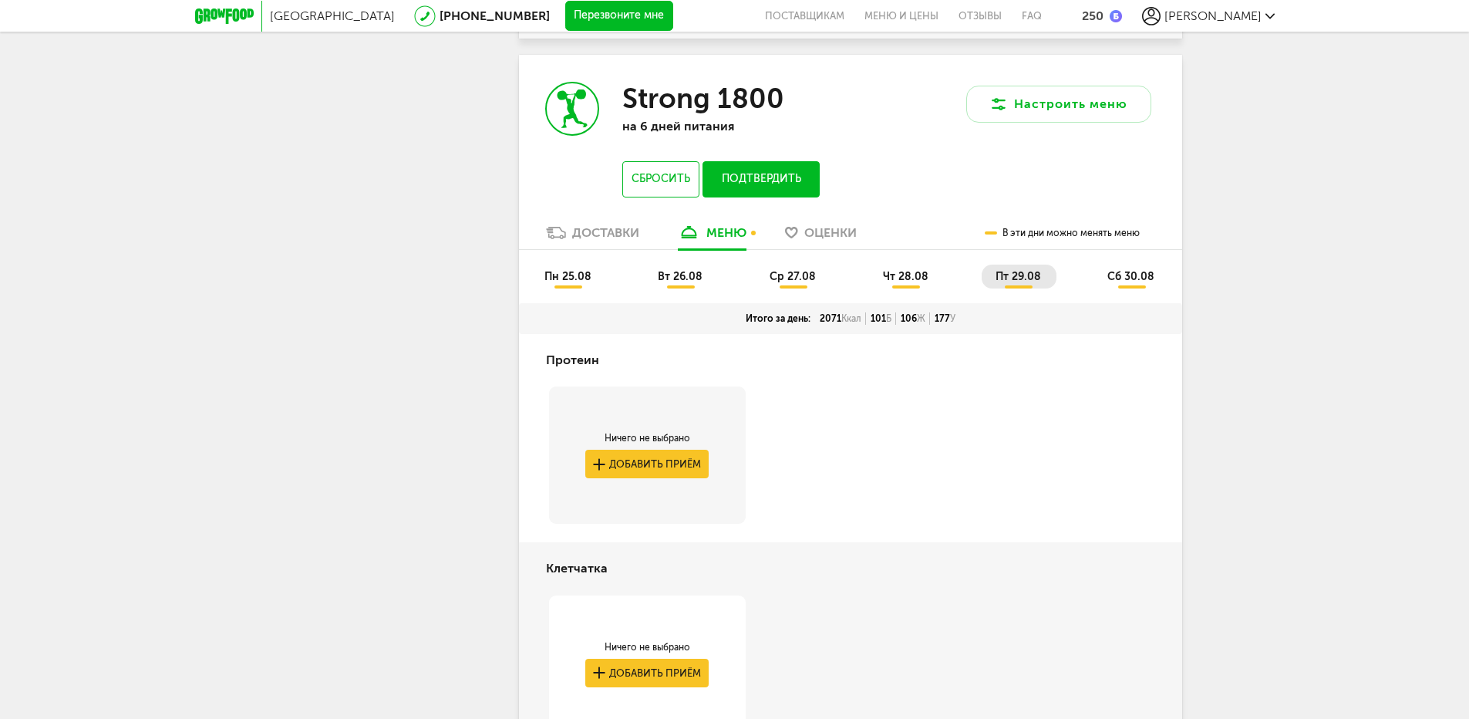
click at [769, 181] on button "Подтвердить" at bounding box center [761, 179] width 116 height 36
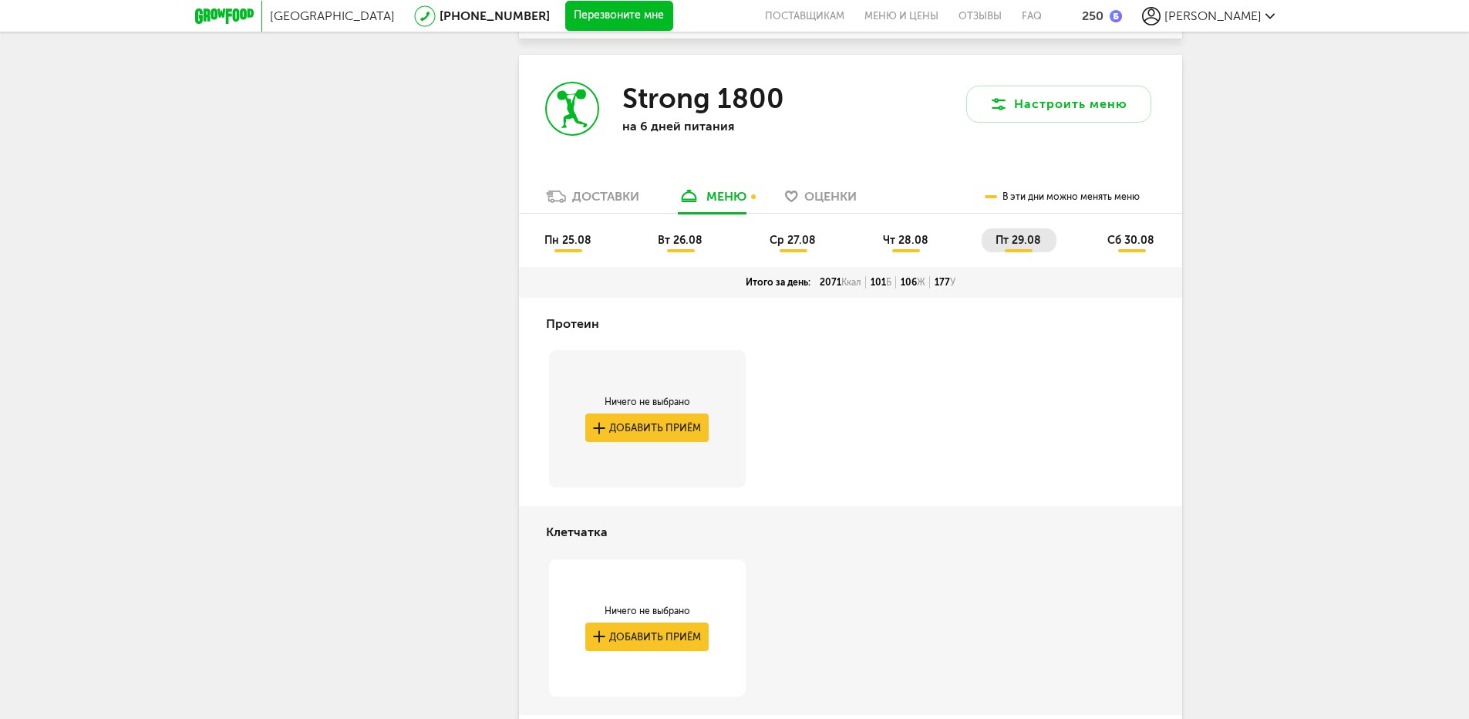
click at [1140, 247] on span "сб 30.08" at bounding box center [1131, 240] width 47 height 13
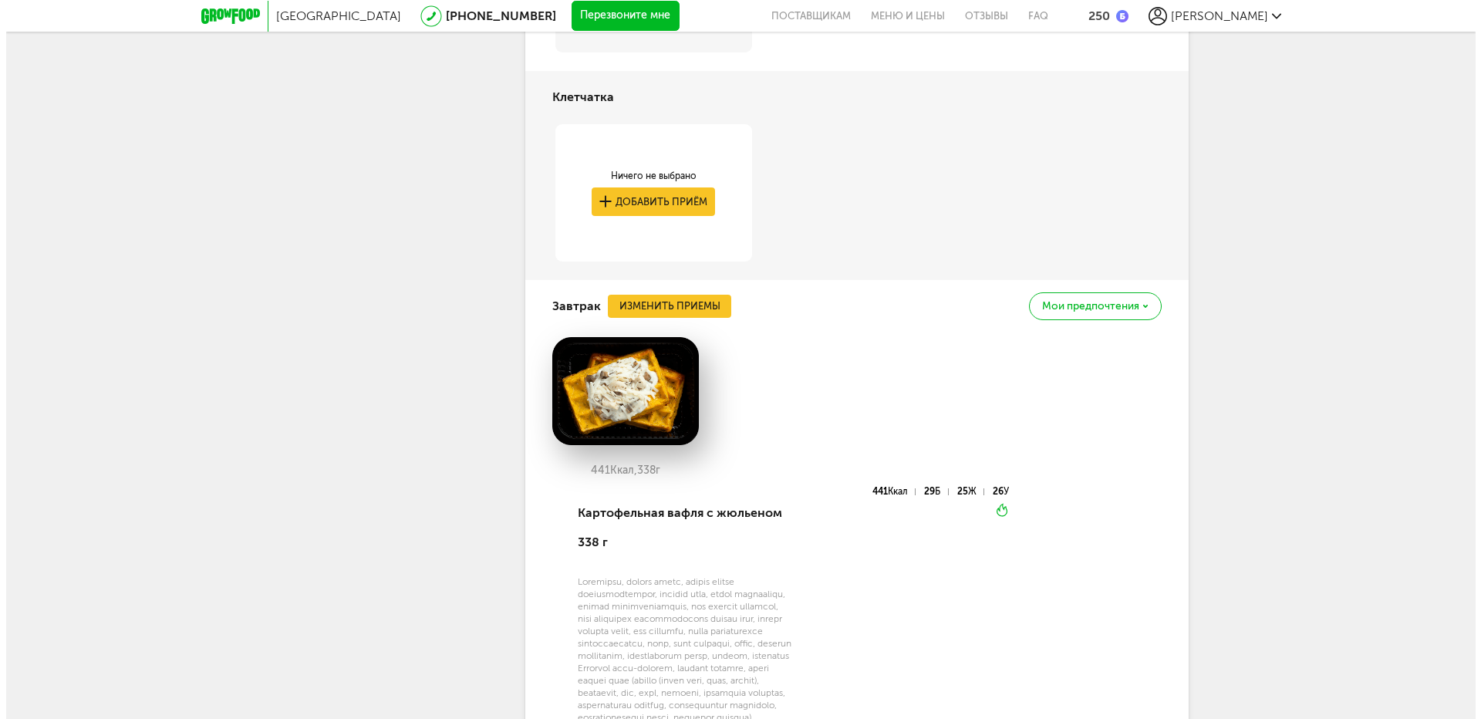
scroll to position [5700, 0]
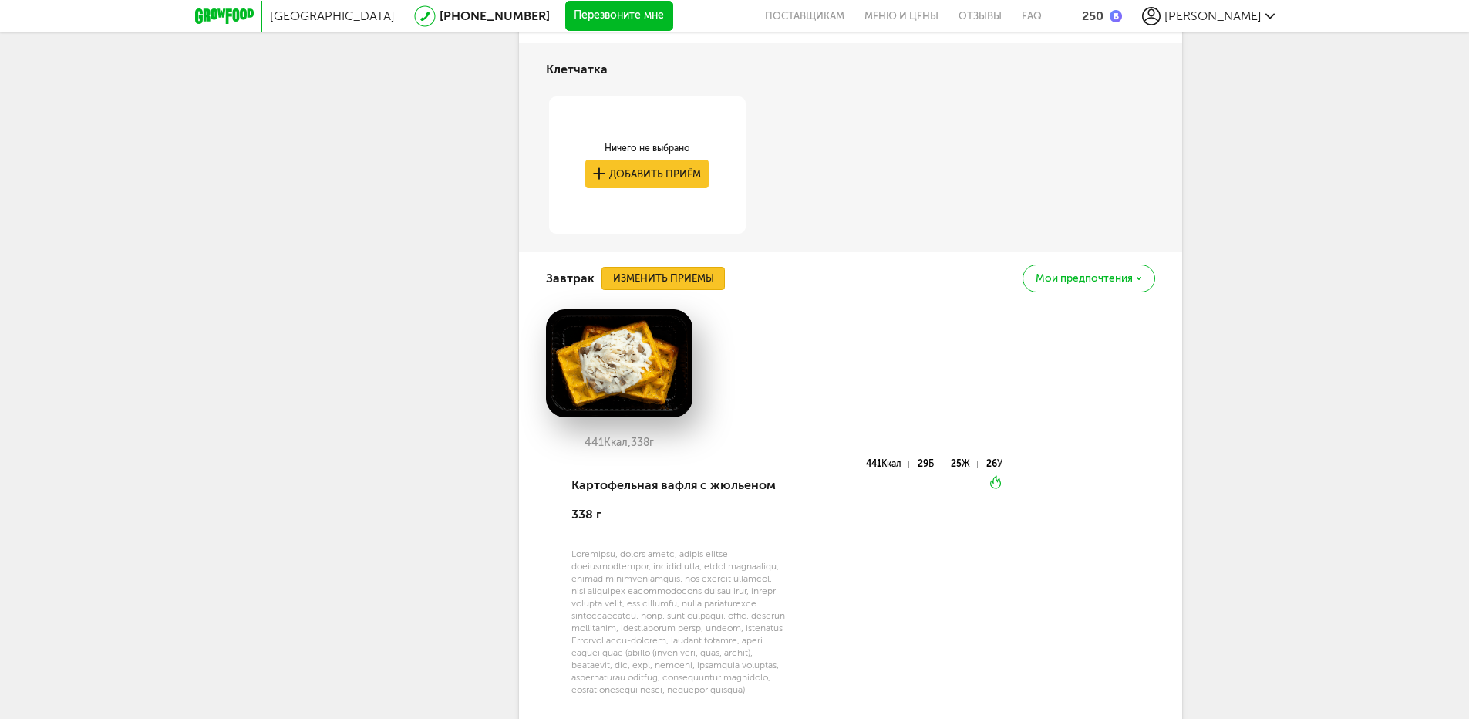
click at [698, 290] on button "Изменить приемы" at bounding box center [663, 278] width 123 height 23
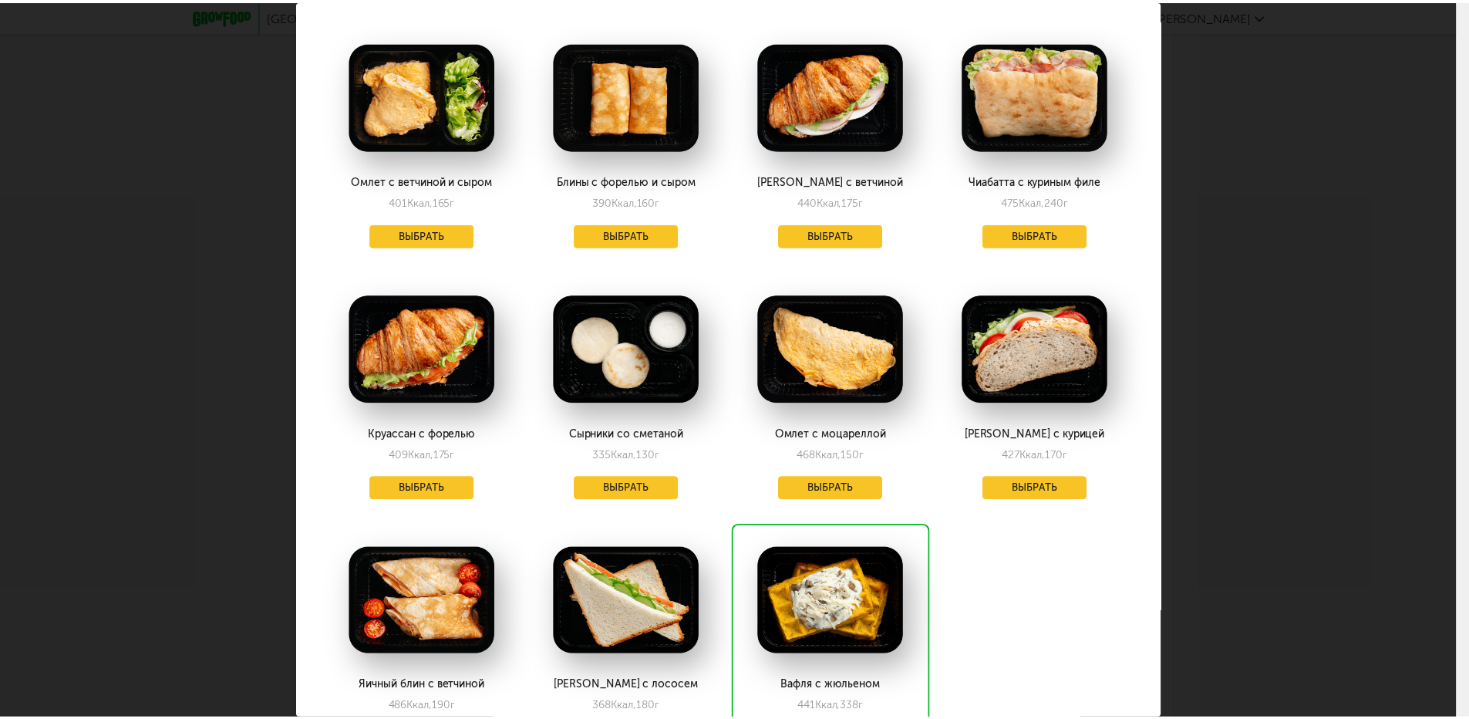
scroll to position [694, 0]
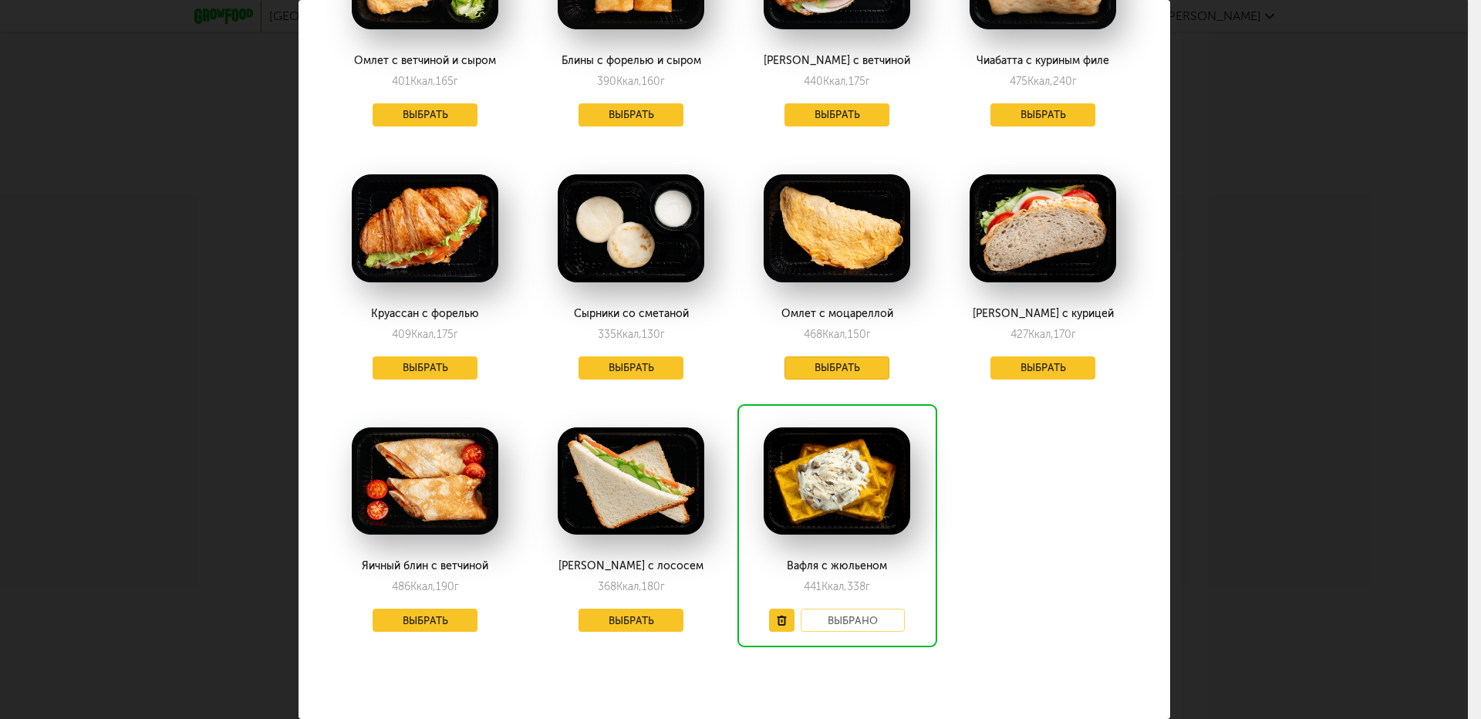
click at [836, 362] on button "Выбрать" at bounding box center [836, 367] width 105 height 23
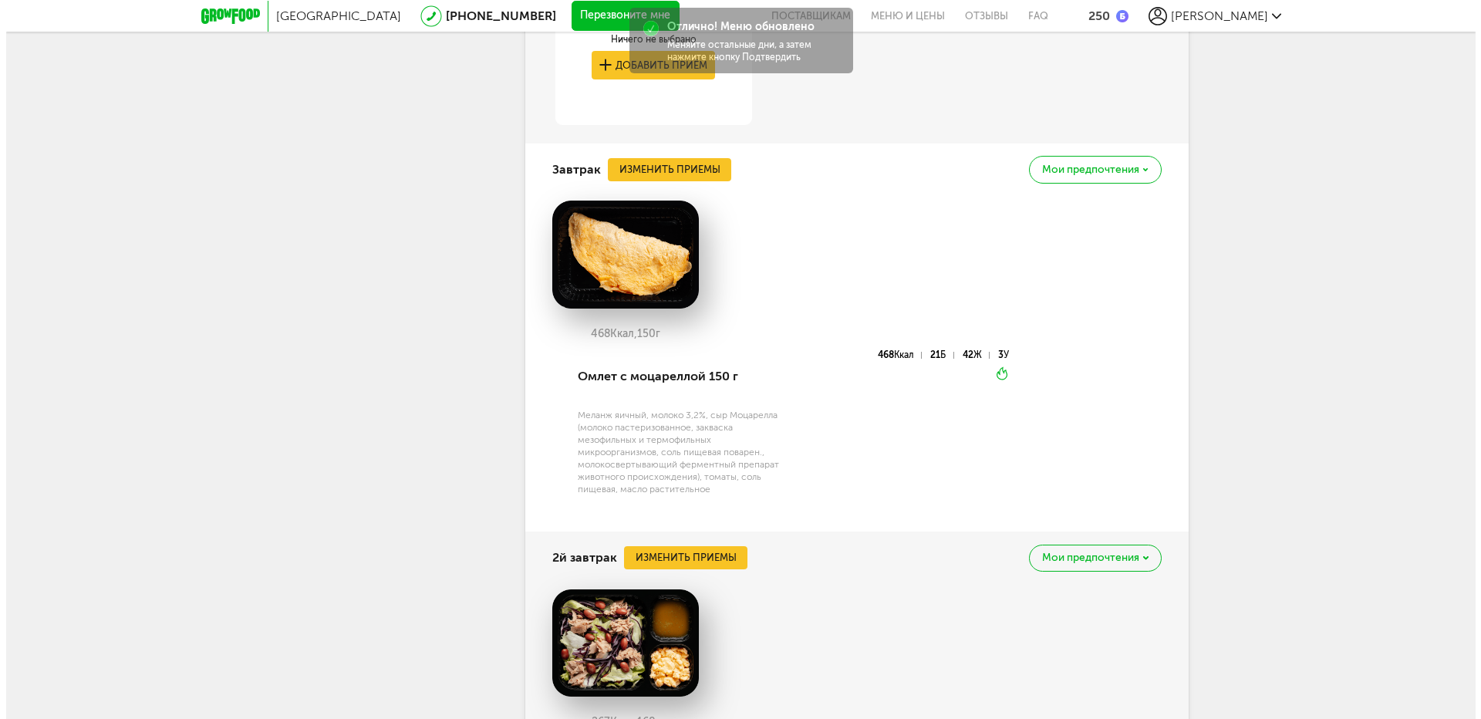
scroll to position [6009, 0]
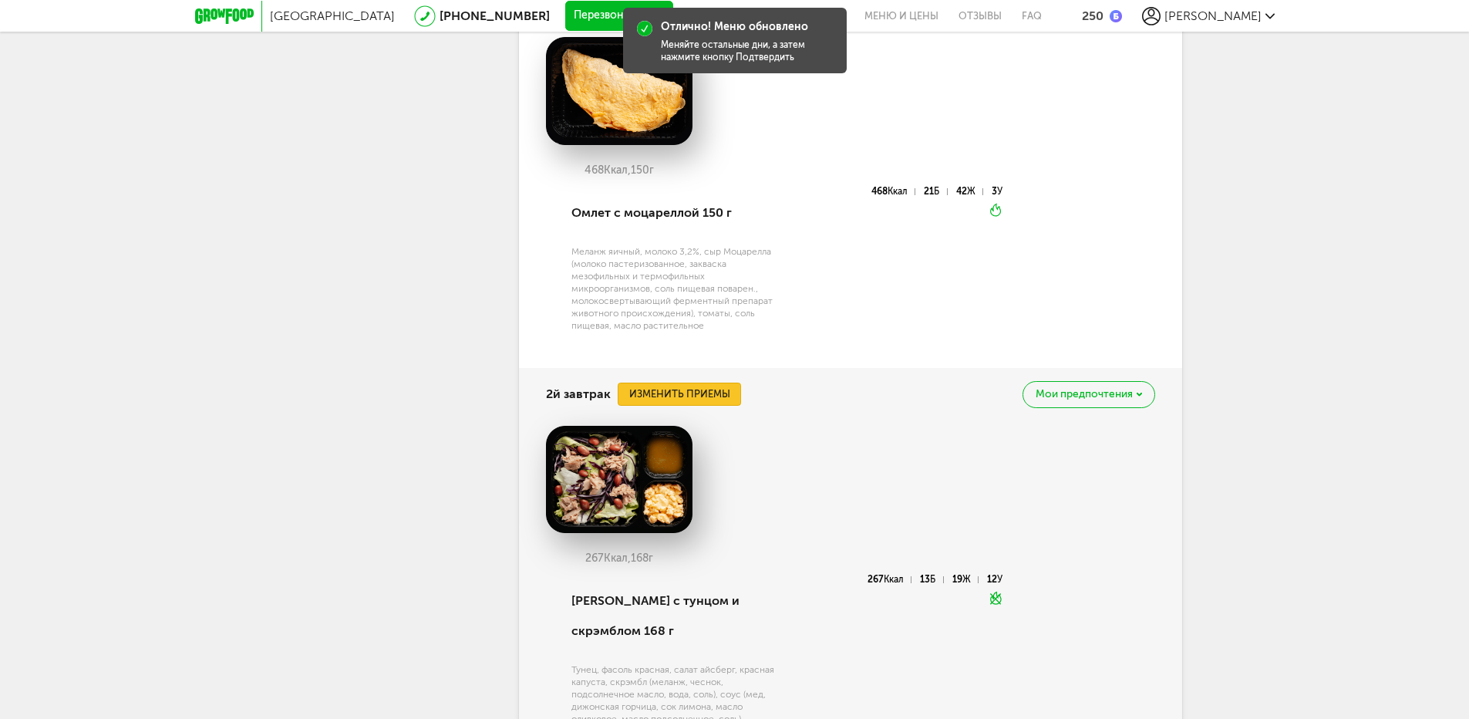
click at [692, 402] on button "Изменить приемы" at bounding box center [679, 394] width 123 height 23
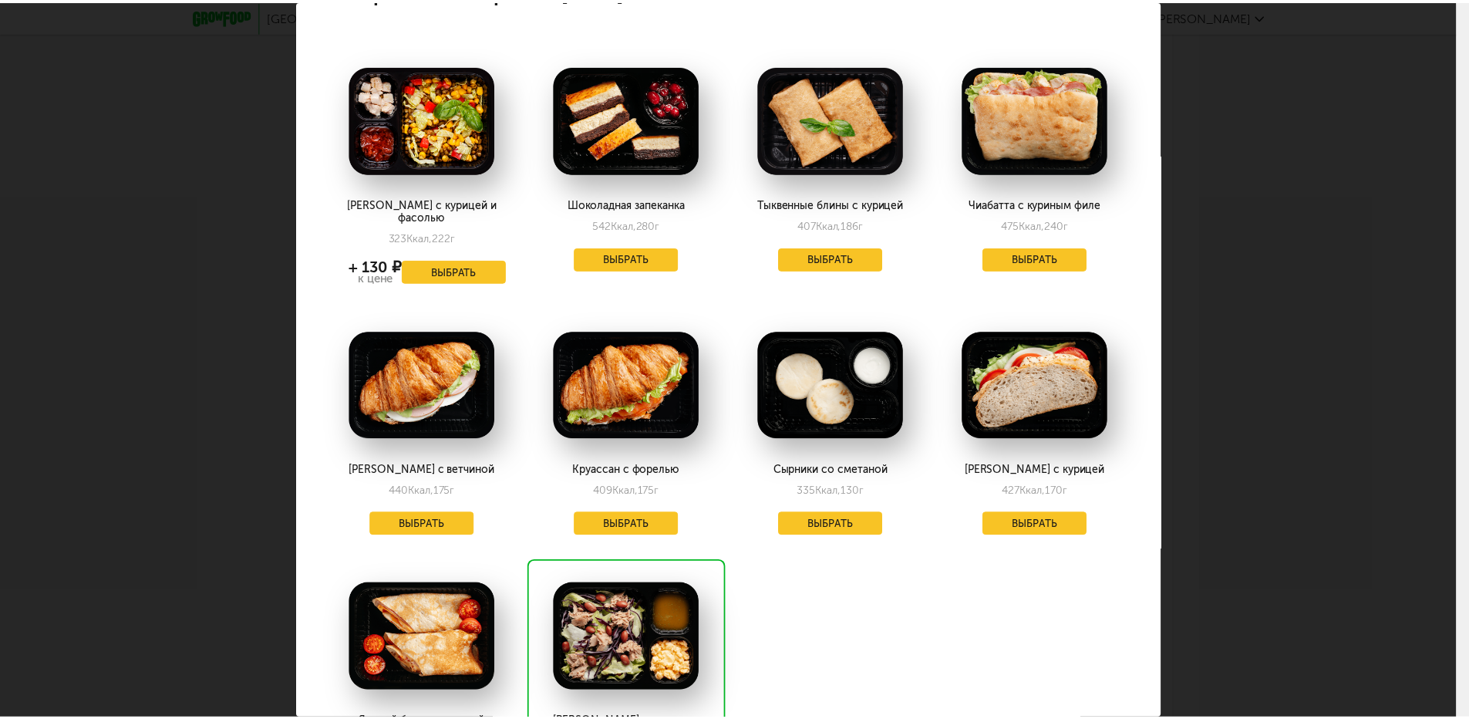
scroll to position [0, 0]
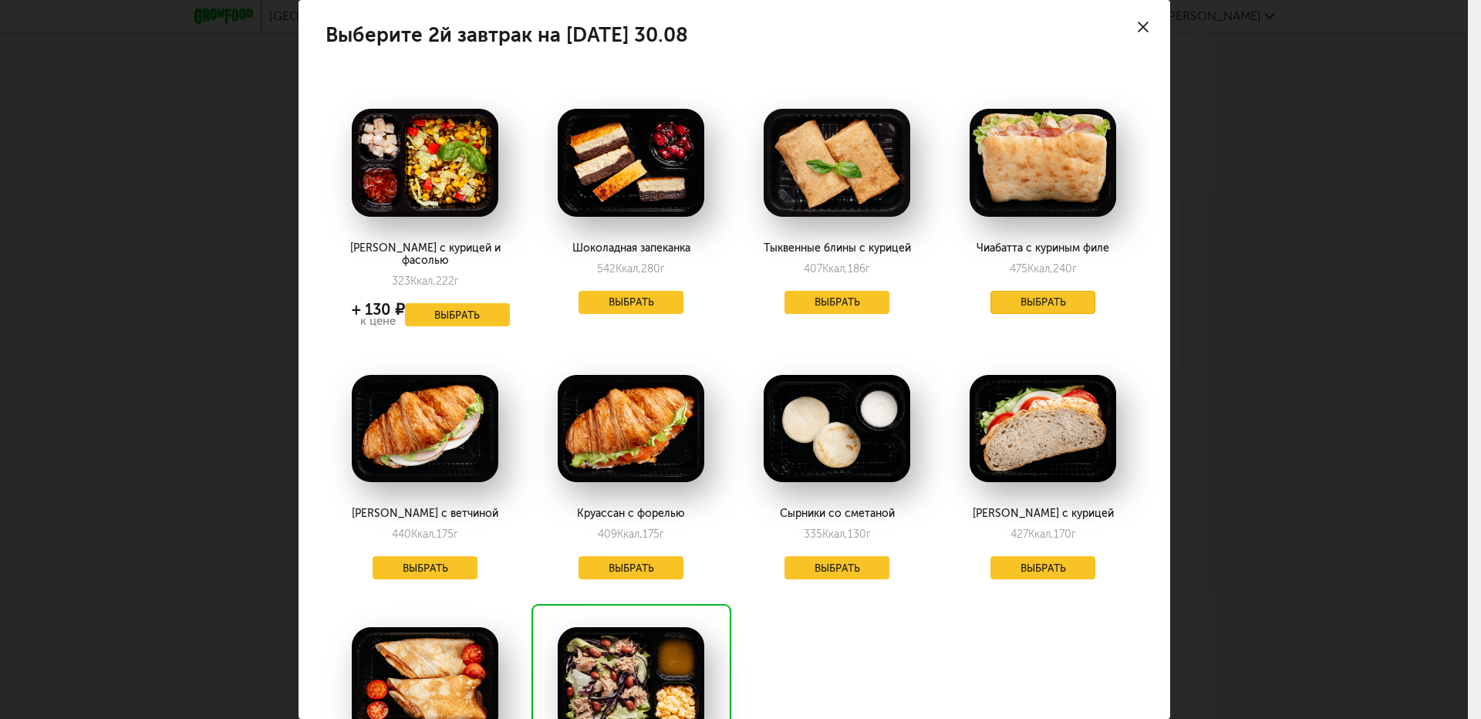
click at [1029, 303] on button "Выбрать" at bounding box center [1042, 302] width 105 height 23
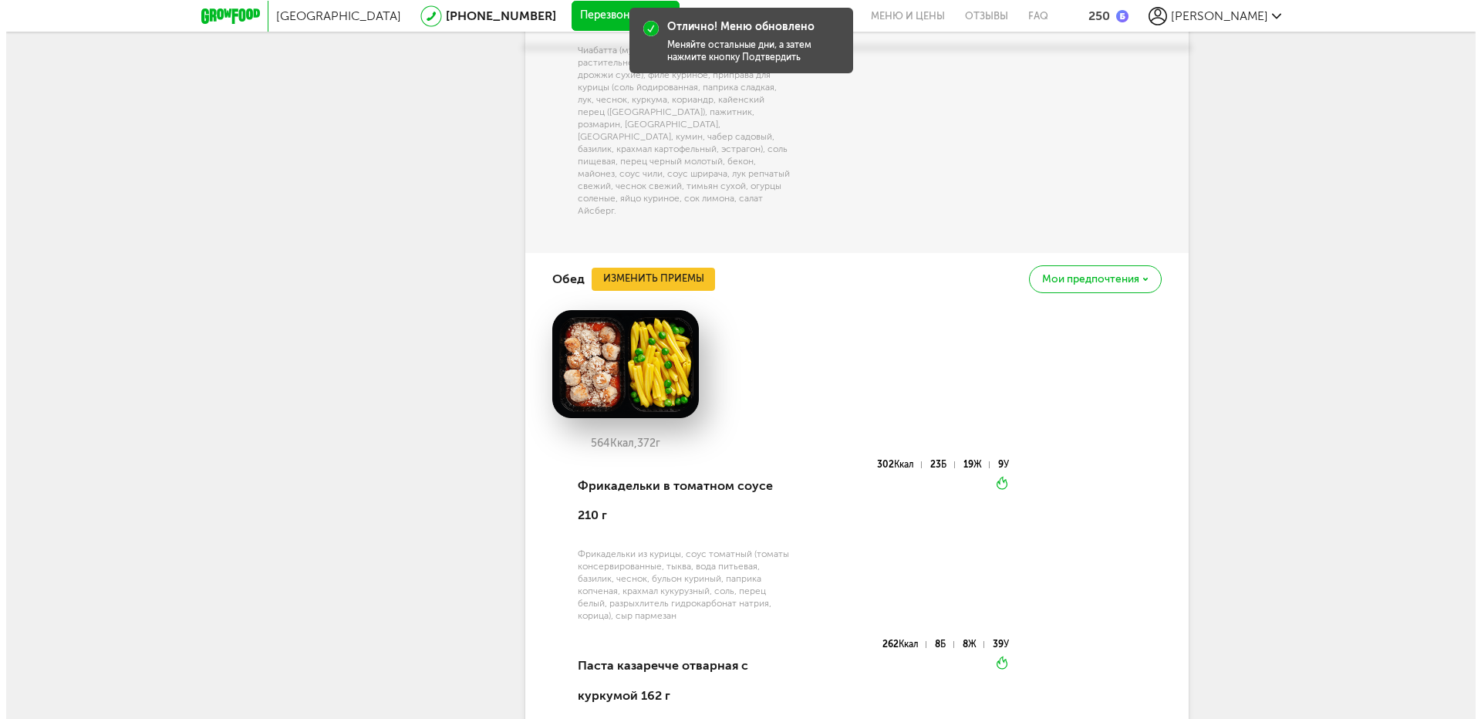
scroll to position [6626, 0]
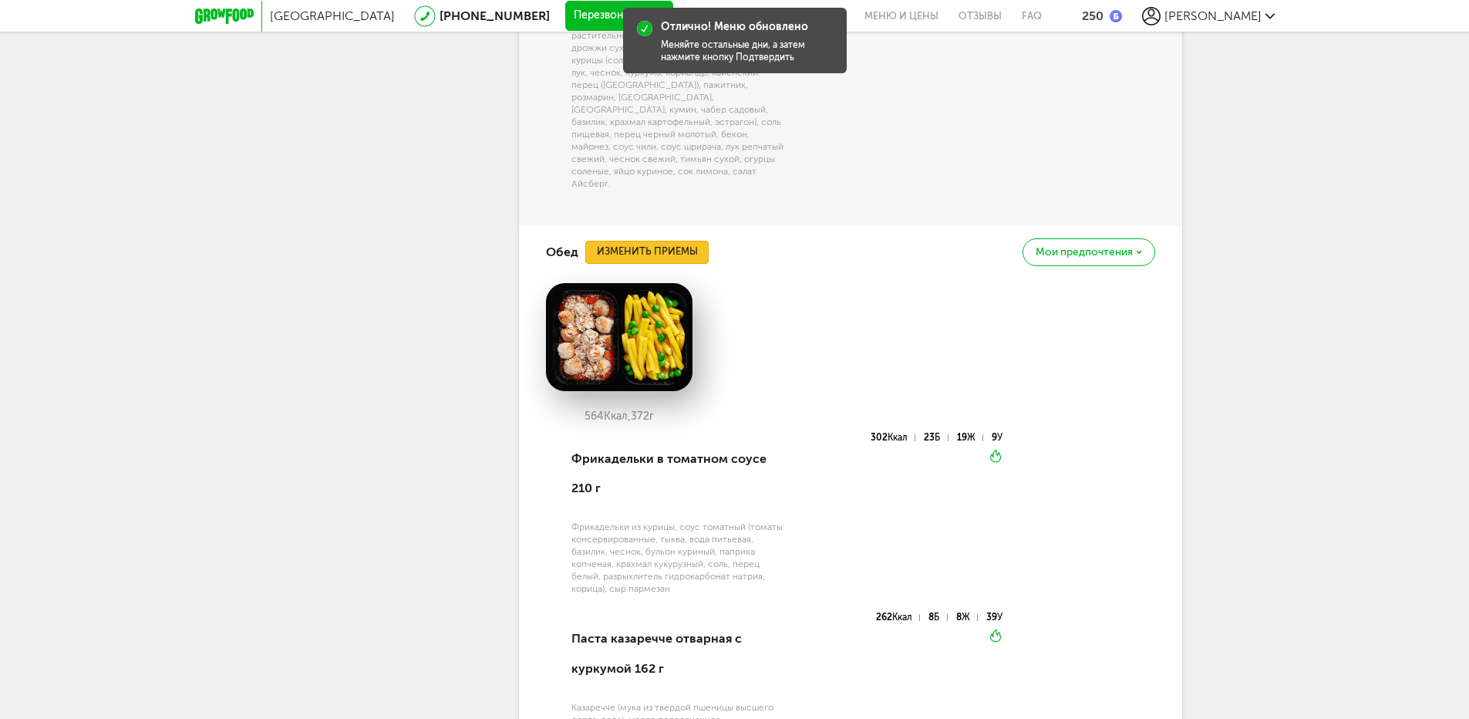
click at [679, 241] on button "Изменить приемы" at bounding box center [646, 252] width 123 height 23
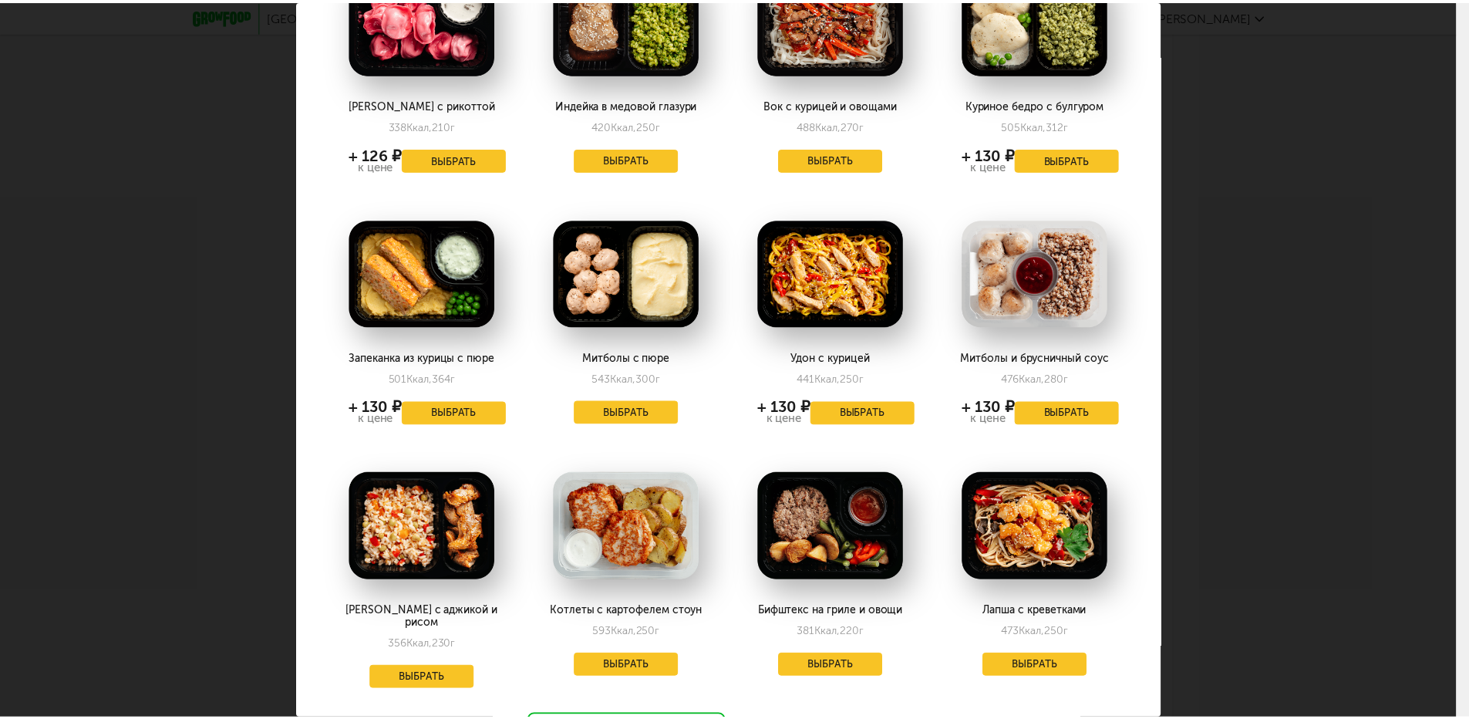
scroll to position [0, 0]
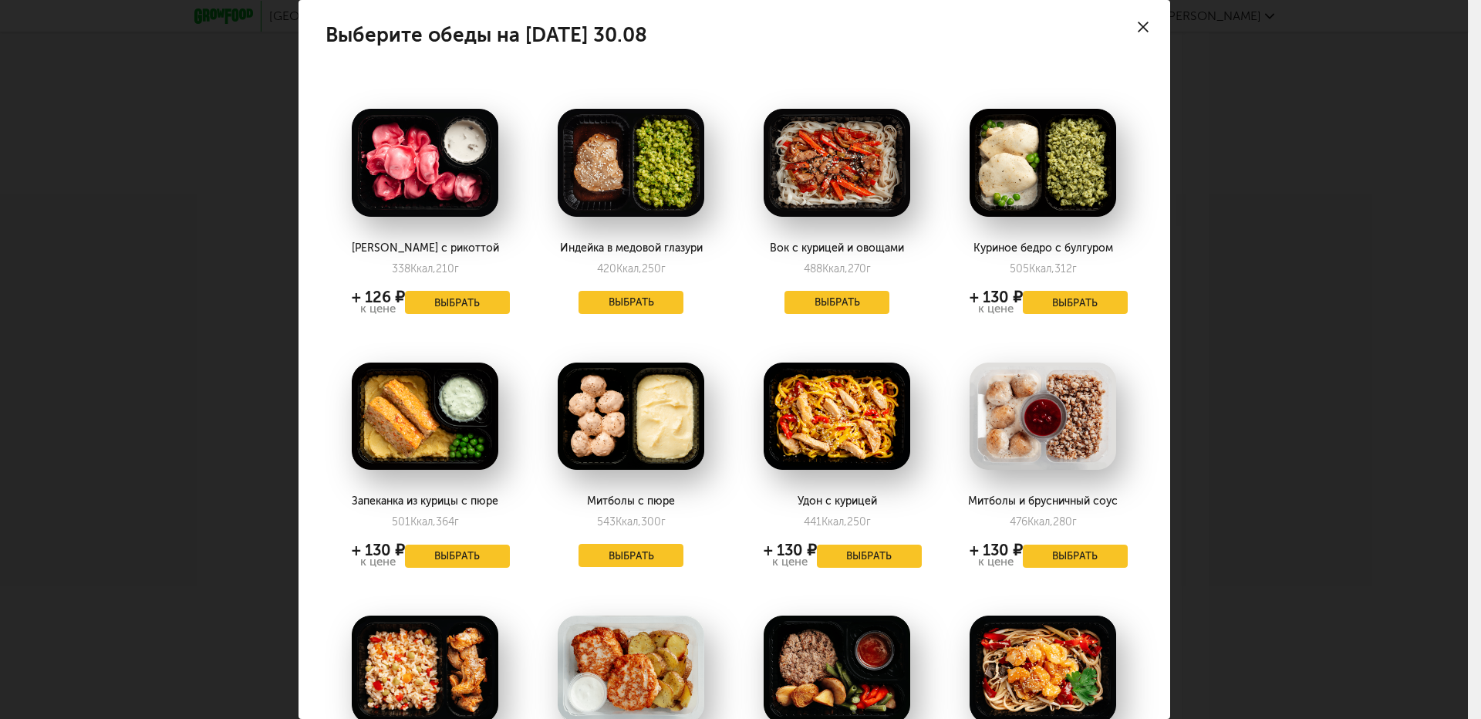
click at [1138, 25] on use at bounding box center [1143, 27] width 11 height 11
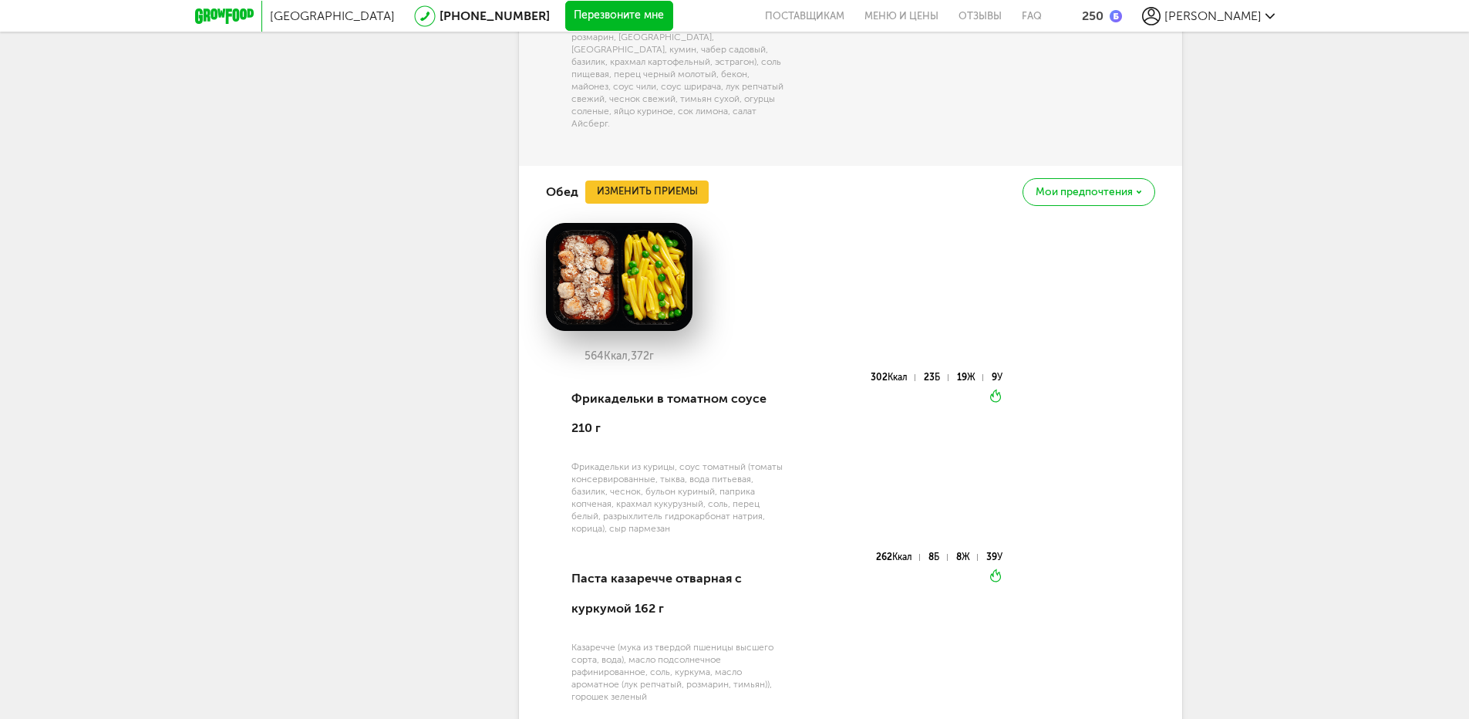
scroll to position [6626, 0]
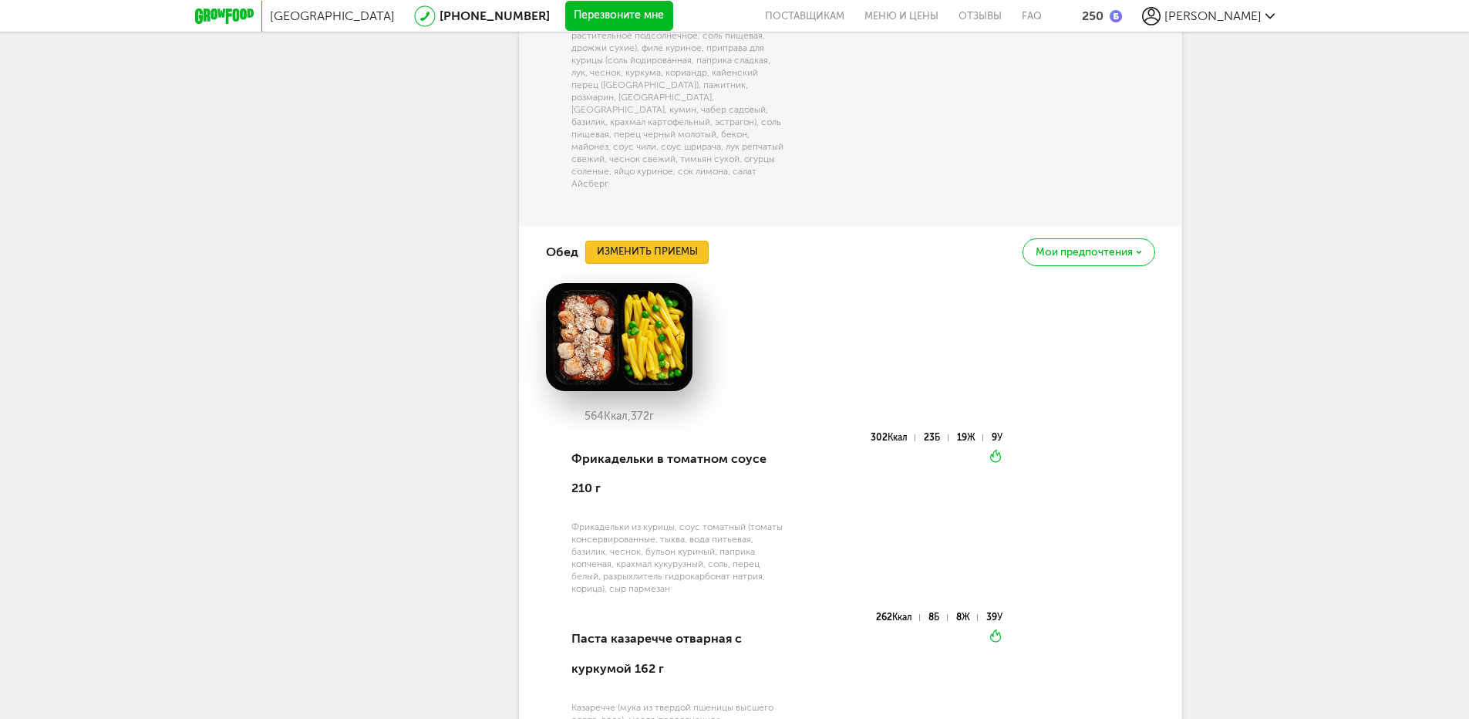
click at [670, 241] on button "Изменить приемы" at bounding box center [646, 252] width 123 height 23
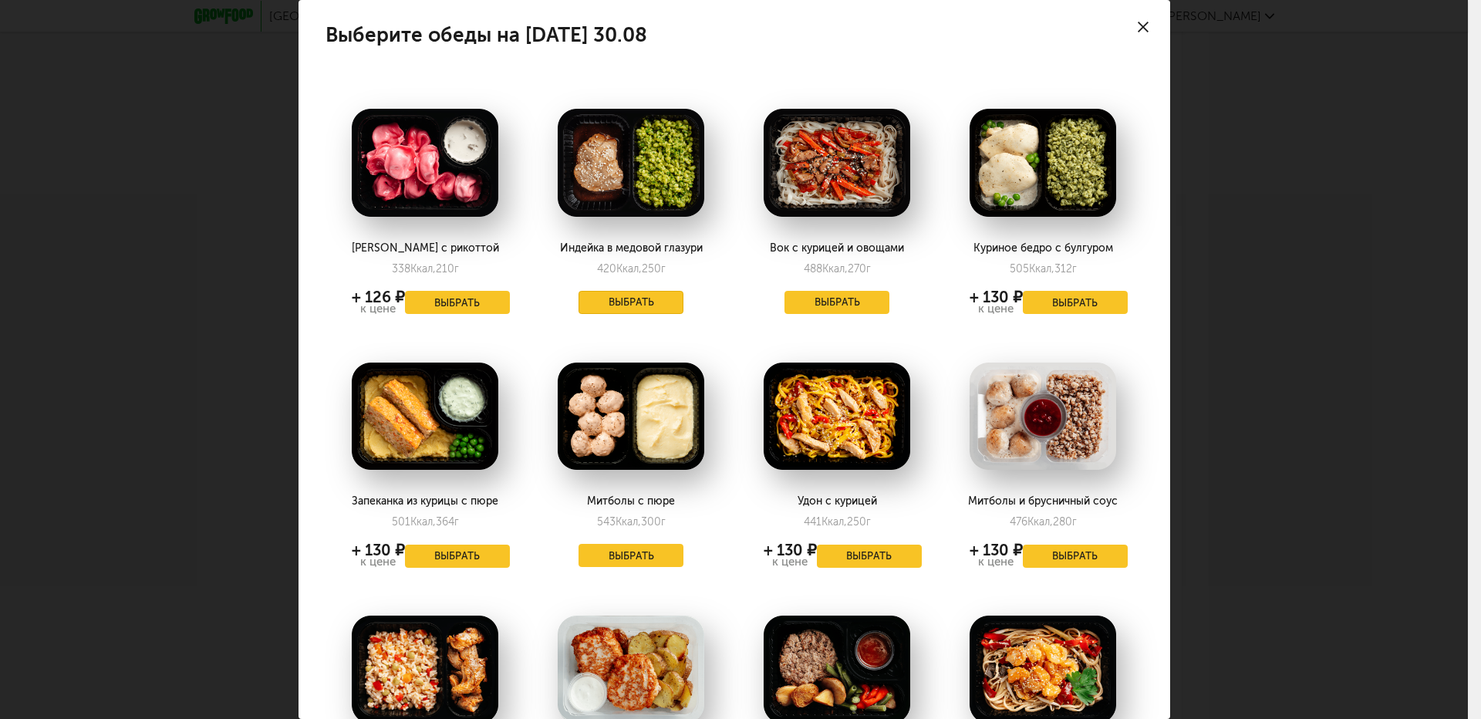
click at [624, 291] on button "Выбрать" at bounding box center [630, 302] width 105 height 23
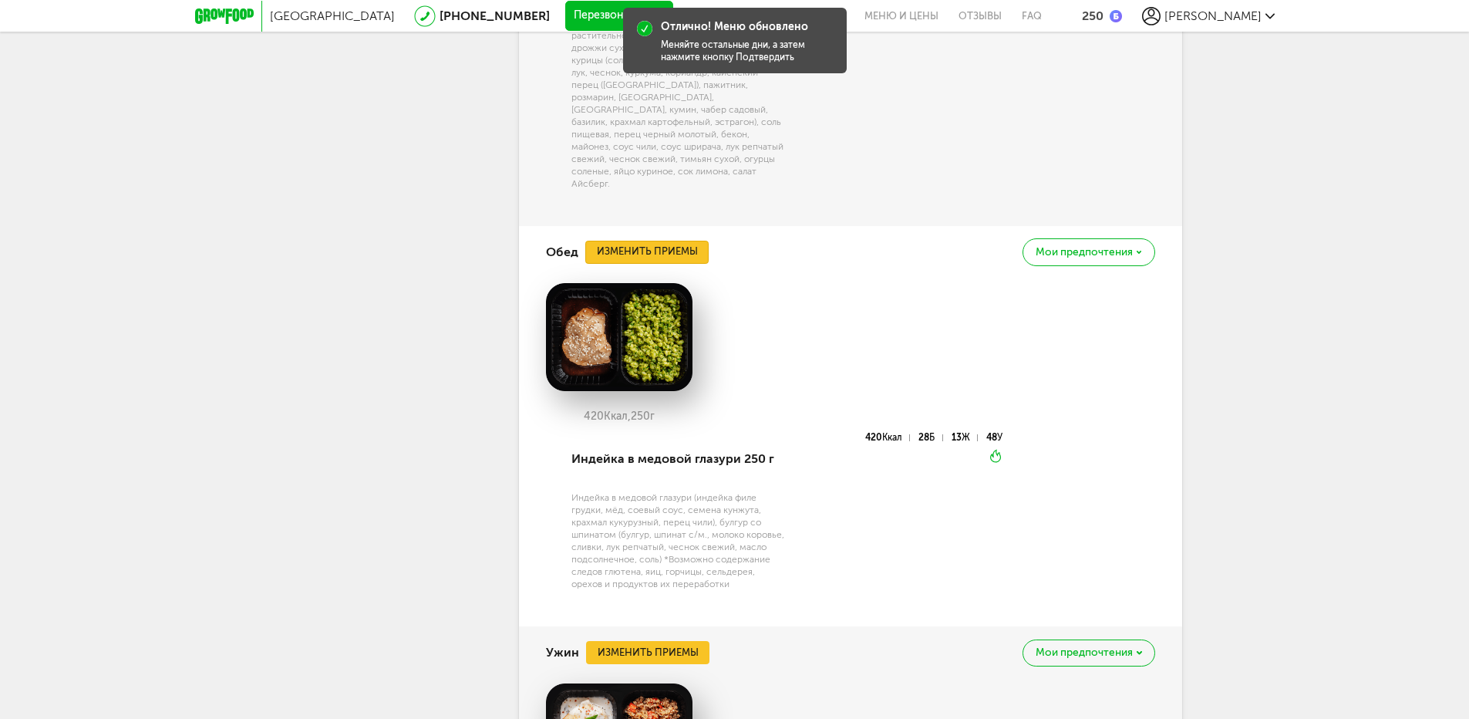
click at [682, 241] on button "Изменить приемы" at bounding box center [646, 252] width 123 height 23
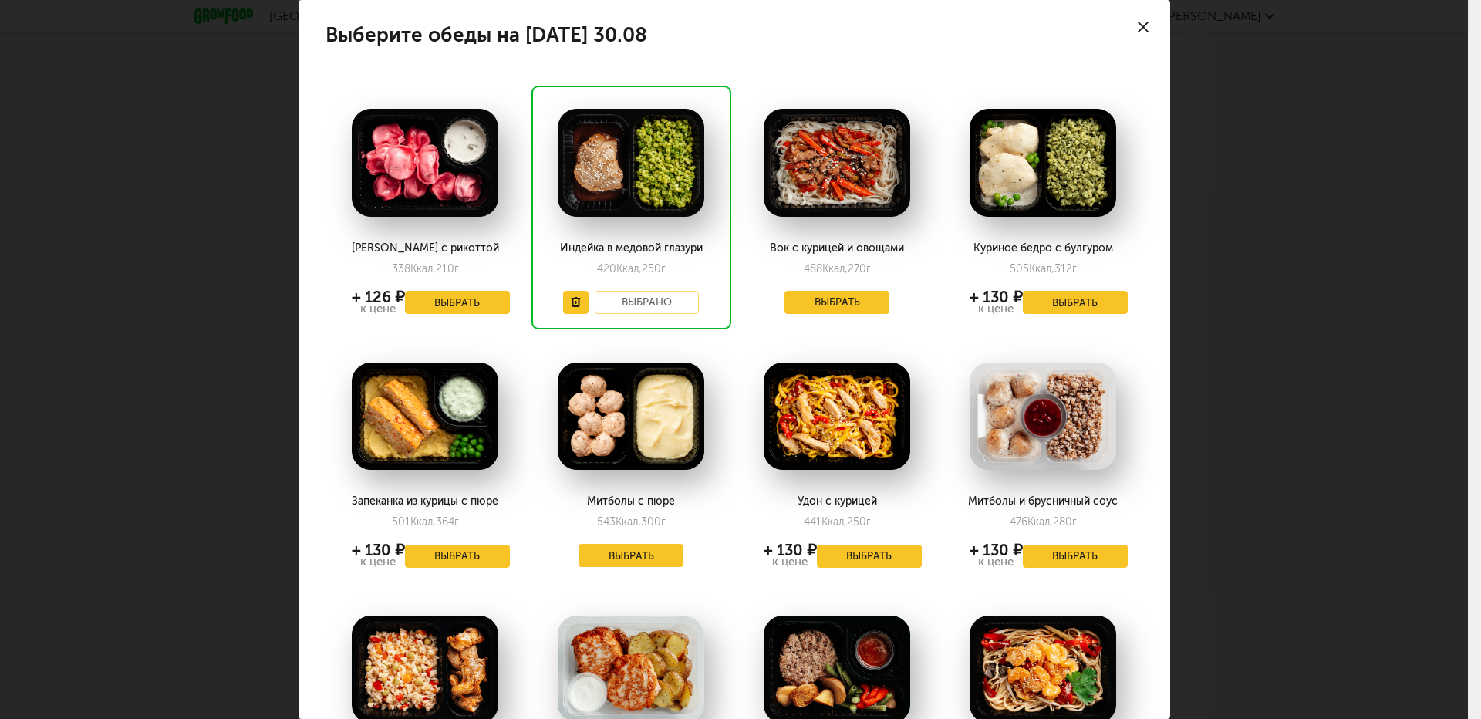
click at [1138, 22] on div at bounding box center [1143, 27] width 54 height 54
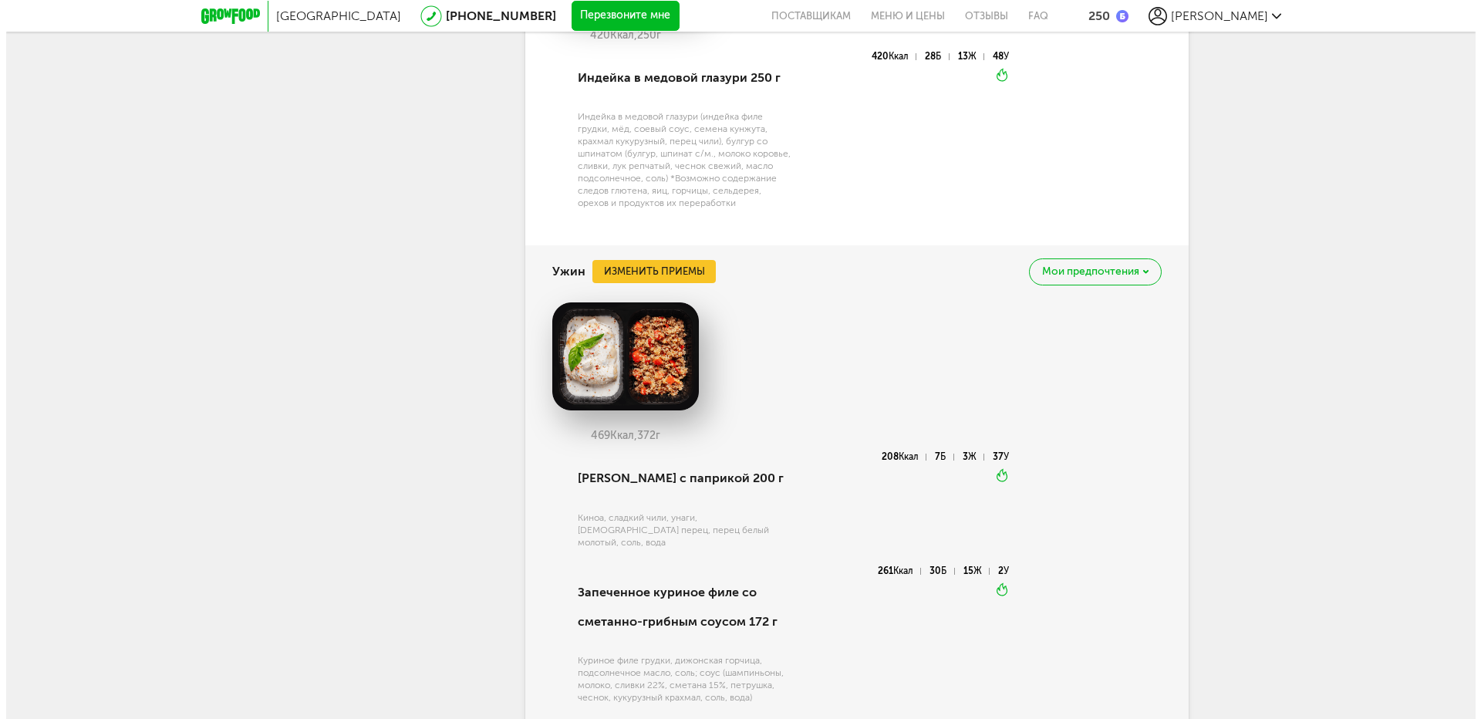
scroll to position [7011, 0]
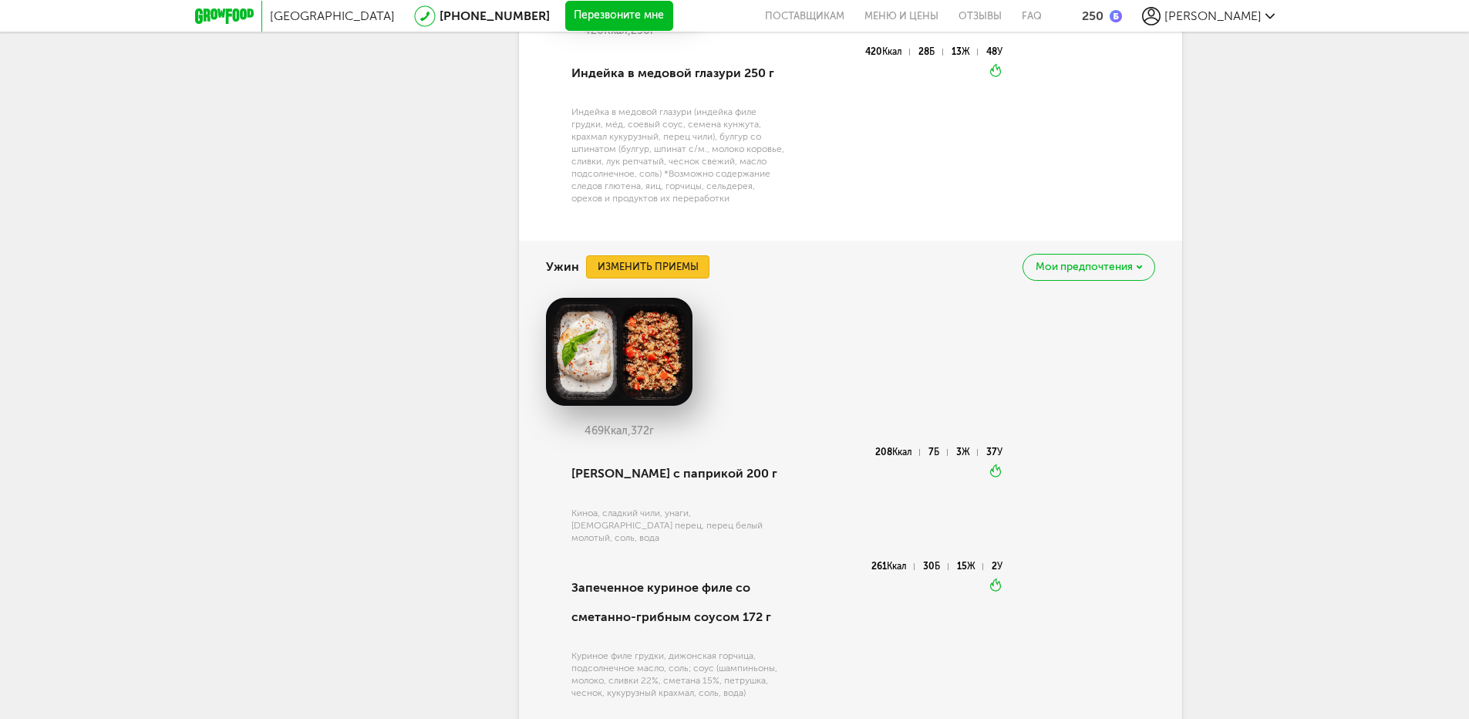
click at [649, 255] on button "Изменить приемы" at bounding box center [647, 266] width 123 height 23
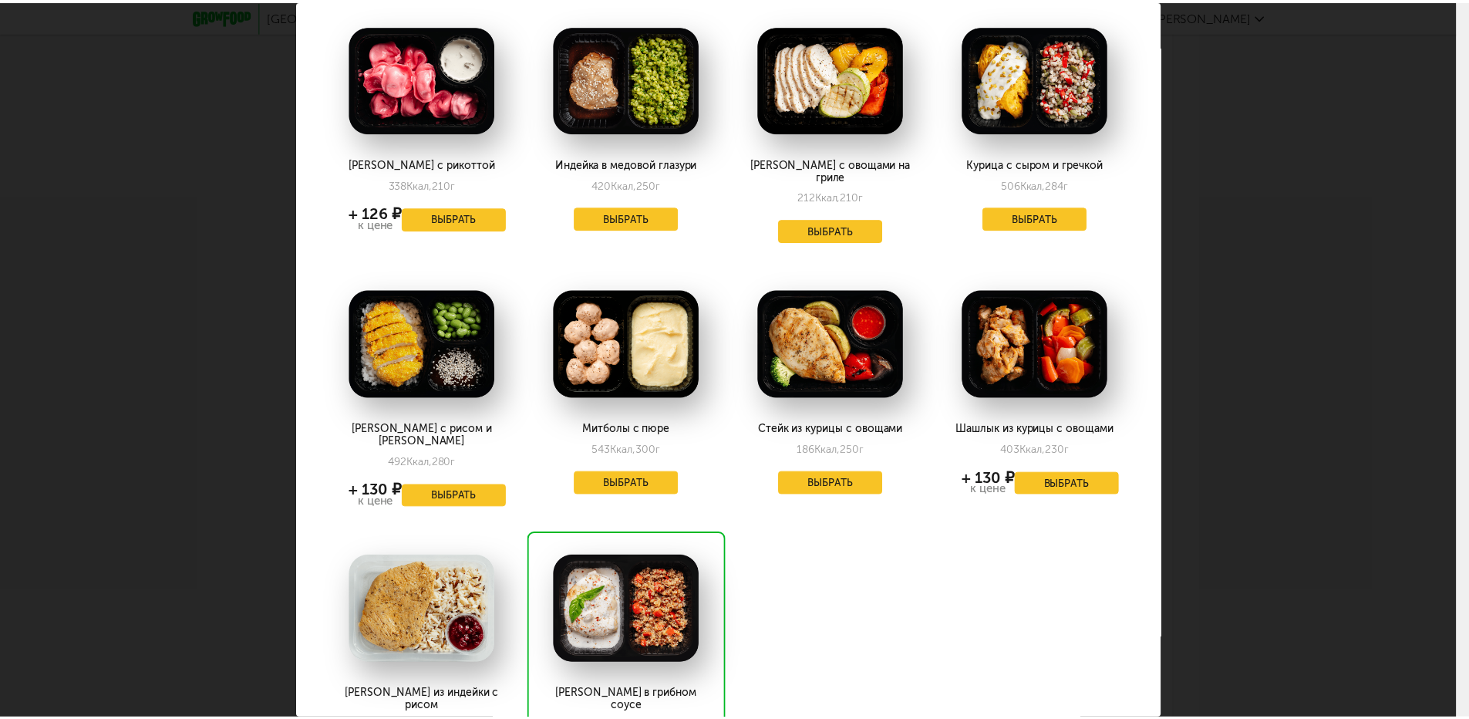
scroll to position [463, 0]
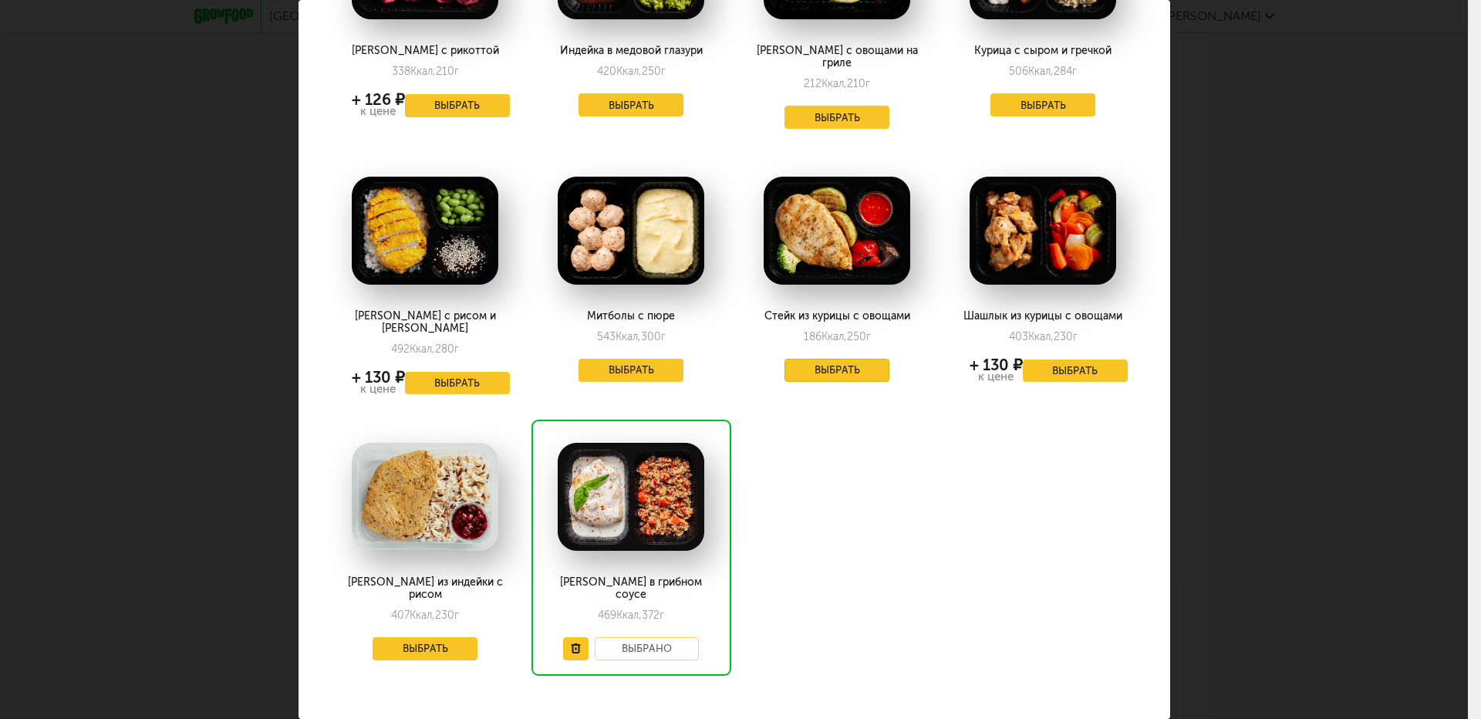
click at [839, 359] on button "Выбрать" at bounding box center [836, 370] width 105 height 23
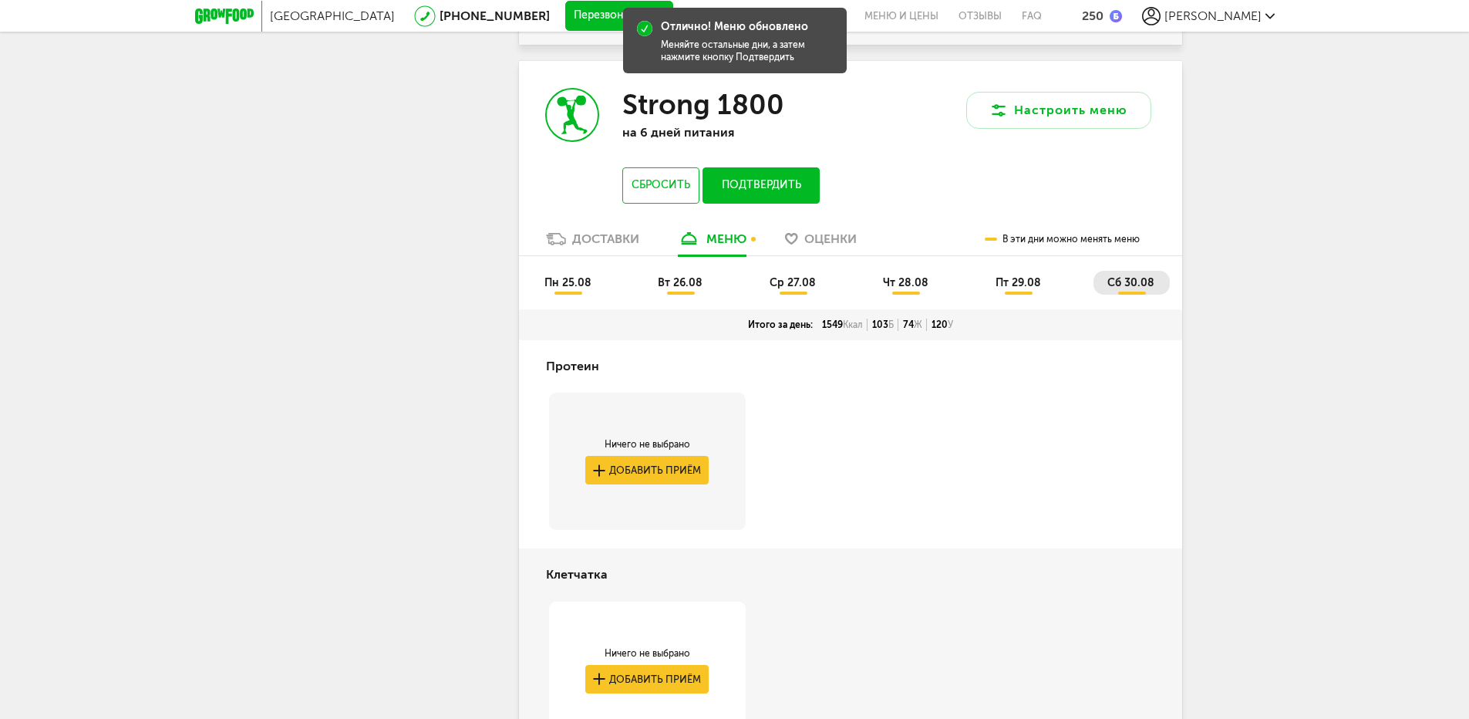
scroll to position [4776, 0]
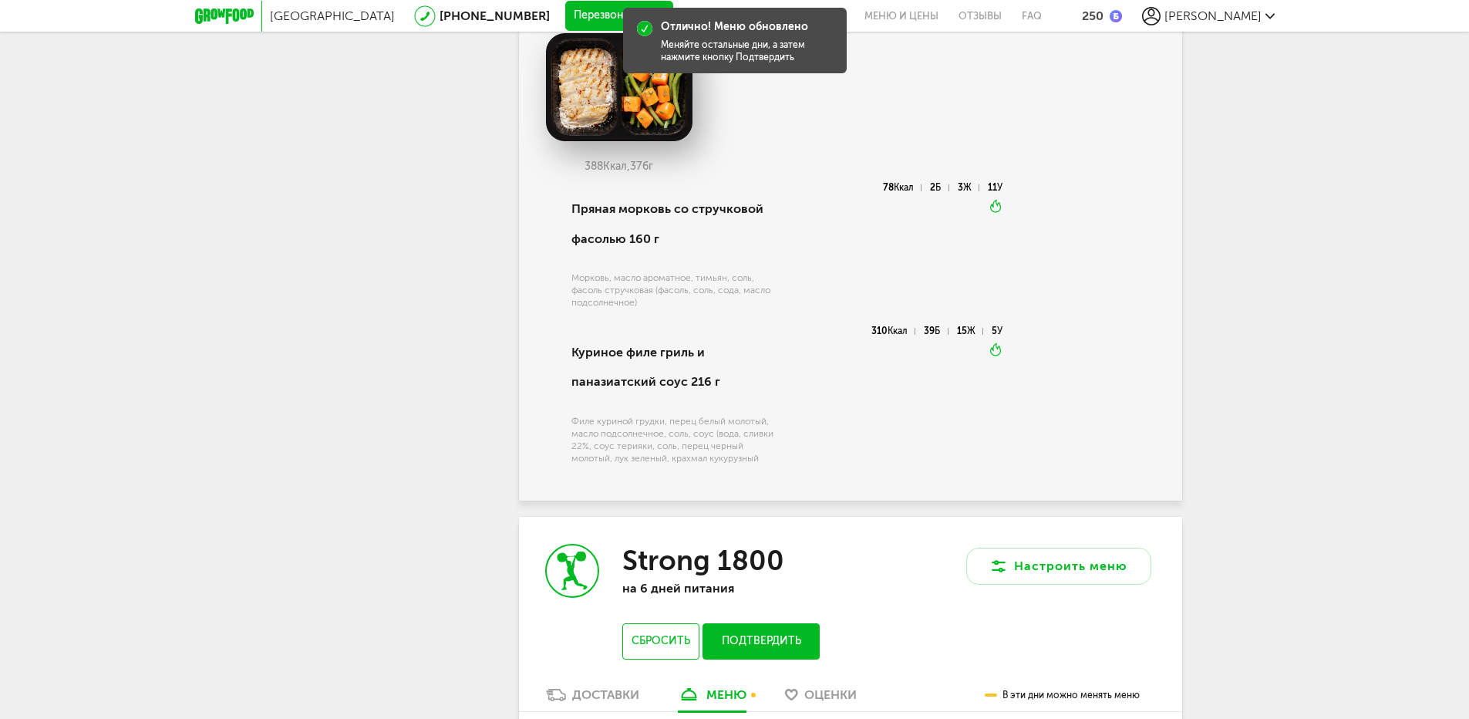
click at [777, 653] on button "Подтвердить" at bounding box center [761, 641] width 116 height 36
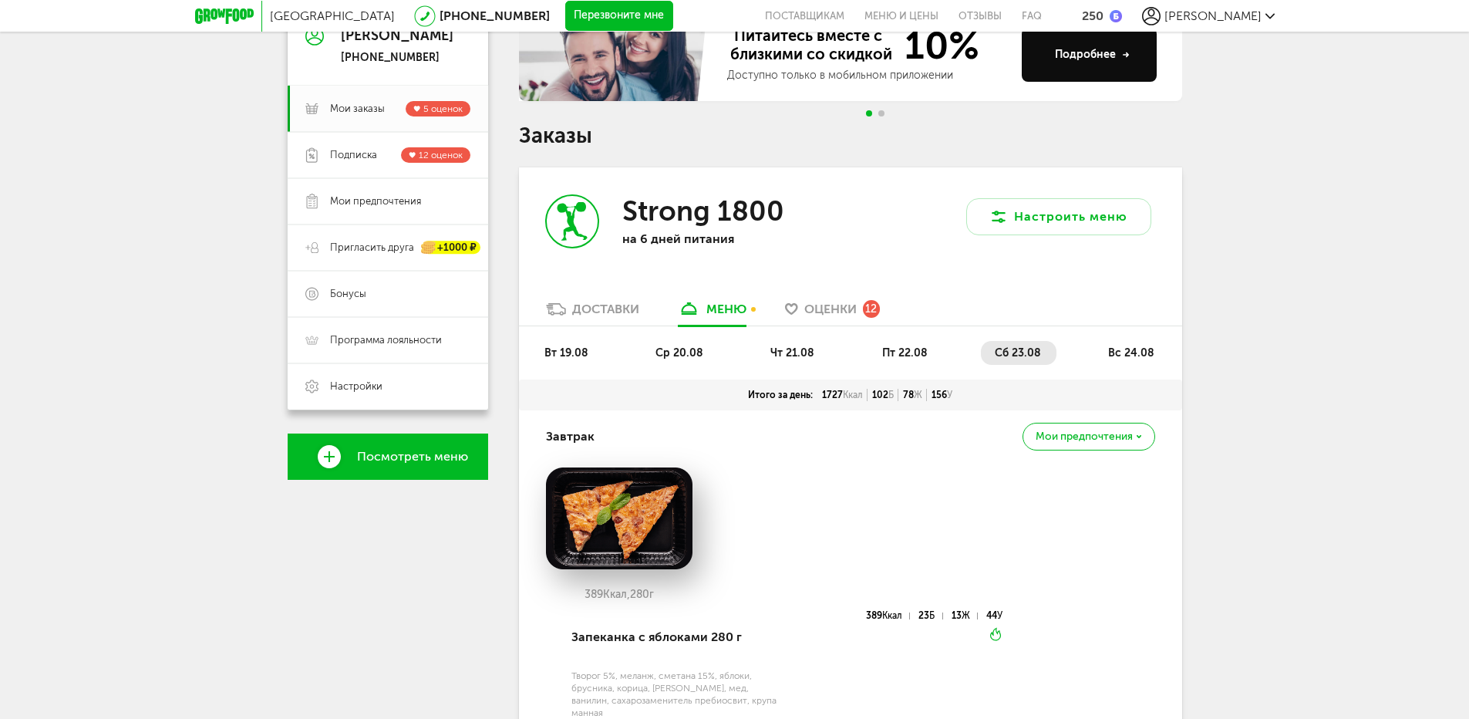
scroll to position [0, 0]
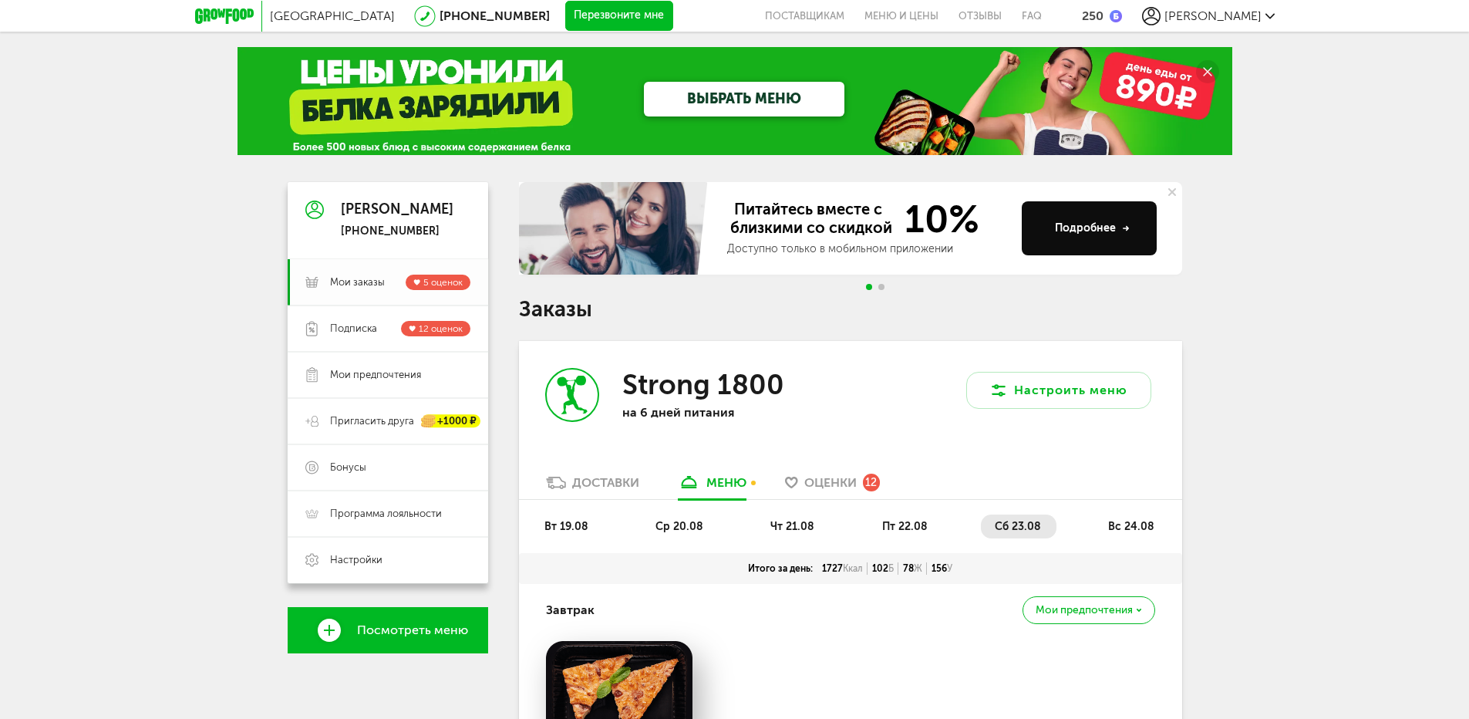
click at [355, 282] on span "Мои заказы" at bounding box center [357, 282] width 55 height 14
click at [352, 324] on span "Подписка" at bounding box center [353, 329] width 47 height 14
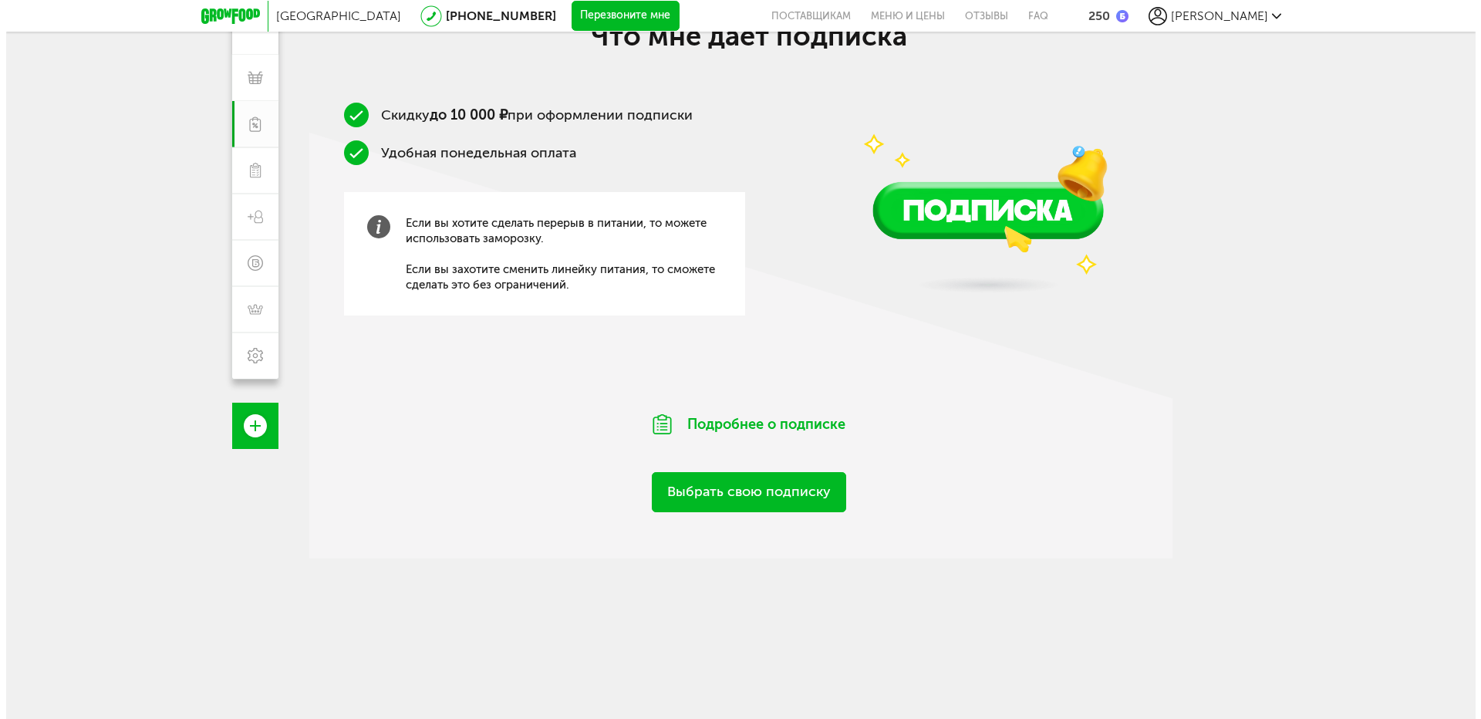
scroll to position [89, 0]
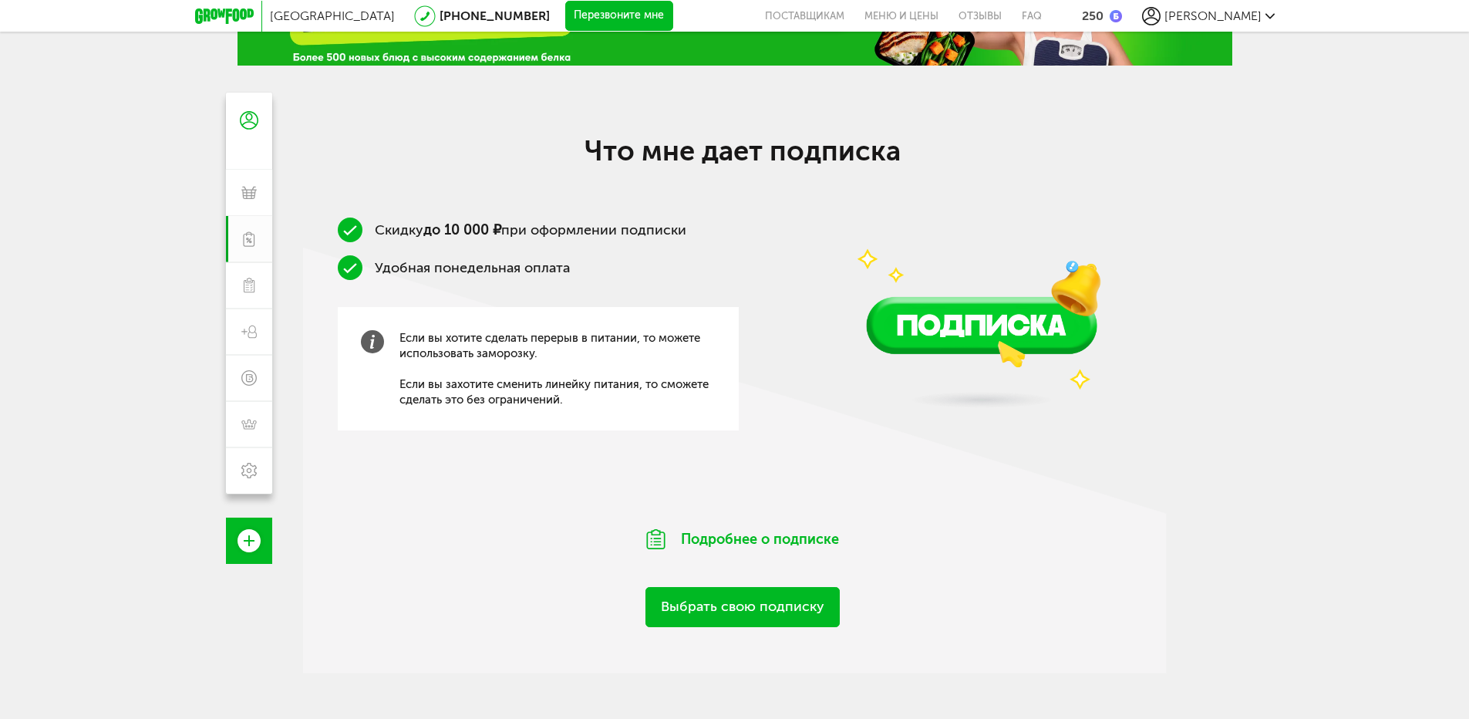
click at [750, 608] on link "Выбрать свою подписку" at bounding box center [743, 606] width 194 height 39
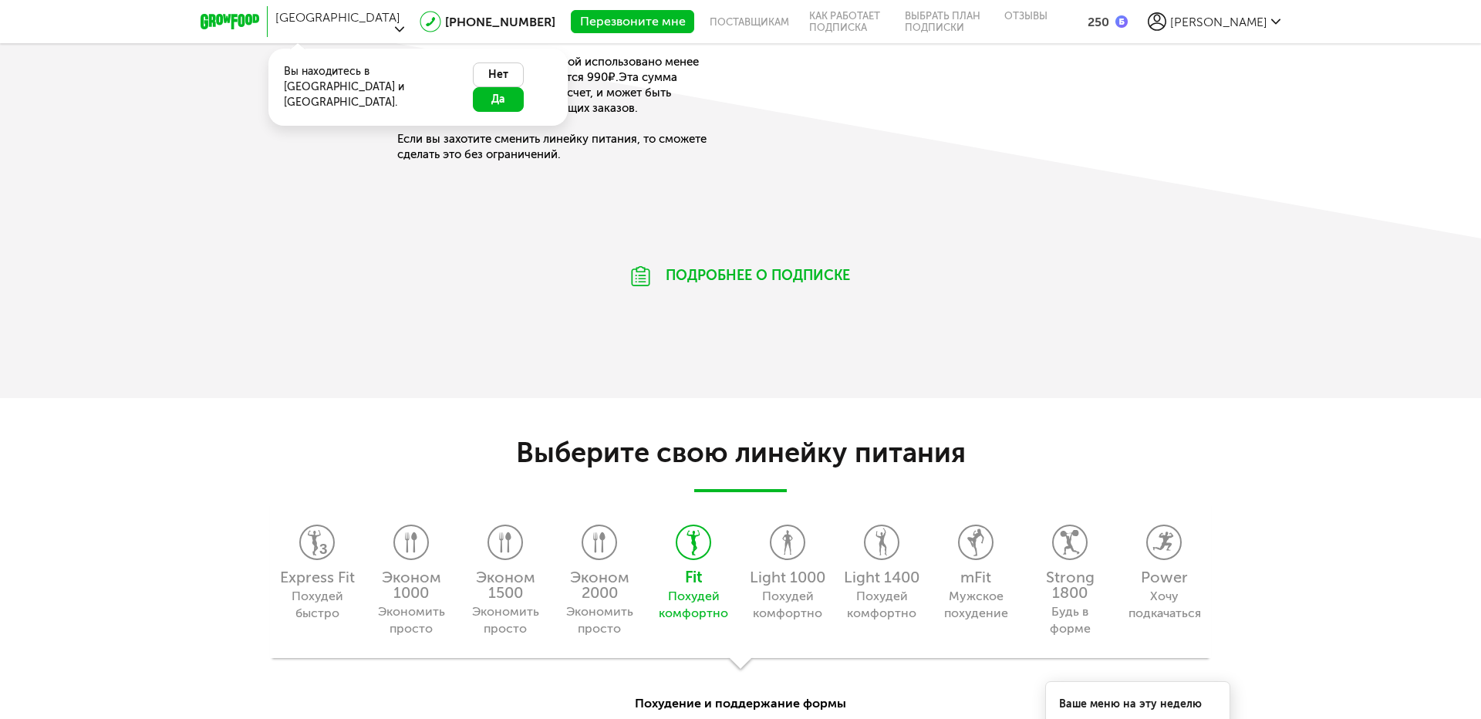
scroll to position [1226, 0]
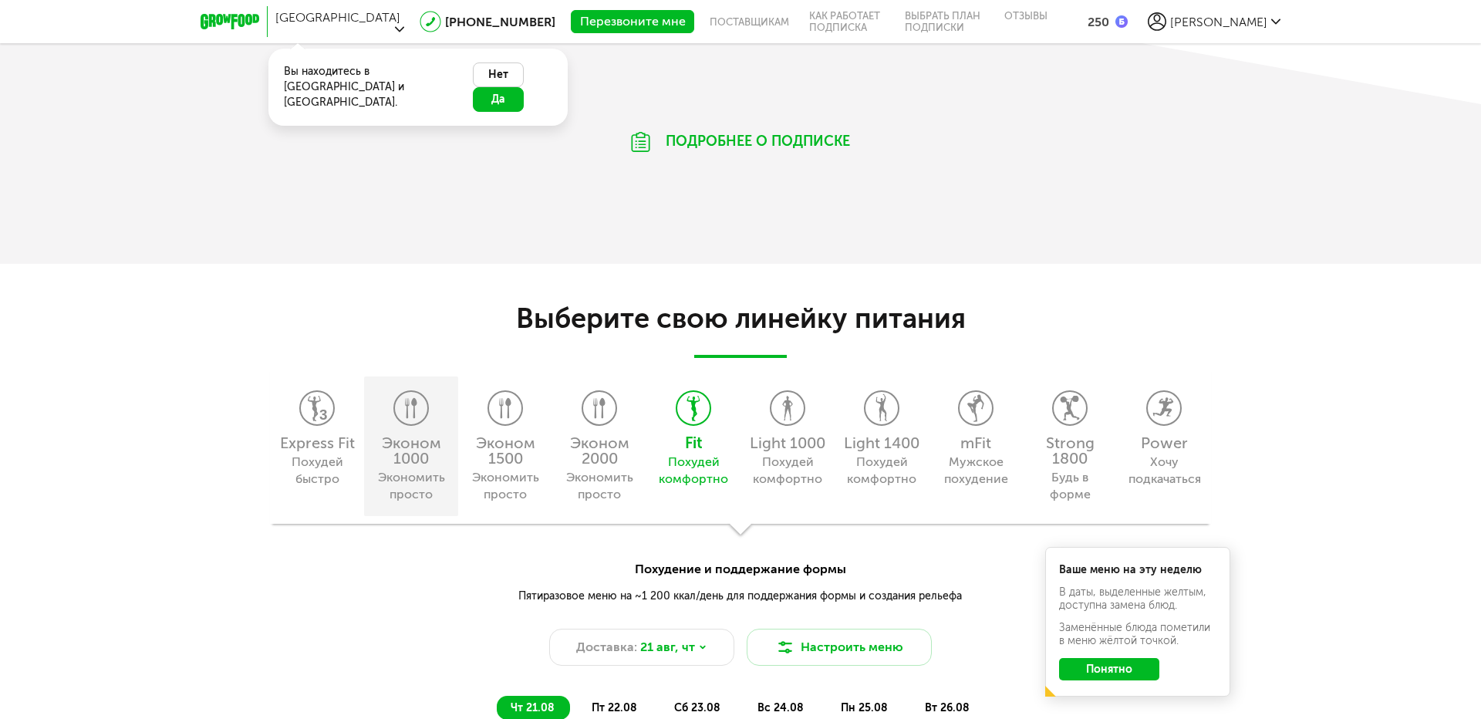
click at [419, 416] on icon at bounding box center [411, 408] width 32 height 34
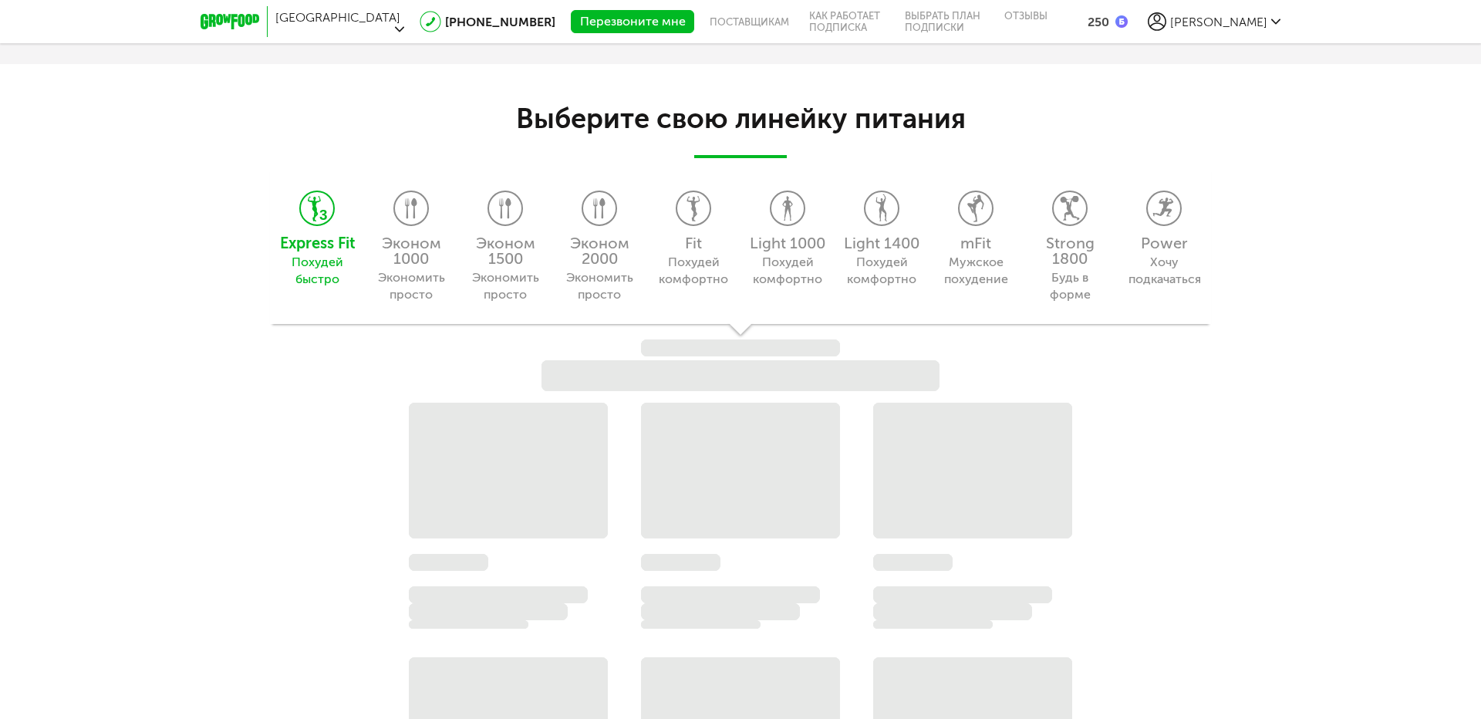
scroll to position [1457, 0]
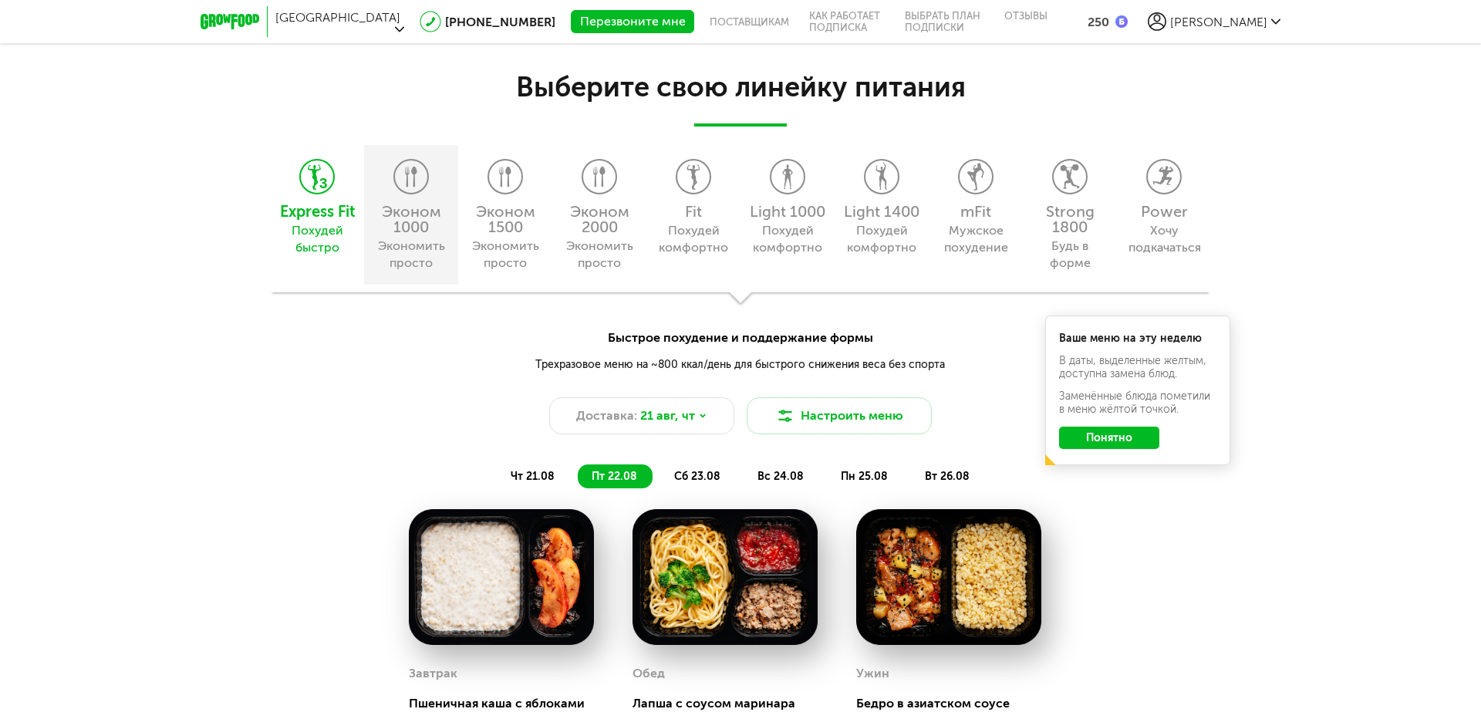
click at [404, 204] on div "Эконом 1000" at bounding box center [411, 219] width 79 height 31
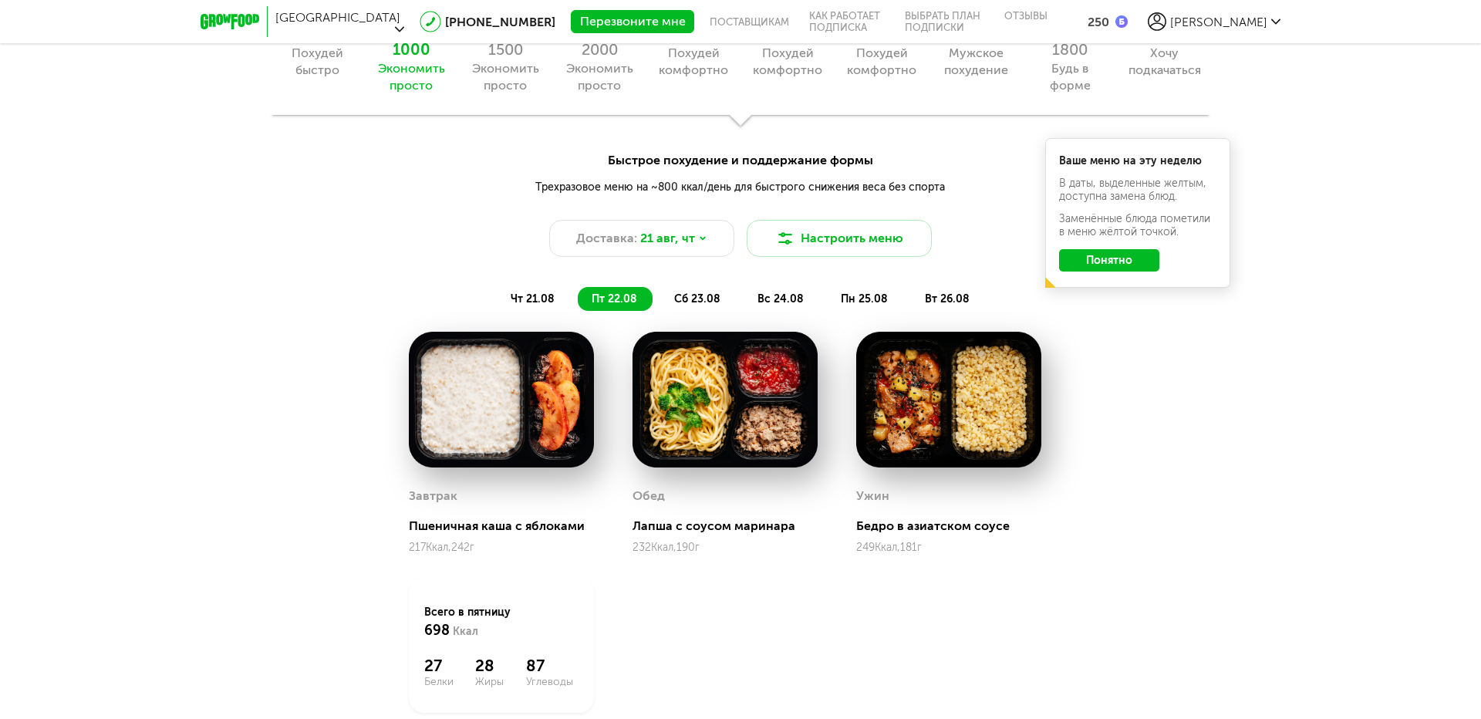
scroll to position [1380, 0]
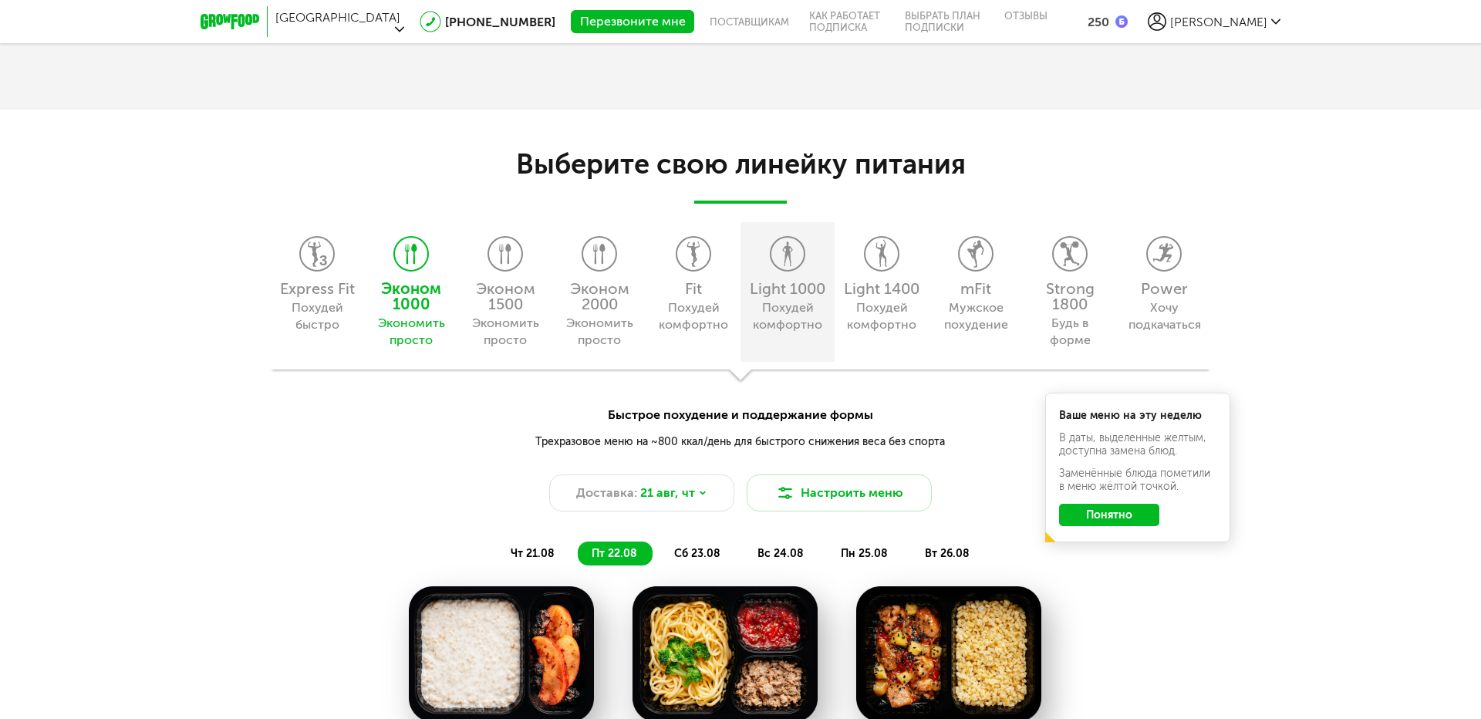
click at [793, 261] on icon at bounding box center [787, 254] width 32 height 34
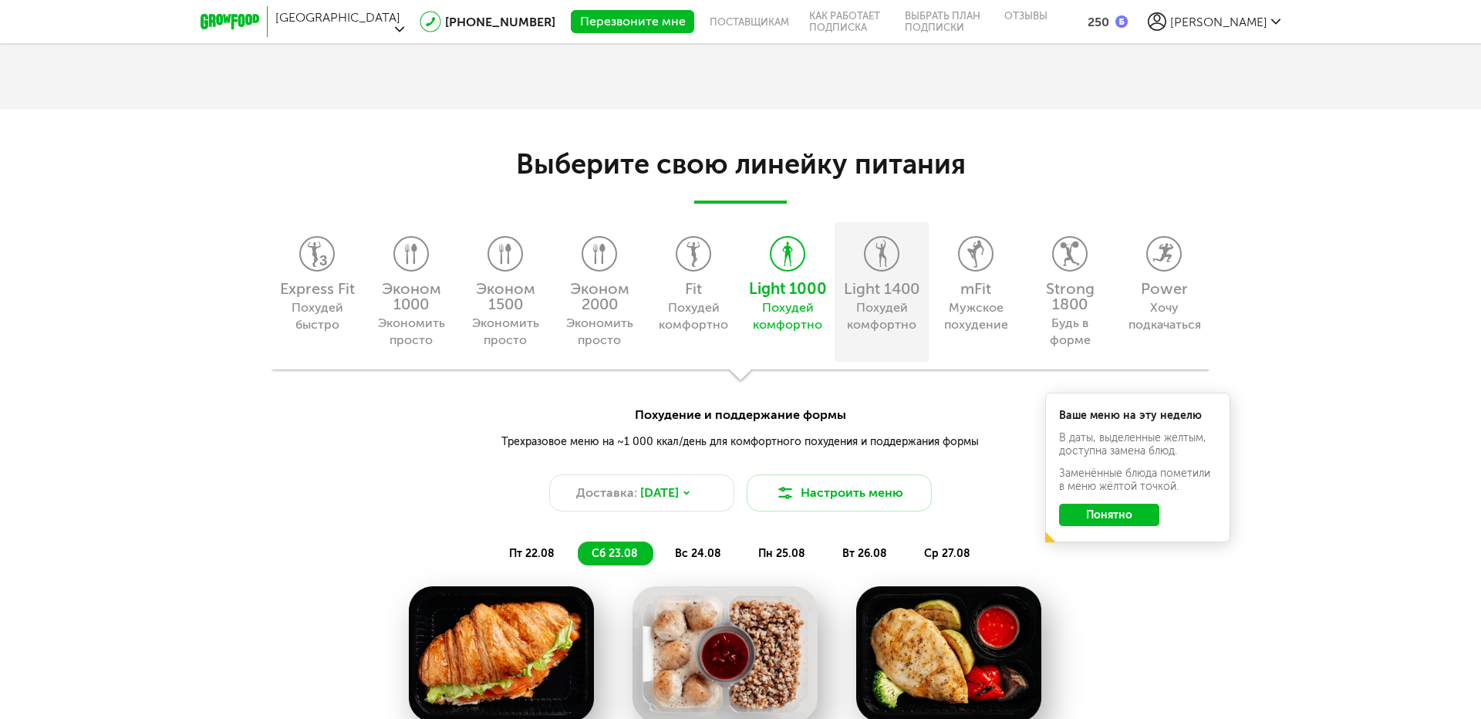
click at [877, 275] on div "Light 1400 Похудей комфортно" at bounding box center [881, 292] width 94 height 140
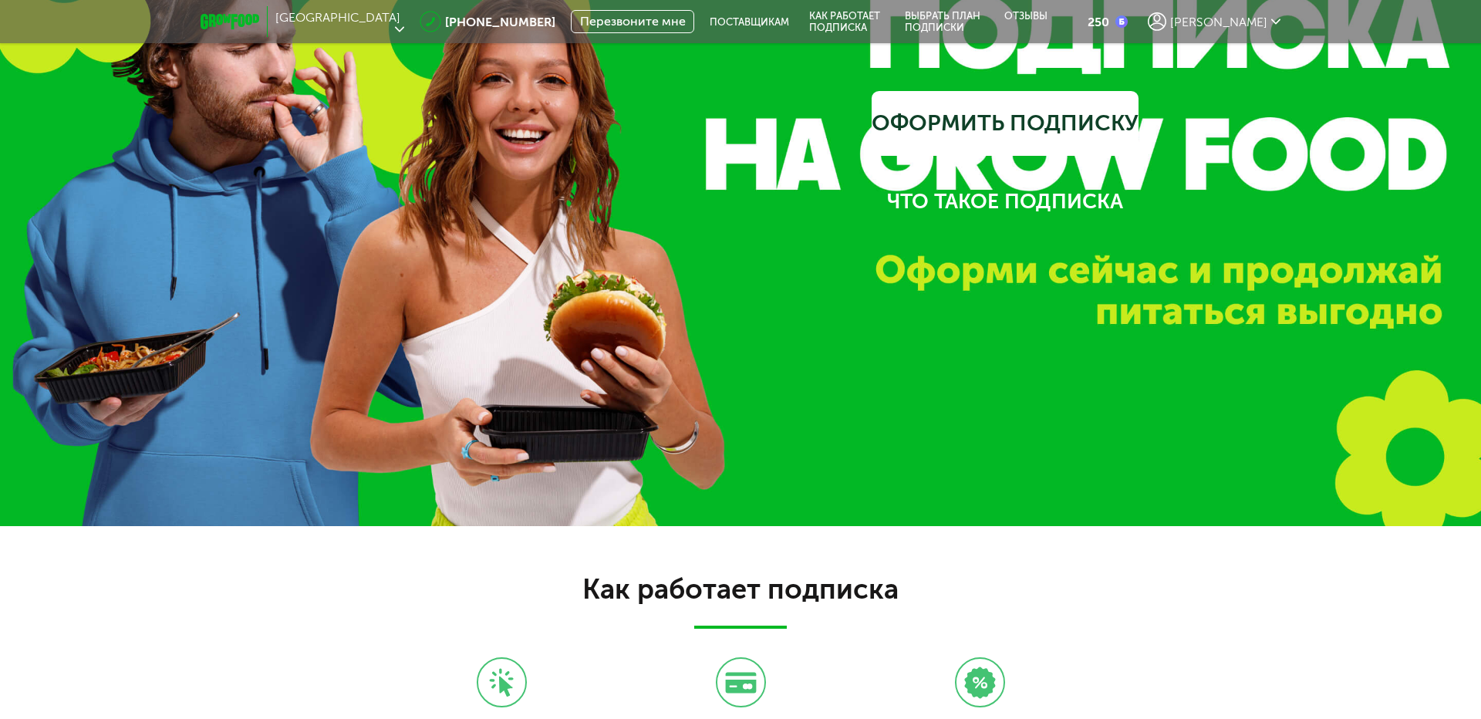
scroll to position [0, 0]
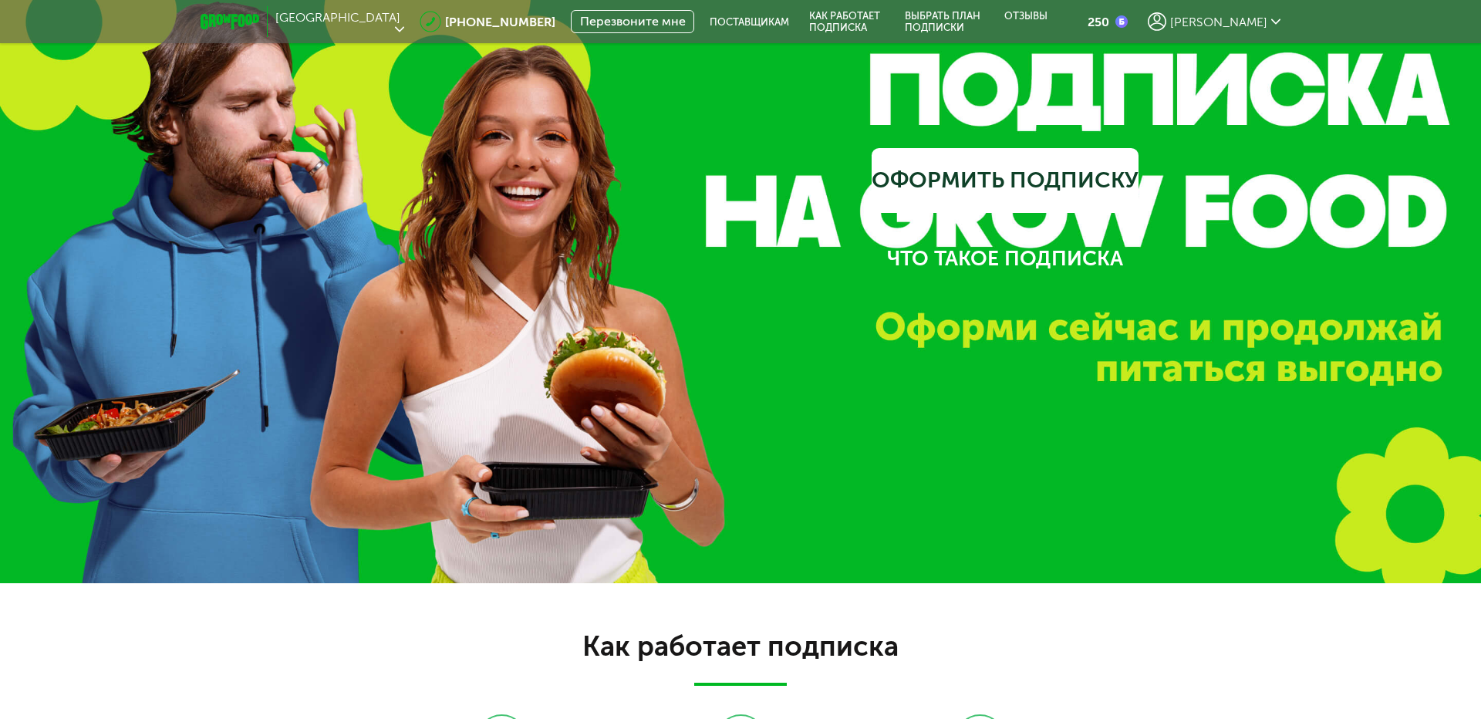
click at [1249, 16] on span "[PERSON_NAME]" at bounding box center [1218, 22] width 97 height 15
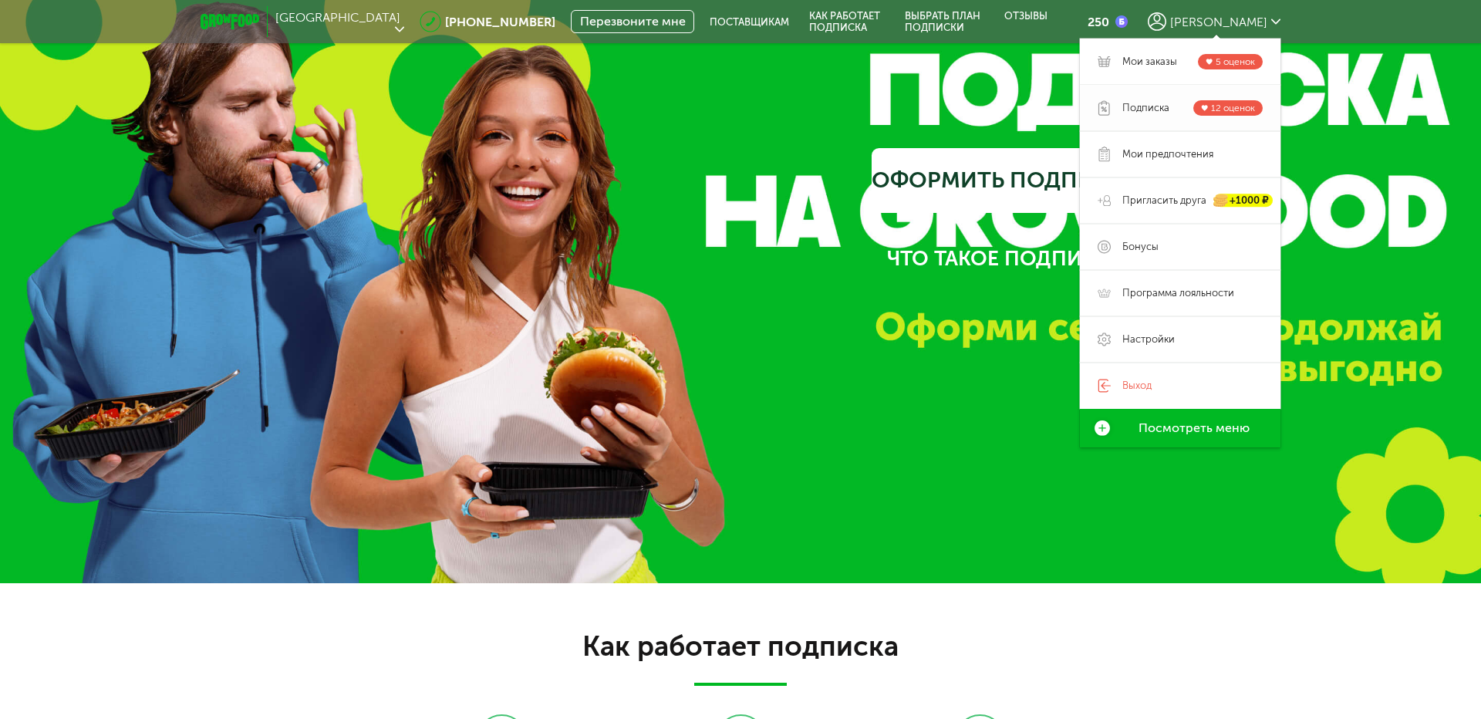
click at [1144, 103] on span "Подписка" at bounding box center [1145, 108] width 47 height 14
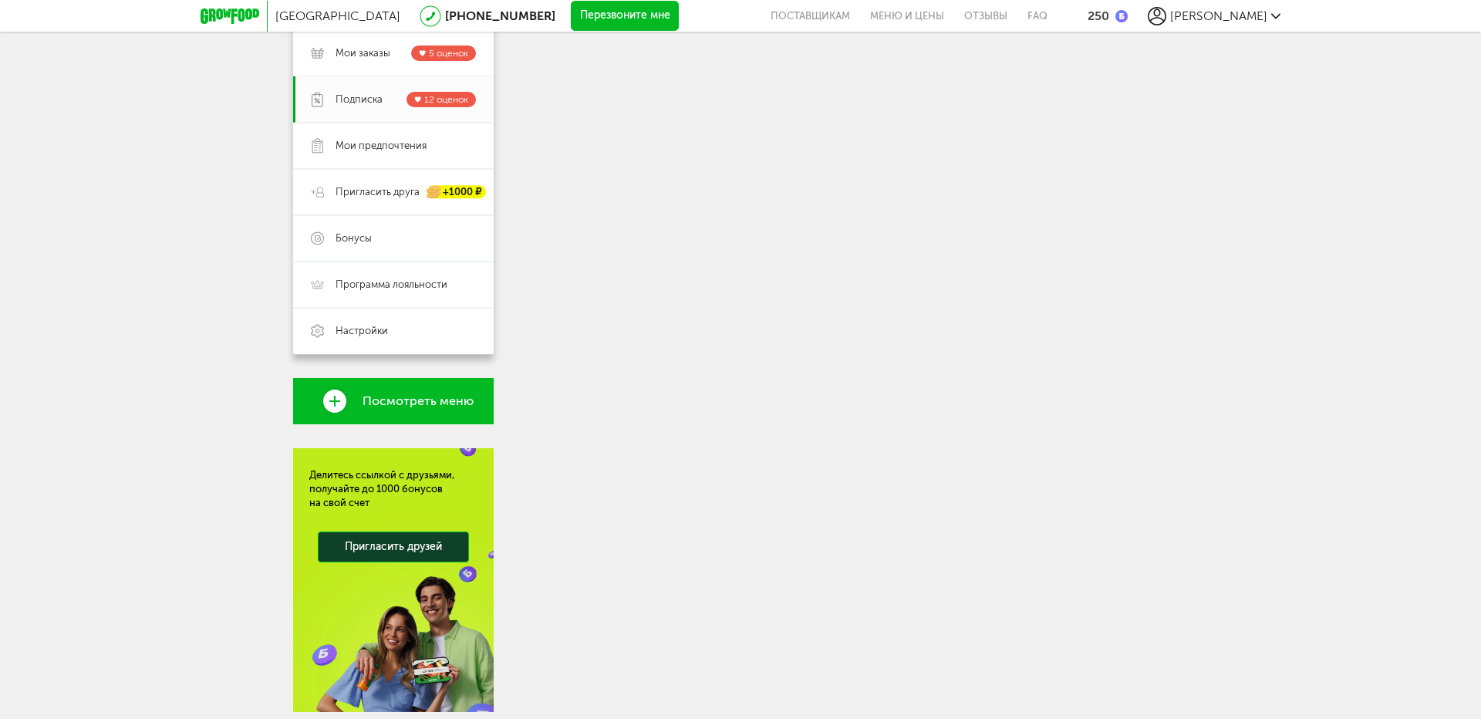
scroll to position [284, 0]
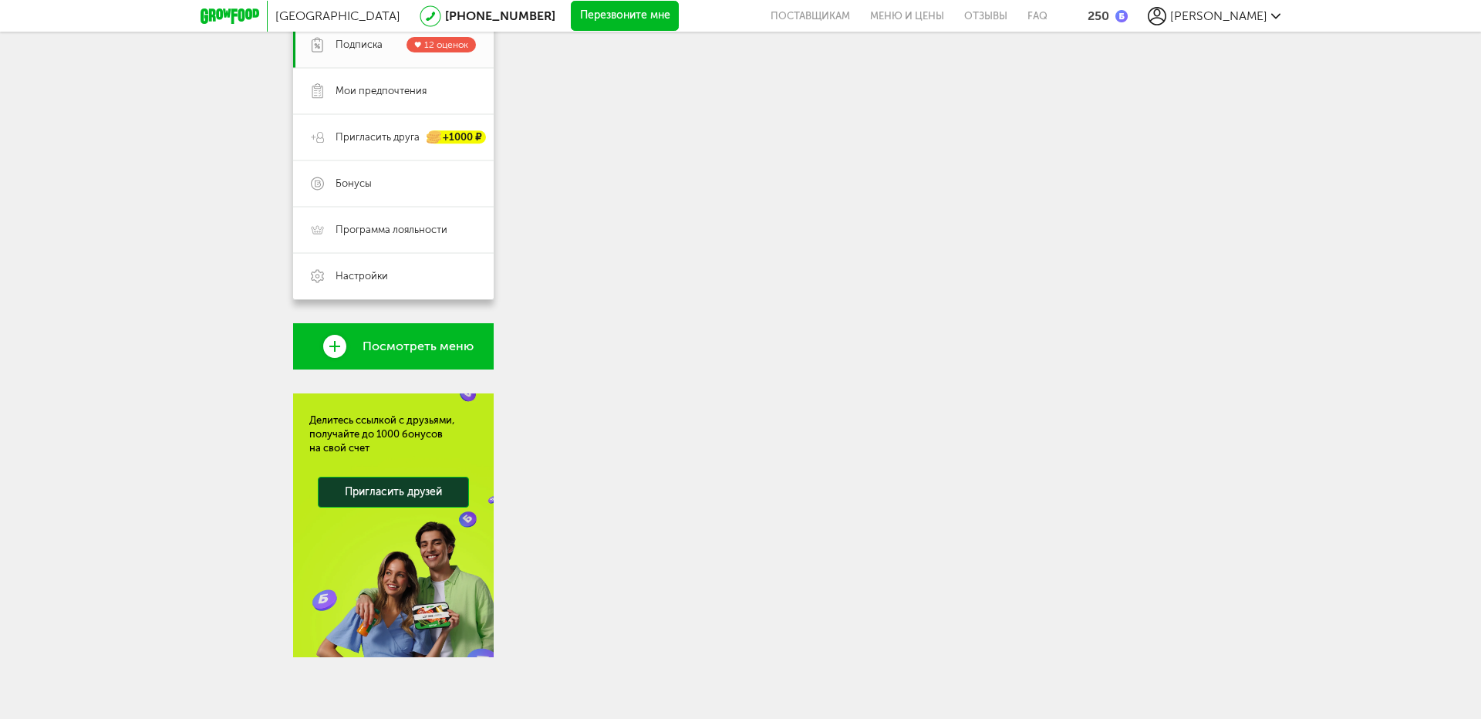
click at [359, 348] on link "Посмотреть меню" at bounding box center [393, 346] width 201 height 46
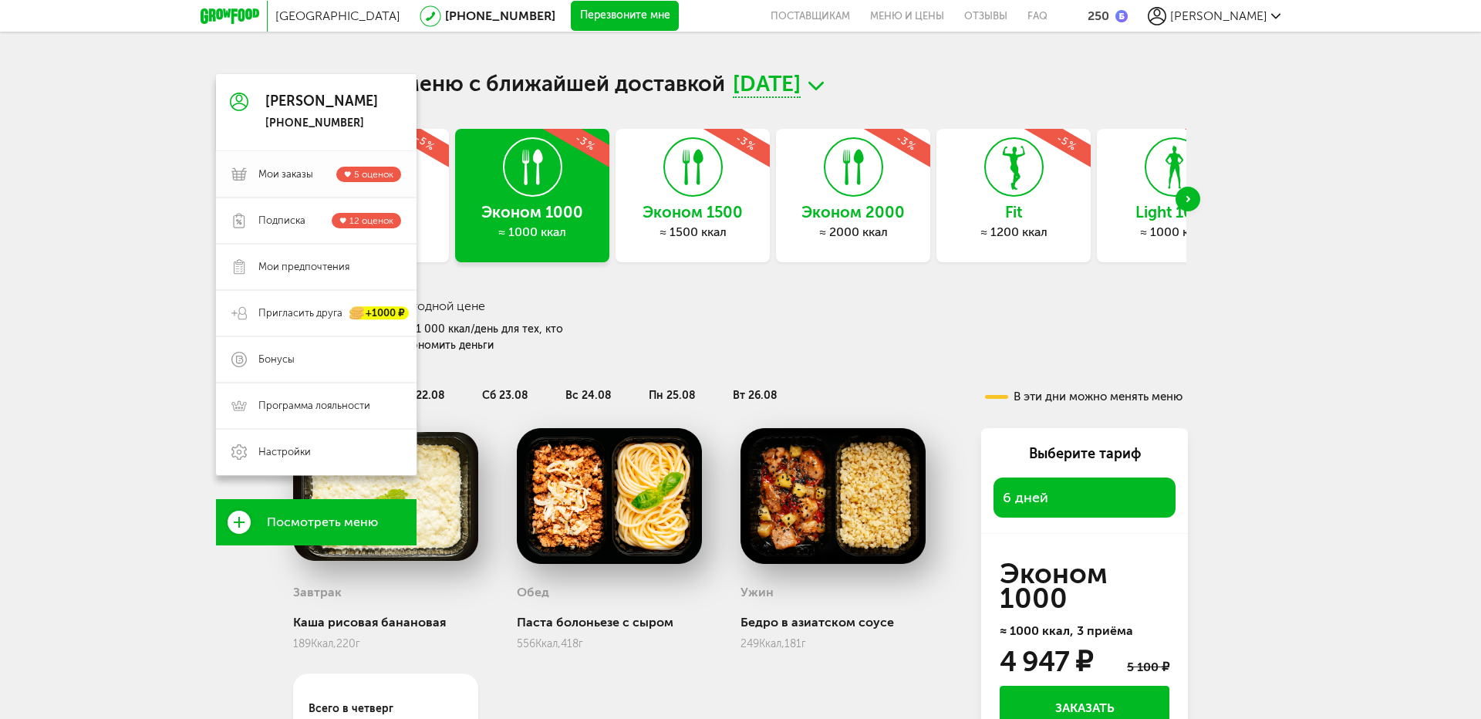
click at [285, 171] on span "Мои заказы" at bounding box center [285, 174] width 55 height 14
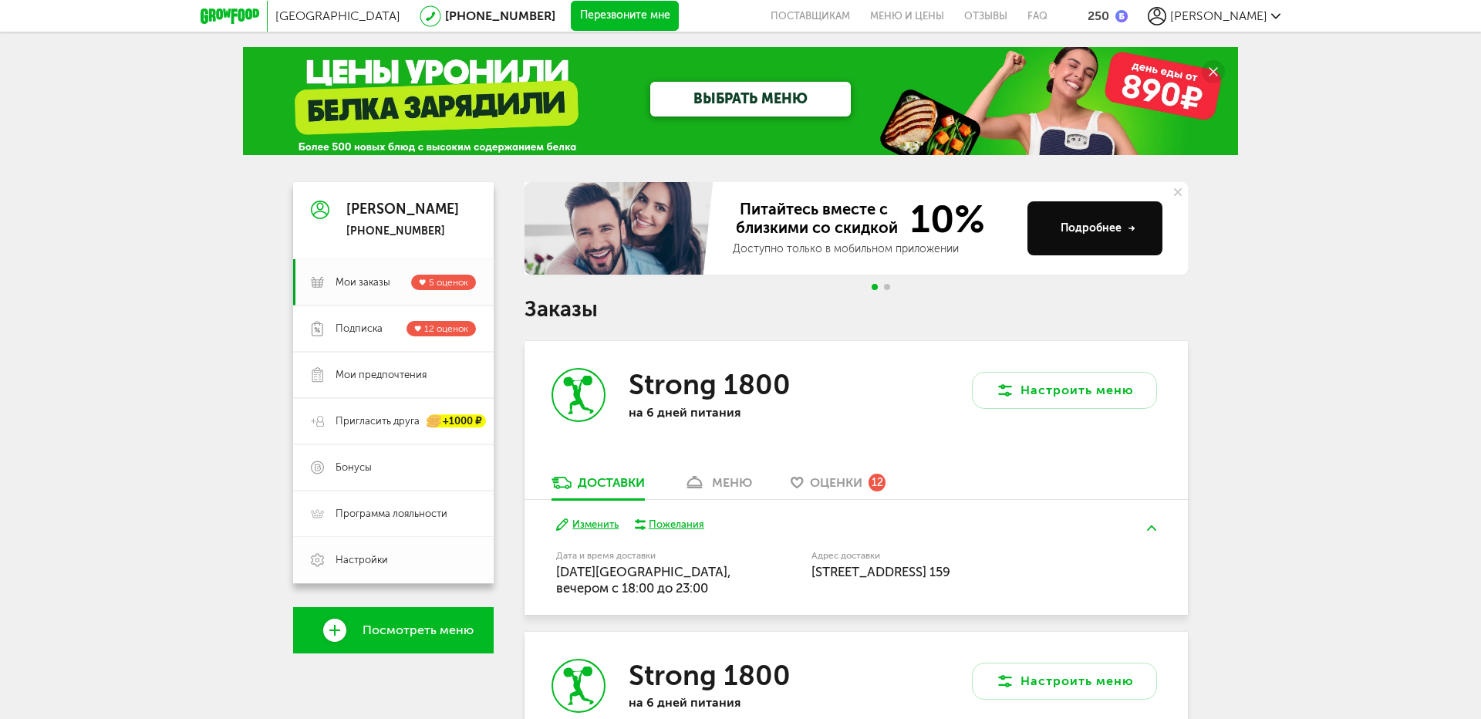
click at [353, 560] on span "Настройки" at bounding box center [361, 560] width 52 height 14
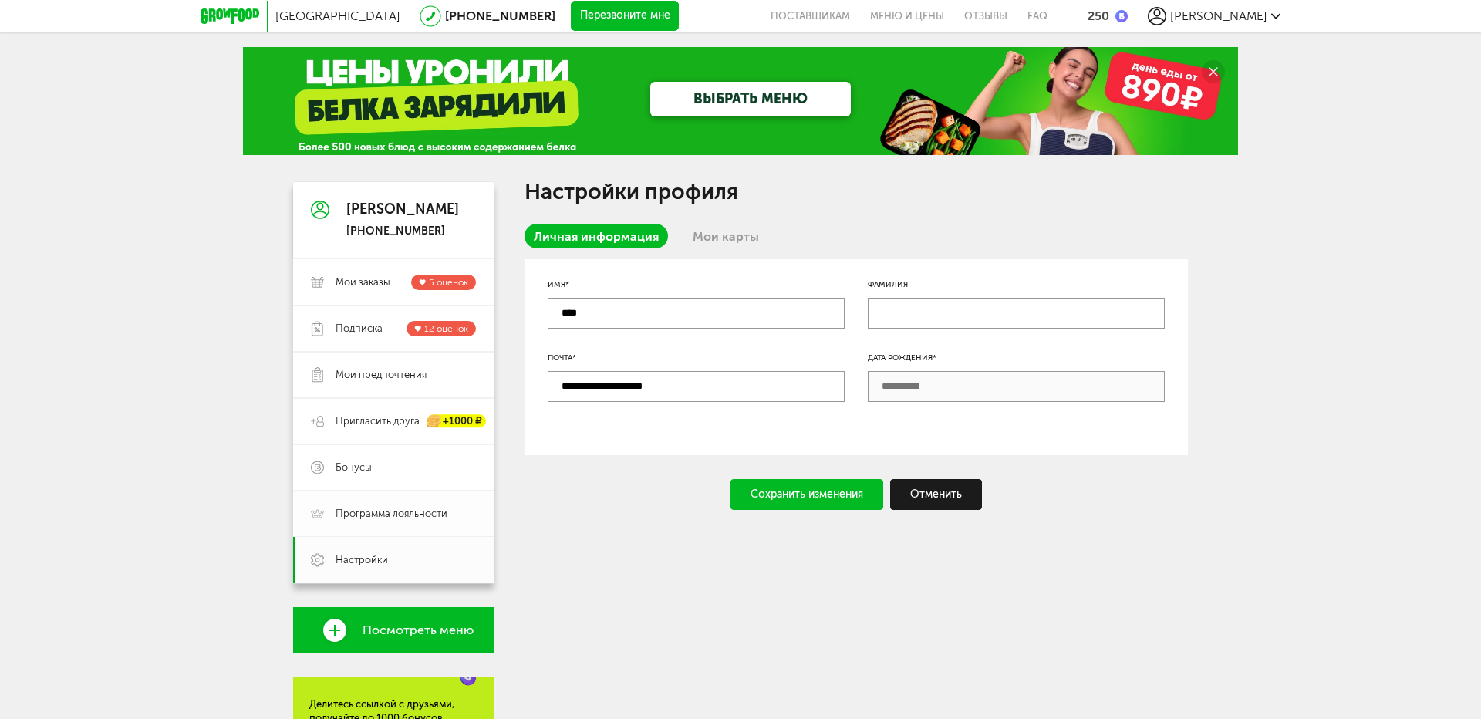
click at [414, 512] on span "Программа лояльности" at bounding box center [391, 514] width 112 height 14
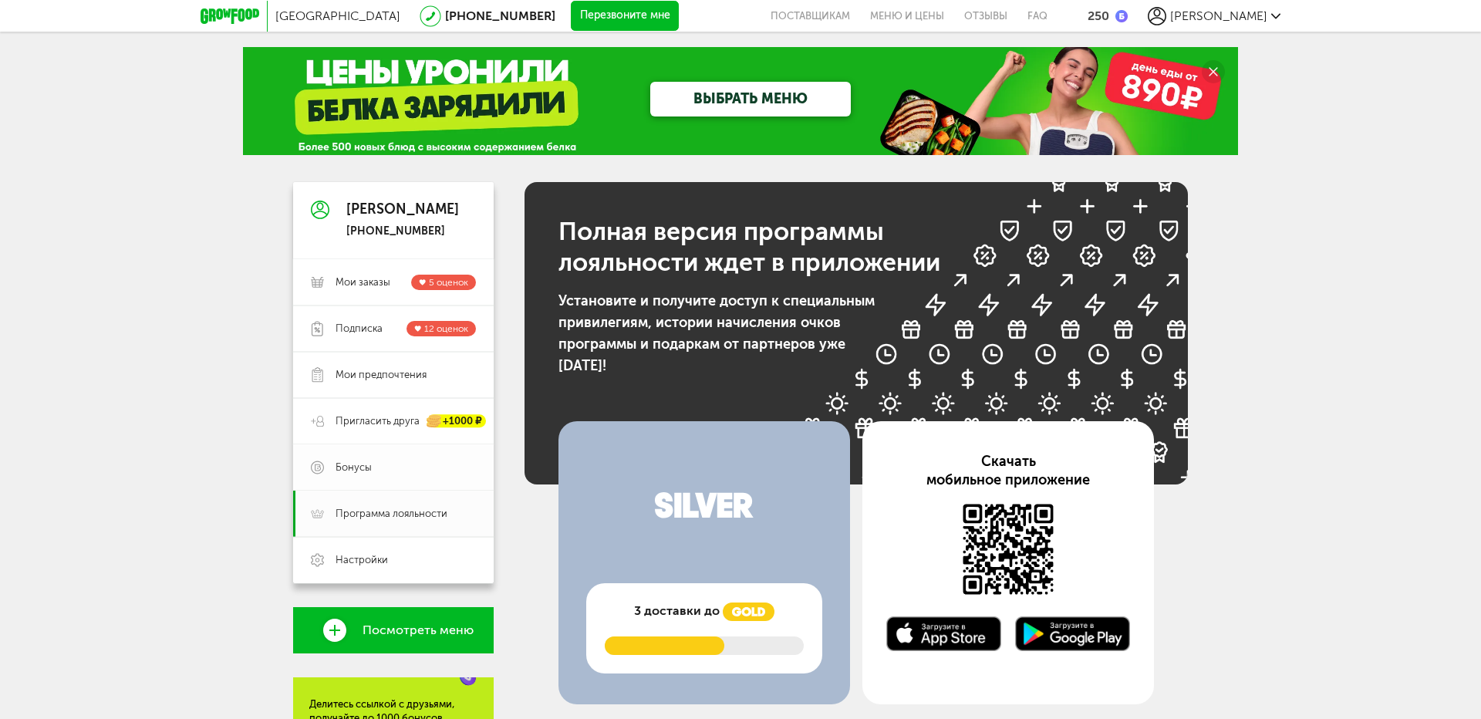
click at [393, 467] on span "Бонусы" at bounding box center [405, 467] width 140 height 14
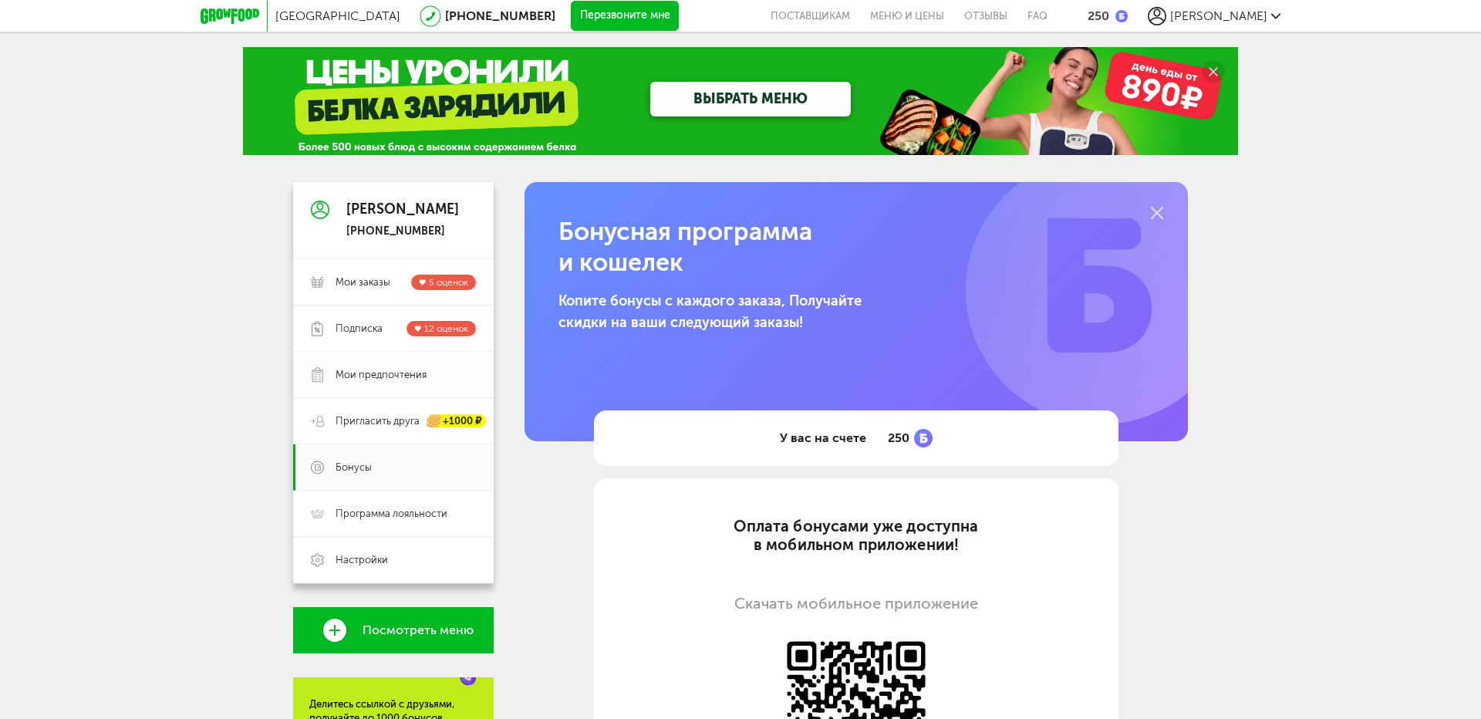
click at [393, 378] on span "Мои предпочтения" at bounding box center [380, 375] width 91 height 14
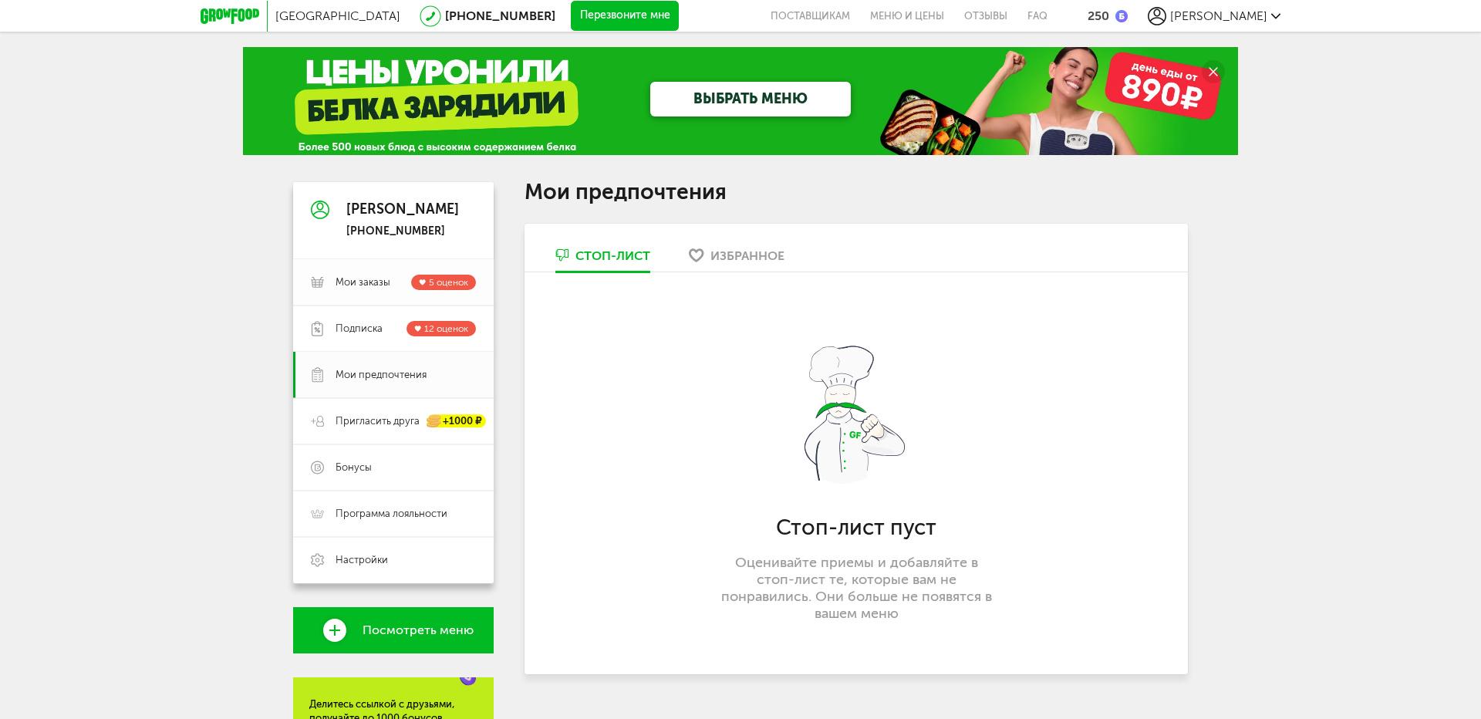
click at [365, 282] on span "Мои заказы" at bounding box center [362, 282] width 55 height 14
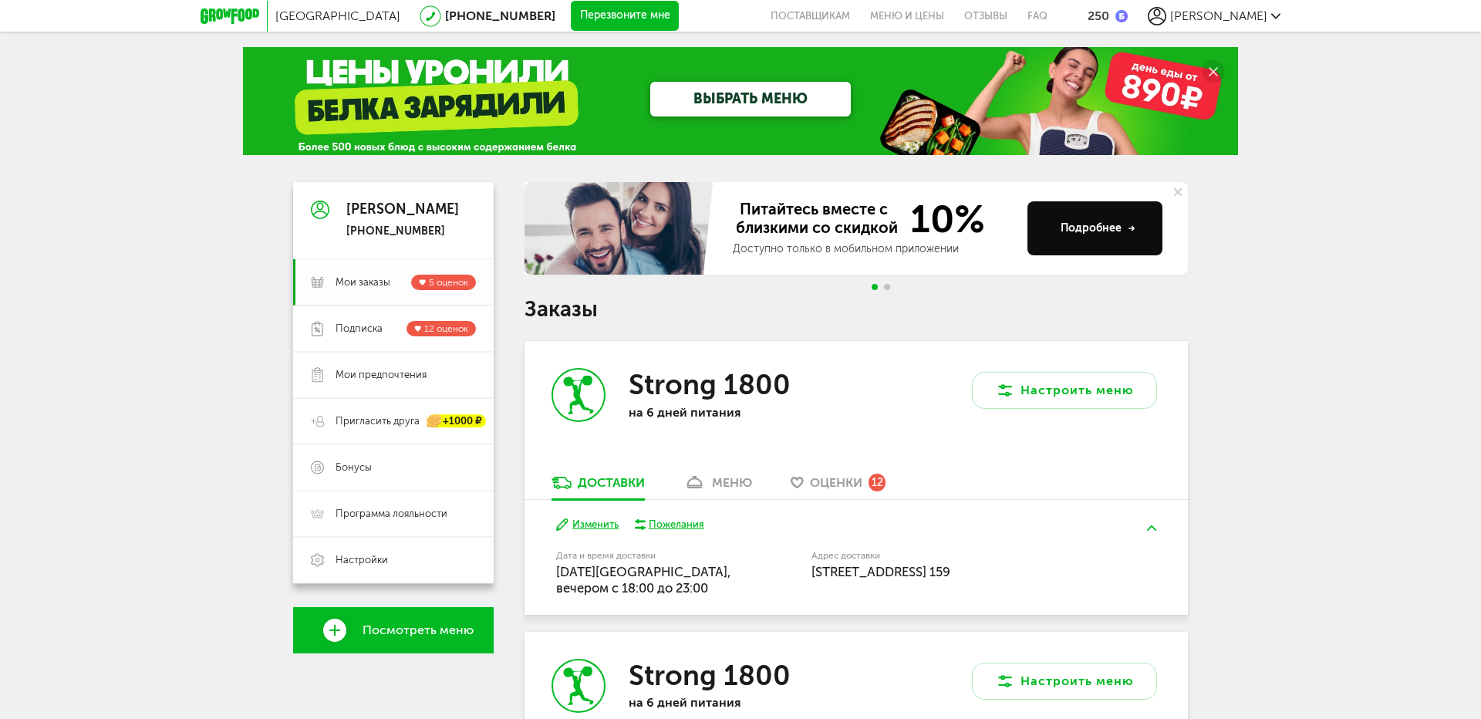
click at [366, 273] on link "Мои заказы 5 оценок" at bounding box center [393, 282] width 201 height 46
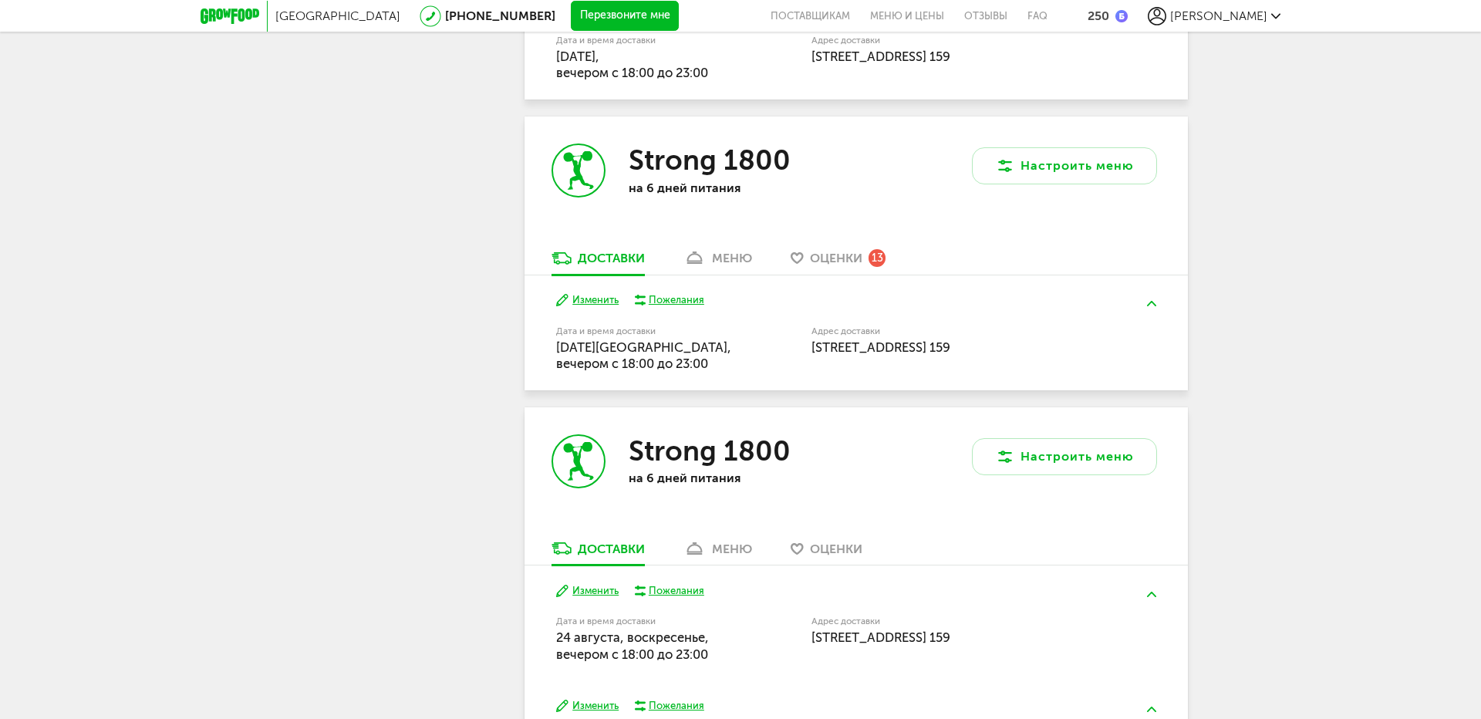
scroll to position [1080, 0]
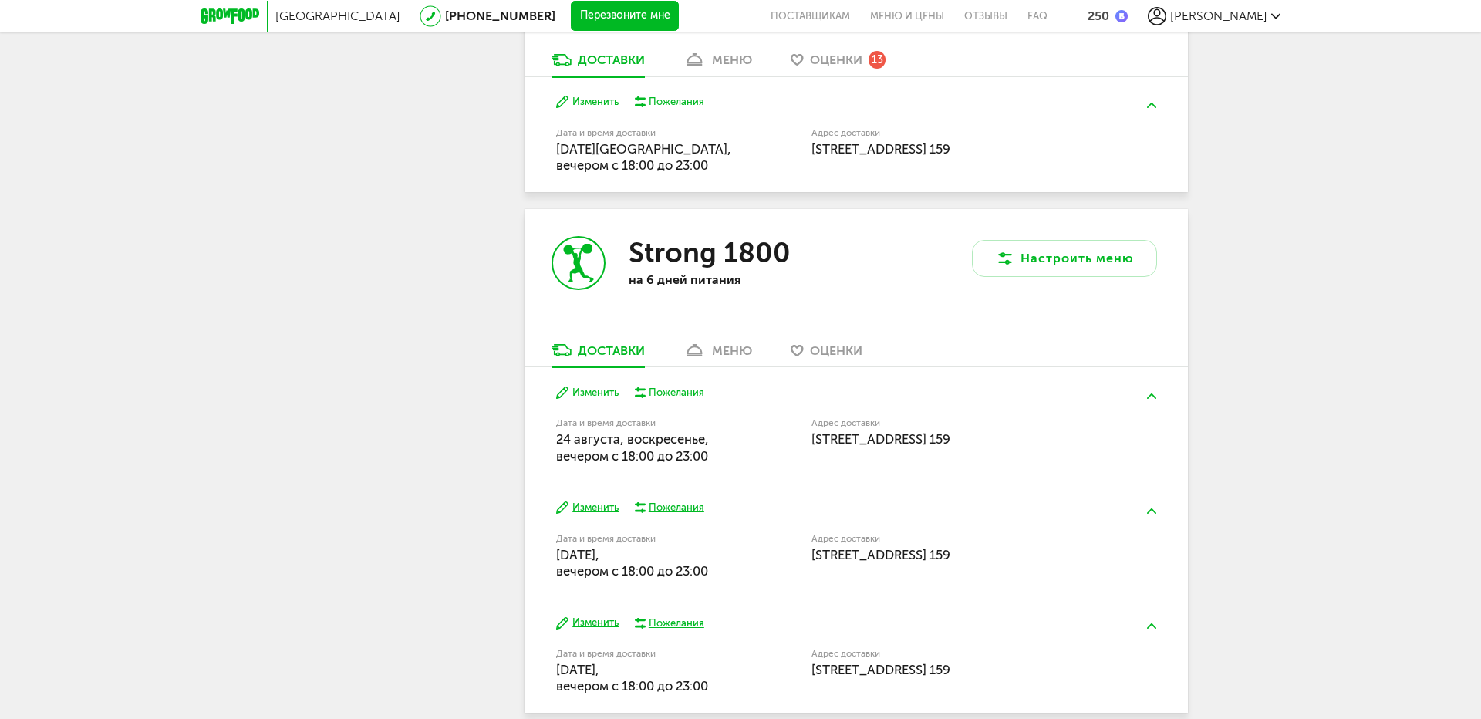
click at [726, 349] on div "меню" at bounding box center [732, 350] width 40 height 15
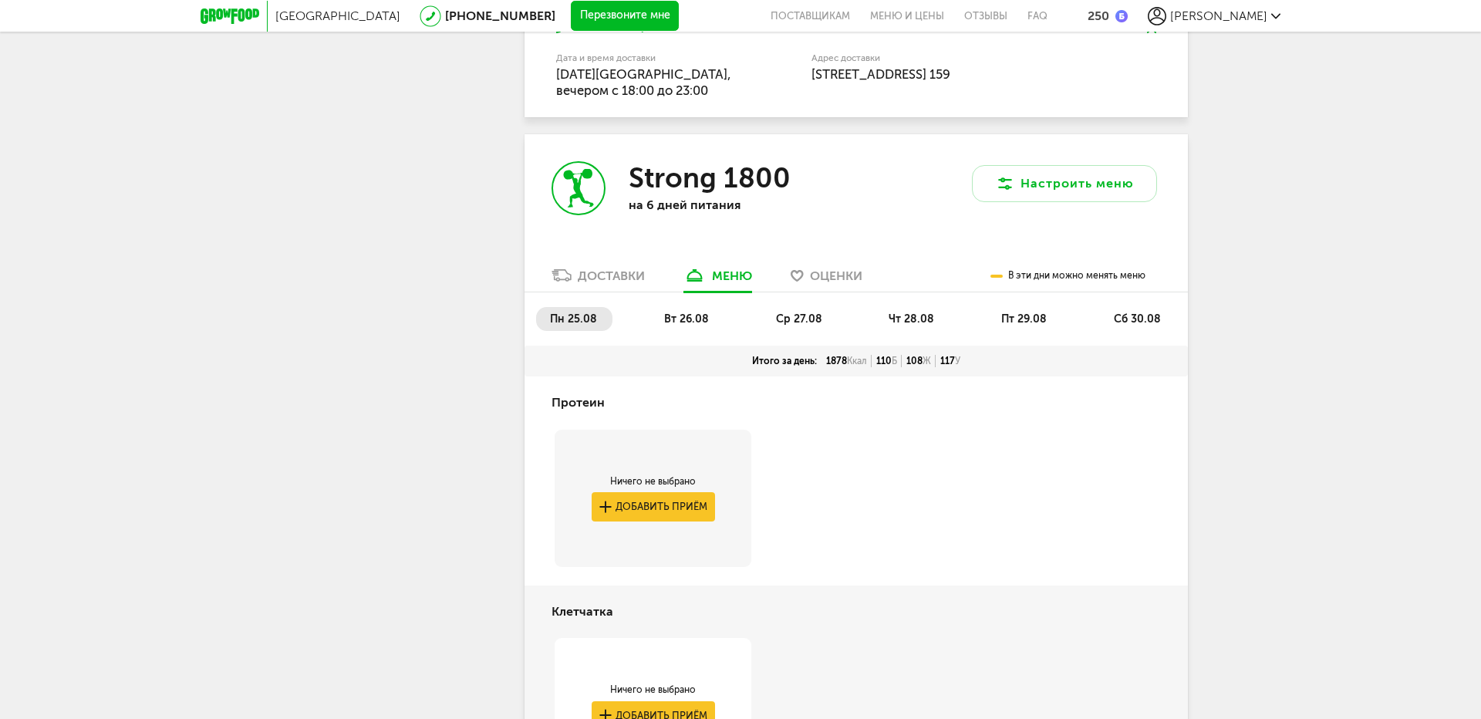
scroll to position [1404, 0]
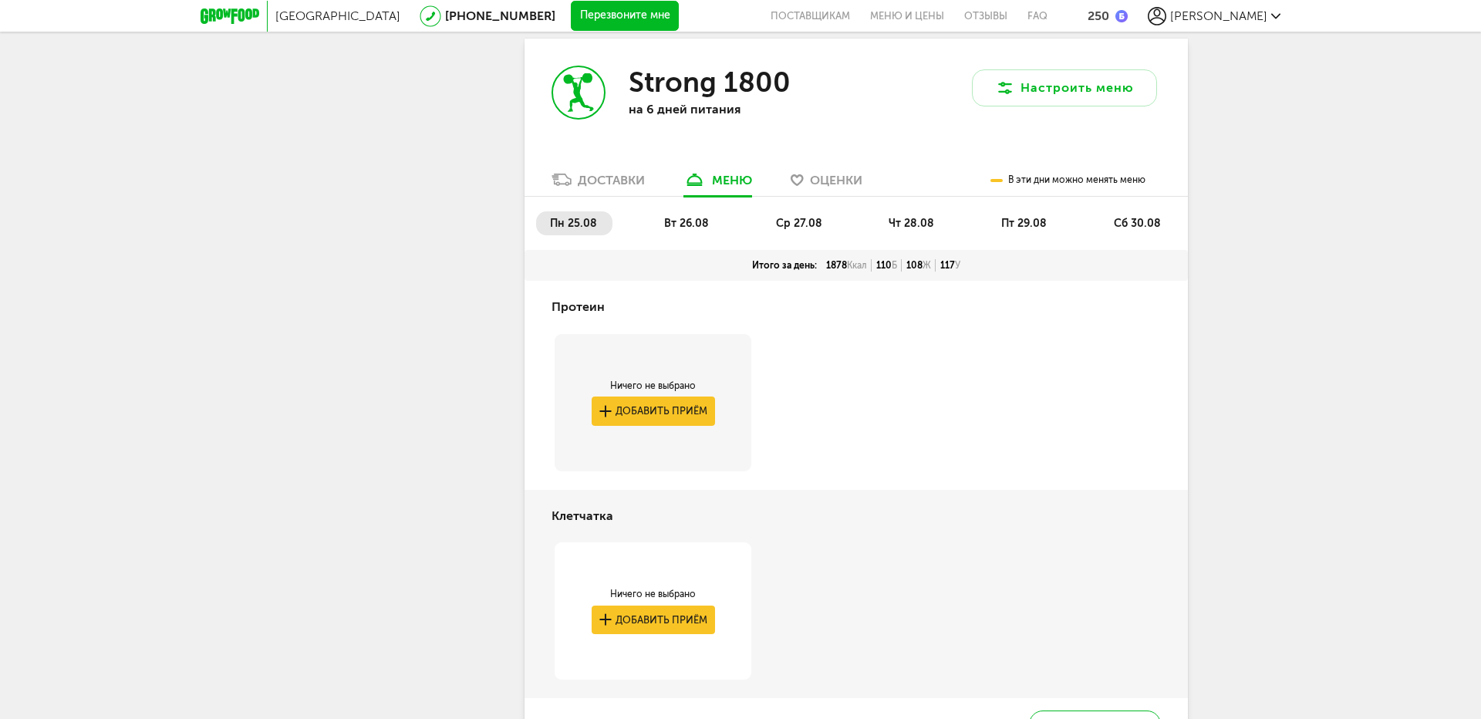
click at [1138, 224] on span "сб 30.08" at bounding box center [1137, 223] width 47 height 13
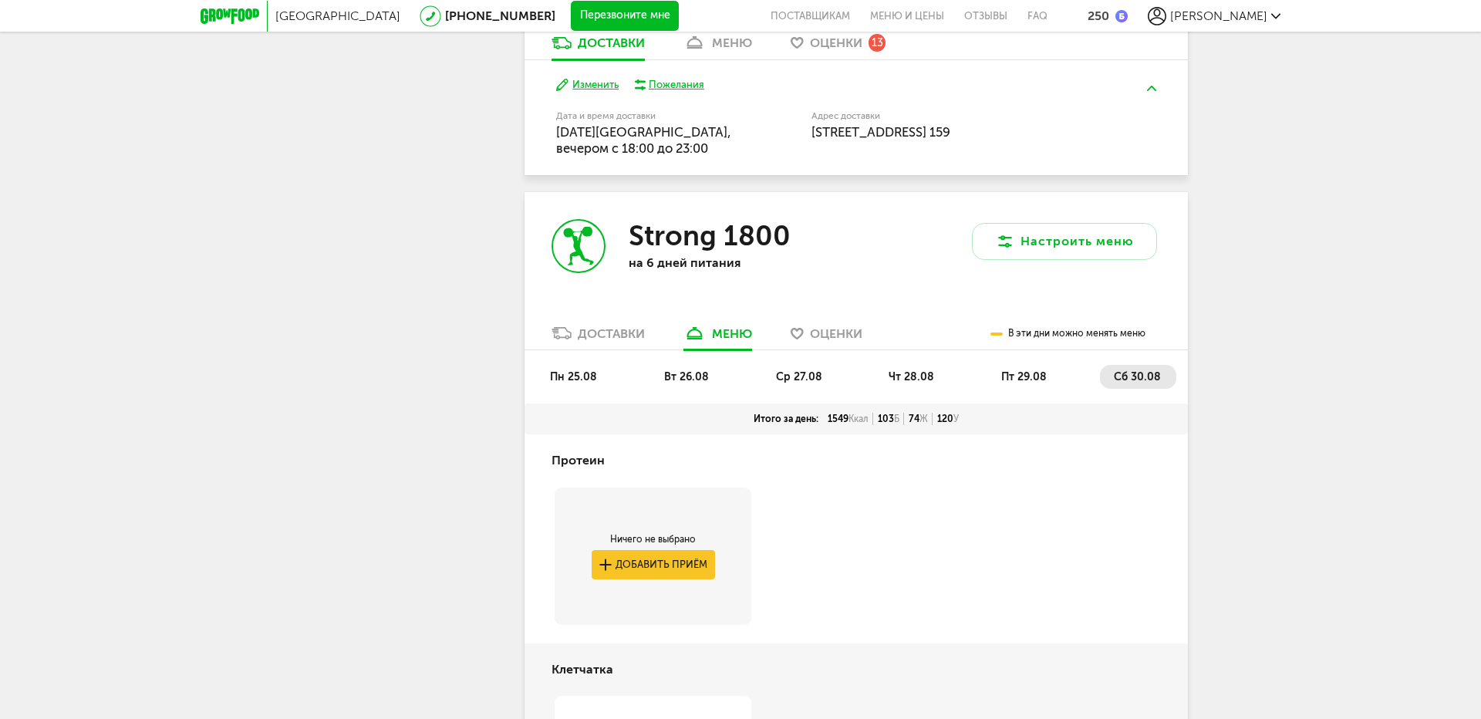
scroll to position [1250, 0]
click at [1020, 376] on span "пт 29.08" at bounding box center [1024, 377] width 46 height 13
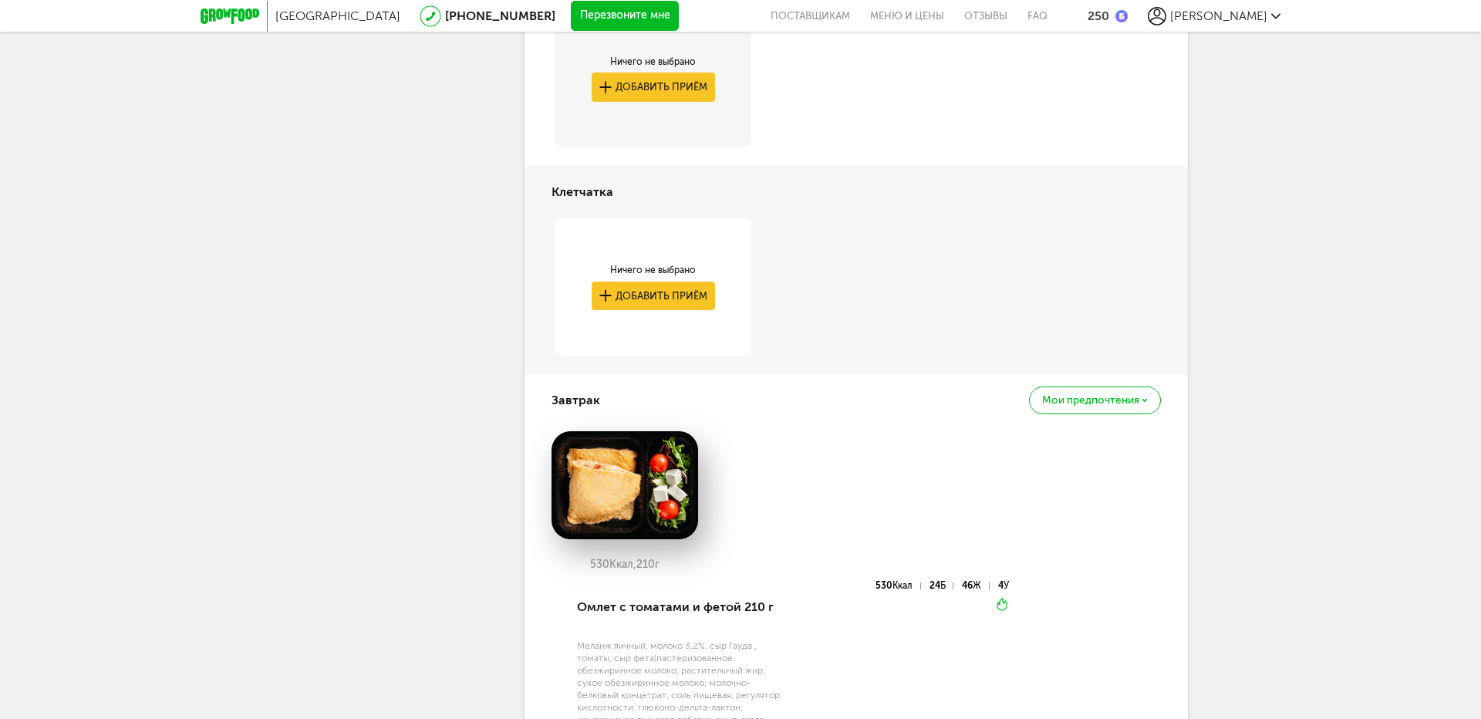
scroll to position [1559, 0]
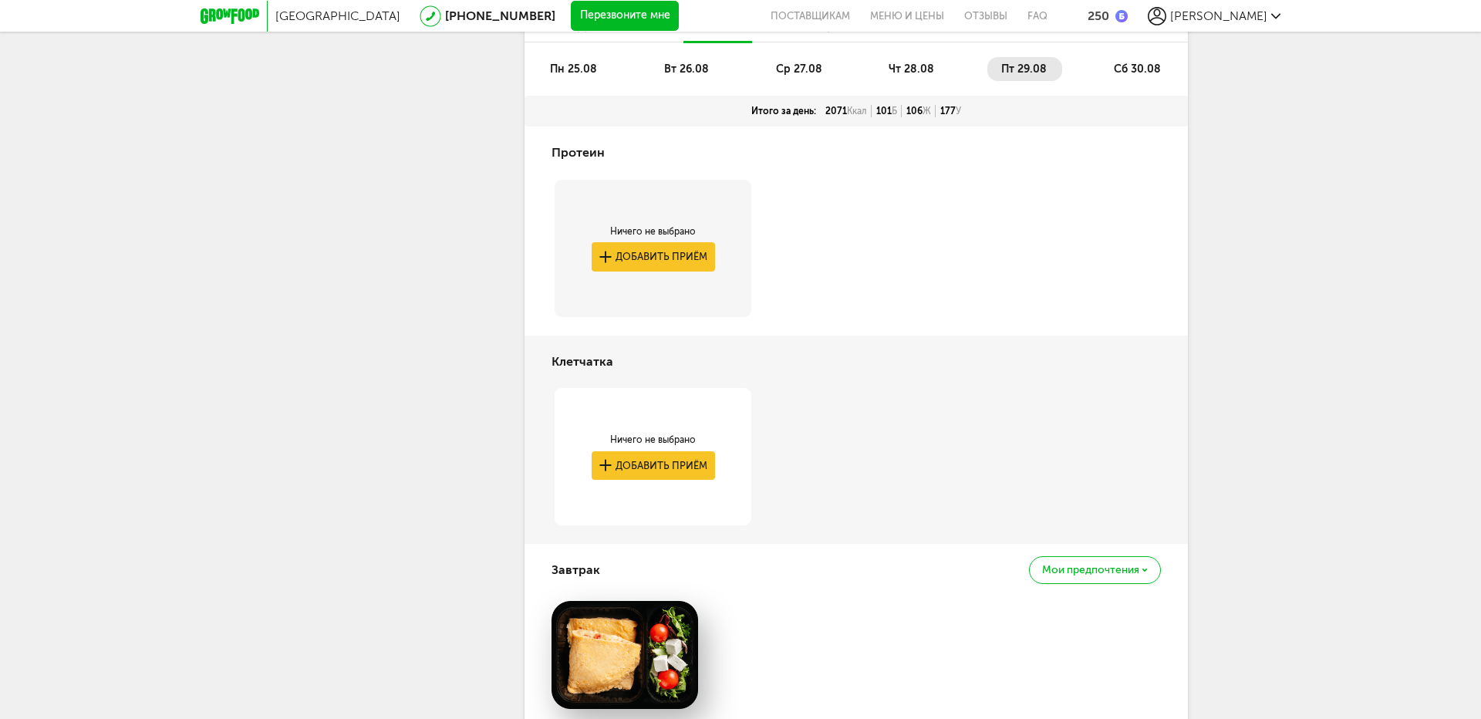
click at [569, 76] on span "пн 25.08" at bounding box center [573, 68] width 47 height 13
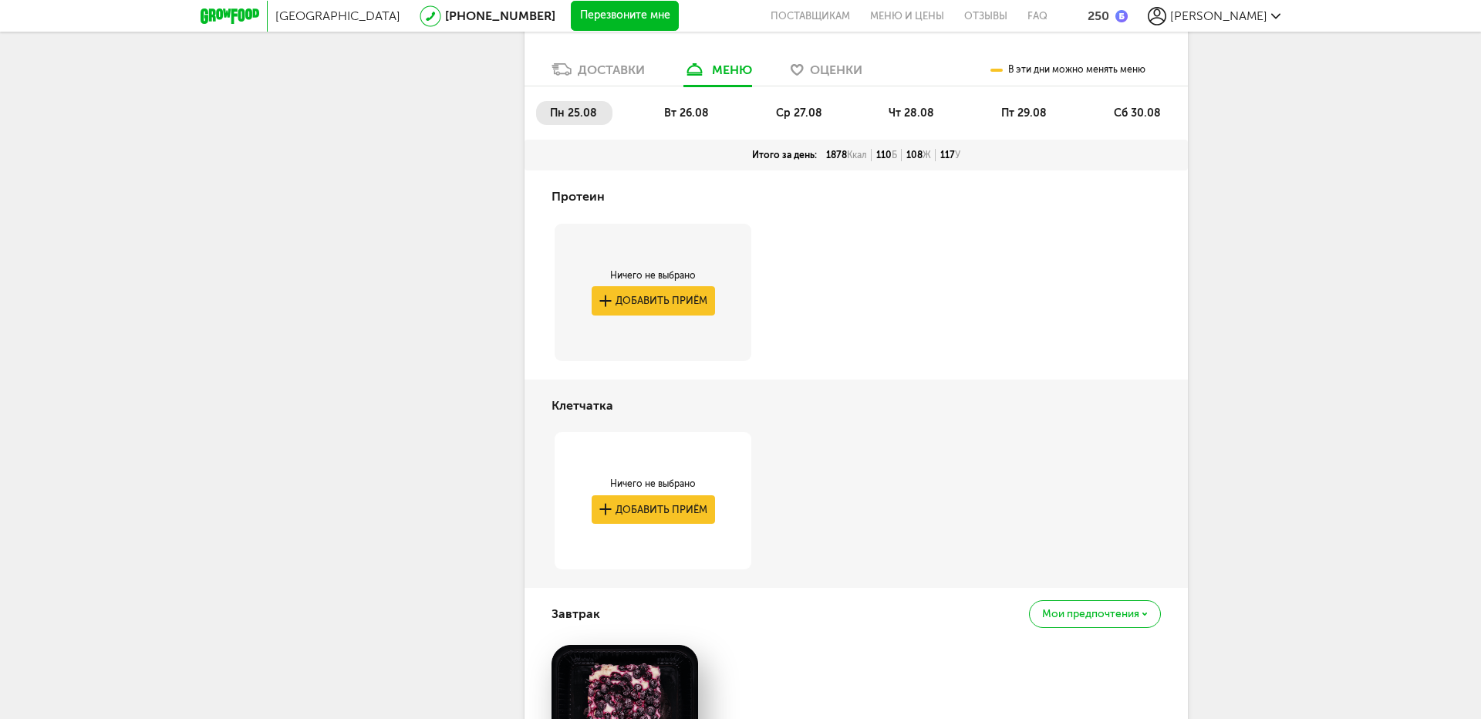
scroll to position [1404, 0]
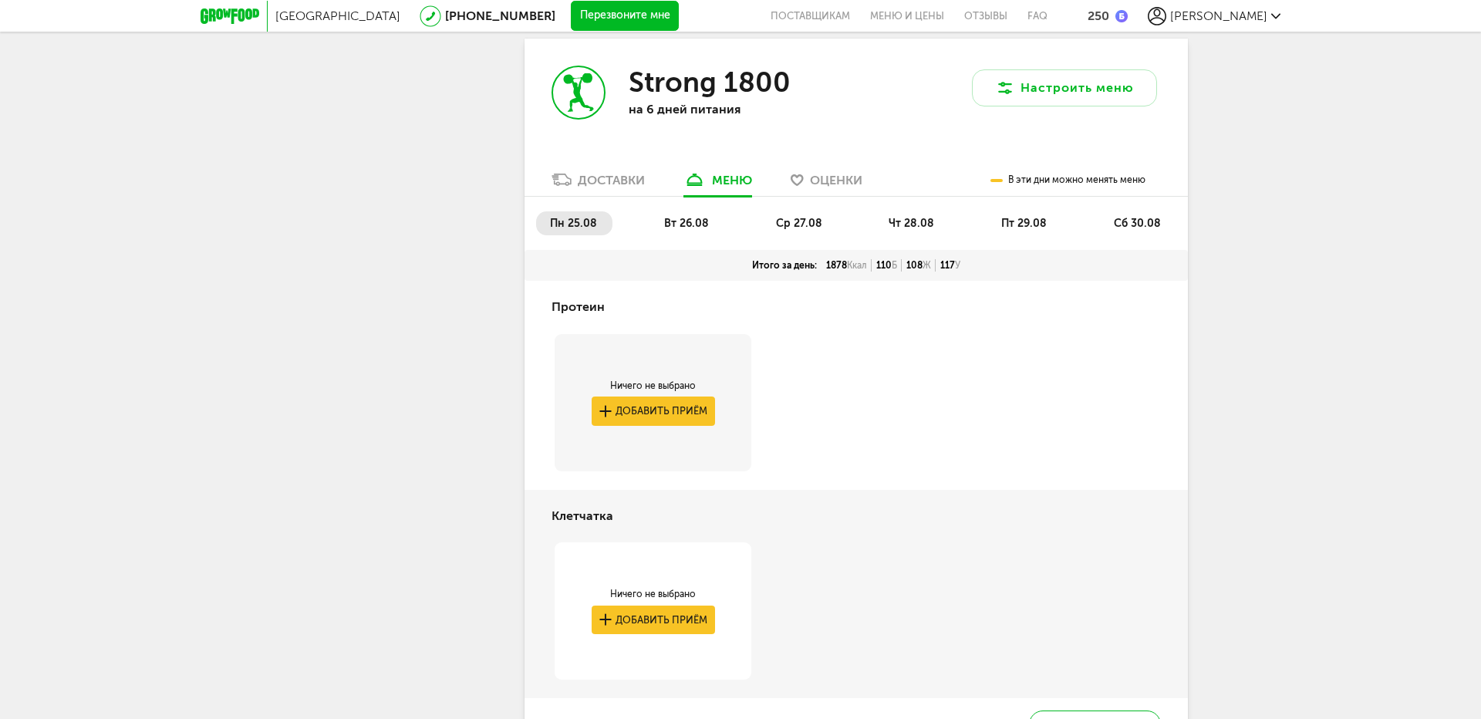
click at [687, 220] on span "вт 26.08" at bounding box center [686, 223] width 45 height 13
click at [1146, 212] on li "сб 30.08" at bounding box center [1138, 223] width 76 height 24
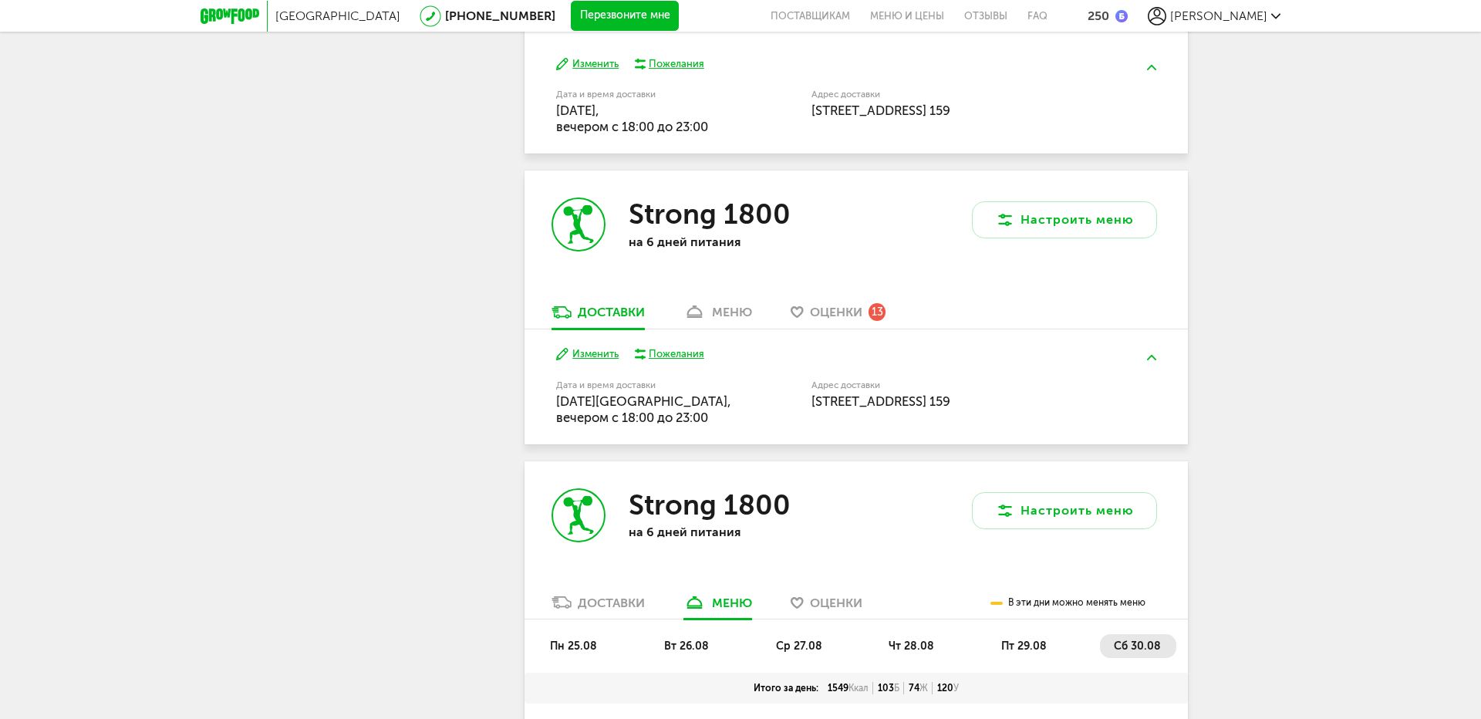
scroll to position [942, 0]
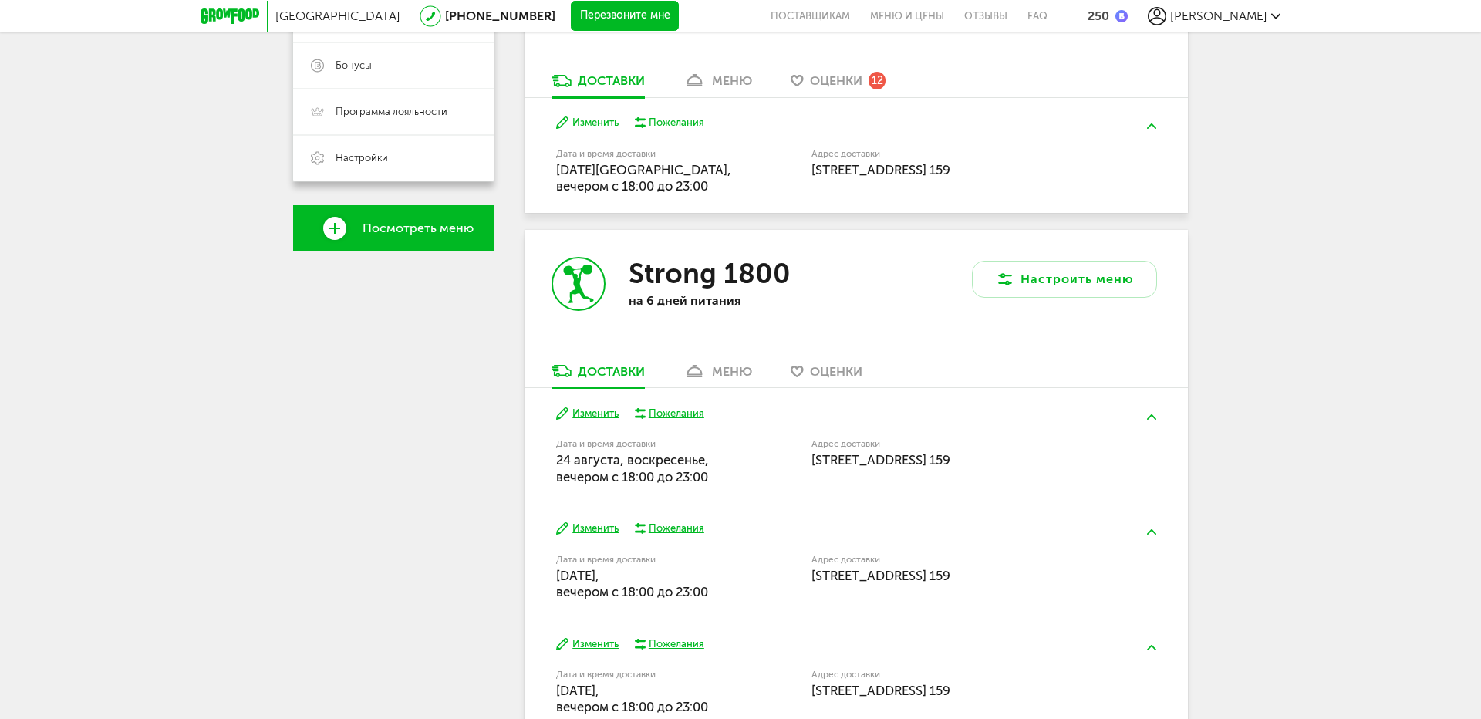
click at [730, 364] on div "меню" at bounding box center [732, 371] width 40 height 15
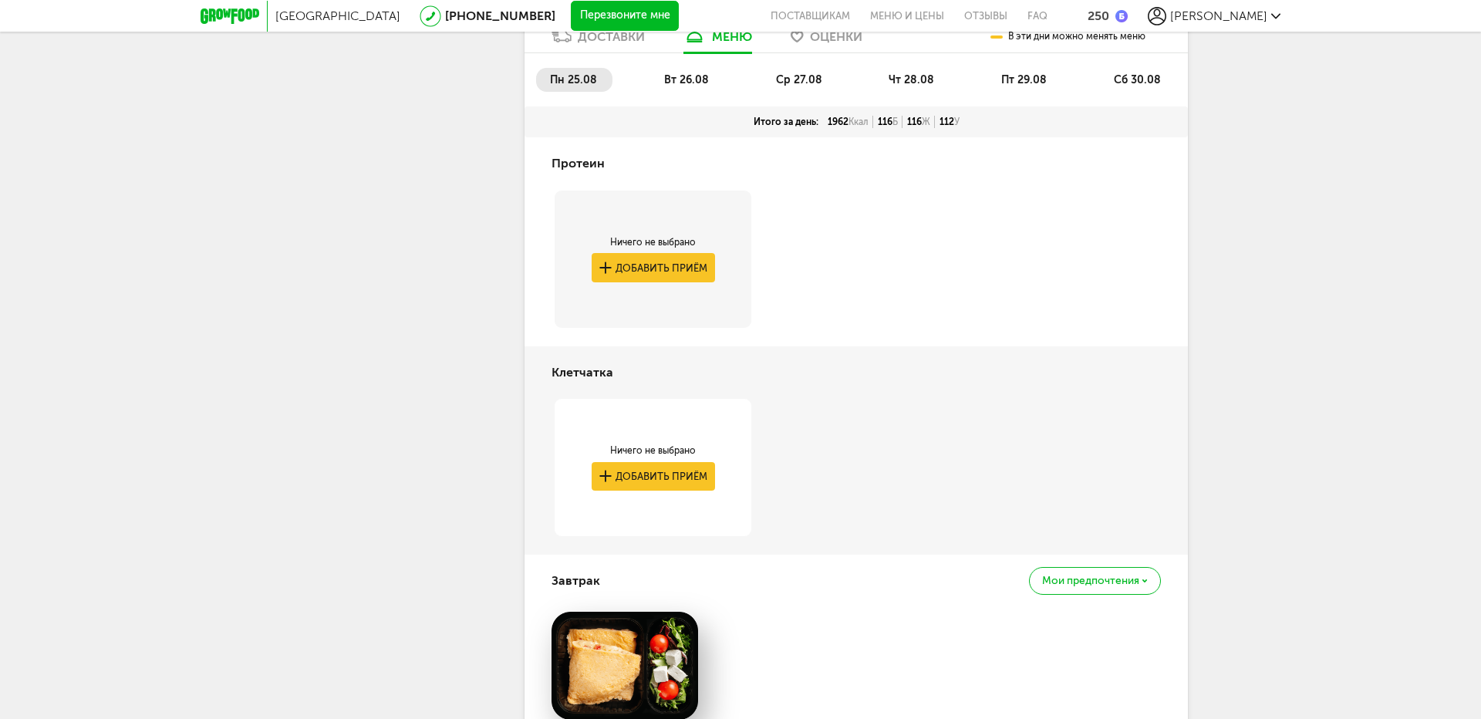
scroll to position [670, 0]
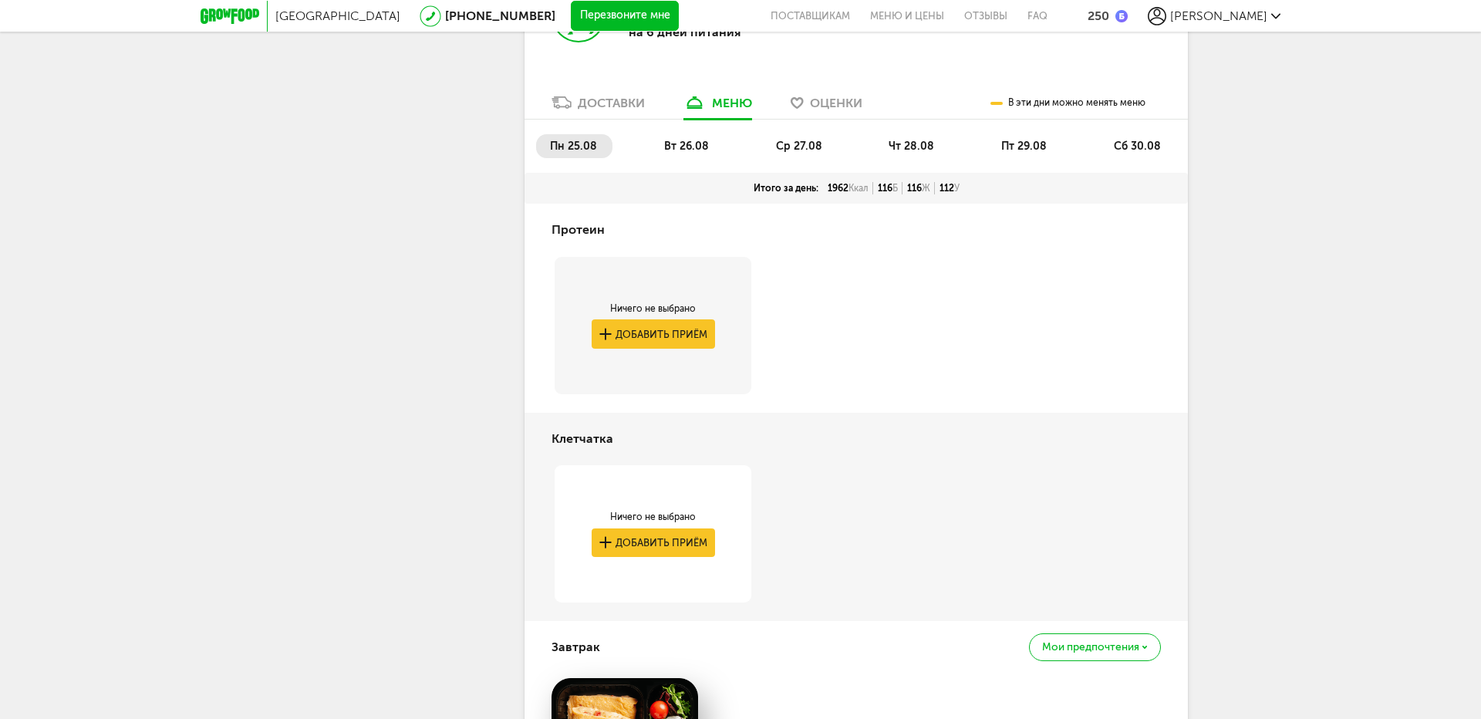
click at [1151, 147] on span "сб 30.08" at bounding box center [1137, 146] width 47 height 13
click at [1040, 145] on span "пт 29.08" at bounding box center [1024, 146] width 46 height 13
